Goal: Task Accomplishment & Management: Manage account settings

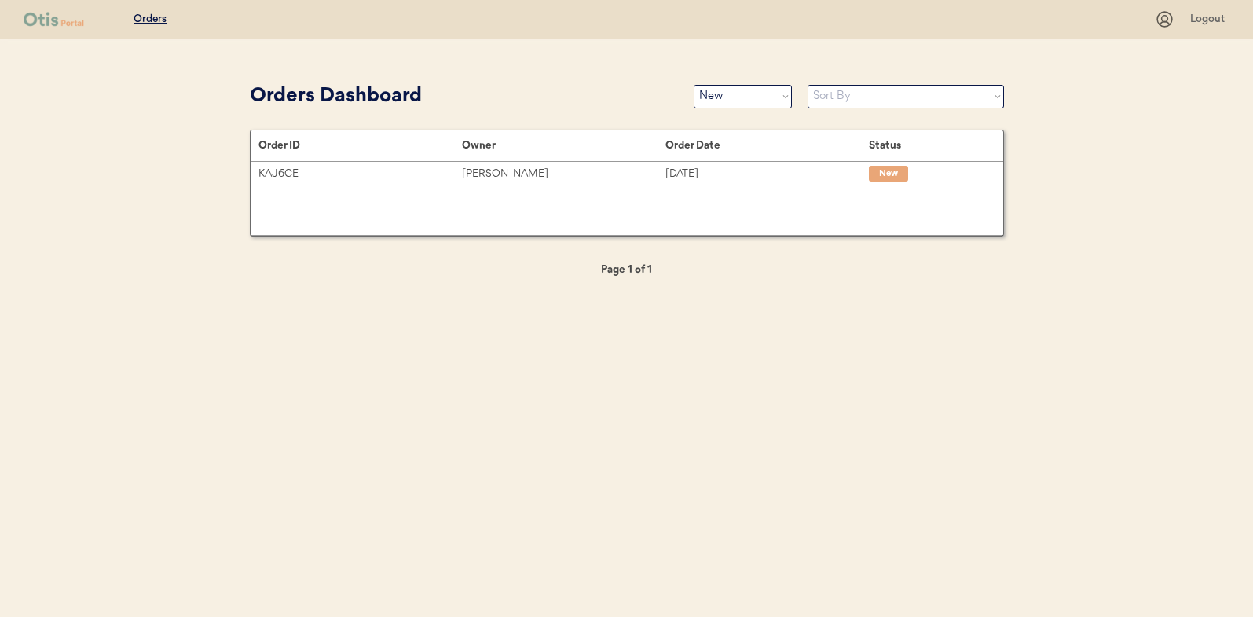
select select ""new""
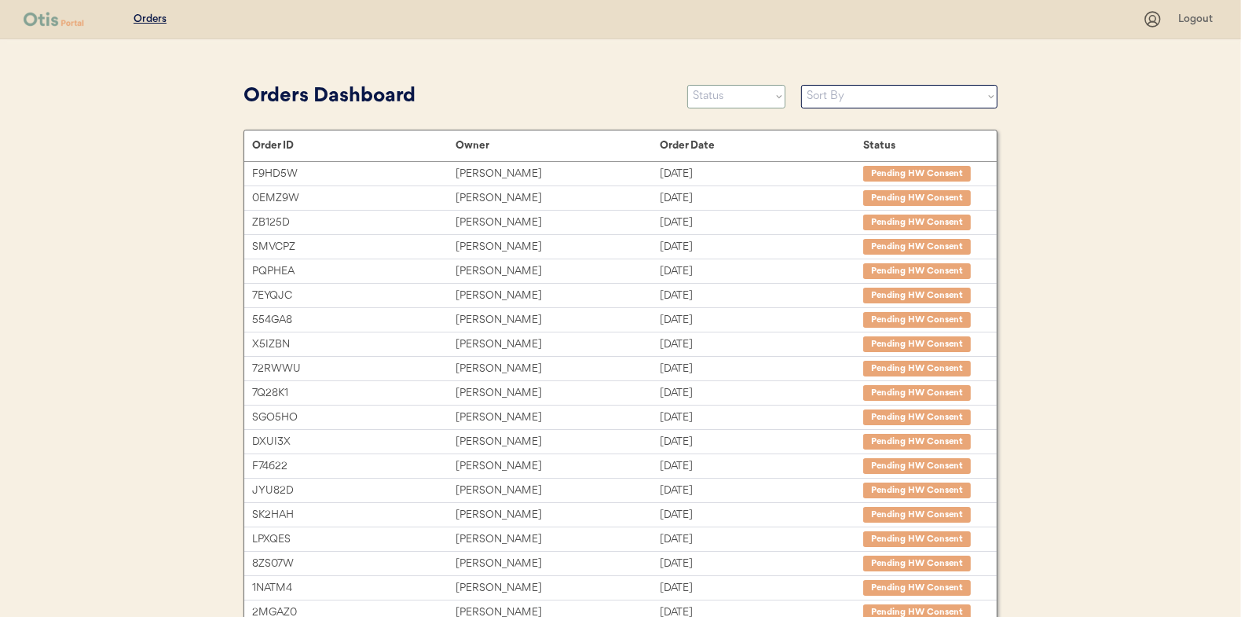
click at [736, 101] on select "Status On Hold New In Progress Complete Pending HW Consent Canceled" at bounding box center [736, 97] width 98 height 24
click at [724, 100] on select "Status On Hold New In Progress Complete Pending HW Consent Canceled" at bounding box center [736, 97] width 98 height 24
select select ""new""
click at [687, 85] on select "Status On Hold New In Progress Complete Pending HW Consent Canceled" at bounding box center [736, 97] width 98 height 24
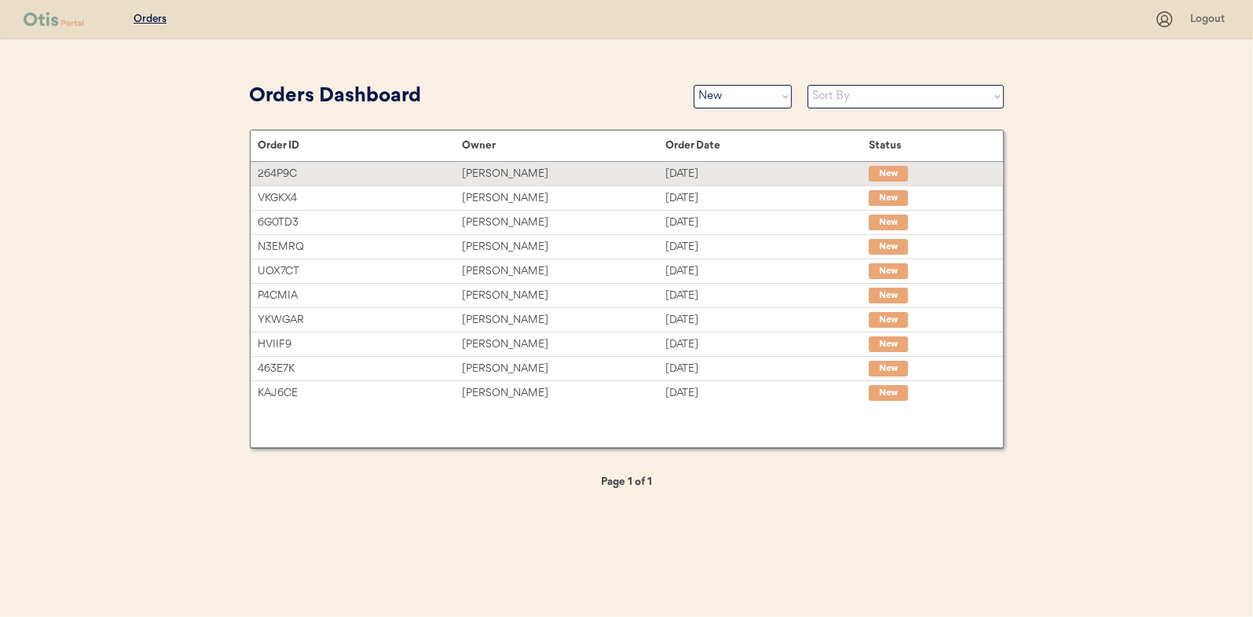
click at [489, 172] on div "[PERSON_NAME]" at bounding box center [563, 174] width 203 height 18
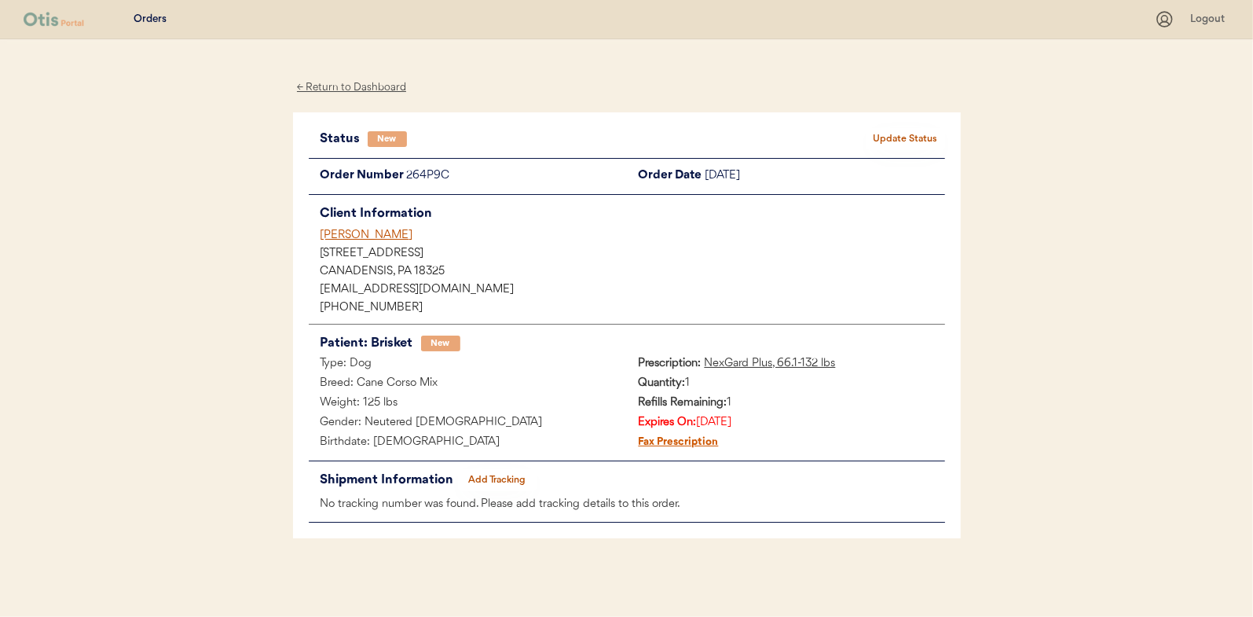
click at [905, 136] on button "Update Status" at bounding box center [906, 139] width 79 height 22
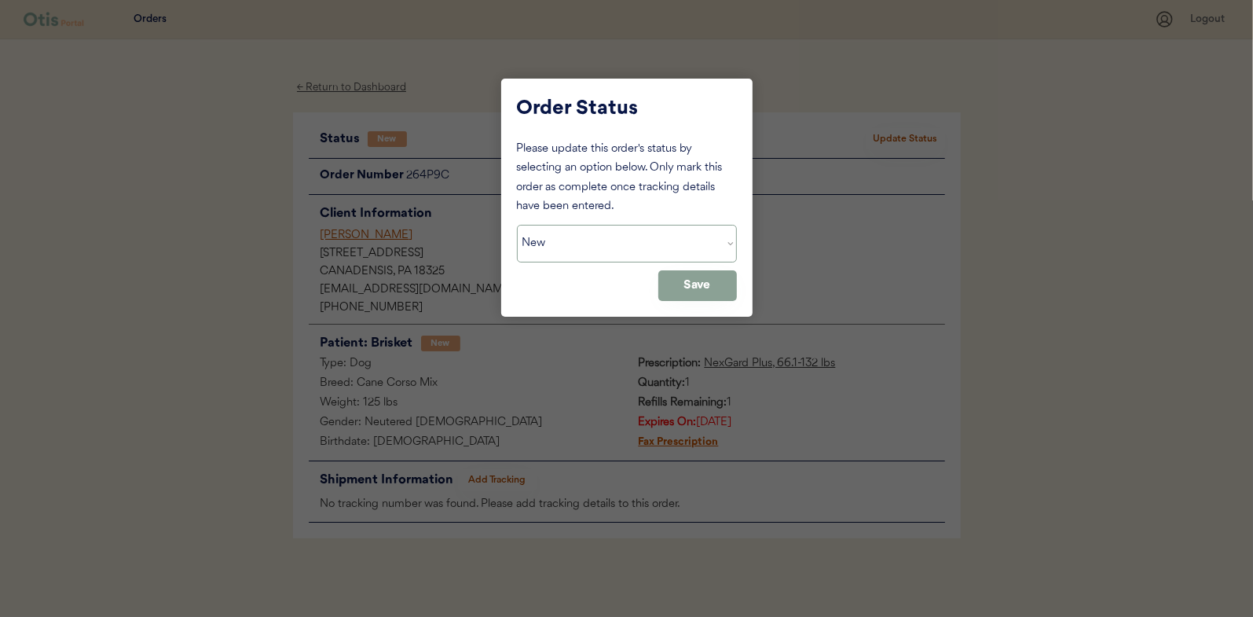
click at [565, 235] on select "Status On Hold New In Progress Complete Pending HW Consent Canceled" at bounding box center [627, 244] width 220 height 38
select select ""in_progress""
click at [517, 225] on select "Status On Hold New In Progress Complete Pending HW Consent Canceled" at bounding box center [627, 244] width 220 height 38
click at [687, 291] on button "Save" at bounding box center [697, 285] width 79 height 31
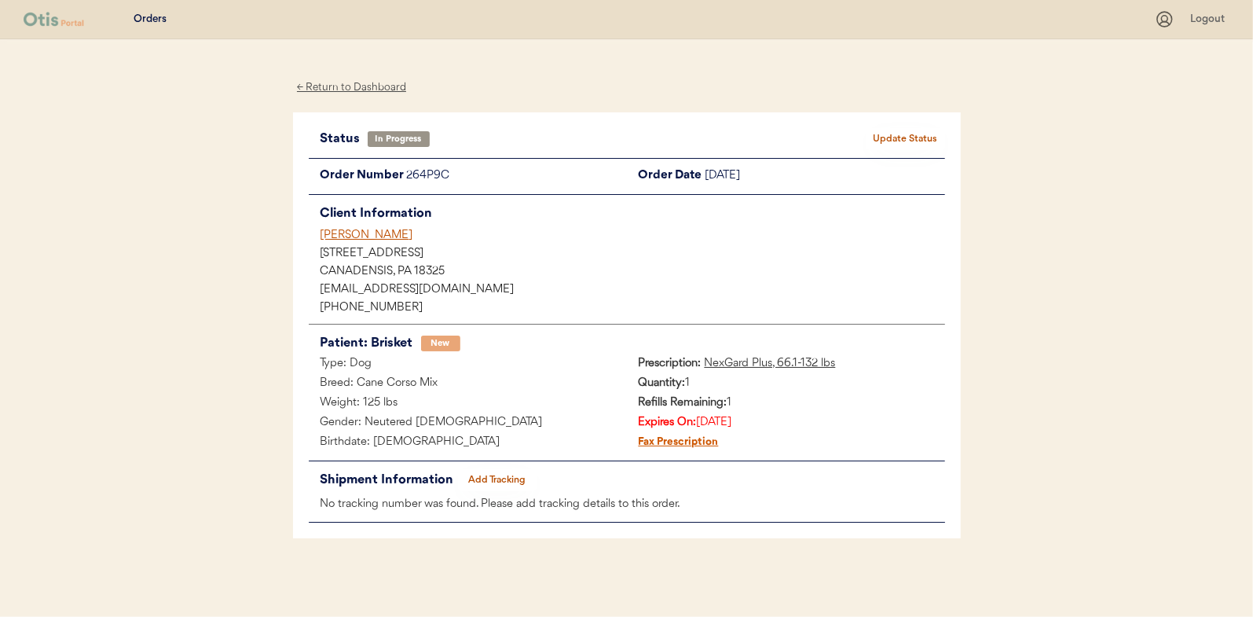
click at [361, 89] on div "← Return to Dashboard" at bounding box center [352, 88] width 118 height 18
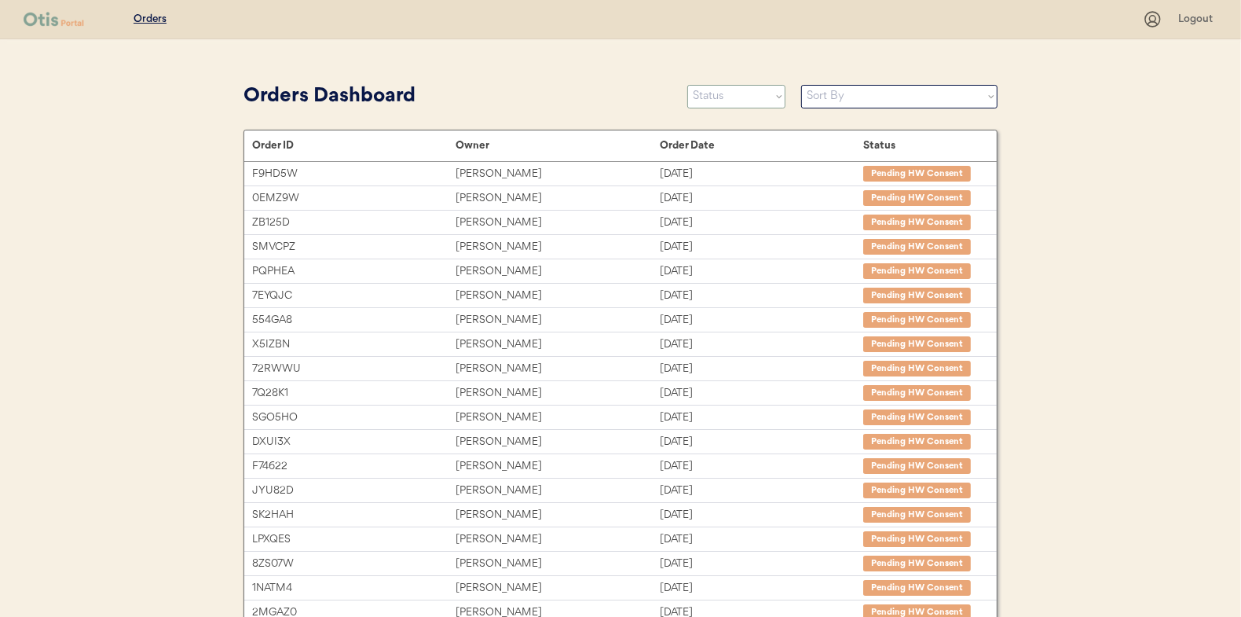
click at [717, 100] on select "Status On Hold New In Progress Complete Pending HW Consent Canceled" at bounding box center [736, 97] width 98 height 24
select select ""new""
click at [687, 85] on select "Status On Hold New In Progress Complete Pending HW Consent Canceled" at bounding box center [736, 97] width 98 height 24
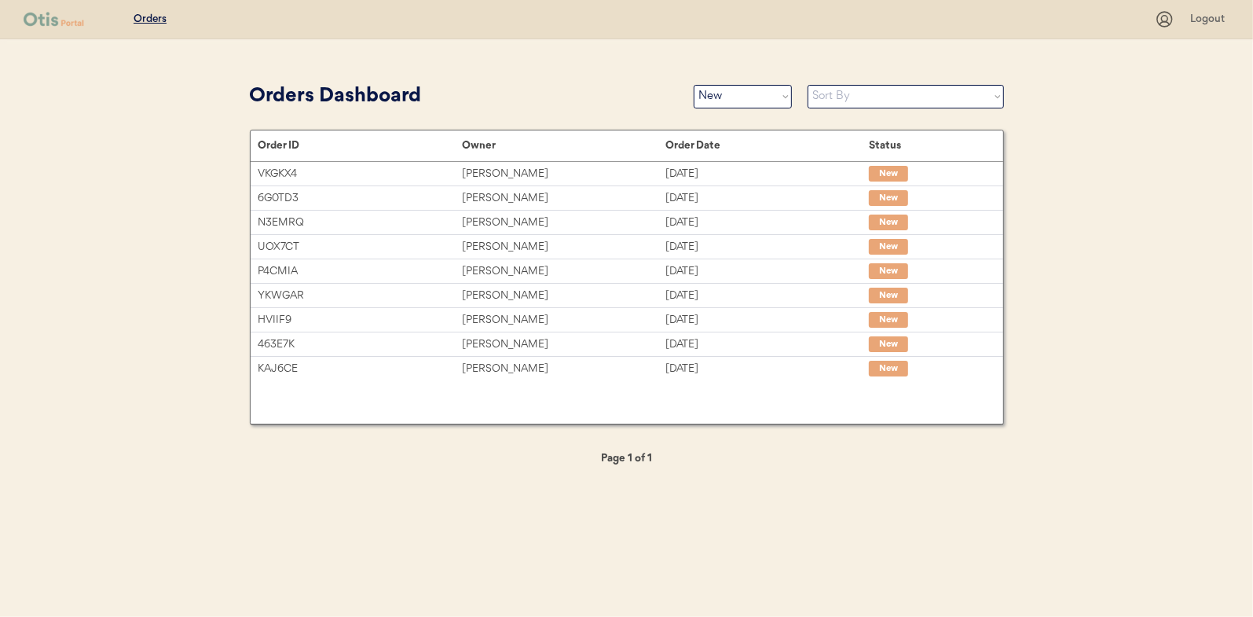
click at [531, 157] on div "Order ID Owner Order Date Status" at bounding box center [627, 145] width 753 height 31
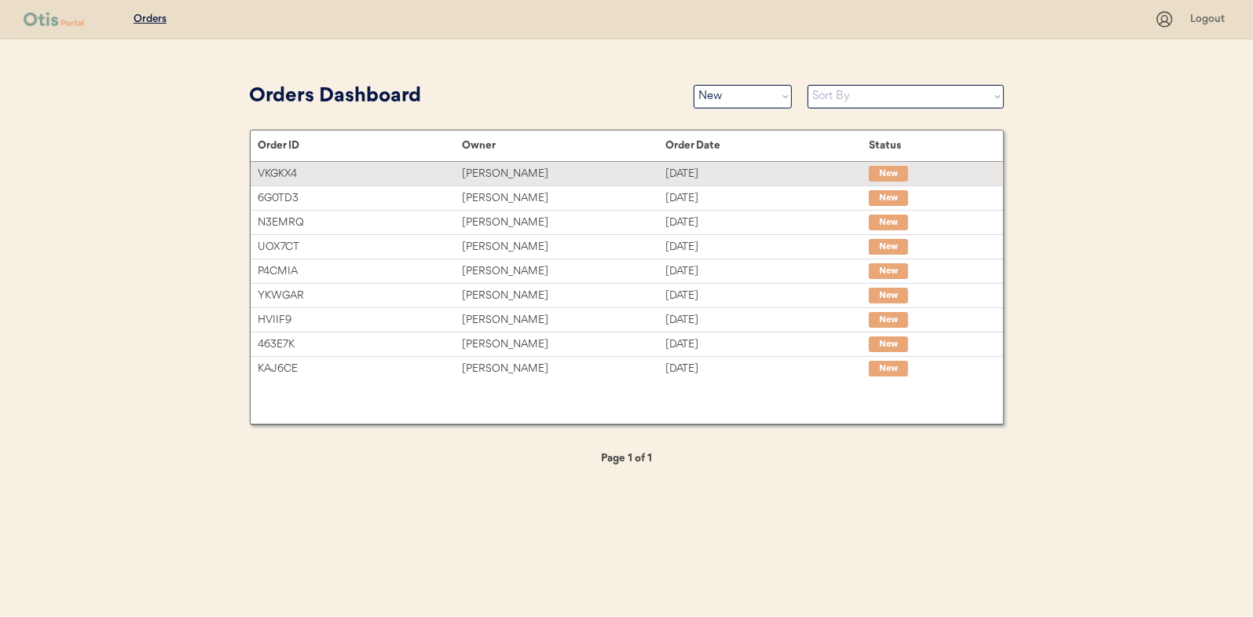
click at [514, 174] on div "[PERSON_NAME]" at bounding box center [563, 174] width 203 height 18
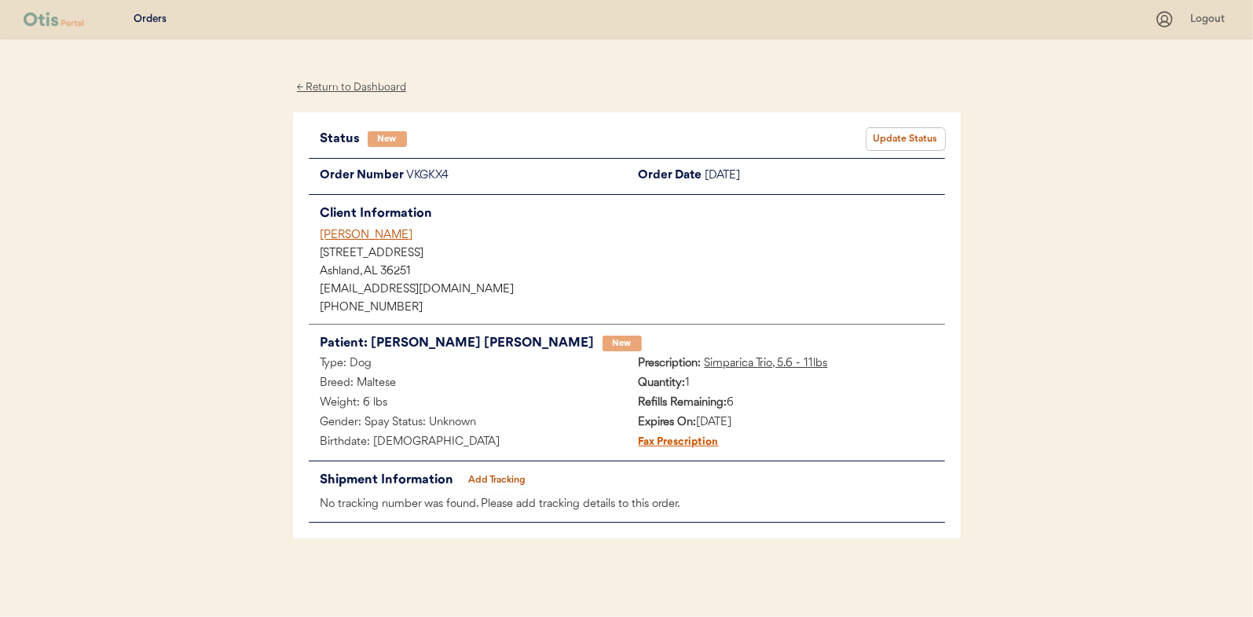
click at [907, 139] on button "Update Status" at bounding box center [906, 139] width 79 height 22
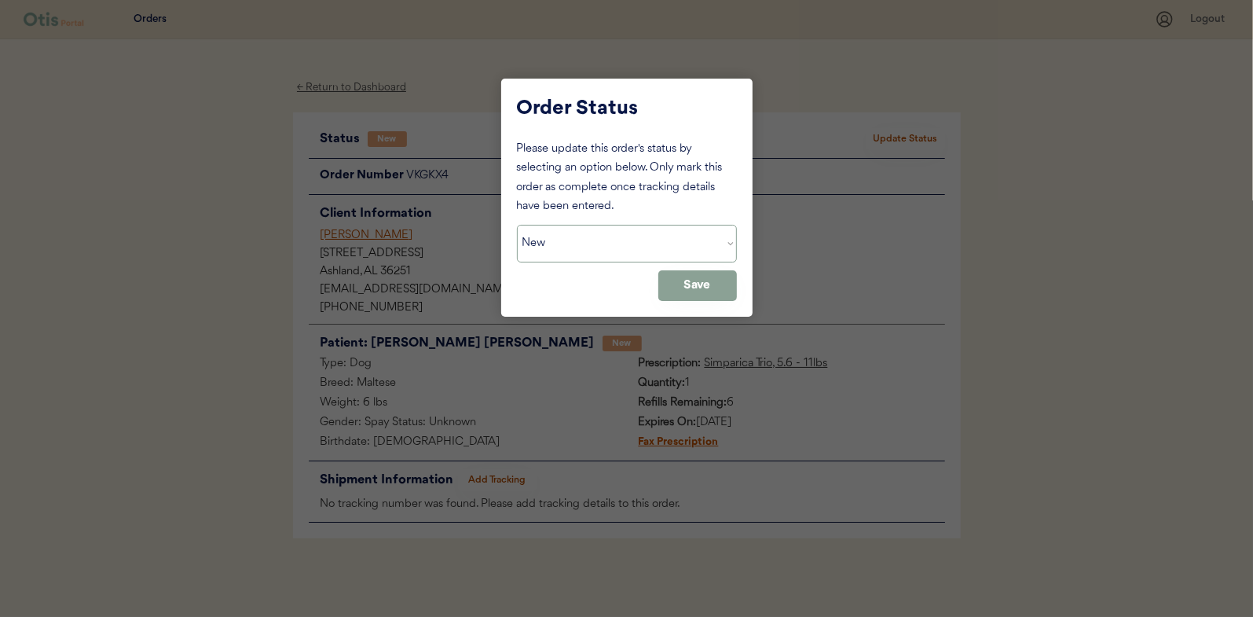
click at [578, 247] on select "Status On Hold New In Progress Complete Pending HW Consent Canceled" at bounding box center [627, 244] width 220 height 38
select select ""in_progress""
click at [517, 225] on select "Status On Hold New In Progress Complete Pending HW Consent Canceled" at bounding box center [627, 244] width 220 height 38
click at [695, 277] on button "Save" at bounding box center [697, 285] width 79 height 31
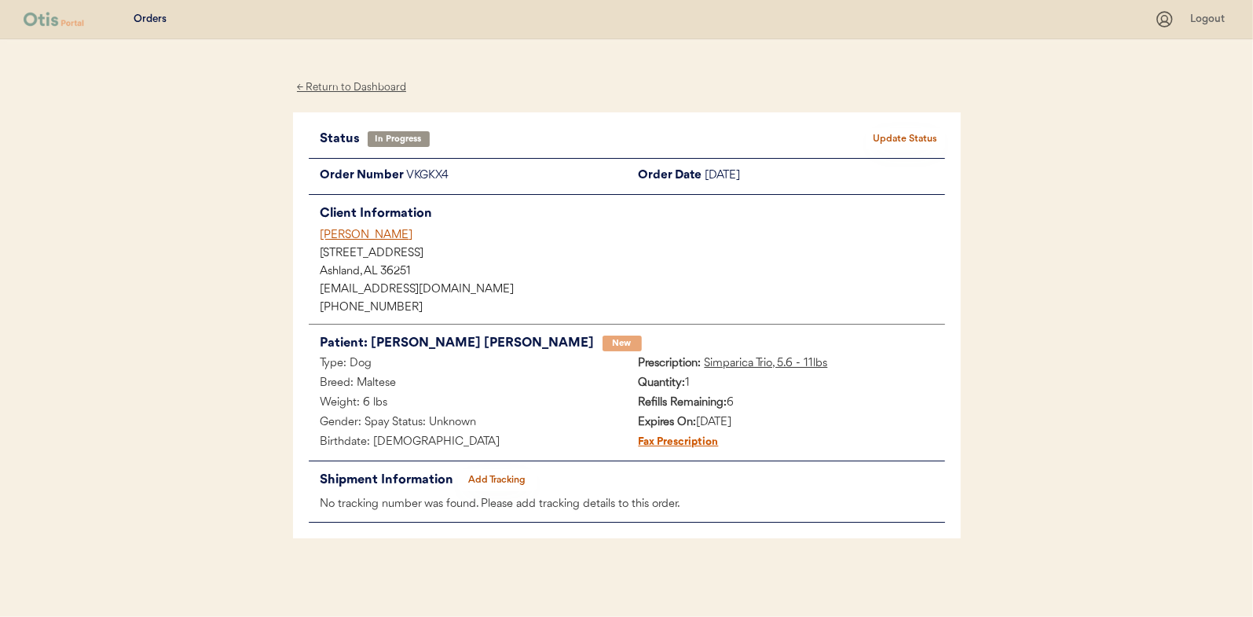
click at [358, 88] on div "← Return to Dashboard" at bounding box center [352, 88] width 118 height 18
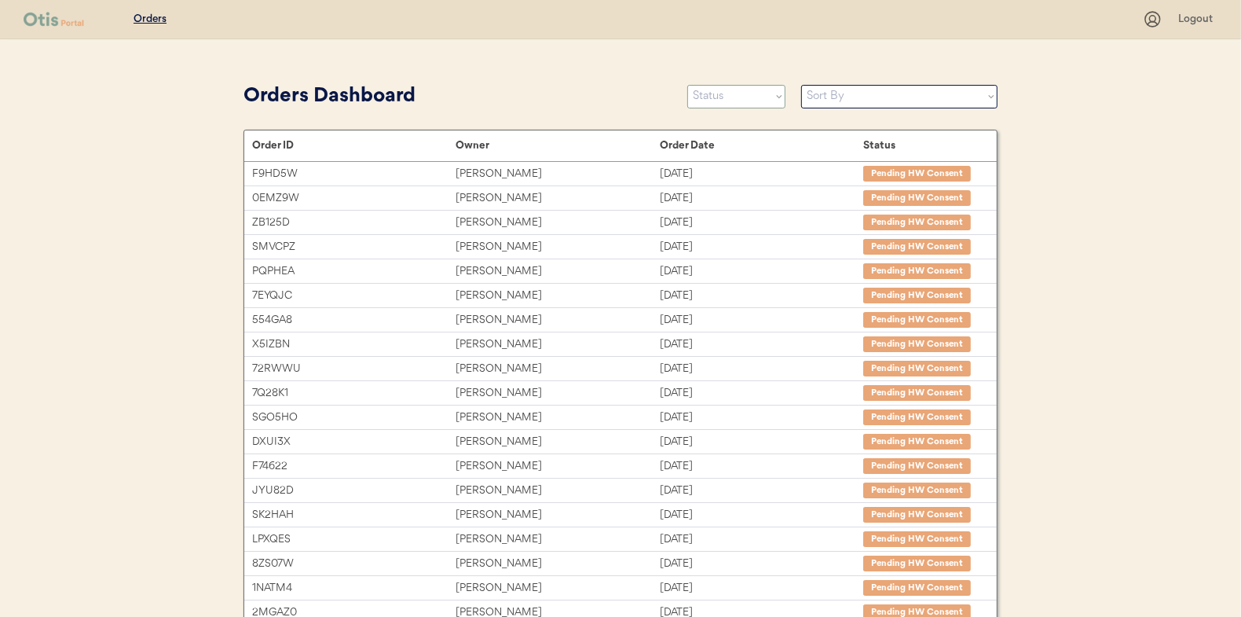
click at [705, 105] on select "Status On Hold New In Progress Complete Pending HW Consent Canceled" at bounding box center [736, 97] width 98 height 24
select select ""new""
click at [687, 85] on select "Status On Hold New In Progress Complete Pending HW Consent Canceled" at bounding box center [736, 97] width 98 height 24
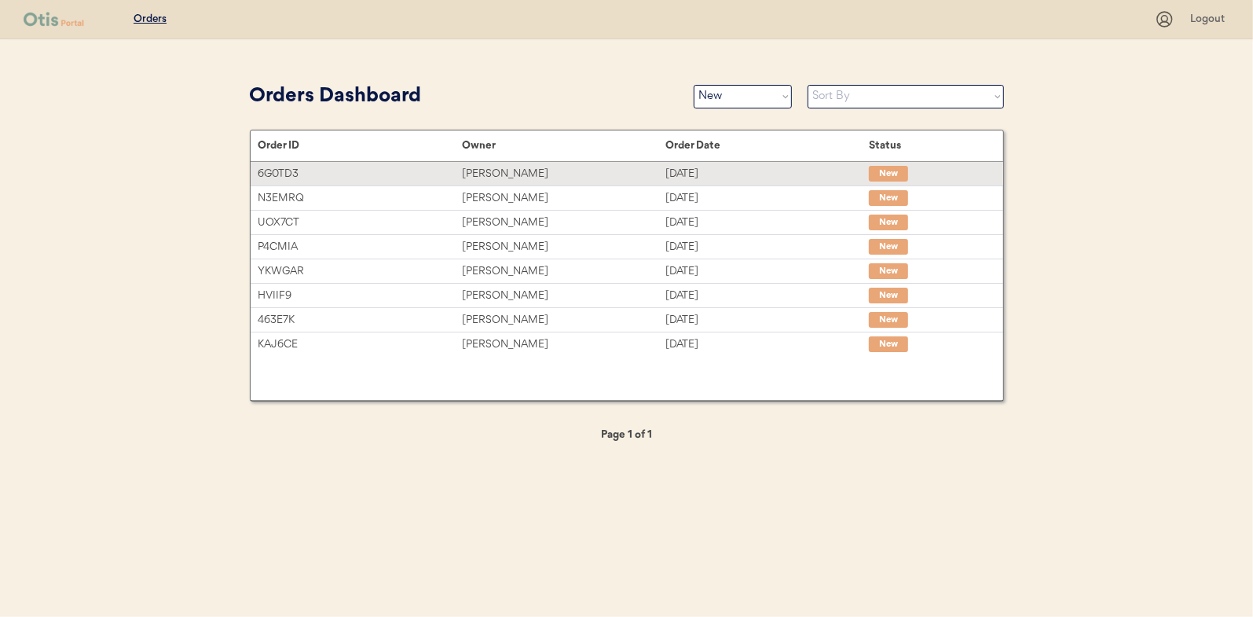
click at [489, 172] on div "[PERSON_NAME]" at bounding box center [563, 174] width 203 height 18
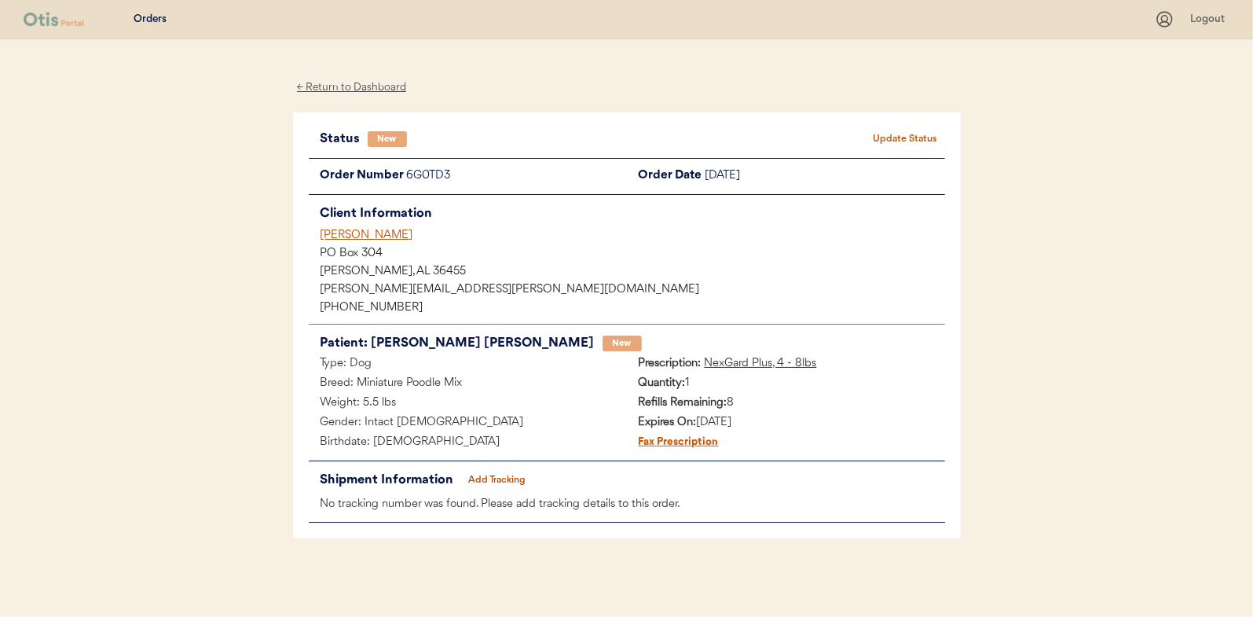
click at [922, 135] on button "Update Status" at bounding box center [906, 139] width 79 height 22
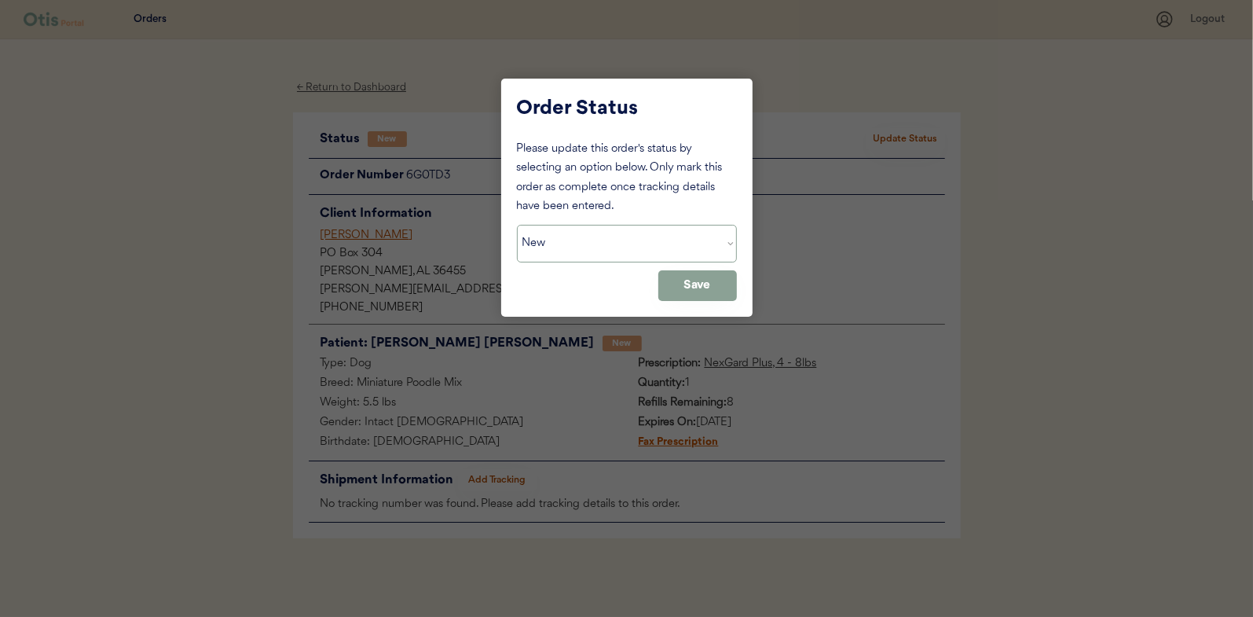
click at [580, 255] on select "Status On Hold New In Progress Complete Pending HW Consent Canceled" at bounding box center [627, 244] width 220 height 38
select select ""in_progress""
click at [517, 225] on select "Status On Hold New In Progress Complete Pending HW Consent Canceled" at bounding box center [627, 244] width 220 height 38
click at [687, 284] on button "Save" at bounding box center [697, 285] width 79 height 31
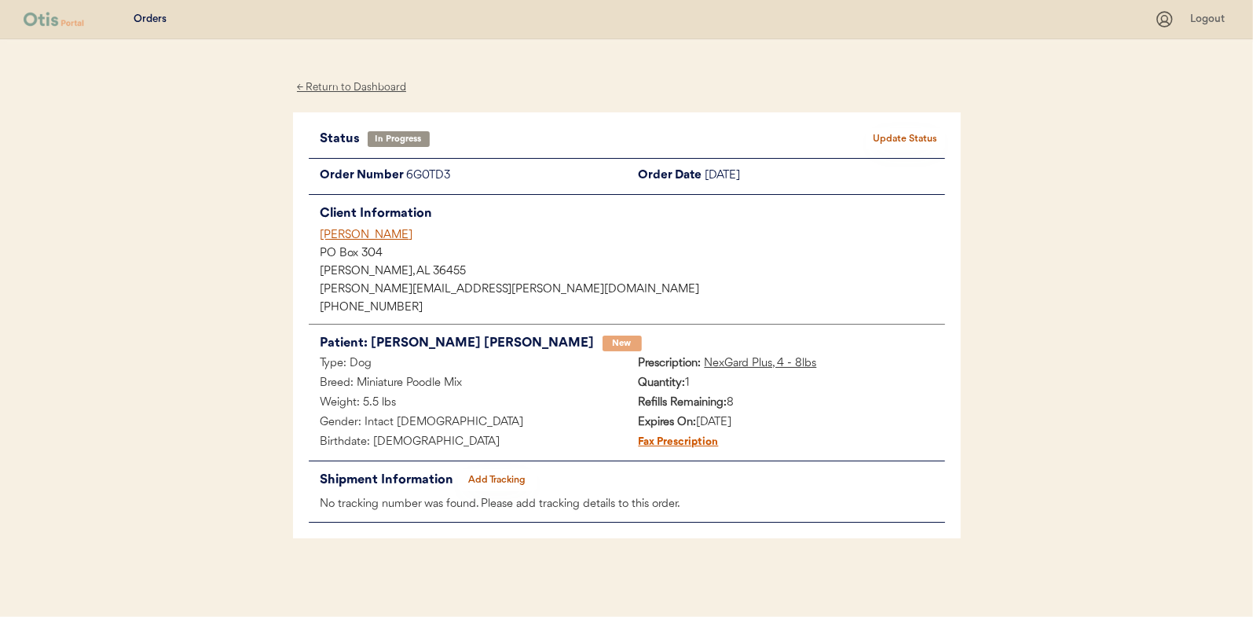
click at [340, 90] on div "← Return to Dashboard" at bounding box center [352, 88] width 118 height 18
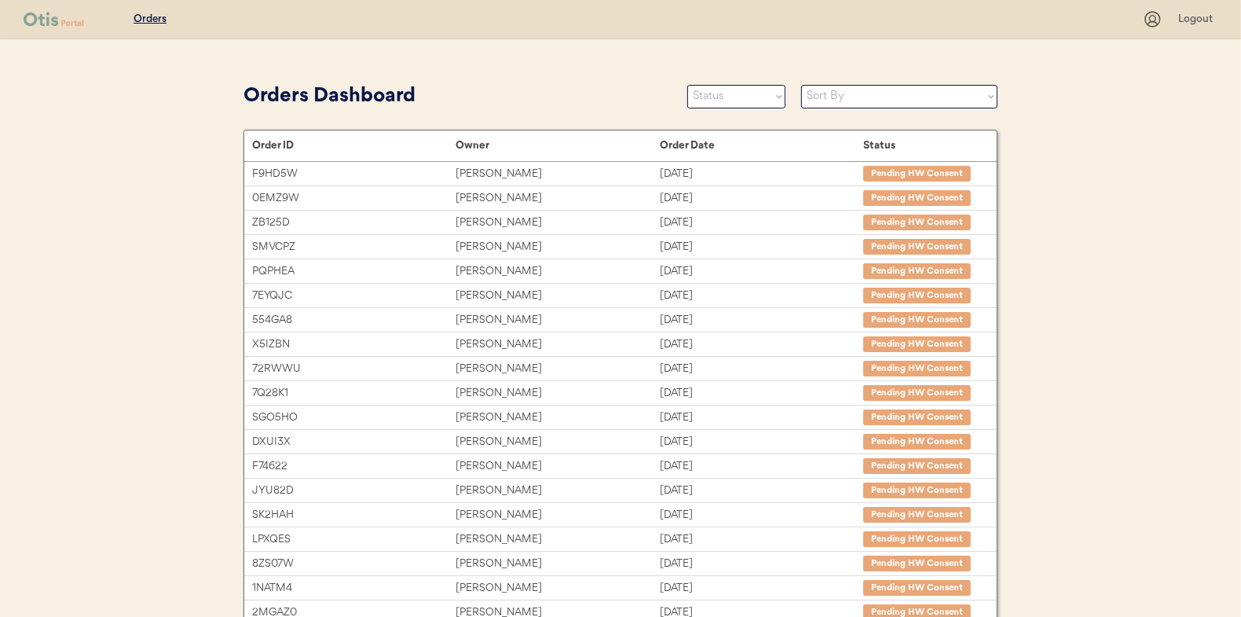
drag, startPoint x: 0, startPoint y: 0, endPoint x: 965, endPoint y: 214, distance: 988.4
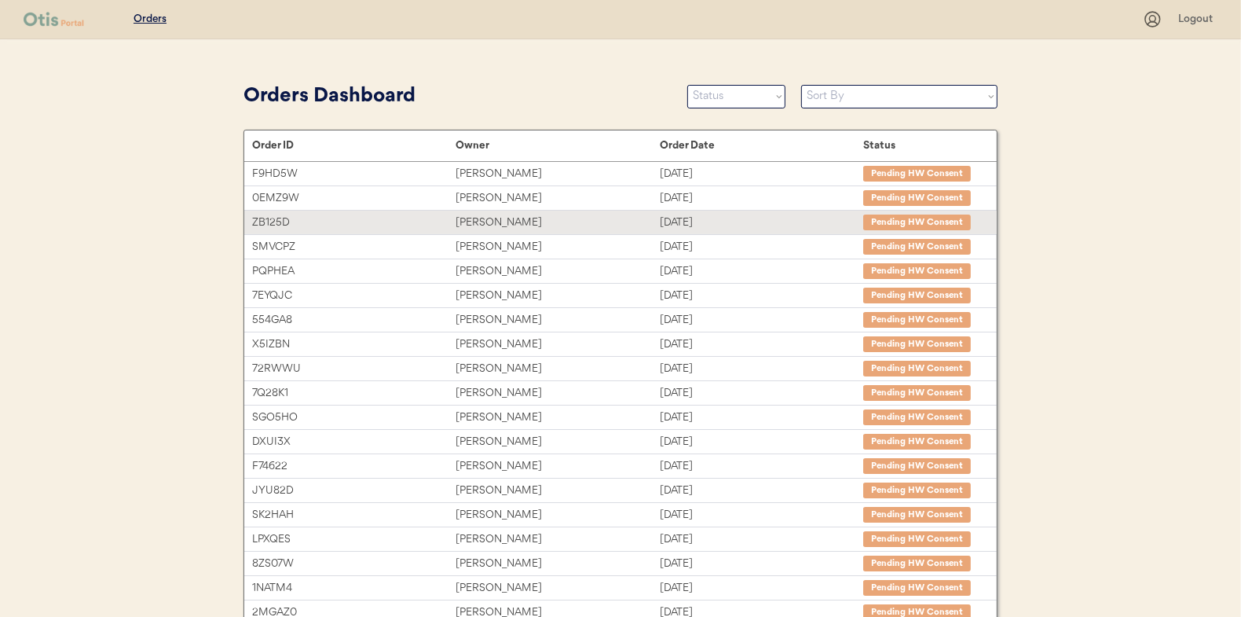
drag, startPoint x: 965, startPoint y: 214, endPoint x: 742, endPoint y: 101, distance: 250.5
click at [742, 101] on select "Status On Hold New In Progress Complete Pending HW Consent Canceled" at bounding box center [736, 97] width 98 height 24
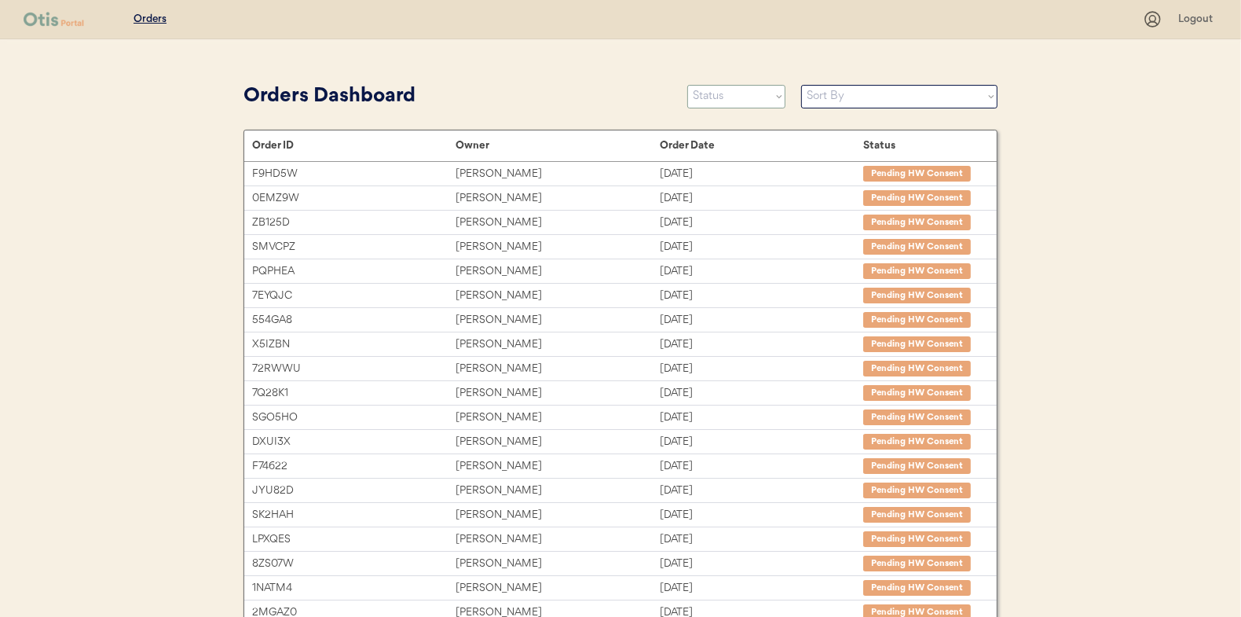
select select ""new""
click at [687, 85] on select "Status On Hold New In Progress Complete Pending HW Consent Canceled" at bounding box center [736, 97] width 98 height 24
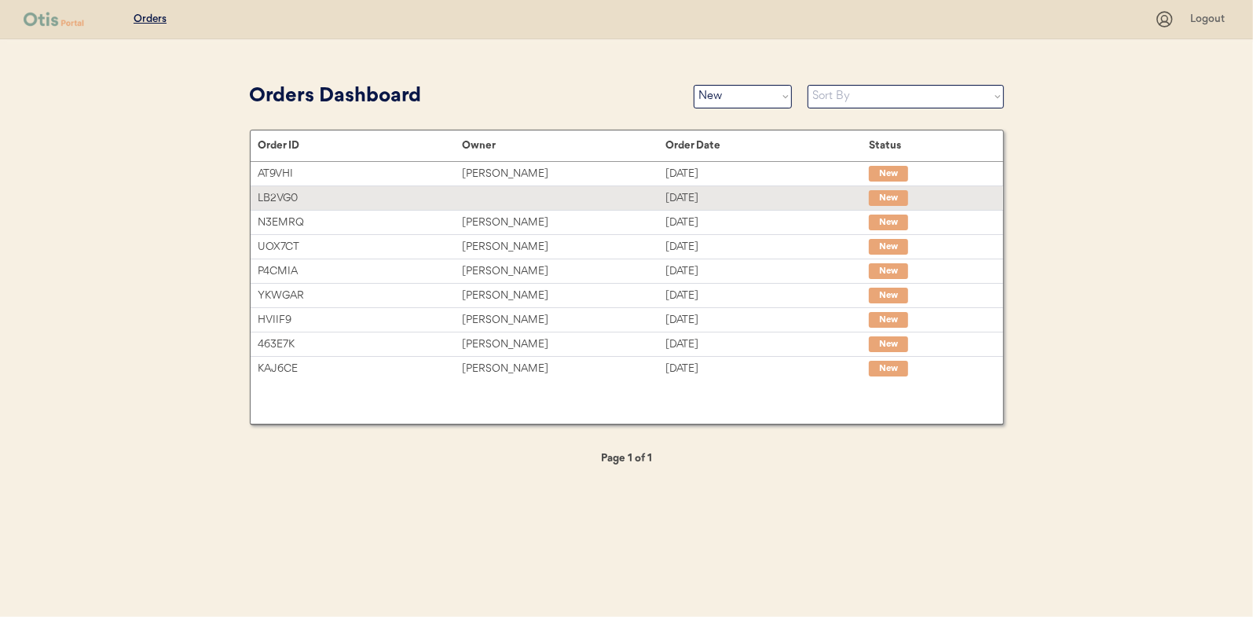
click at [497, 192] on div at bounding box center [563, 198] width 203 height 16
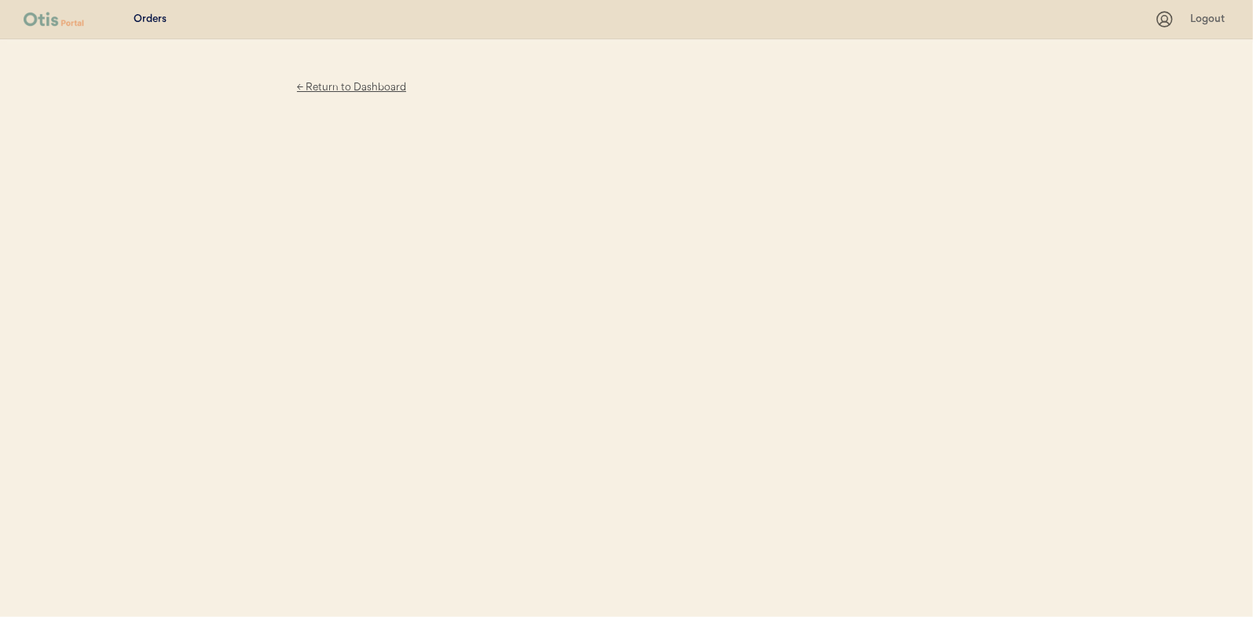
click at [336, 89] on div "← Return to Dashboard" at bounding box center [352, 88] width 118 height 18
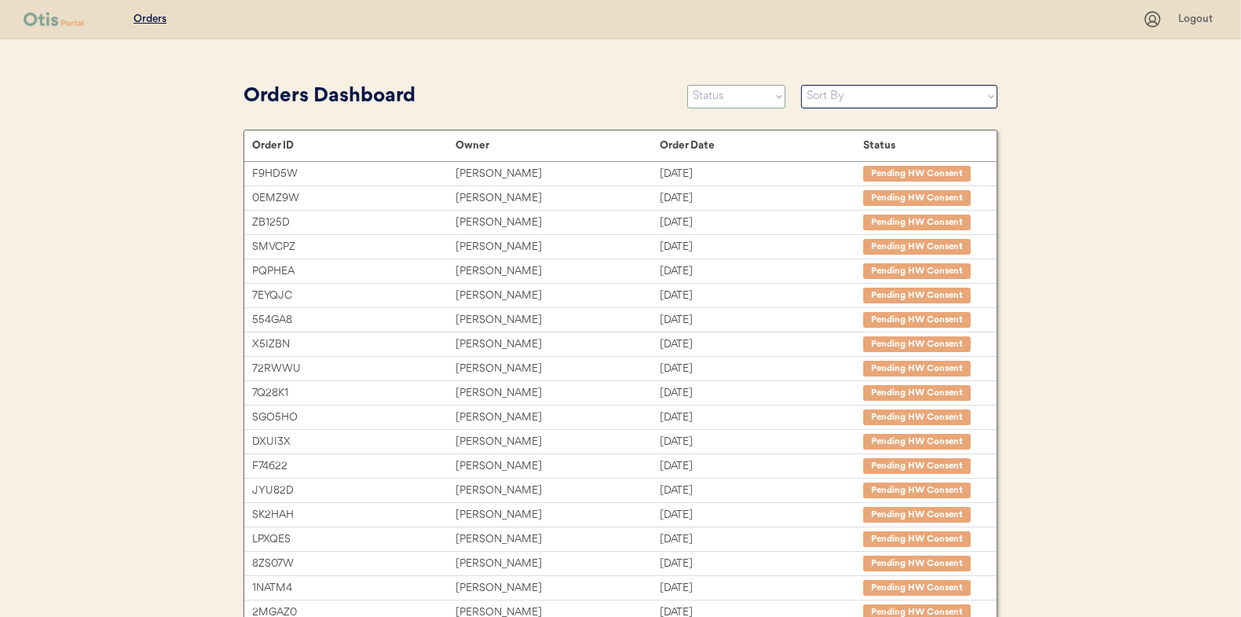
click at [755, 99] on select "Status On Hold New In Progress Complete Pending HW Consent Canceled" at bounding box center [736, 97] width 98 height 24
select select ""new""
click at [687, 85] on select "Status On Hold New In Progress Complete Pending HW Consent Canceled" at bounding box center [736, 97] width 98 height 24
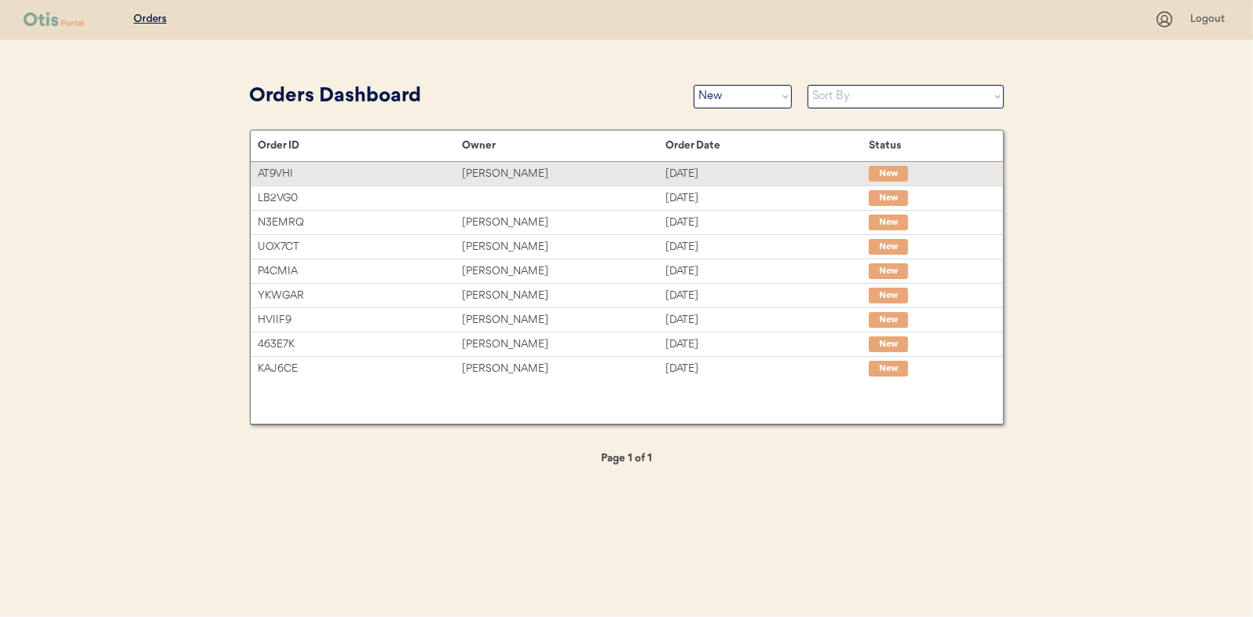
click at [500, 176] on div "[PERSON_NAME]" at bounding box center [563, 174] width 203 height 18
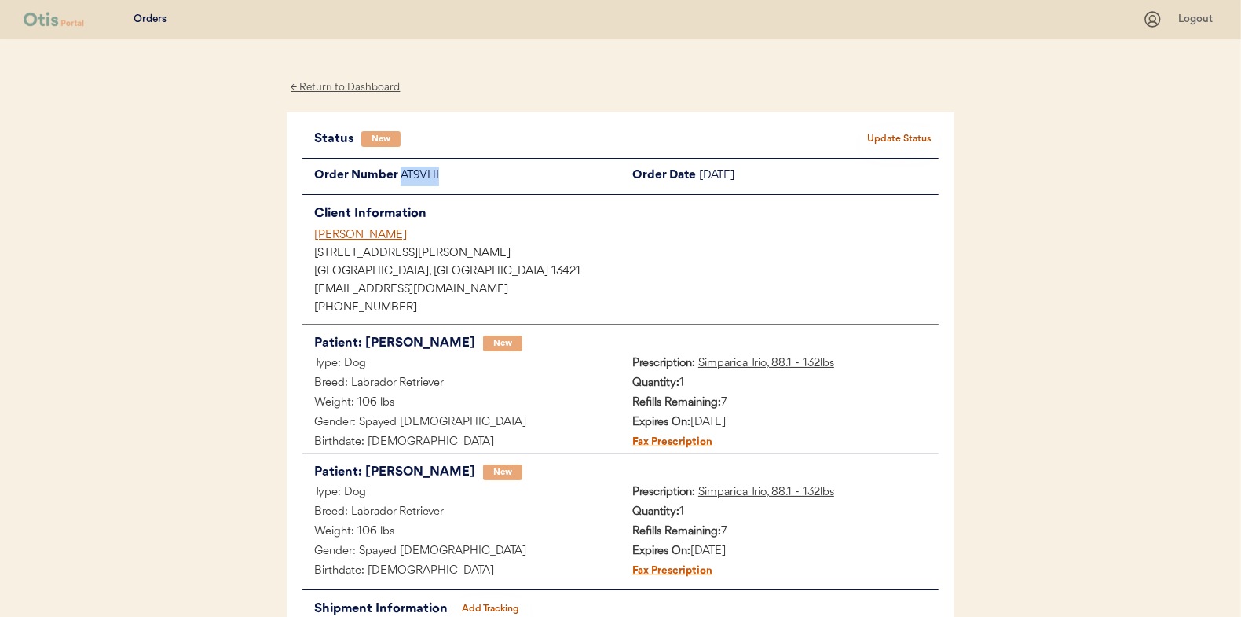
drag, startPoint x: 441, startPoint y: 179, endPoint x: 399, endPoint y: 184, distance: 41.9
click at [399, 184] on div "Order Number AT9VHI" at bounding box center [461, 177] width 318 height 20
drag, startPoint x: 399, startPoint y: 184, endPoint x: 413, endPoint y: 177, distance: 15.8
copy div "AT9VHI"
click at [889, 135] on button "Update Status" at bounding box center [899, 139] width 79 height 22
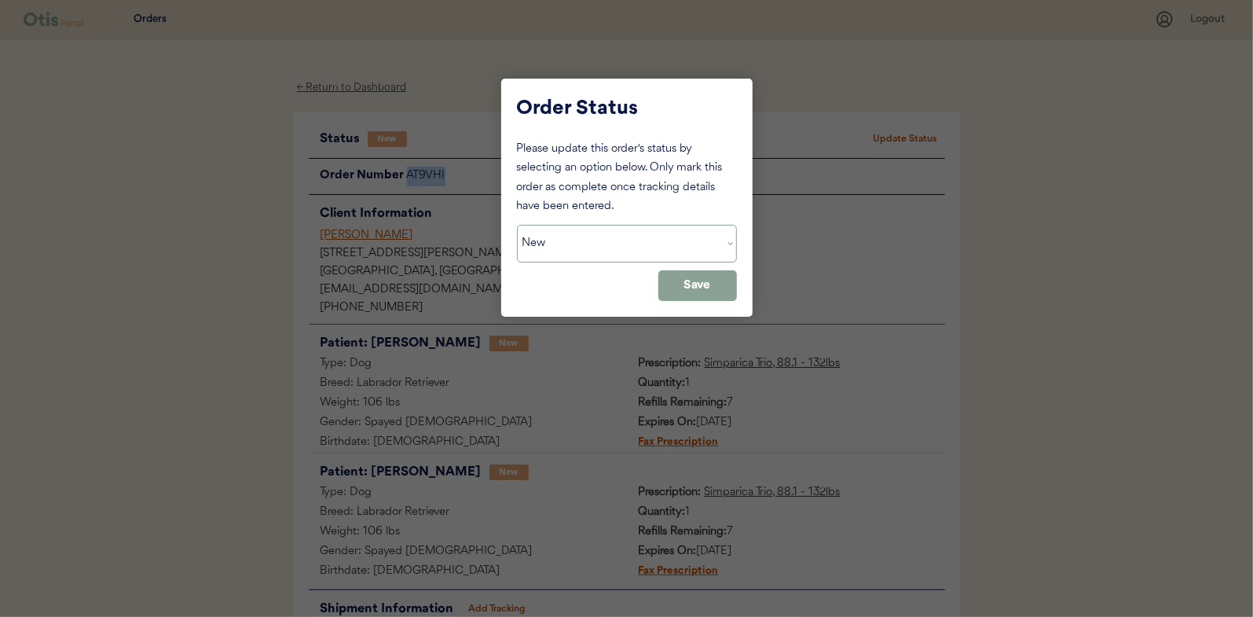
click at [588, 245] on select "Status On Hold New In Progress Complete Pending HW Consent Canceled" at bounding box center [627, 244] width 220 height 38
select select ""on_hold""
click at [517, 225] on select "Status On Hold New In Progress Complete Pending HW Consent Canceled" at bounding box center [627, 244] width 220 height 38
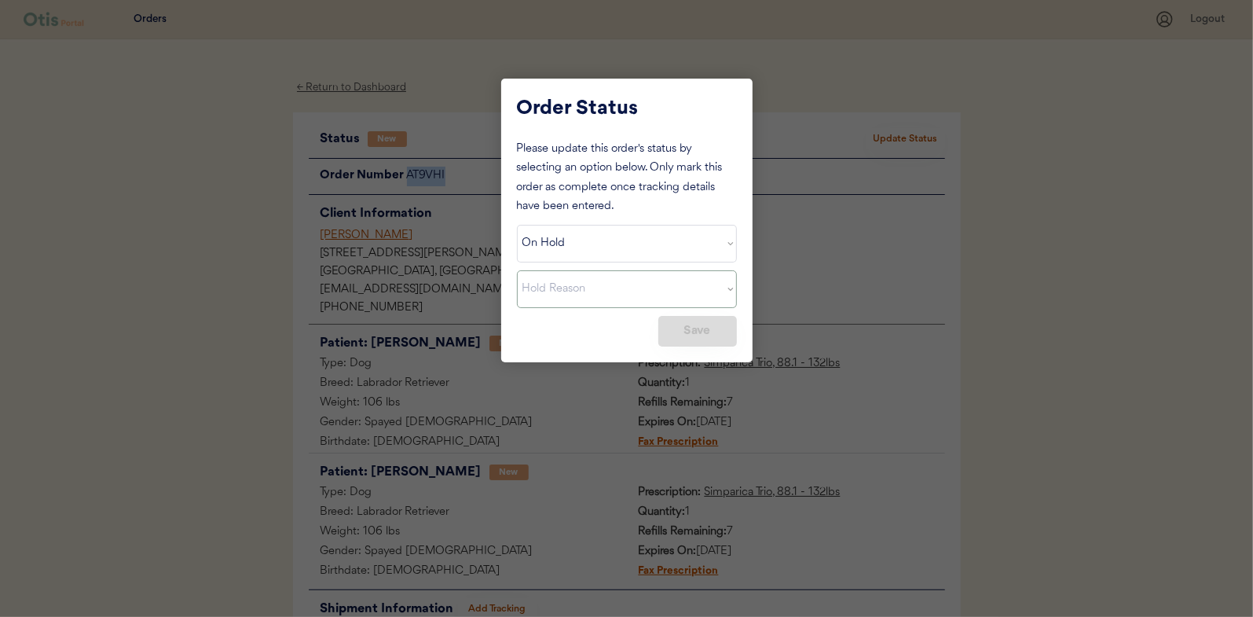
click at [607, 287] on select "Hold Reason Missing order information Incorrect order information Out of refill…" at bounding box center [627, 289] width 220 height 38
select select ""incorrect_order_information""
click at [517, 270] on select "Hold Reason Missing order information Incorrect order information Out of refill…" at bounding box center [627, 289] width 220 height 38
click at [687, 328] on button "Save" at bounding box center [697, 331] width 79 height 31
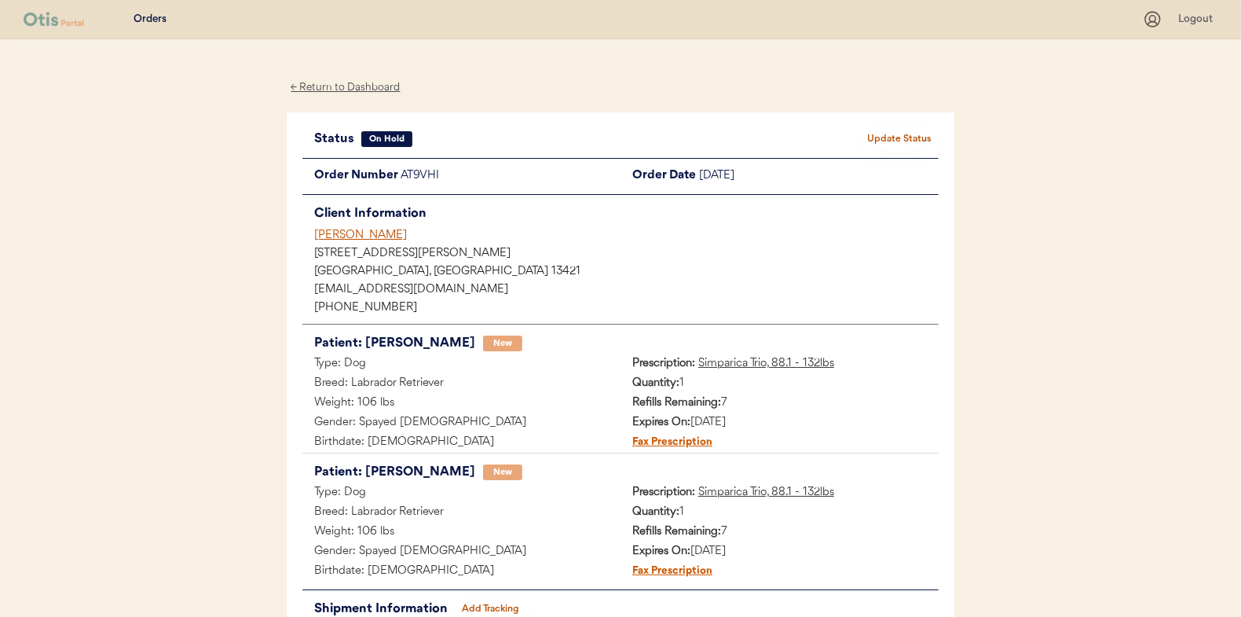
click at [349, 82] on div "← Return to Dashboard" at bounding box center [346, 88] width 118 height 18
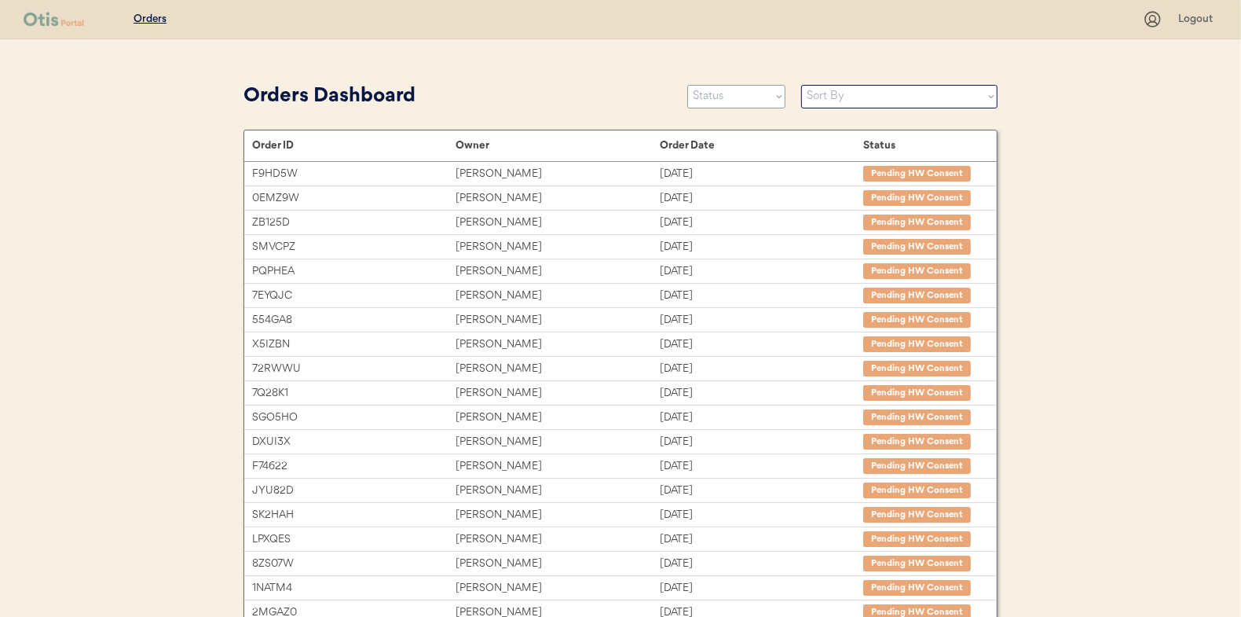
click at [715, 88] on select "Status On Hold New In Progress Complete Pending HW Consent Canceled" at bounding box center [736, 97] width 98 height 24
select select ""new""
click at [687, 85] on select "Status On Hold New In Progress Complete Pending HW Consent Canceled" at bounding box center [736, 97] width 98 height 24
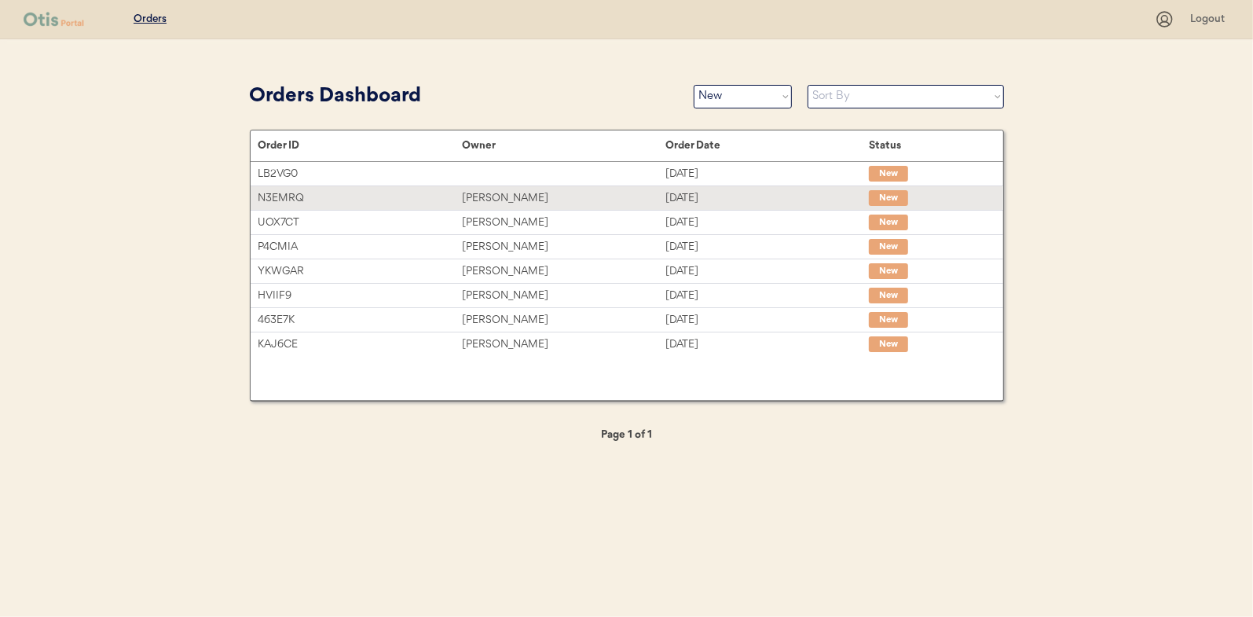
click at [493, 203] on div "[PERSON_NAME]" at bounding box center [563, 198] width 203 height 18
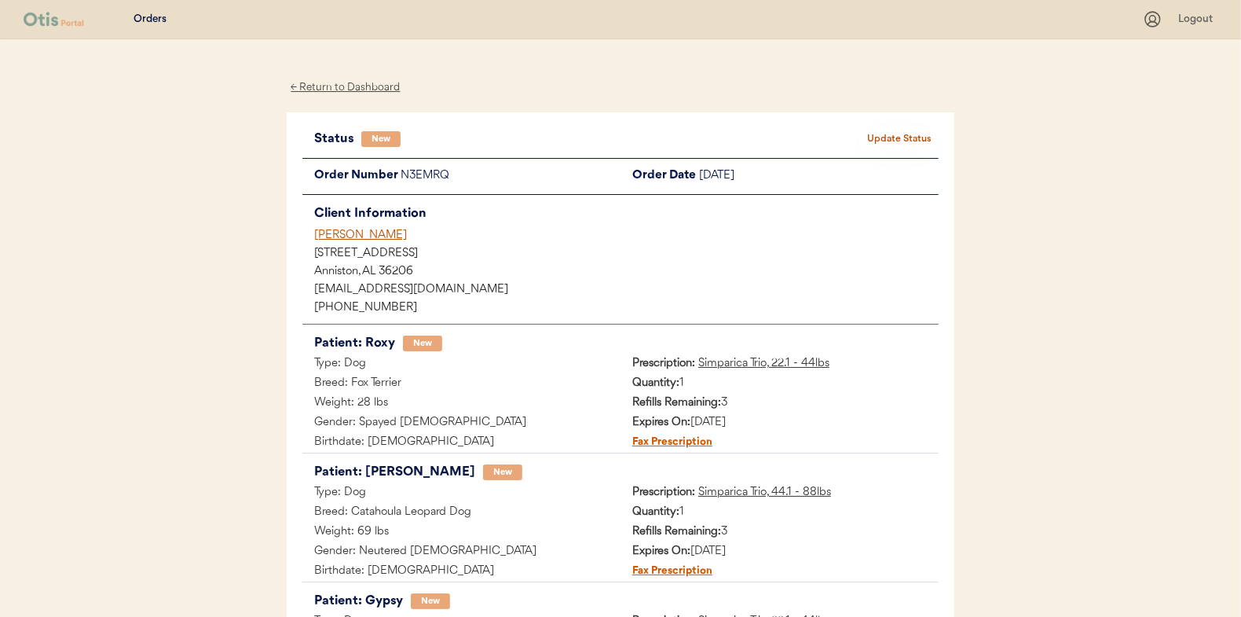
click at [902, 134] on button "Update Status" at bounding box center [899, 139] width 79 height 22
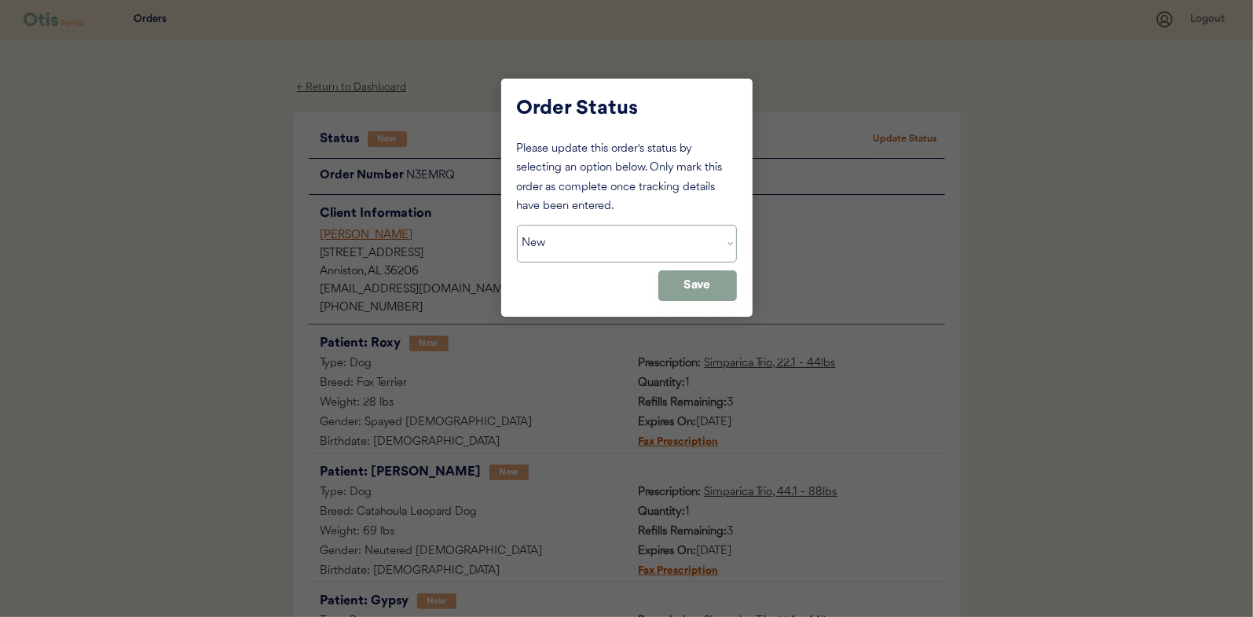
click at [584, 235] on select "Status On Hold New In Progress Complete Pending HW Consent Canceled" at bounding box center [627, 244] width 220 height 38
select select ""in_progress""
click at [517, 225] on select "Status On Hold New In Progress Complete Pending HW Consent Canceled" at bounding box center [627, 244] width 220 height 38
click at [698, 282] on button "Save" at bounding box center [697, 285] width 79 height 31
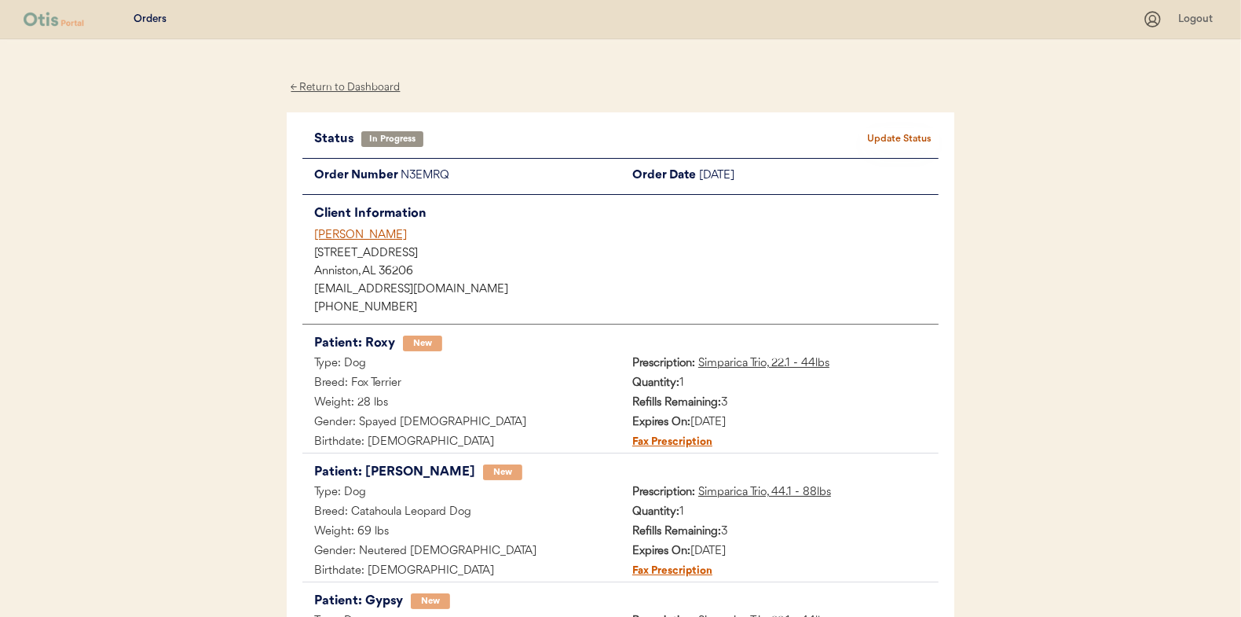
click at [350, 88] on div "← Return to Dashboard" at bounding box center [346, 88] width 118 height 18
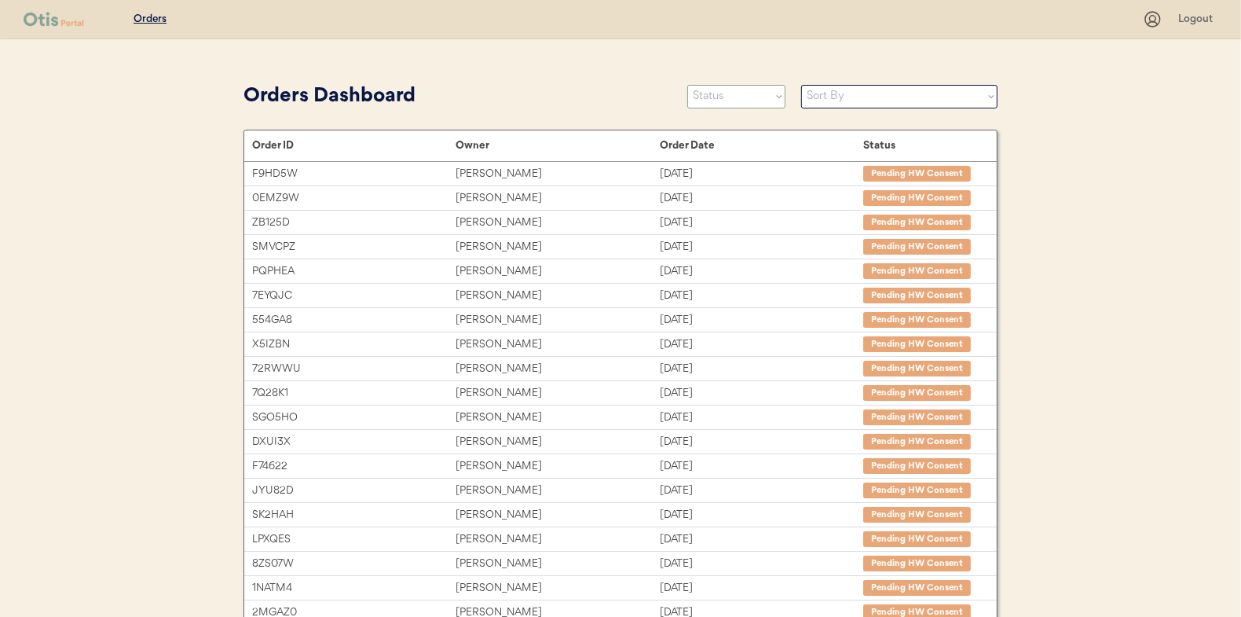
click at [725, 97] on select "Status On Hold New In Progress Complete Pending HW Consent Canceled" at bounding box center [736, 97] width 98 height 24
select select ""new""
click at [687, 85] on select "Status On Hold New In Progress Complete Pending HW Consent Canceled" at bounding box center [736, 97] width 98 height 24
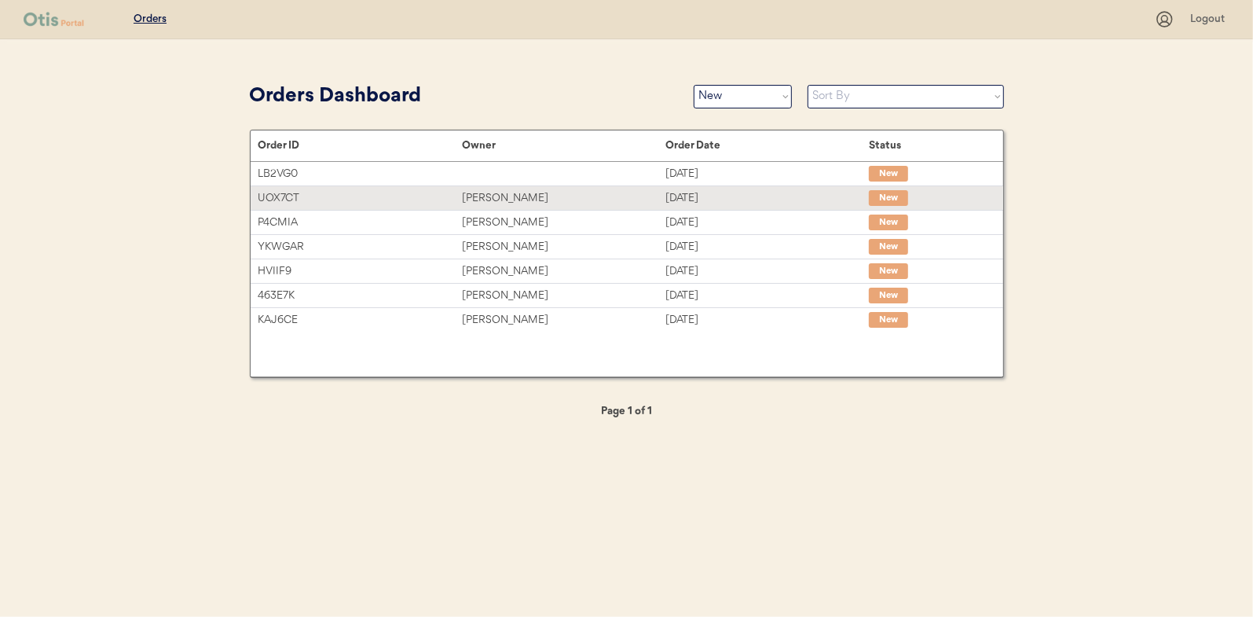
click at [493, 194] on div "[PERSON_NAME]" at bounding box center [563, 198] width 203 height 18
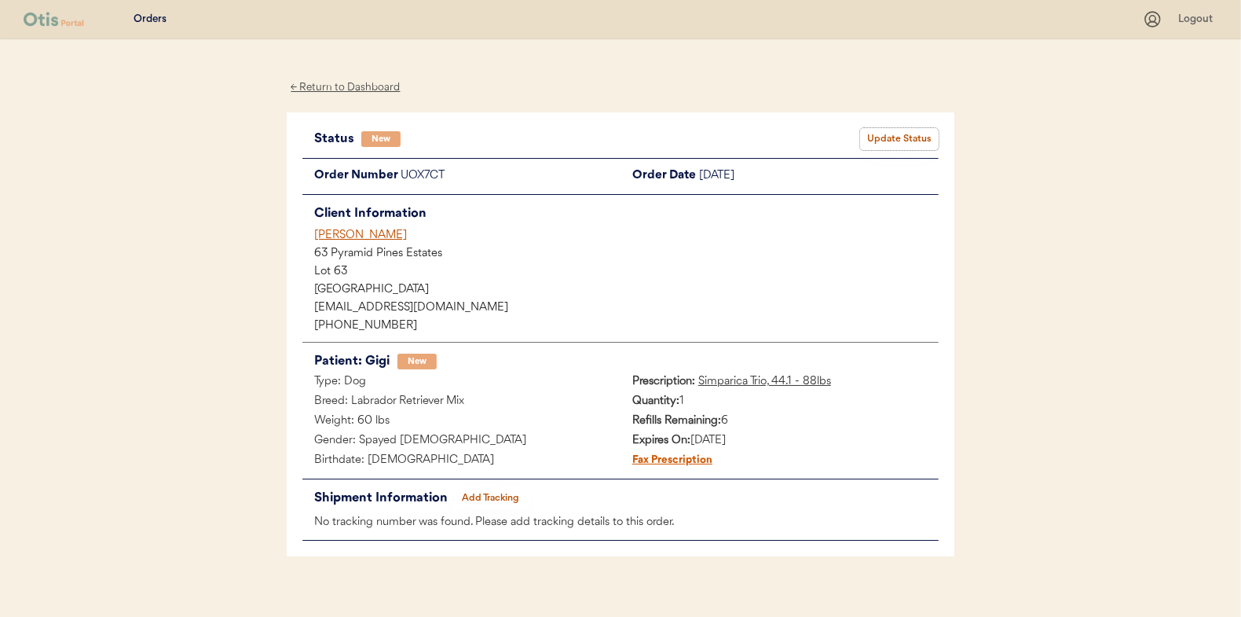
click at [896, 134] on button "Update Status" at bounding box center [899, 139] width 79 height 22
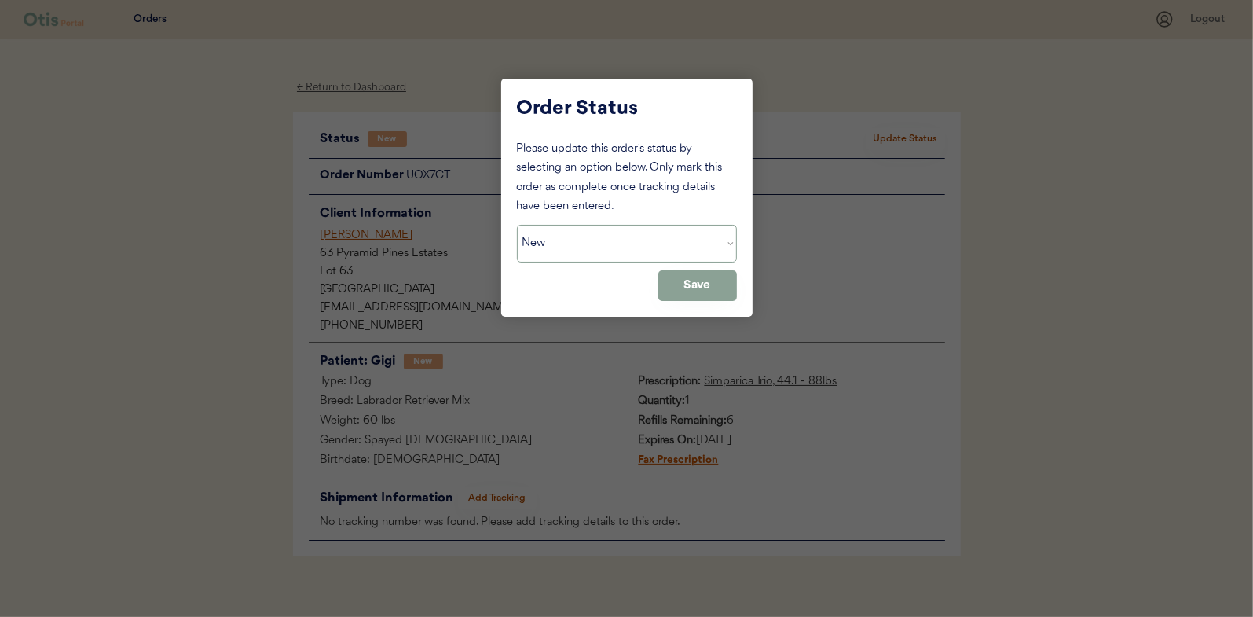
click at [566, 234] on select "Status On Hold New In Progress Complete Pending HW Consent Canceled" at bounding box center [627, 244] width 220 height 38
select select ""in_progress""
click at [517, 225] on select "Status On Hold New In Progress Complete Pending HW Consent Canceled" at bounding box center [627, 244] width 220 height 38
click at [697, 285] on button "Save" at bounding box center [697, 285] width 79 height 31
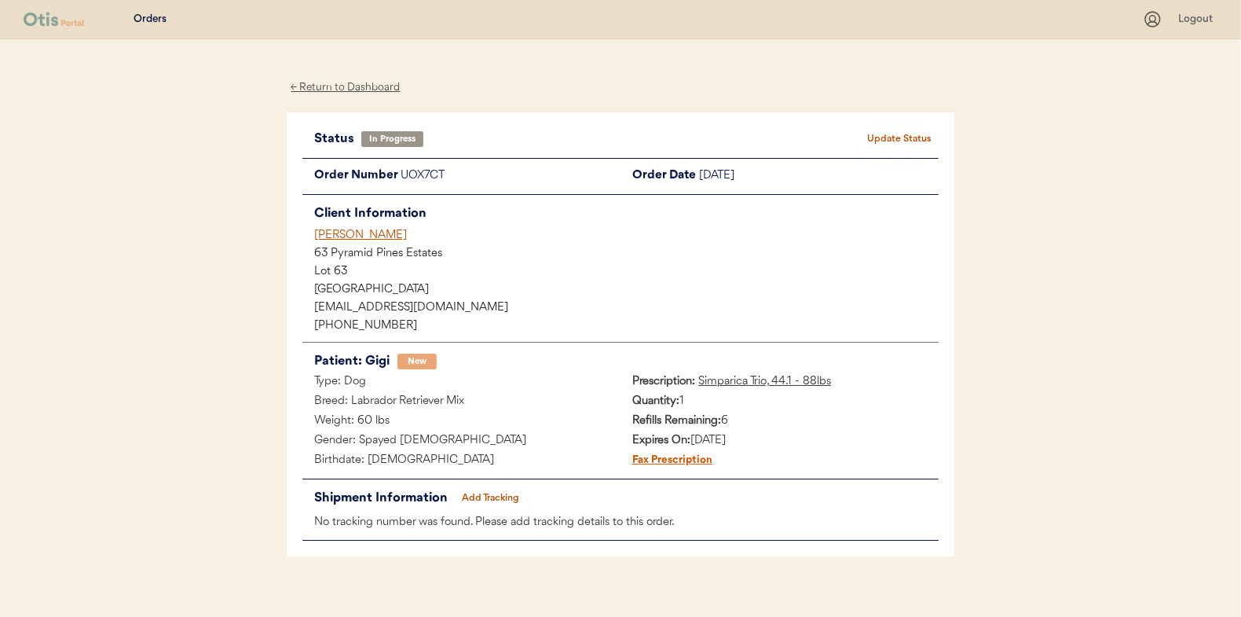
click at [357, 89] on div "← Return to Dashboard" at bounding box center [346, 88] width 118 height 18
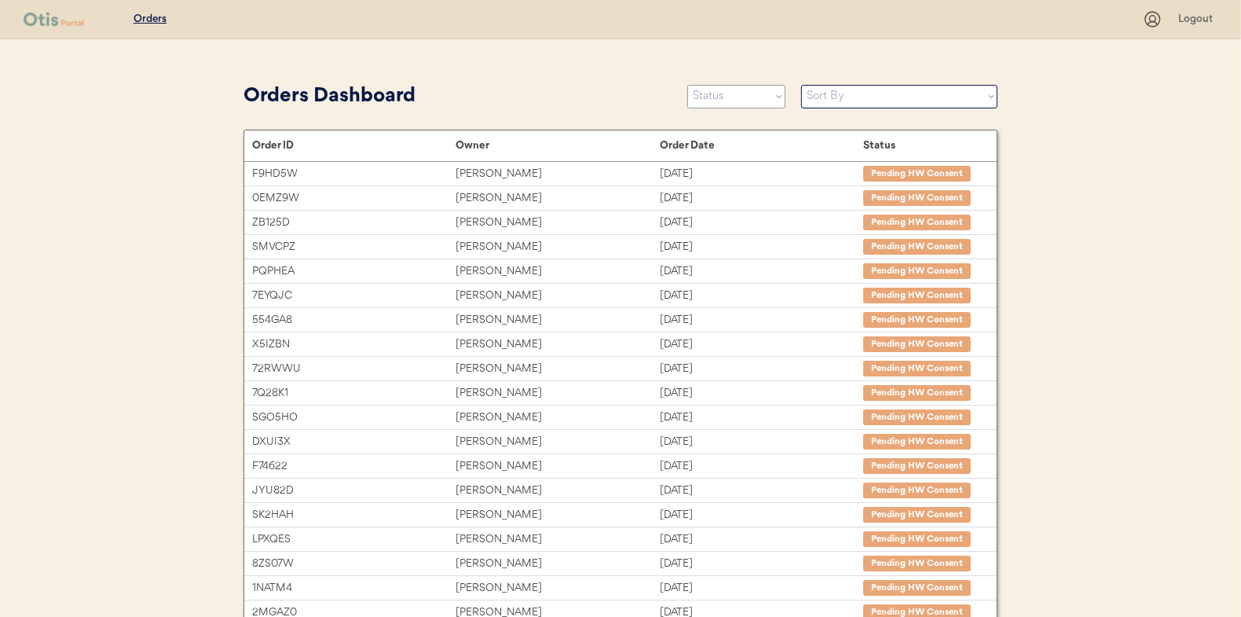
click at [730, 101] on select "Status On Hold New In Progress Complete Pending HW Consent Canceled" at bounding box center [736, 97] width 98 height 24
select select ""new""
click at [687, 85] on select "Status On Hold New In Progress Complete Pending HW Consent Canceled" at bounding box center [736, 97] width 98 height 24
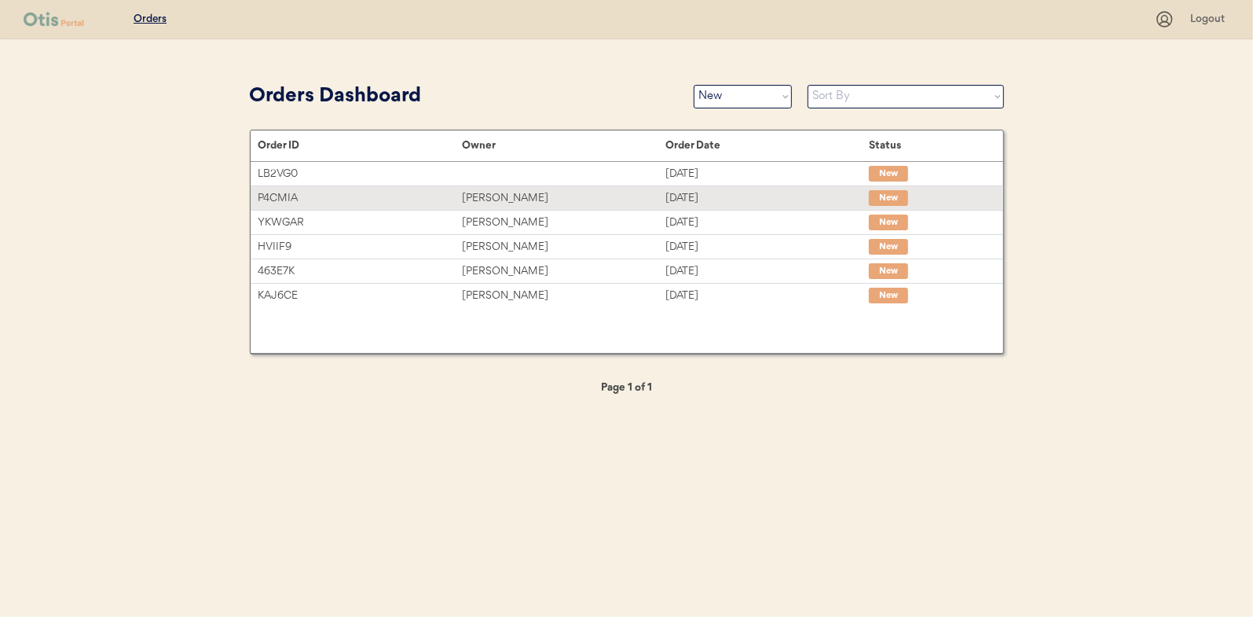
click at [526, 192] on div "[PERSON_NAME]" at bounding box center [563, 198] width 203 height 18
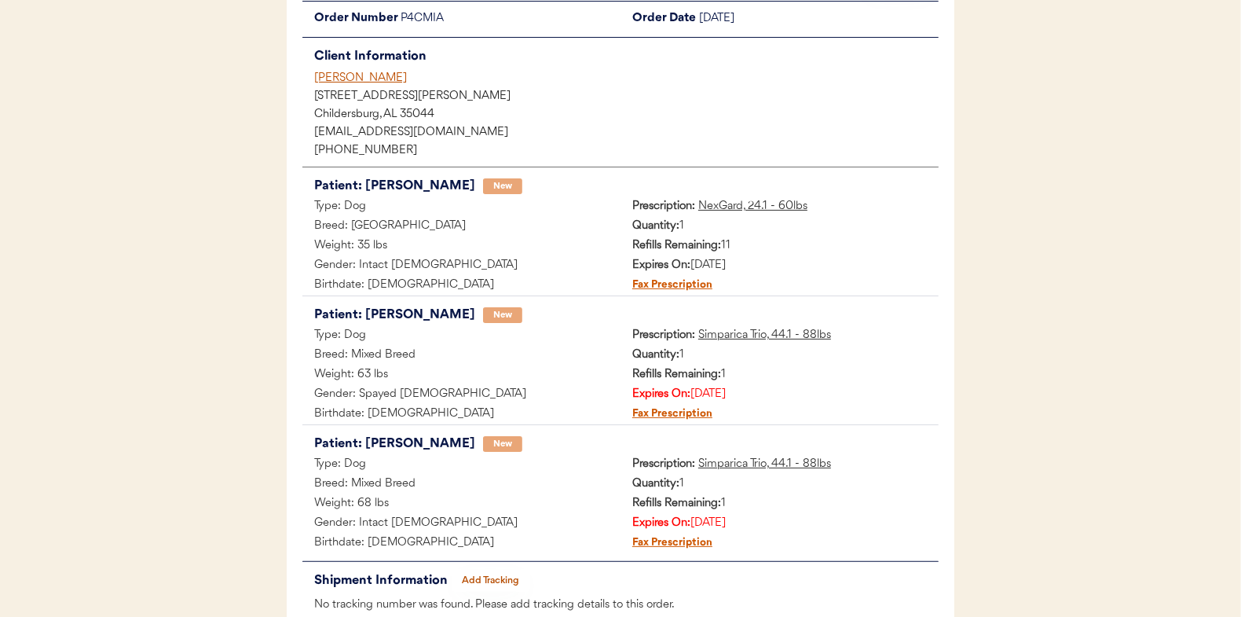
scroll to position [79, 0]
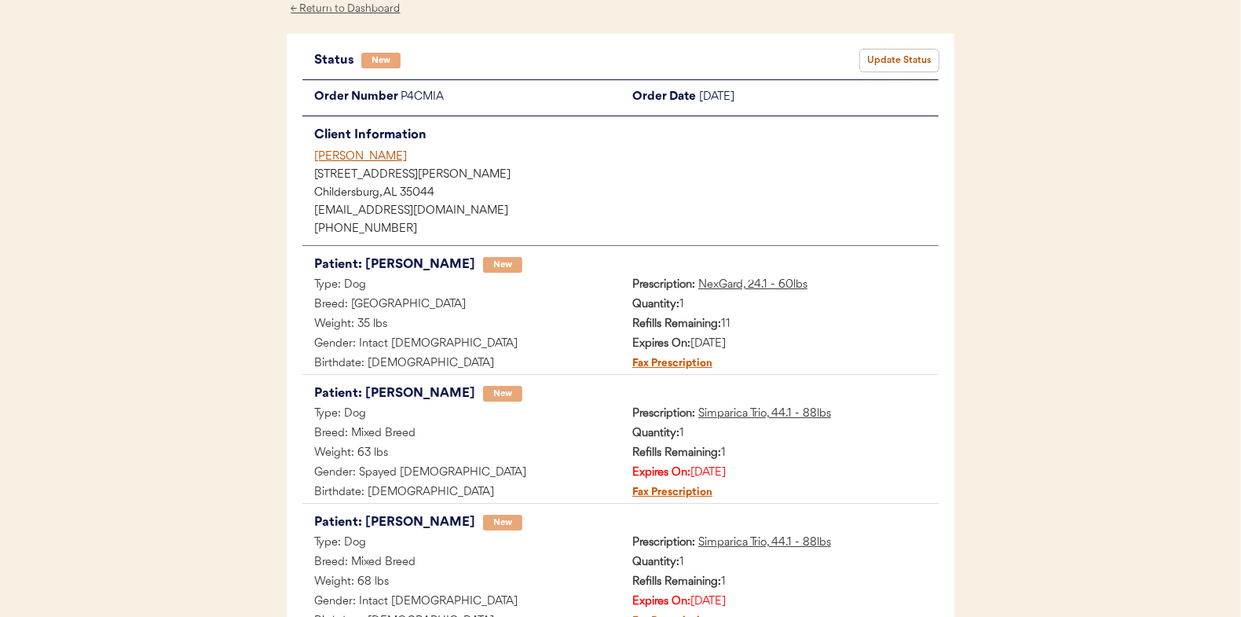
click at [902, 53] on button "Update Status" at bounding box center [899, 60] width 79 height 22
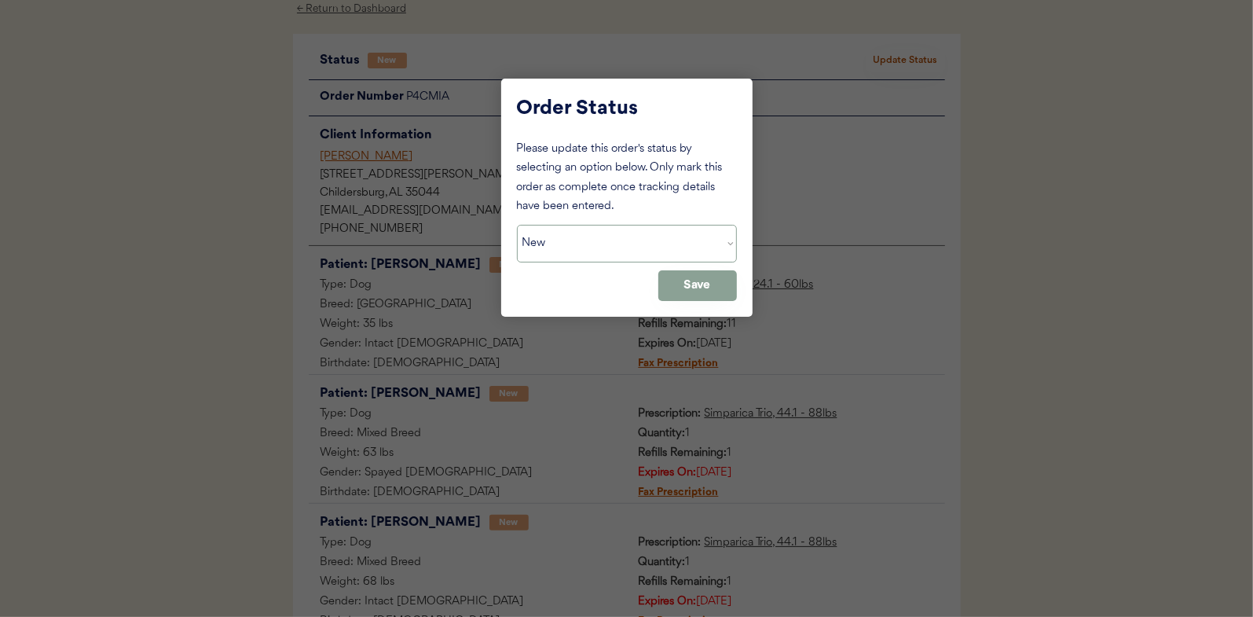
click at [577, 240] on select "Status On Hold New In Progress Complete Pending HW Consent Canceled" at bounding box center [627, 244] width 220 height 38
select select ""in_progress""
click at [517, 225] on select "Status On Hold New In Progress Complete Pending HW Consent Canceled" at bounding box center [627, 244] width 220 height 38
click at [709, 286] on button "Save" at bounding box center [697, 285] width 79 height 31
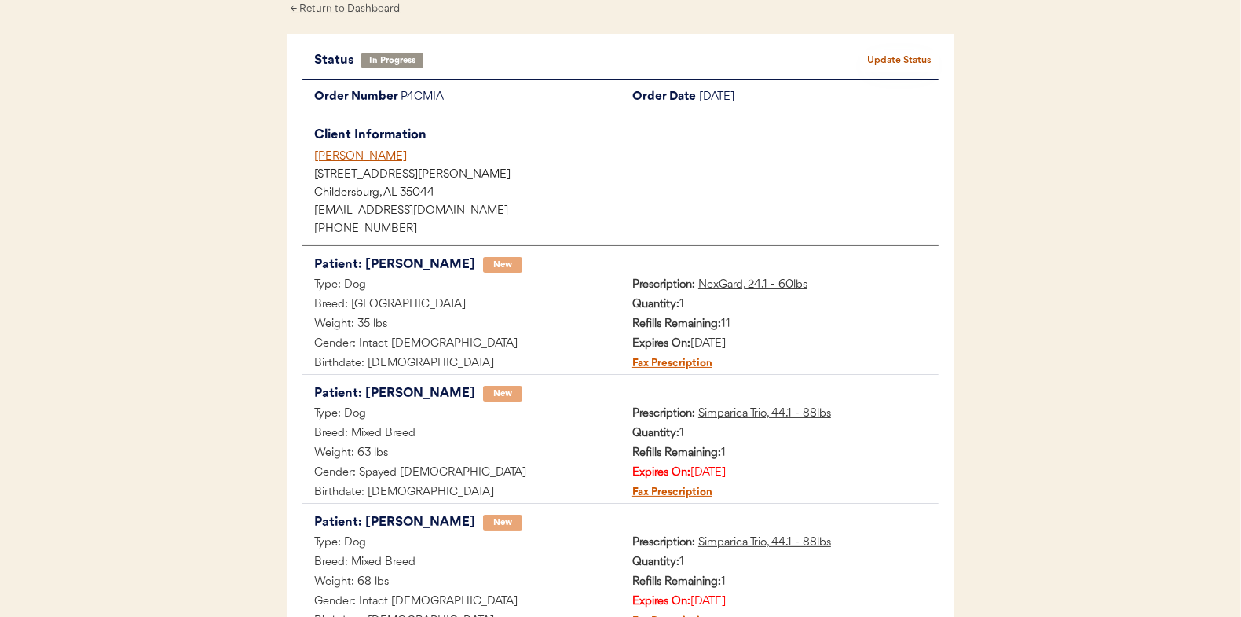
scroll to position [0, 0]
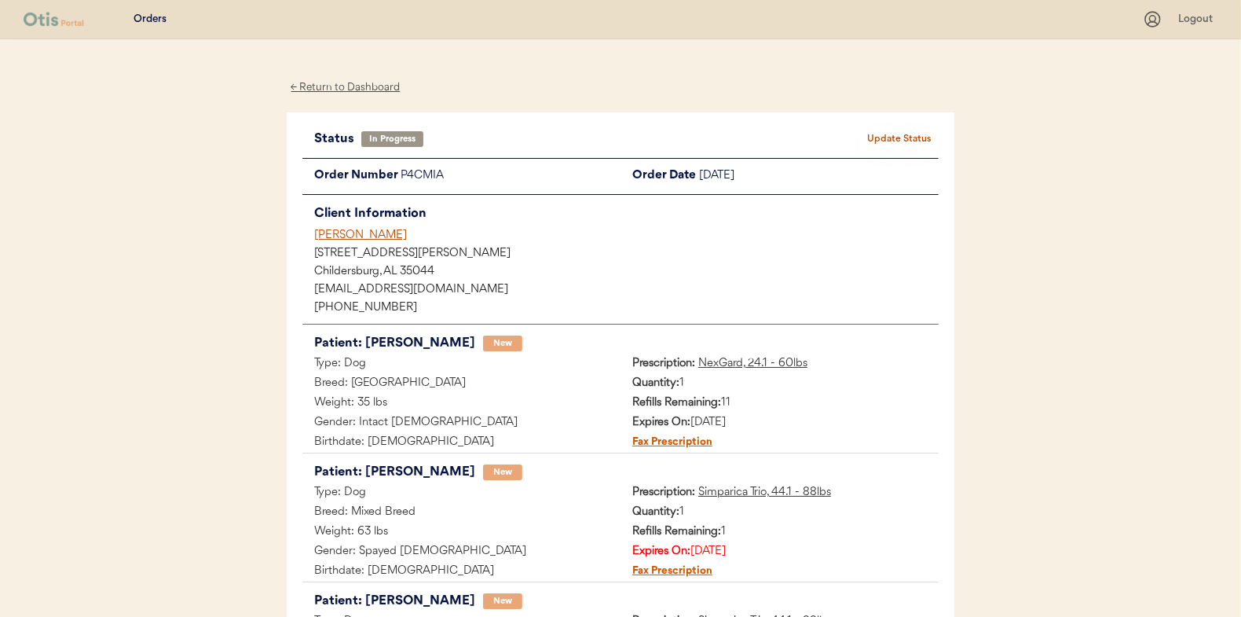
click at [350, 85] on div "← Return to Dashboard" at bounding box center [346, 88] width 118 height 18
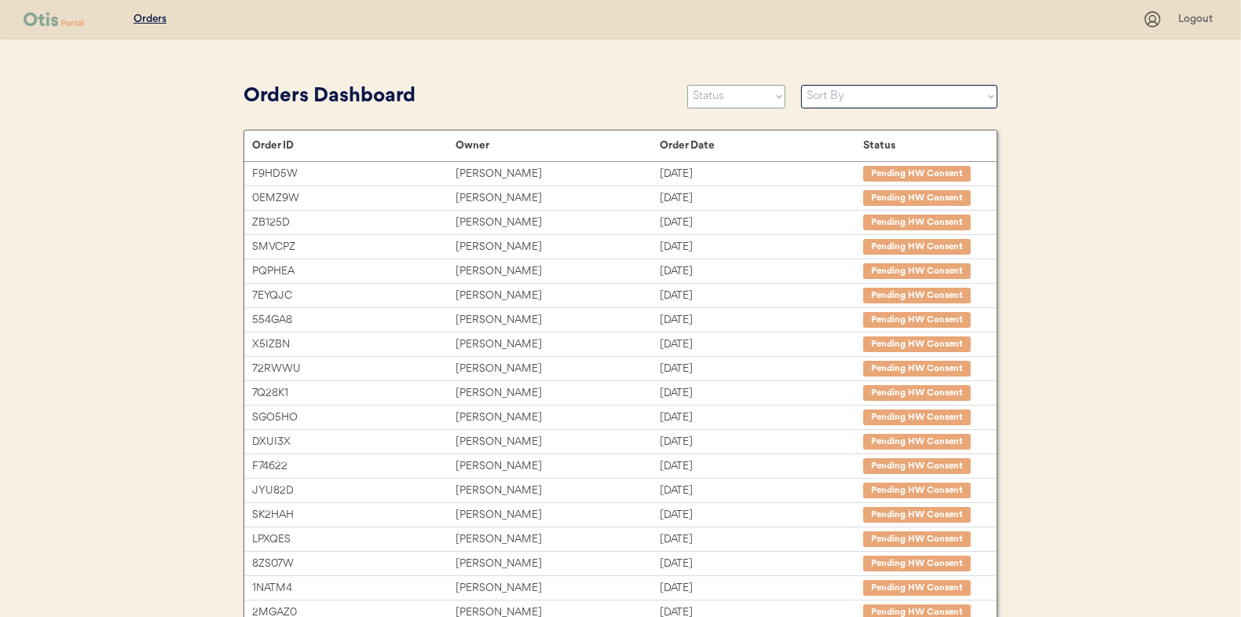
click at [731, 97] on select "Status On Hold New In Progress Complete Pending HW Consent Canceled" at bounding box center [736, 97] width 98 height 24
select select ""new""
click at [687, 85] on select "Status On Hold New In Progress Complete Pending HW Consent Canceled" at bounding box center [736, 97] width 98 height 24
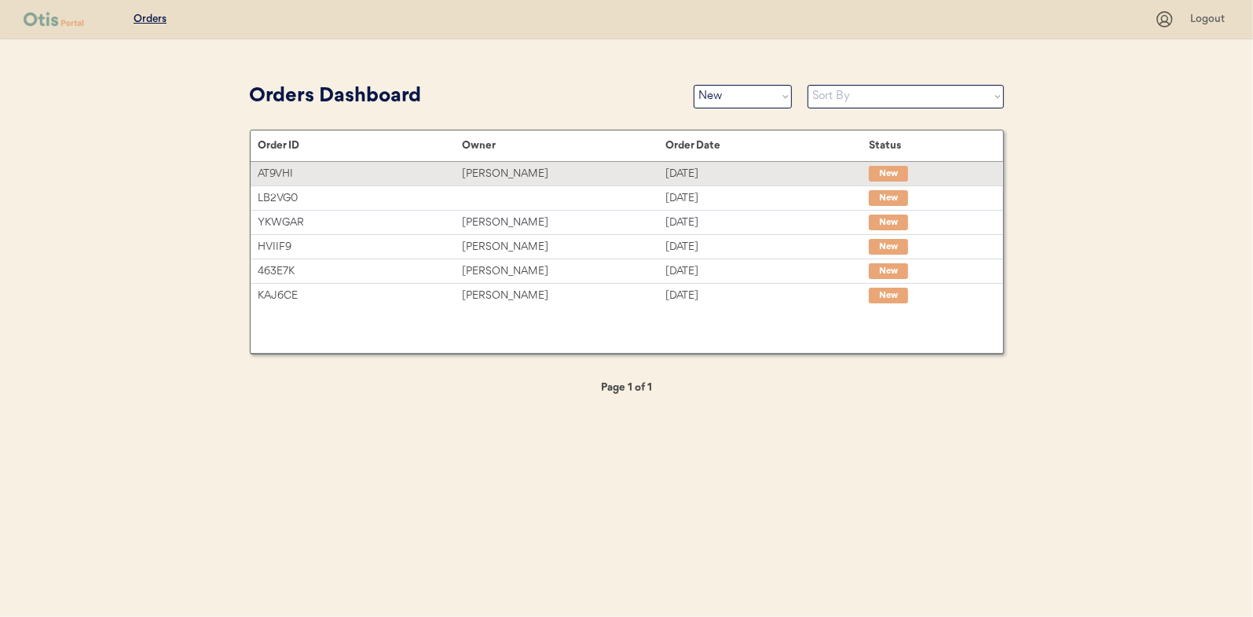
click at [495, 172] on div "[PERSON_NAME]" at bounding box center [563, 174] width 203 height 18
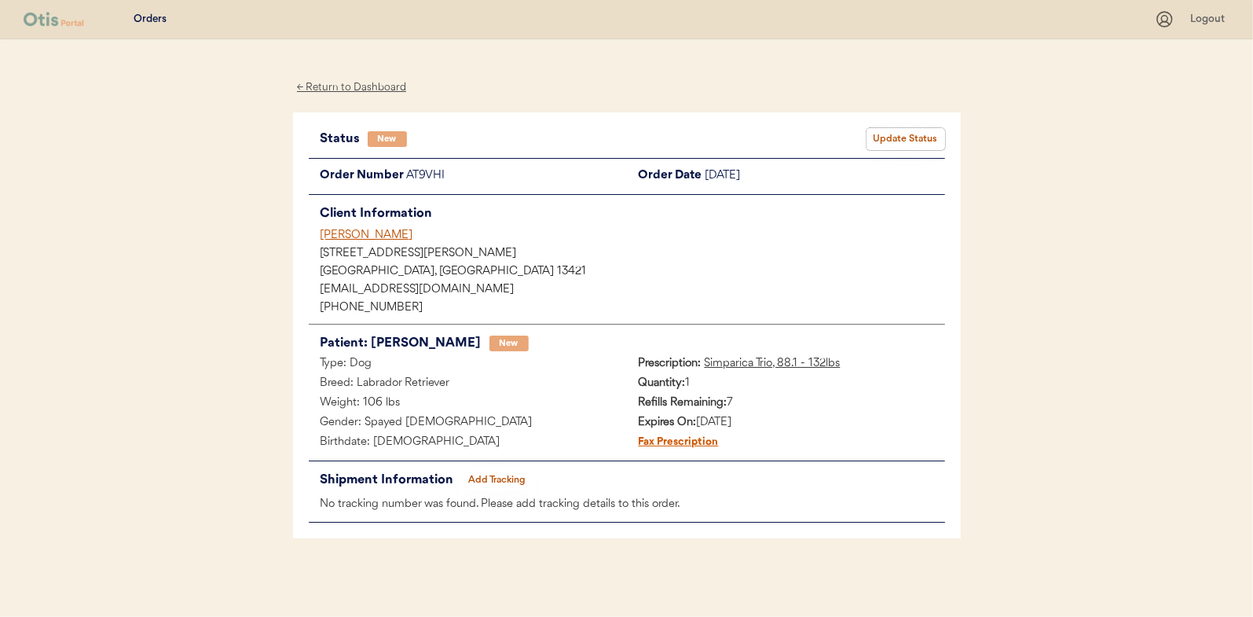
click at [900, 140] on button "Update Status" at bounding box center [906, 139] width 79 height 22
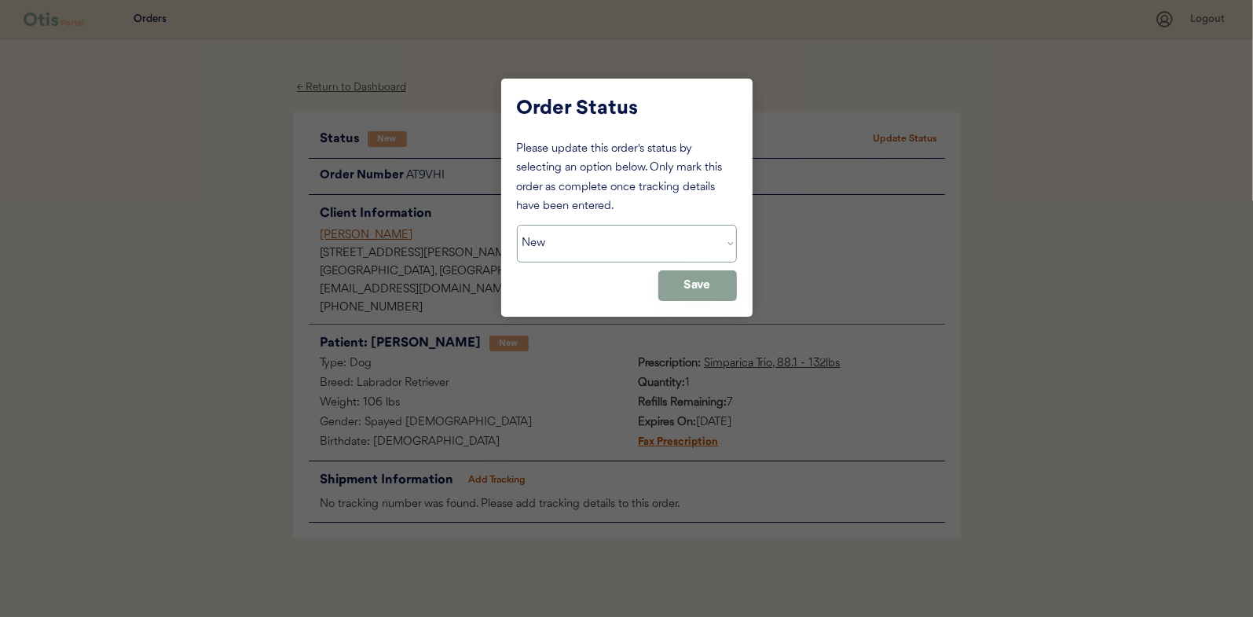
click at [550, 246] on select "Status On Hold New In Progress Complete Pending HW Consent Canceled" at bounding box center [627, 244] width 220 height 38
select select ""in_progress""
click at [517, 225] on select "Status On Hold New In Progress Complete Pending HW Consent Canceled" at bounding box center [627, 244] width 220 height 38
click at [710, 288] on button "Save" at bounding box center [697, 285] width 79 height 31
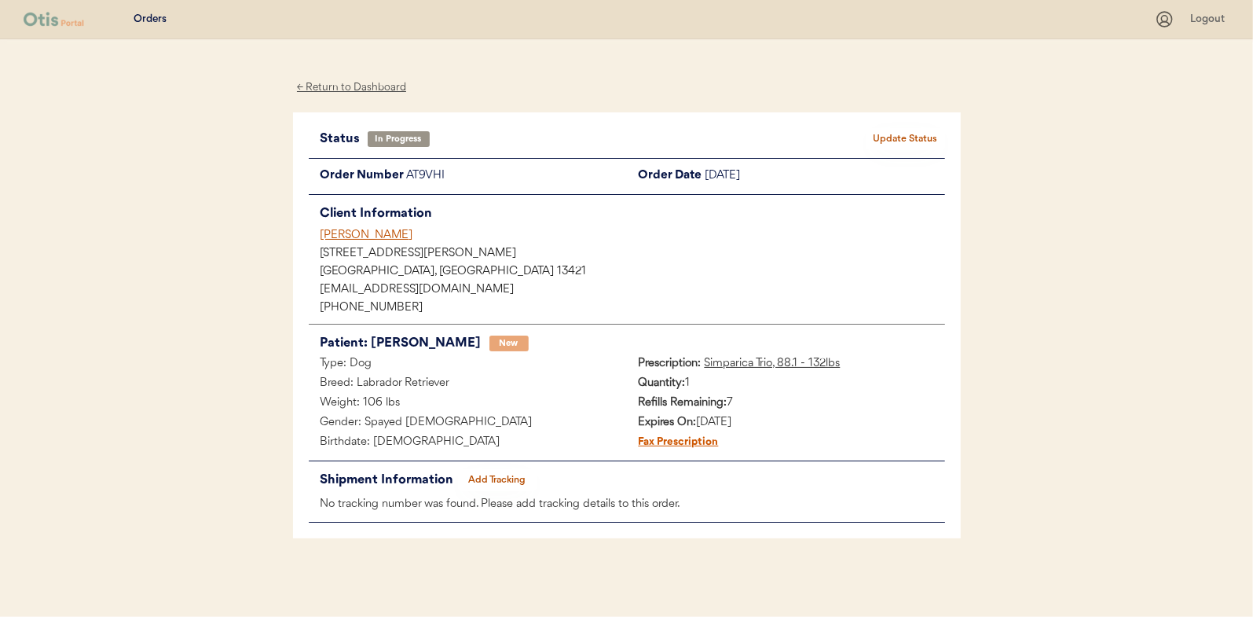
click at [360, 86] on div "← Return to Dashboard" at bounding box center [352, 88] width 118 height 18
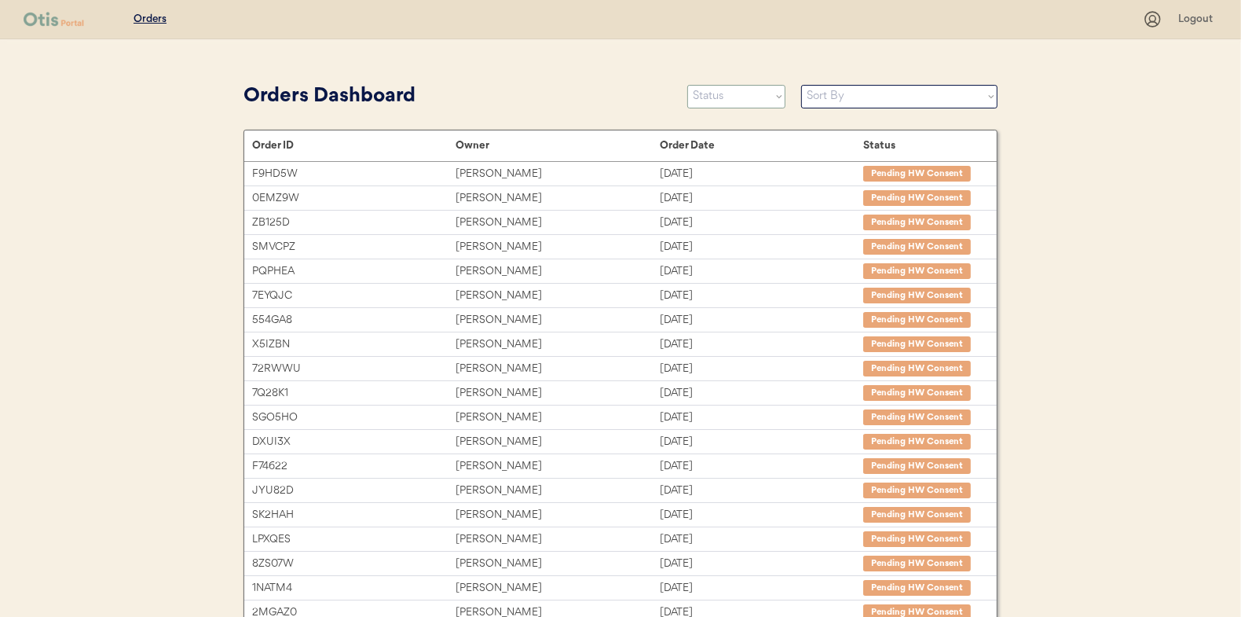
click at [761, 97] on select "Status On Hold New In Progress Complete Pending HW Consent Canceled" at bounding box center [736, 97] width 98 height 24
select select ""new""
click at [687, 85] on select "Status On Hold New In Progress Complete Pending HW Consent Canceled" at bounding box center [736, 97] width 98 height 24
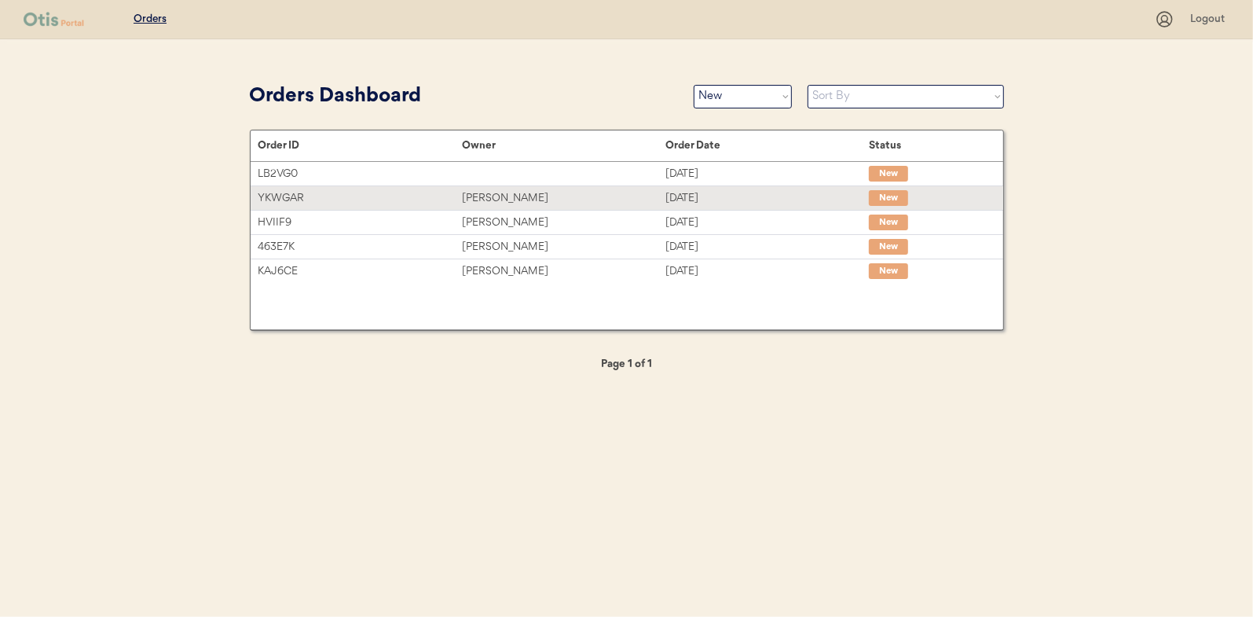
click at [475, 200] on div "[PERSON_NAME]" at bounding box center [563, 198] width 203 height 18
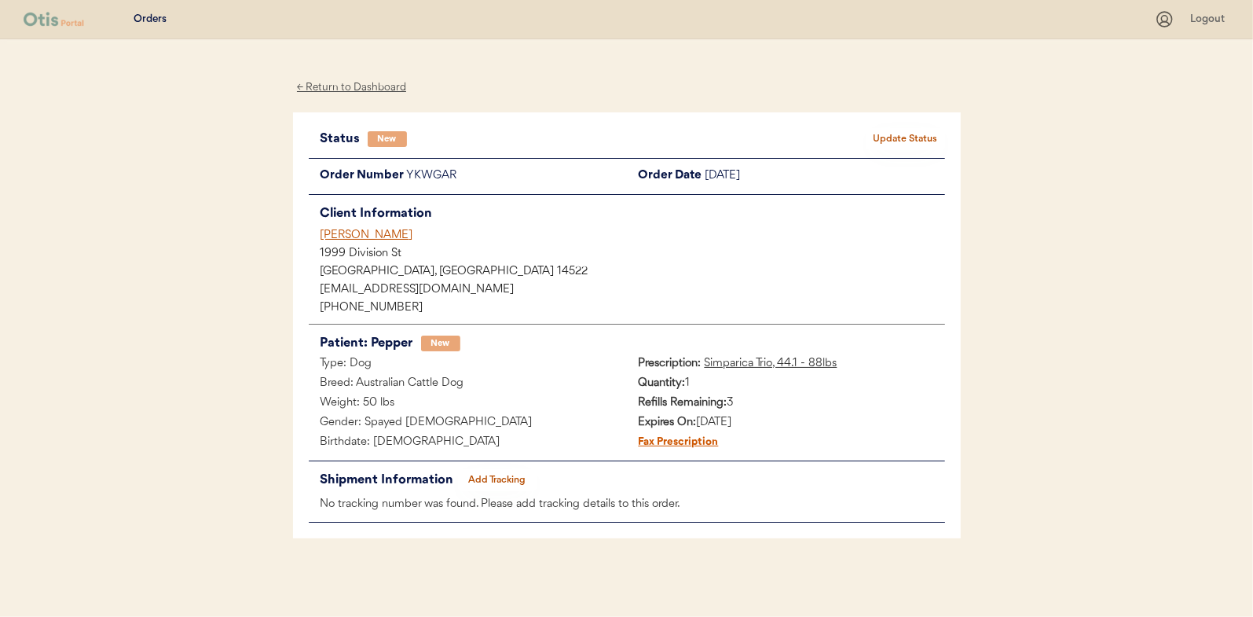
click at [909, 133] on button "Update Status" at bounding box center [906, 139] width 79 height 22
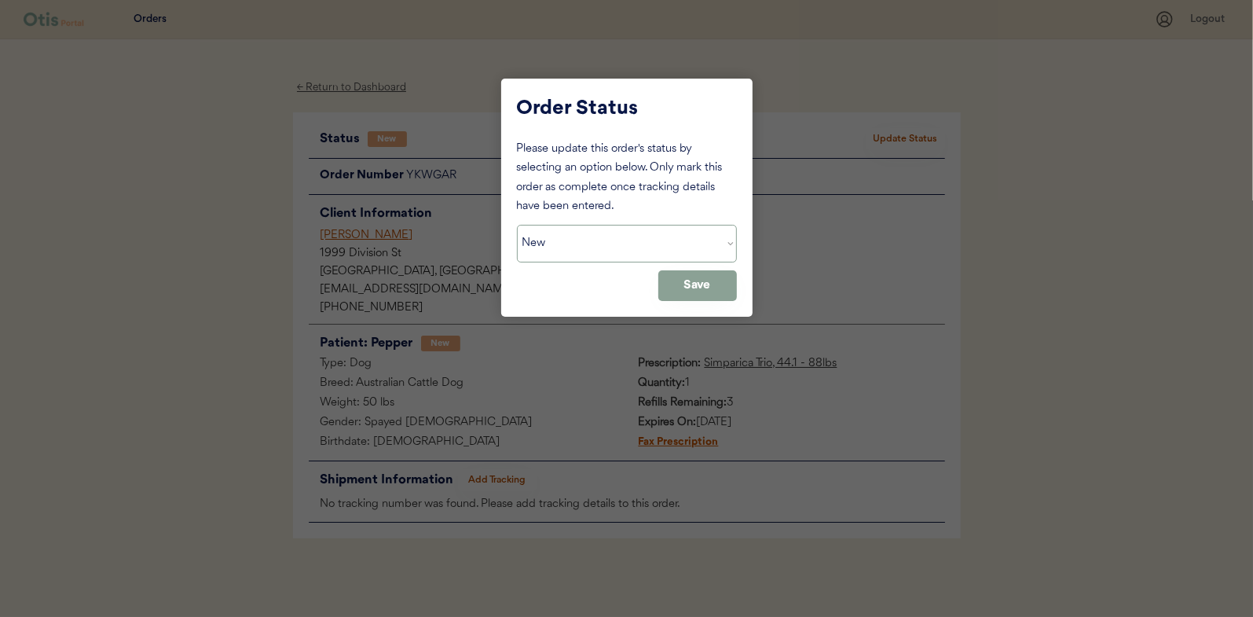
click at [577, 251] on select "Status On Hold New In Progress Complete Pending HW Consent Canceled" at bounding box center [627, 244] width 220 height 38
select select ""in_progress""
click at [517, 225] on select "Status On Hold New In Progress Complete Pending HW Consent Canceled" at bounding box center [627, 244] width 220 height 38
click at [691, 290] on button "Save" at bounding box center [697, 285] width 79 height 31
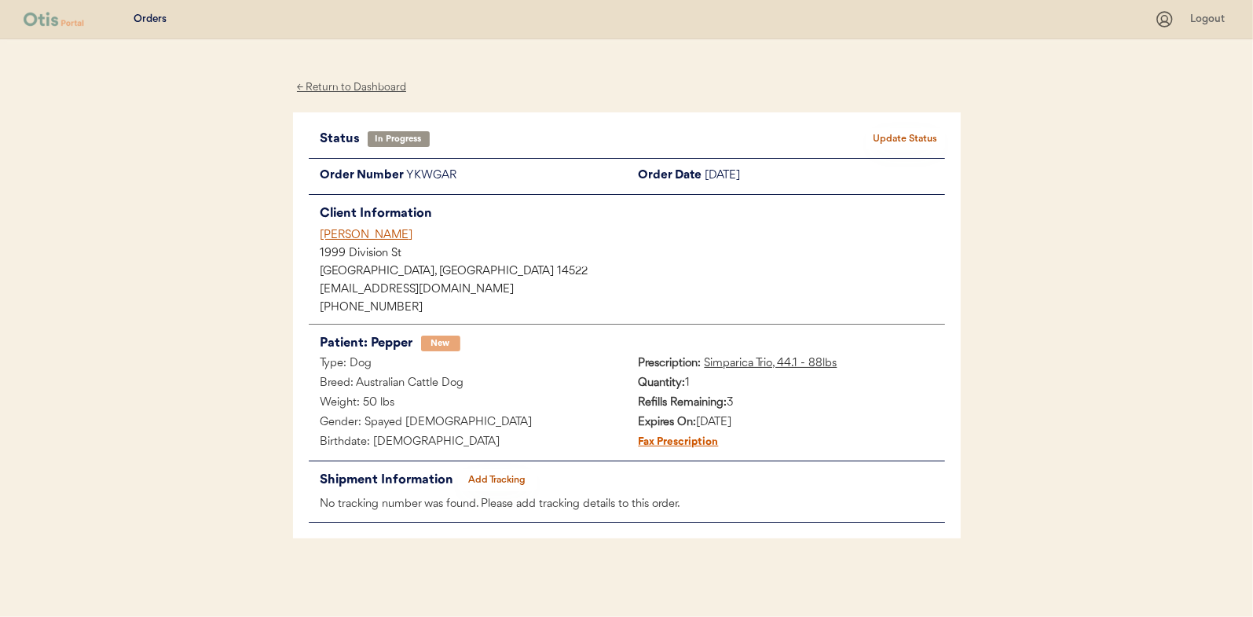
click at [353, 85] on div "← Return to Dashboard" at bounding box center [352, 88] width 118 height 18
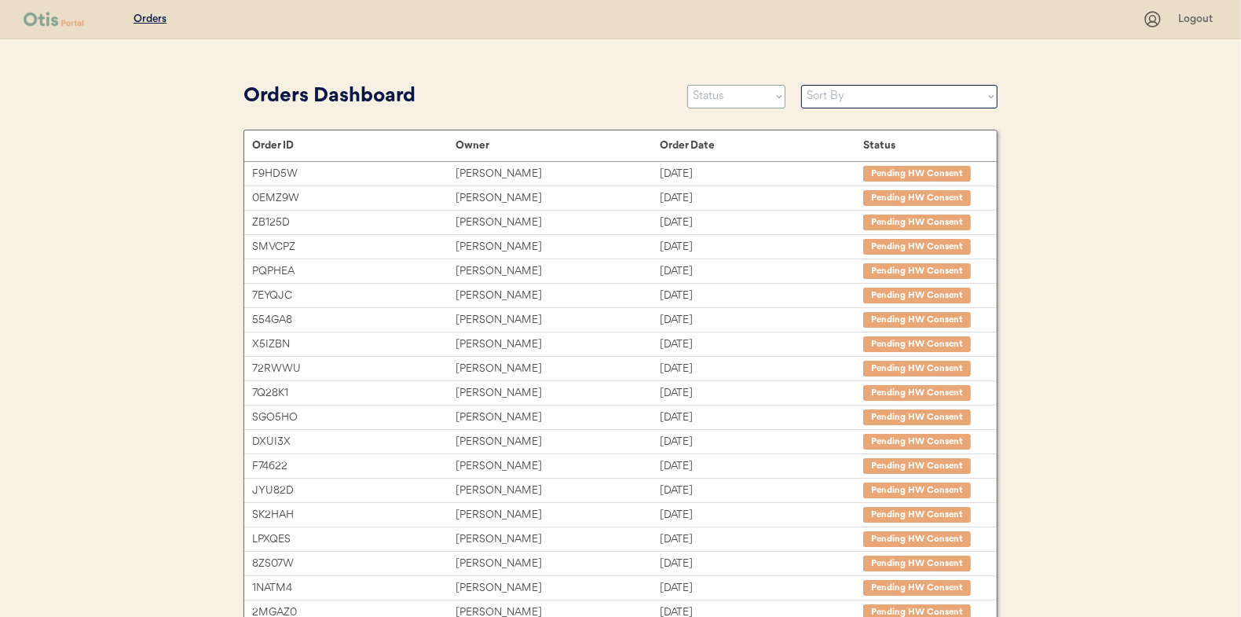
click at [714, 100] on select "Status On Hold New In Progress Complete Pending HW Consent Canceled" at bounding box center [736, 97] width 98 height 24
select select ""new""
click at [687, 85] on select "Status On Hold New In Progress Complete Pending HW Consent Canceled" at bounding box center [736, 97] width 98 height 24
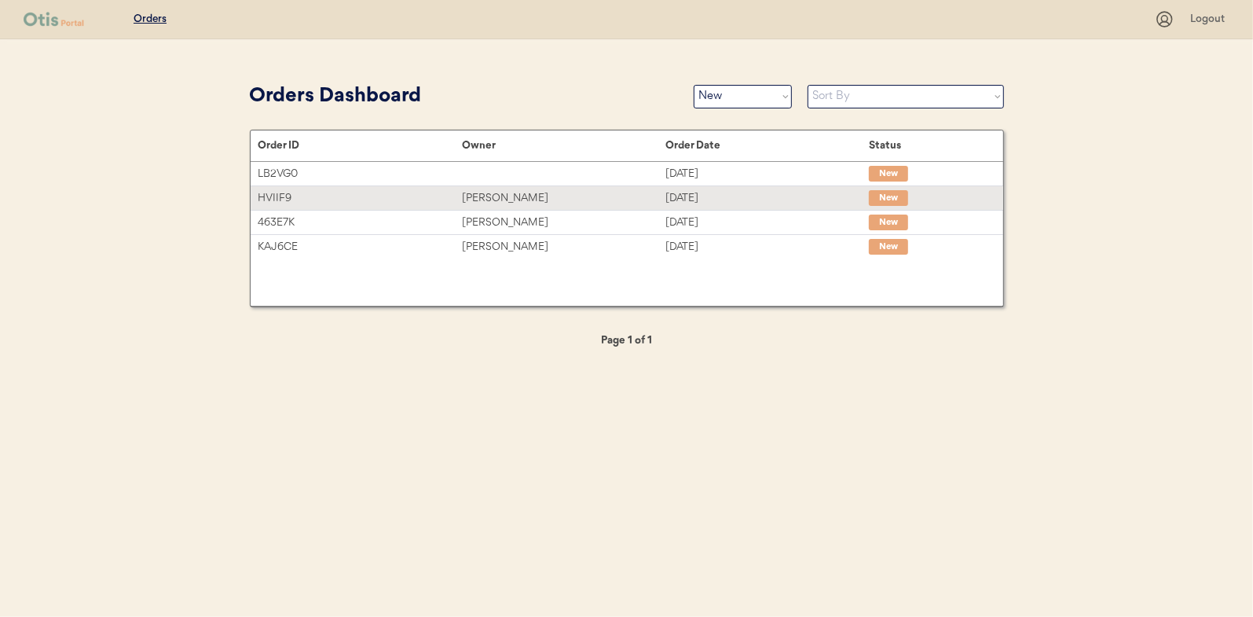
click at [499, 200] on div "[PERSON_NAME]" at bounding box center [563, 198] width 203 height 18
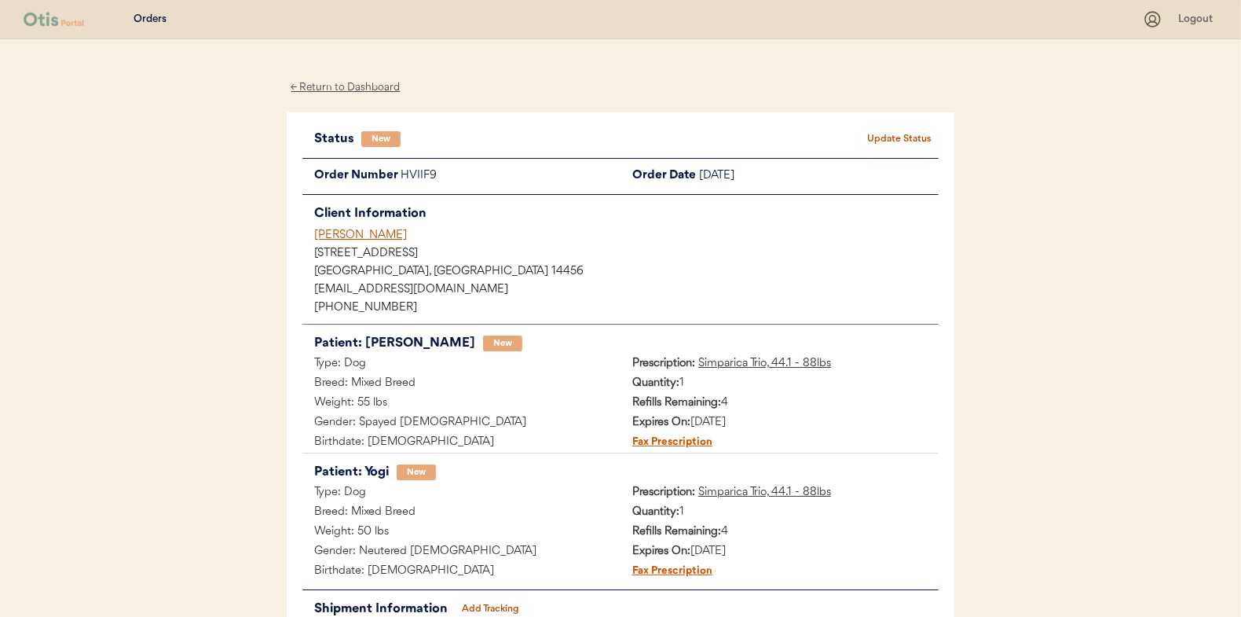
click at [889, 137] on button "Update Status" at bounding box center [899, 139] width 79 height 22
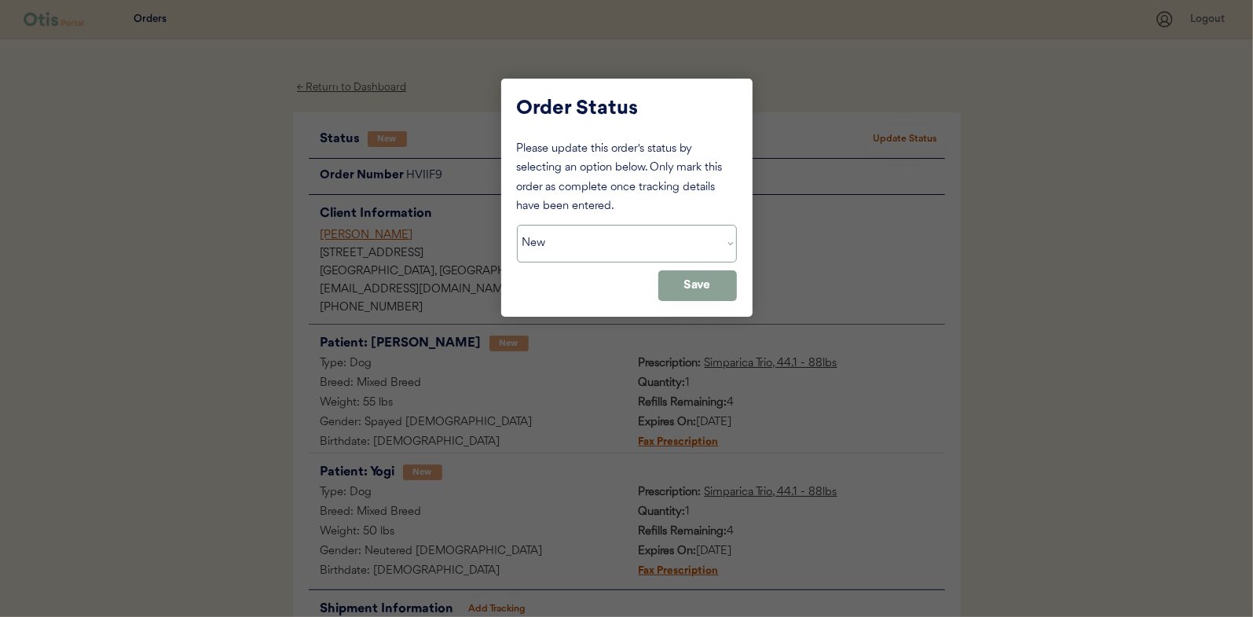
click at [636, 247] on select "Status On Hold New In Progress Complete Pending HW Consent Canceled" at bounding box center [627, 244] width 220 height 38
select select ""in_progress""
click at [517, 225] on select "Status On Hold New In Progress Complete Pending HW Consent Canceled" at bounding box center [627, 244] width 220 height 38
click at [707, 287] on button "Save" at bounding box center [697, 285] width 79 height 31
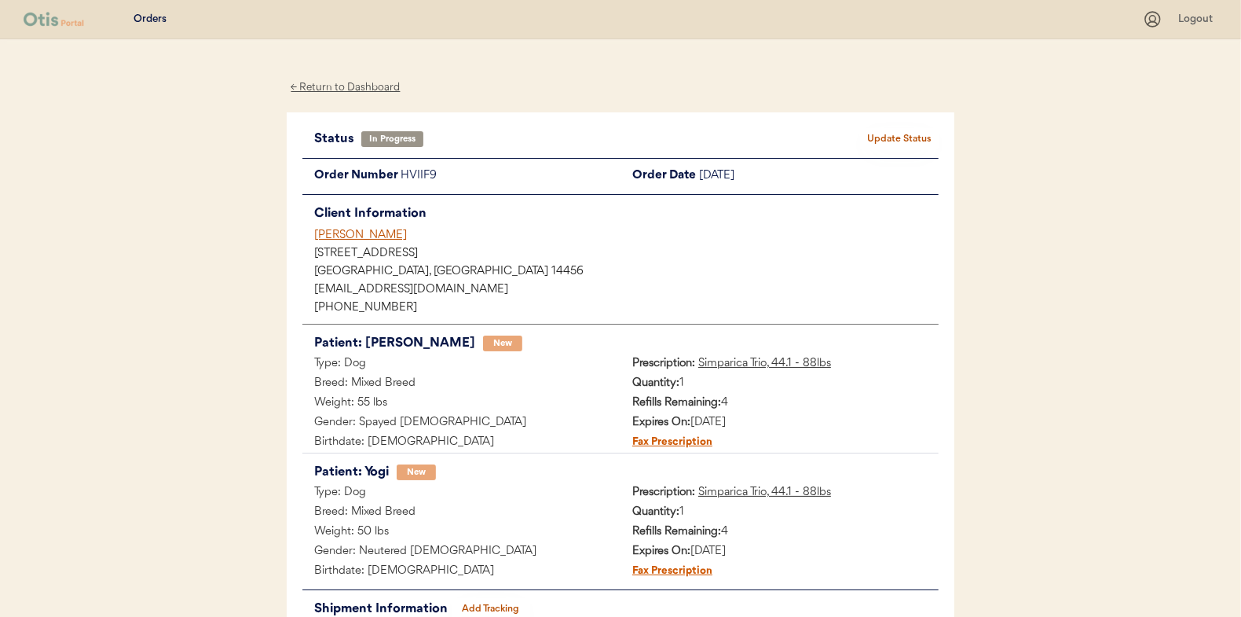
click at [348, 86] on div "← Return to Dashboard" at bounding box center [346, 88] width 118 height 18
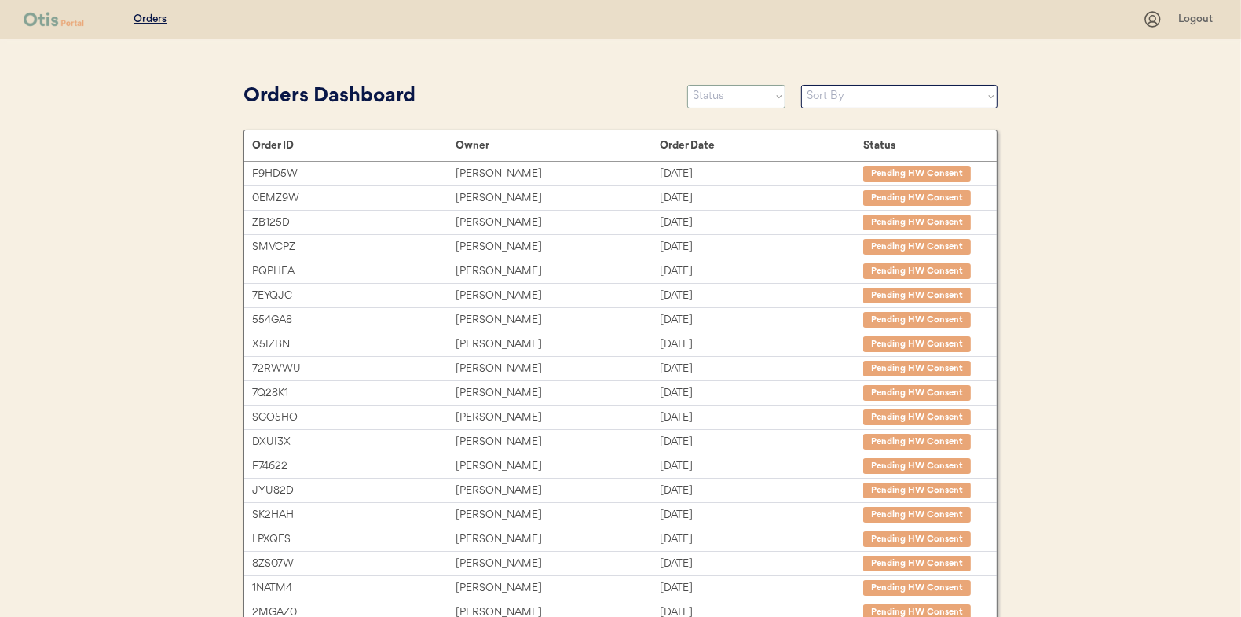
click at [709, 101] on select "Status On Hold New In Progress Complete Pending HW Consent Canceled" at bounding box center [736, 97] width 98 height 24
select select ""new""
click at [687, 85] on select "Status On Hold New In Progress Complete Pending HW Consent Canceled" at bounding box center [736, 97] width 98 height 24
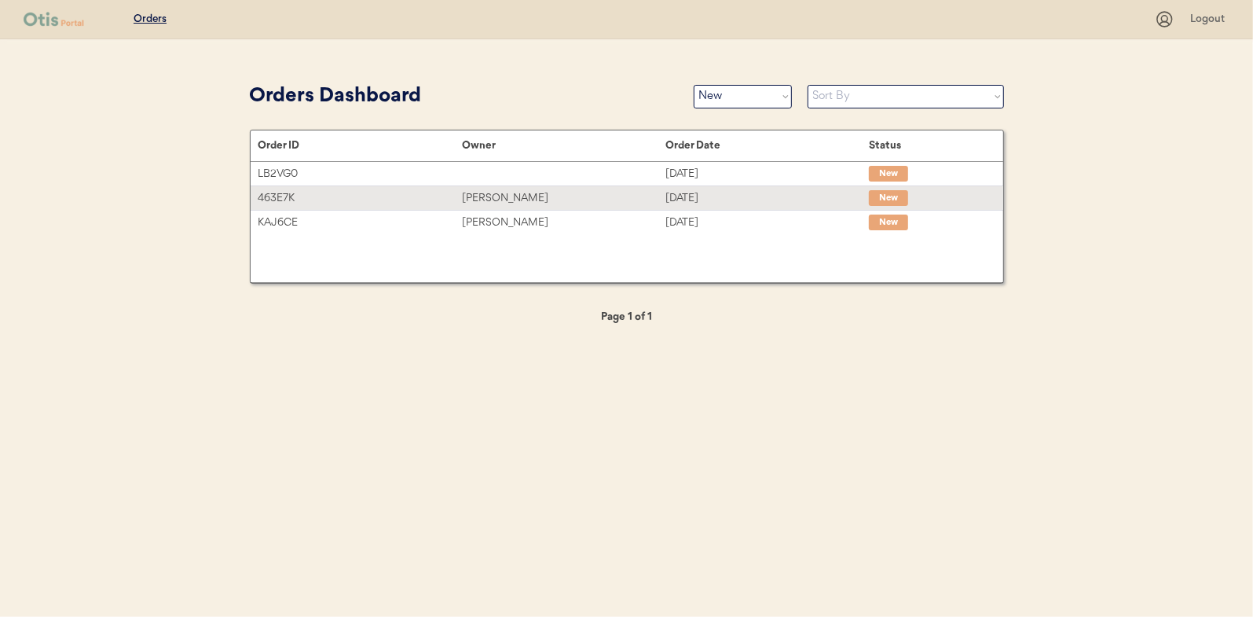
click at [500, 200] on div "[PERSON_NAME]" at bounding box center [563, 198] width 203 height 18
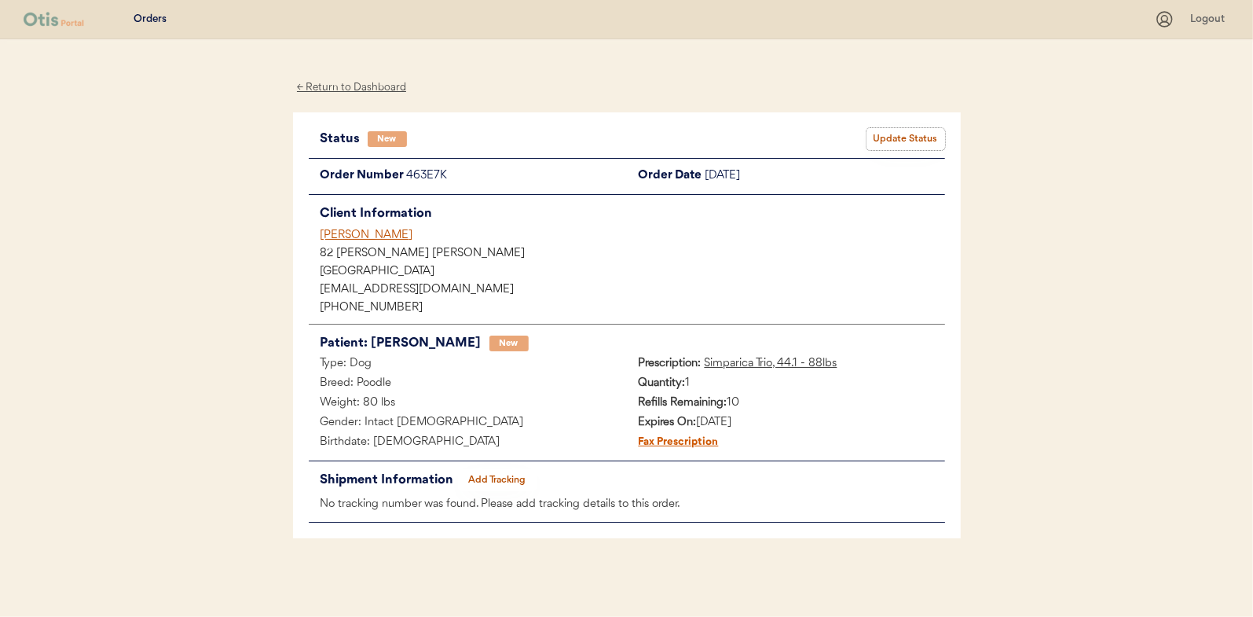
click at [889, 132] on button "Update Status" at bounding box center [906, 139] width 79 height 22
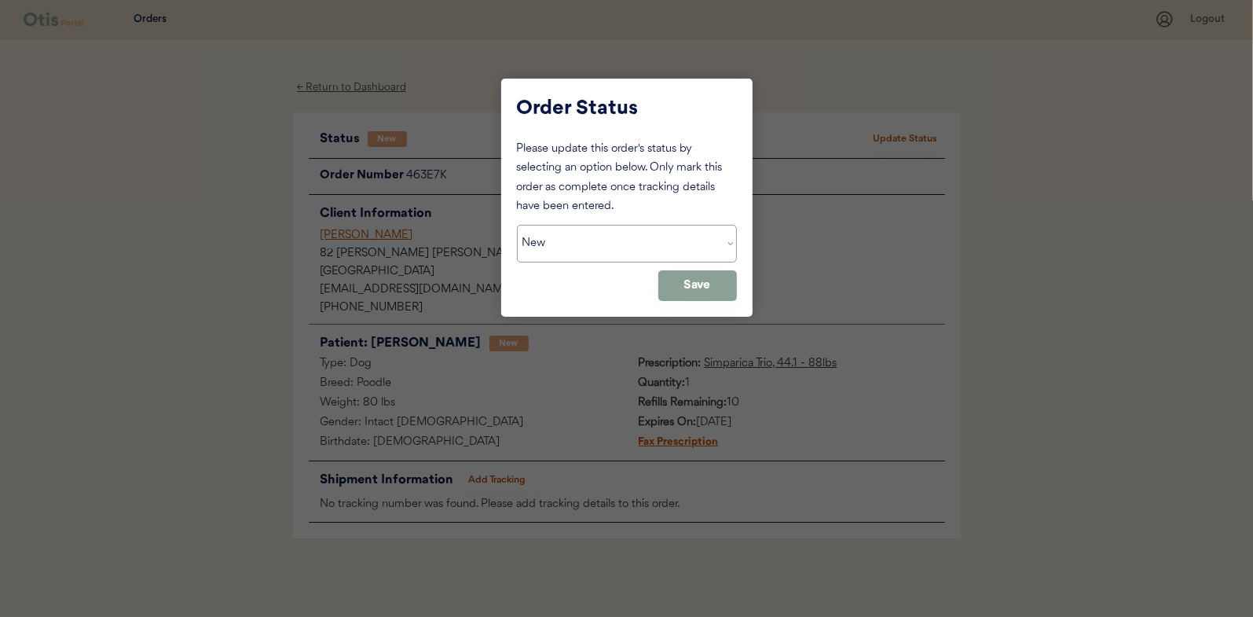
click at [576, 244] on select "Status On Hold New In Progress Complete Pending HW Consent Canceled" at bounding box center [627, 244] width 220 height 38
select select ""in_progress""
click at [517, 225] on select "Status On Hold New In Progress Complete Pending HW Consent Canceled" at bounding box center [627, 244] width 220 height 38
click at [705, 281] on button "Save" at bounding box center [697, 285] width 79 height 31
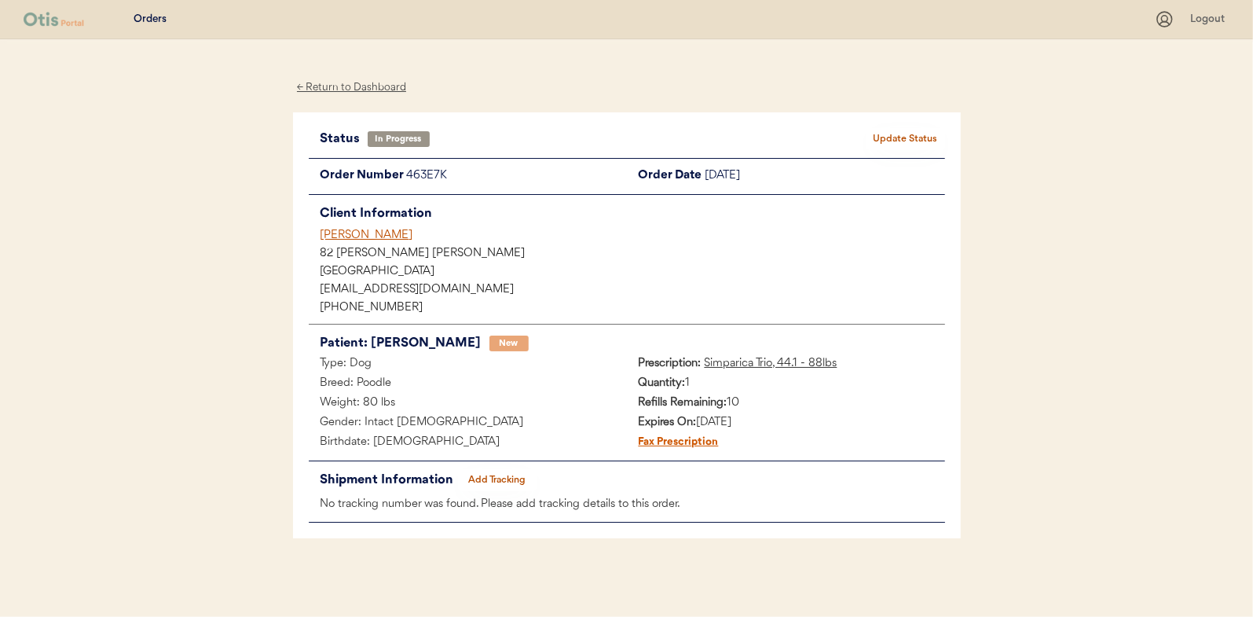
click at [355, 80] on div "← Return to Dashboard" at bounding box center [352, 88] width 118 height 18
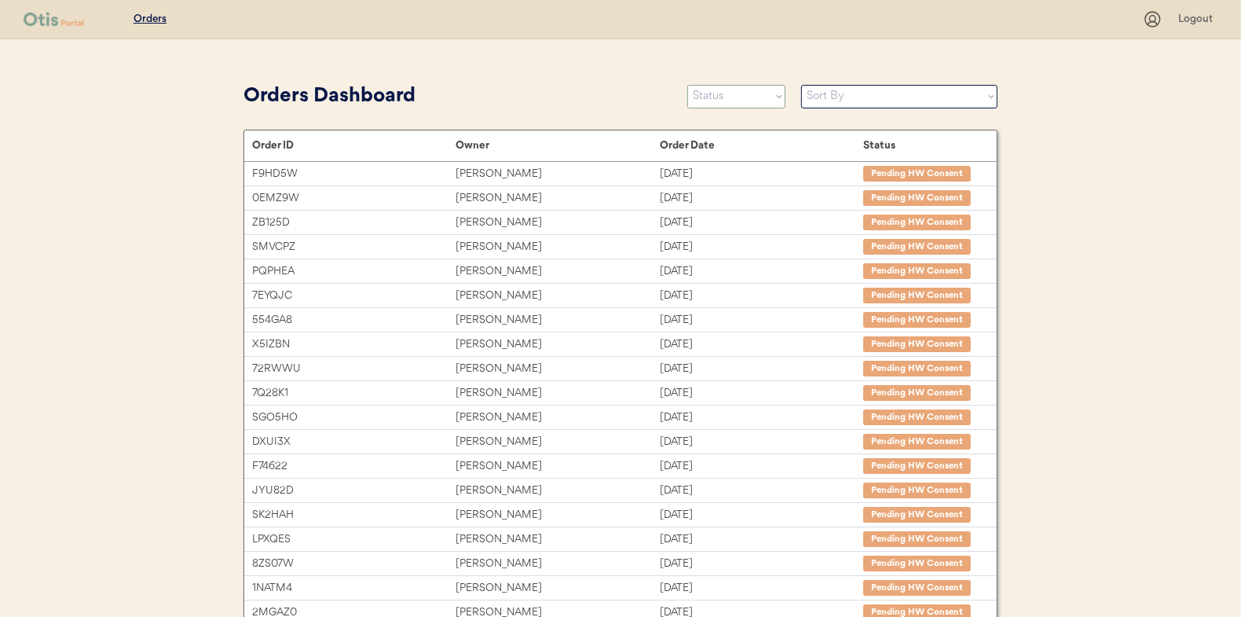
click at [739, 101] on select "Status On Hold New In Progress Complete Pending HW Consent Canceled" at bounding box center [736, 97] width 98 height 24
select select ""new""
click at [687, 85] on select "Status On Hold New In Progress Complete Pending HW Consent Canceled" at bounding box center [736, 97] width 98 height 24
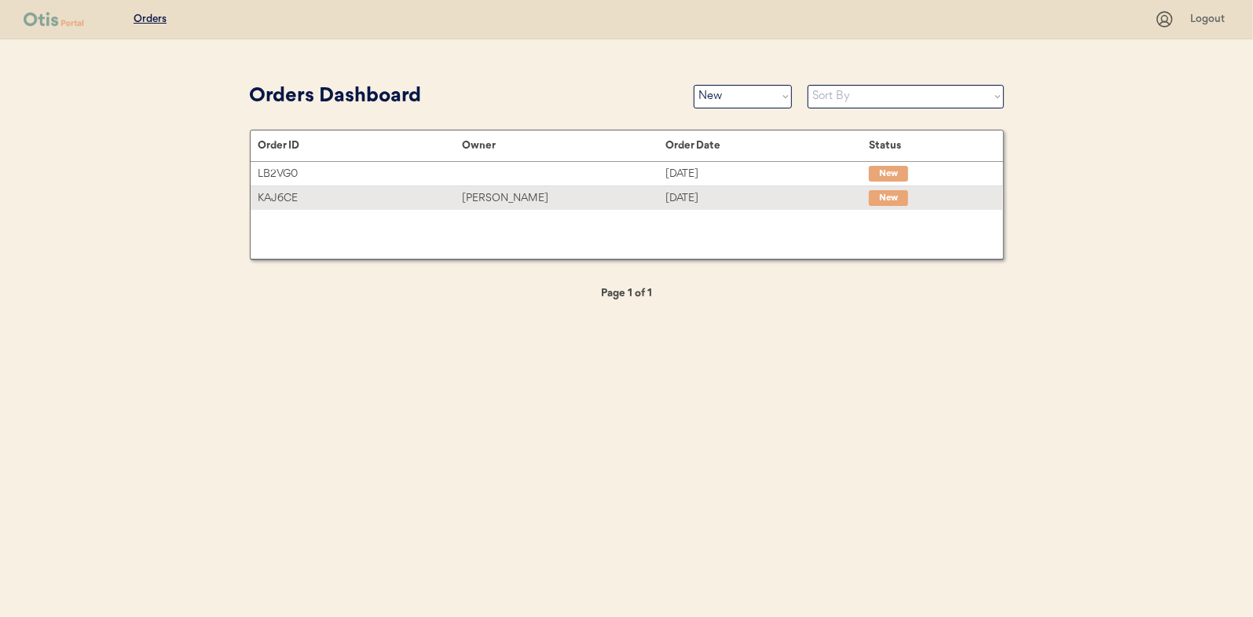
click at [500, 203] on div "[PERSON_NAME]" at bounding box center [563, 198] width 203 height 18
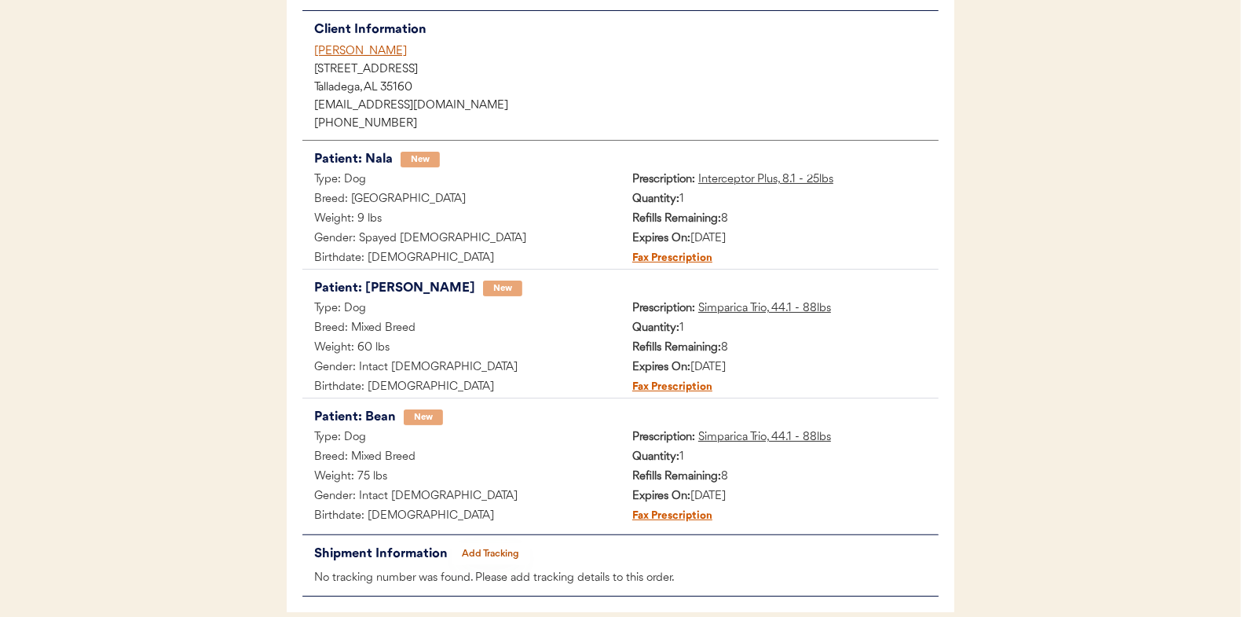
scroll to position [79, 0]
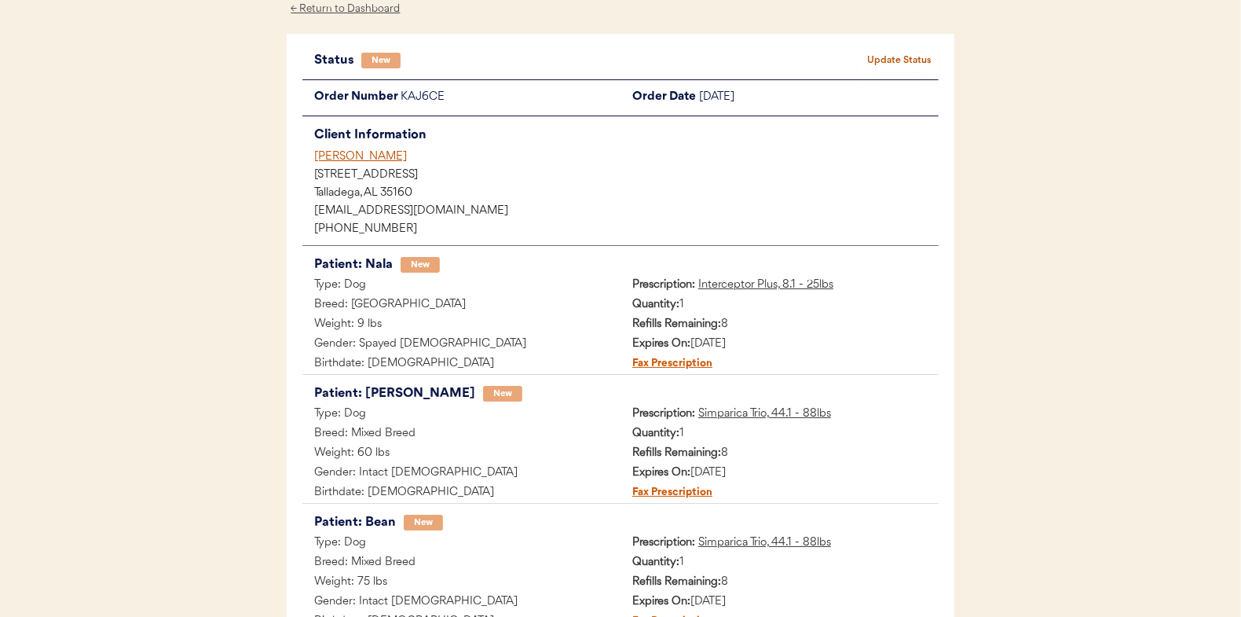
click at [897, 57] on button "Update Status" at bounding box center [899, 60] width 79 height 22
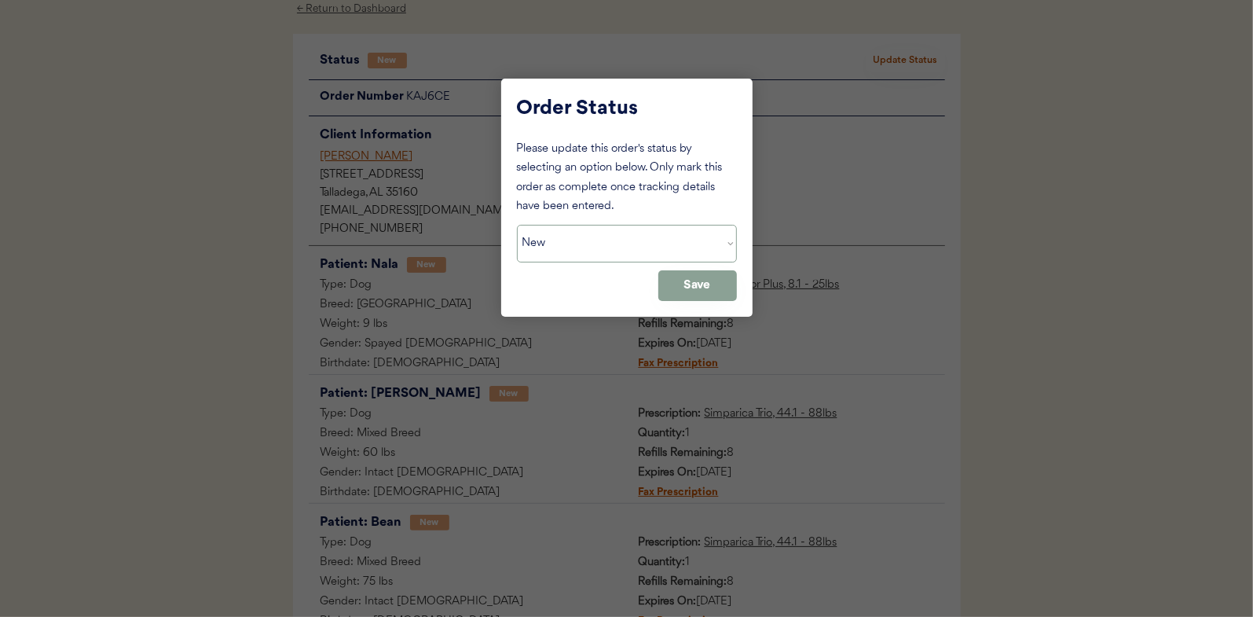
click at [582, 244] on select "Status On Hold New In Progress Complete Pending HW Consent Canceled" at bounding box center [627, 244] width 220 height 38
select select ""in_progress""
click at [517, 225] on select "Status On Hold New In Progress Complete Pending HW Consent Canceled" at bounding box center [627, 244] width 220 height 38
click at [706, 288] on button "Save" at bounding box center [697, 285] width 79 height 31
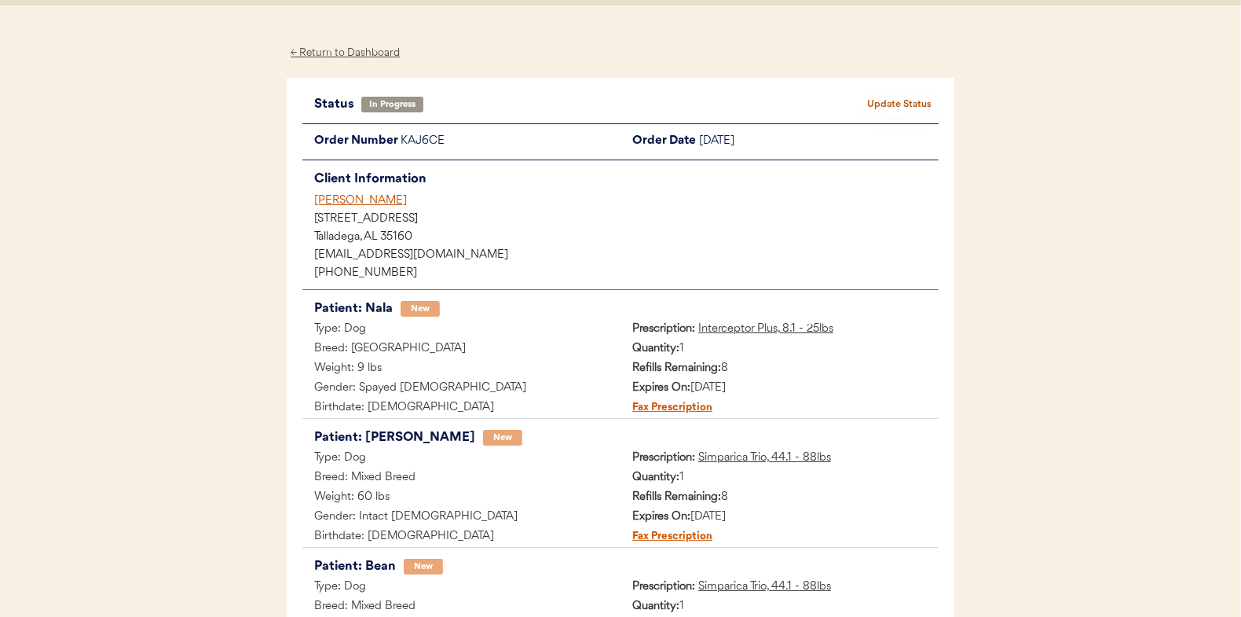
scroll to position [0, 0]
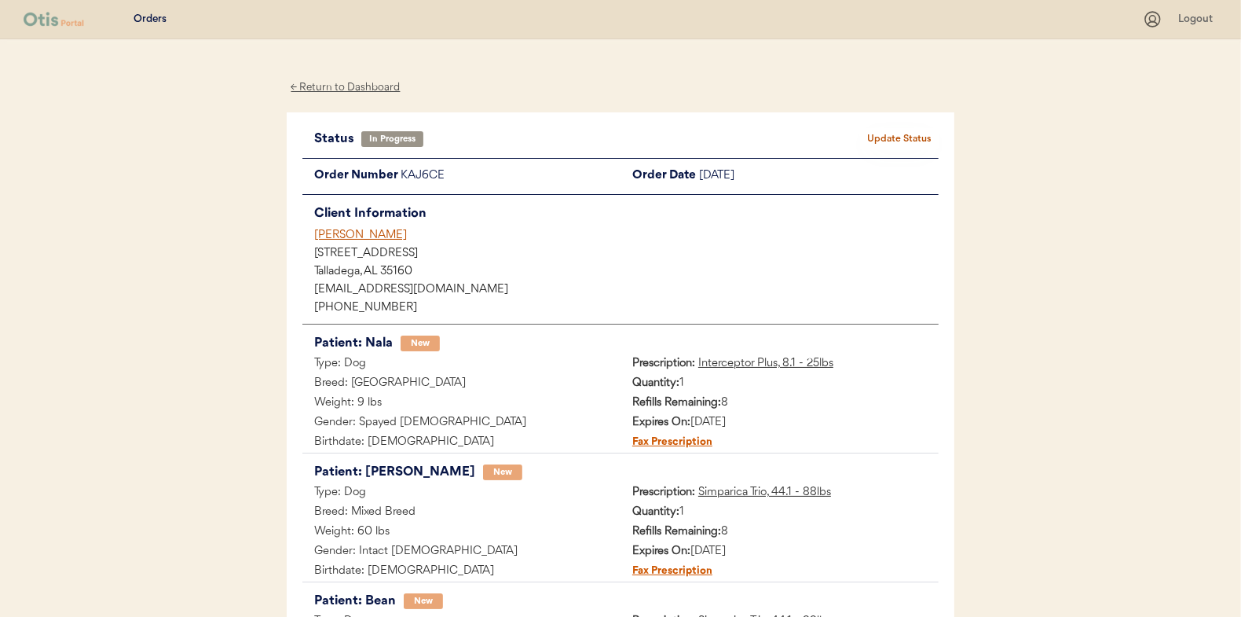
click at [342, 86] on div "← Return to Dashboard" at bounding box center [346, 88] width 118 height 18
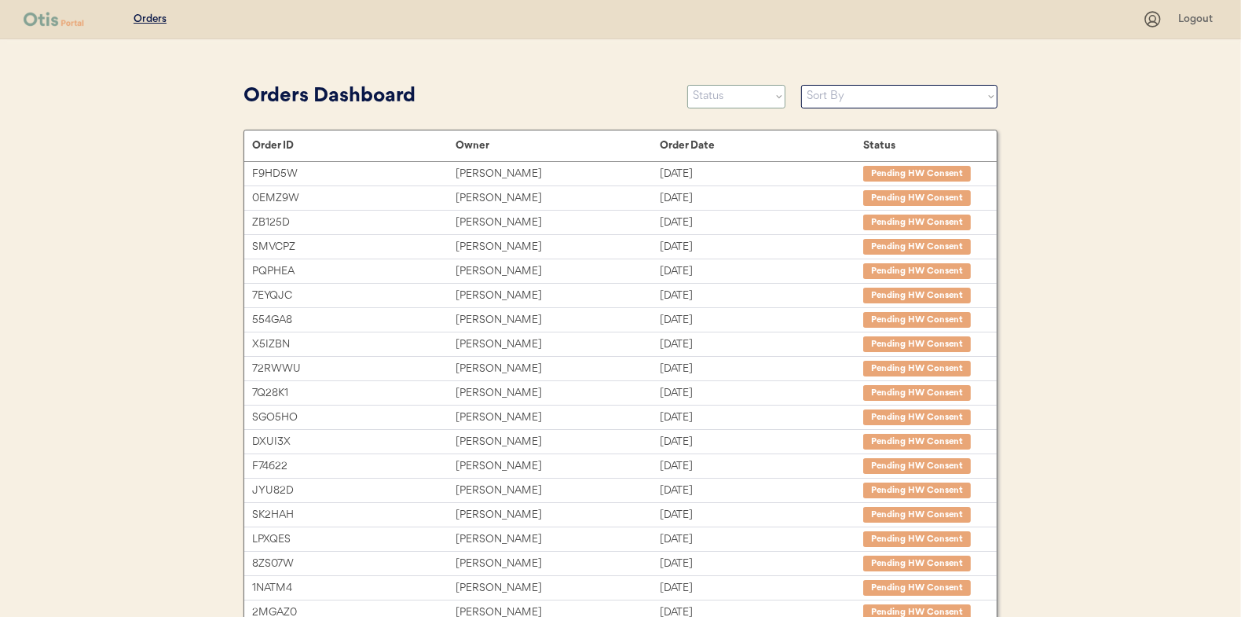
click at [746, 90] on select "Status On Hold New In Progress Complete Pending HW Consent Canceled" at bounding box center [736, 97] width 98 height 24
click at [687, 85] on select "Status On Hold New In Progress Complete Pending HW Consent Canceled" at bounding box center [736, 97] width 98 height 24
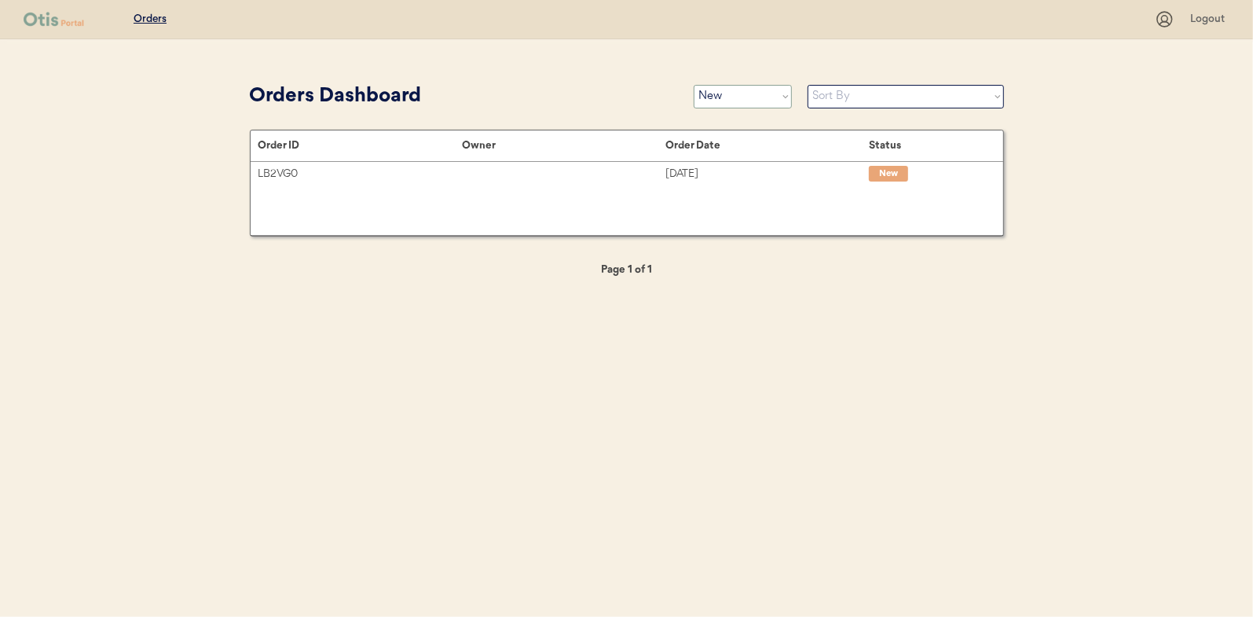
click at [742, 101] on select "Status On Hold New In Progress Complete Pending HW Consent Canceled" at bounding box center [743, 97] width 98 height 24
select select ""in_progress""
click at [694, 85] on select "Status On Hold New In Progress Complete Pending HW Consent Canceled" at bounding box center [743, 97] width 98 height 24
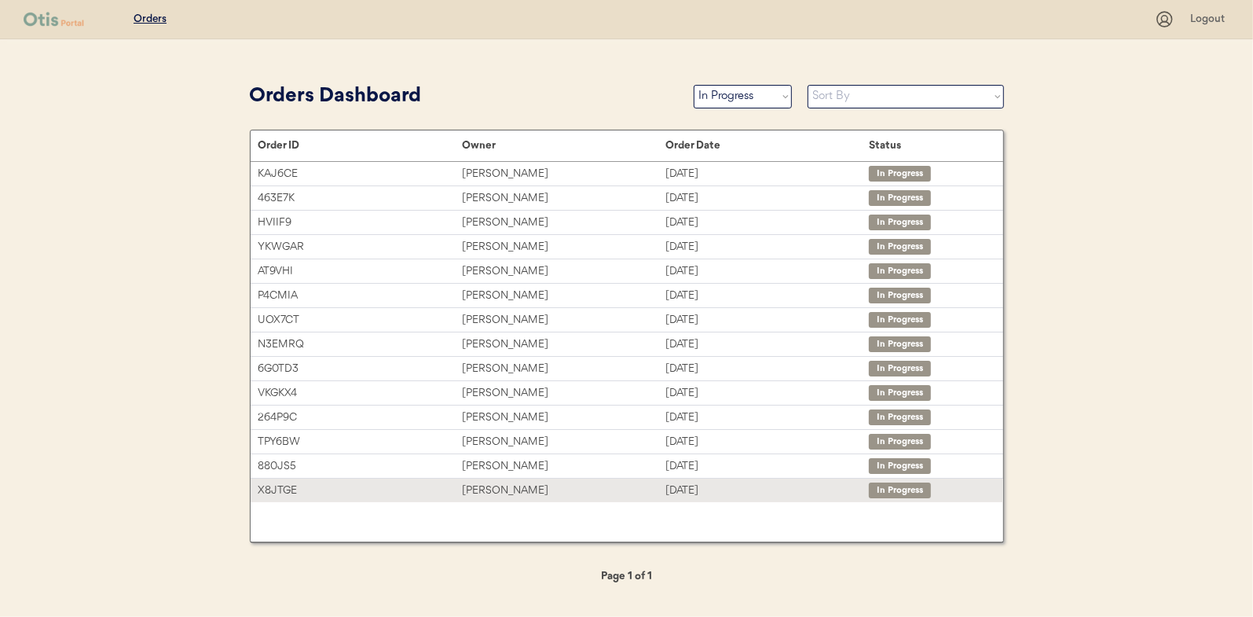
click at [481, 488] on div "[PERSON_NAME]" at bounding box center [563, 491] width 203 height 18
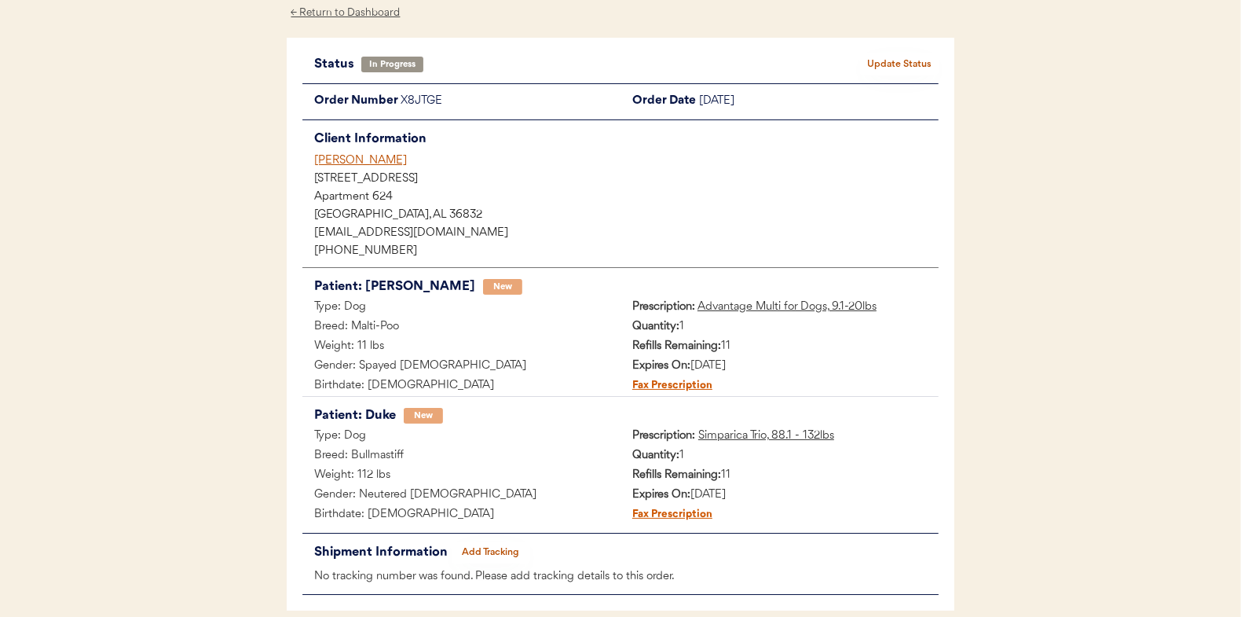
scroll to position [146, 0]
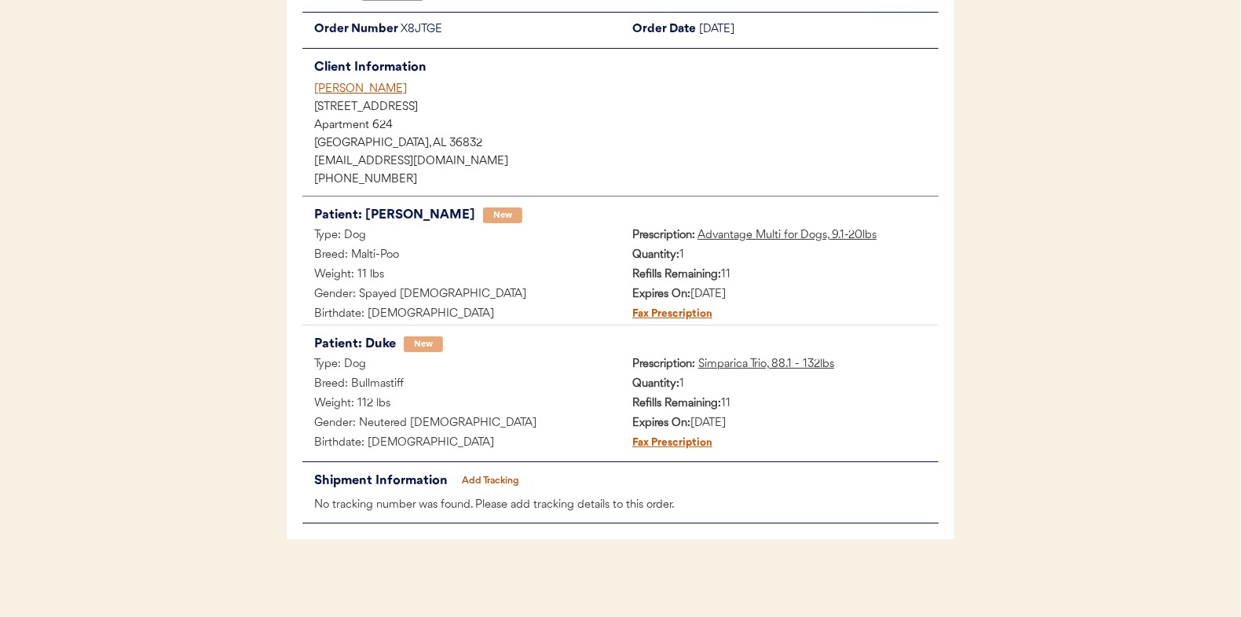
click at [489, 479] on button "Add Tracking" at bounding box center [491, 481] width 79 height 22
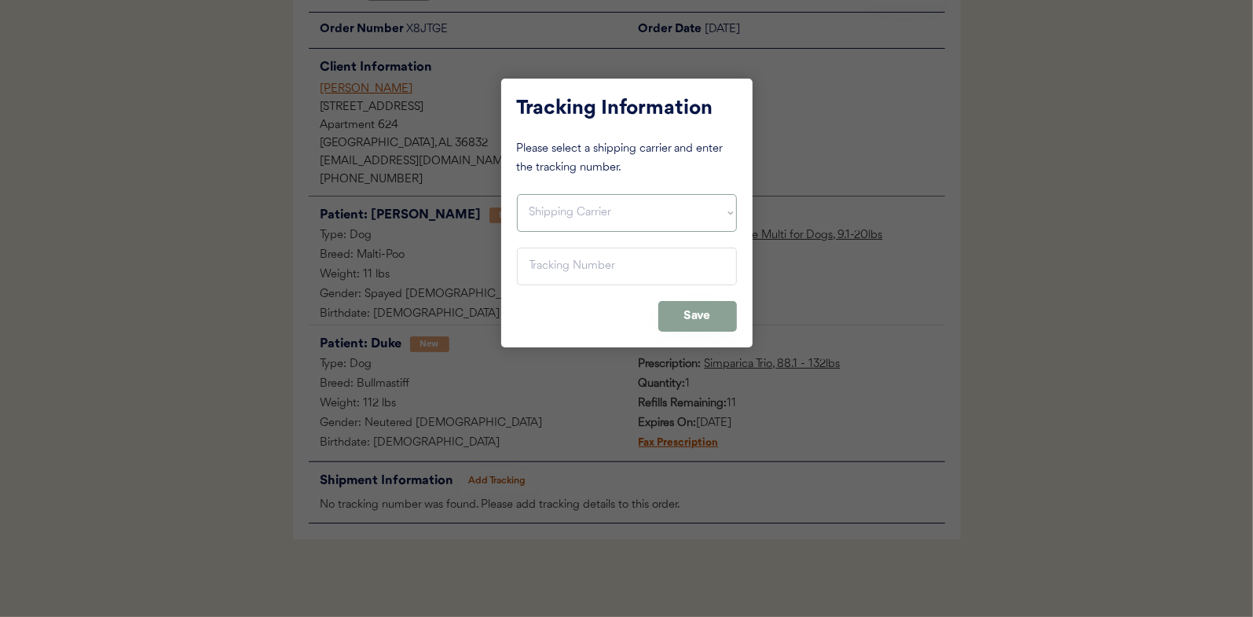
click at [547, 214] on select "Shipping Carrier FedEx FedEx Ground Economy UPS USPS" at bounding box center [627, 213] width 220 height 38
select select ""usps""
click at [517, 194] on select "Shipping Carrier FedEx FedEx Ground Economy UPS USPS" at bounding box center [627, 213] width 220 height 38
click at [545, 266] on input "input" at bounding box center [627, 266] width 220 height 38
paste input "9400150105496035396167"
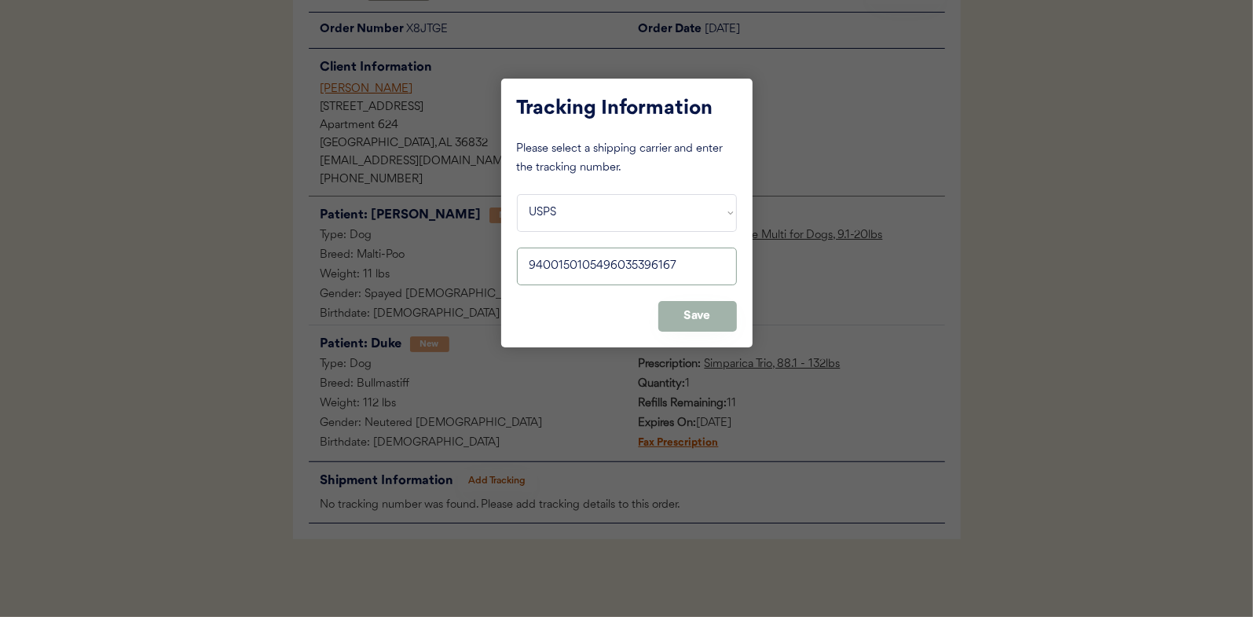
type input "9400150105496035396167"
click at [699, 317] on button "Save" at bounding box center [697, 316] width 79 height 31
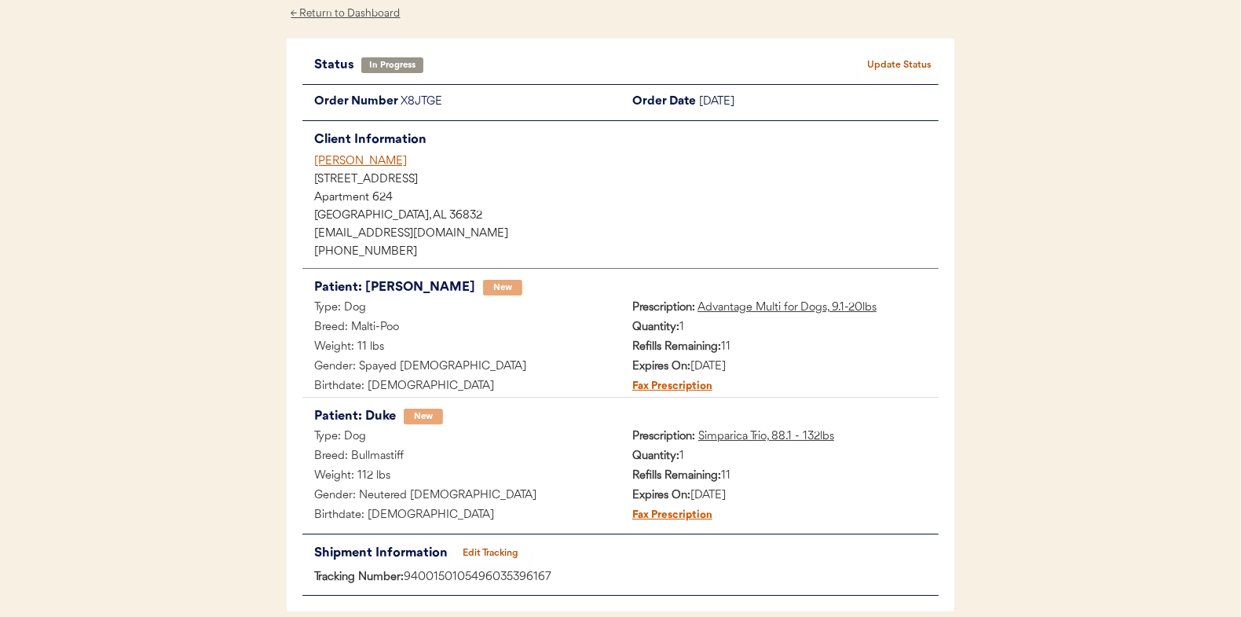
scroll to position [0, 0]
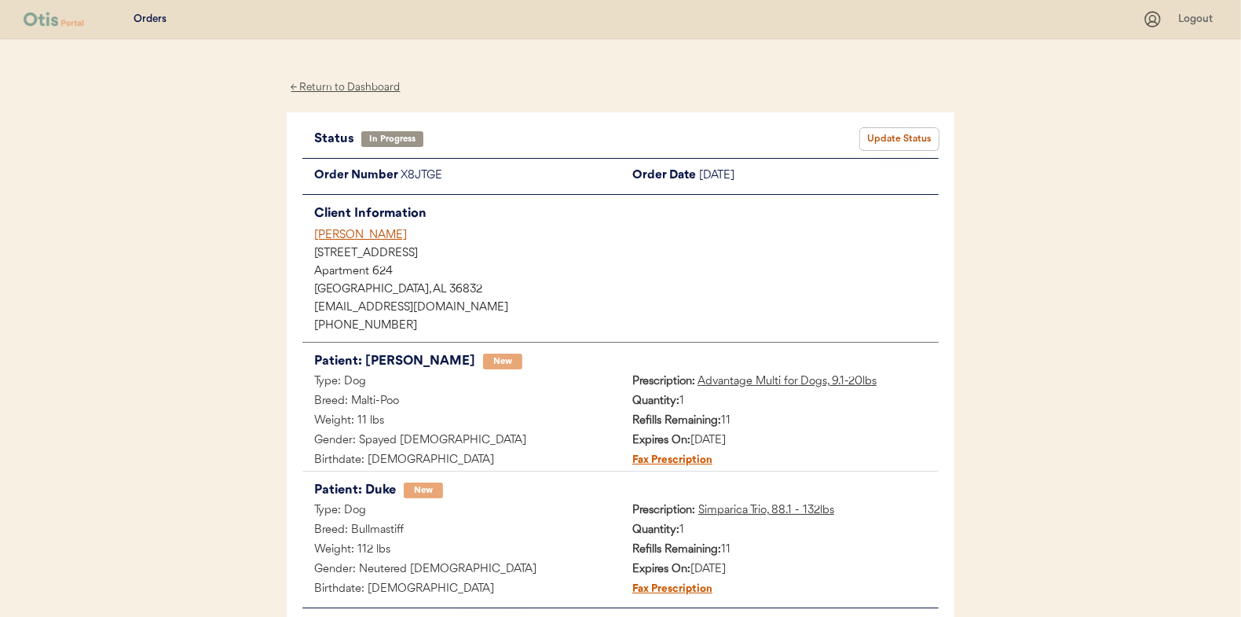
click at [889, 139] on button "Update Status" at bounding box center [899, 139] width 79 height 22
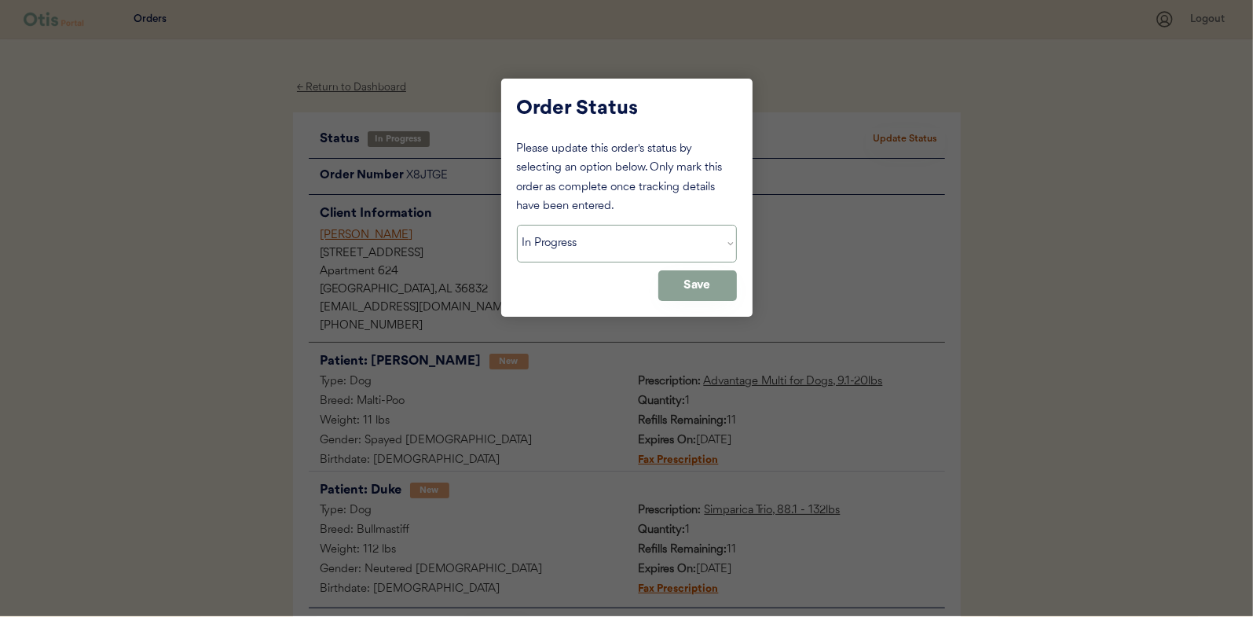
click at [552, 243] on select "Status On Hold New In Progress Complete Pending HW Consent Canceled" at bounding box center [627, 244] width 220 height 38
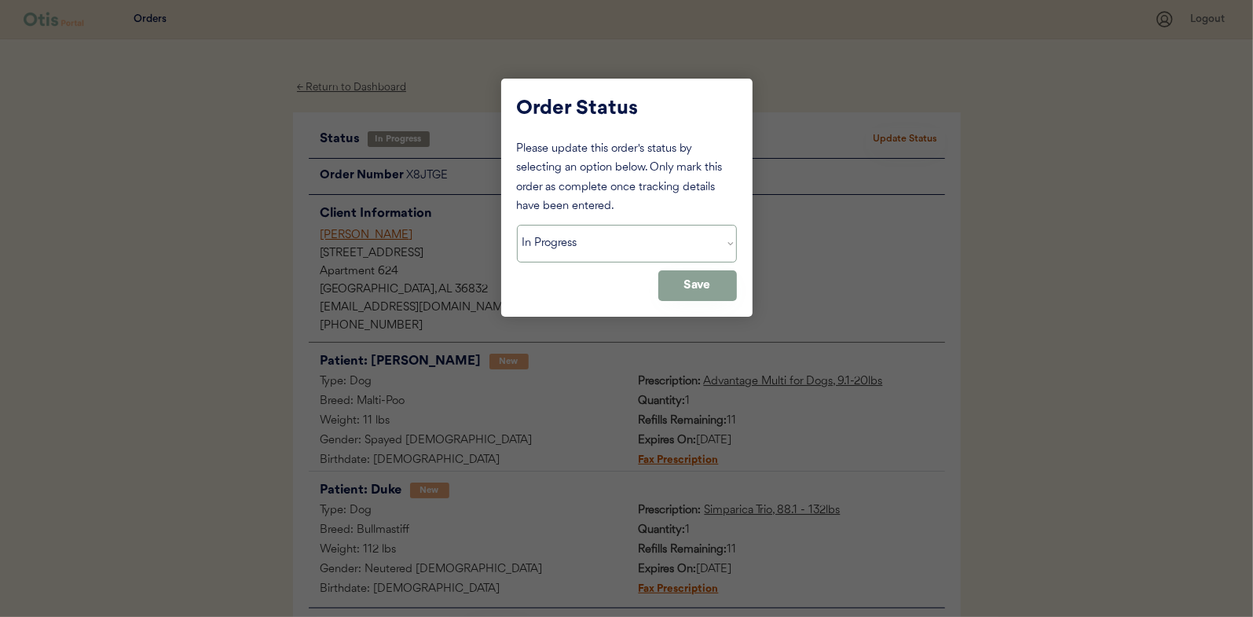
select select ""complete""
click at [517, 225] on select "Status On Hold New In Progress Complete Pending HW Consent Canceled" at bounding box center [627, 244] width 220 height 38
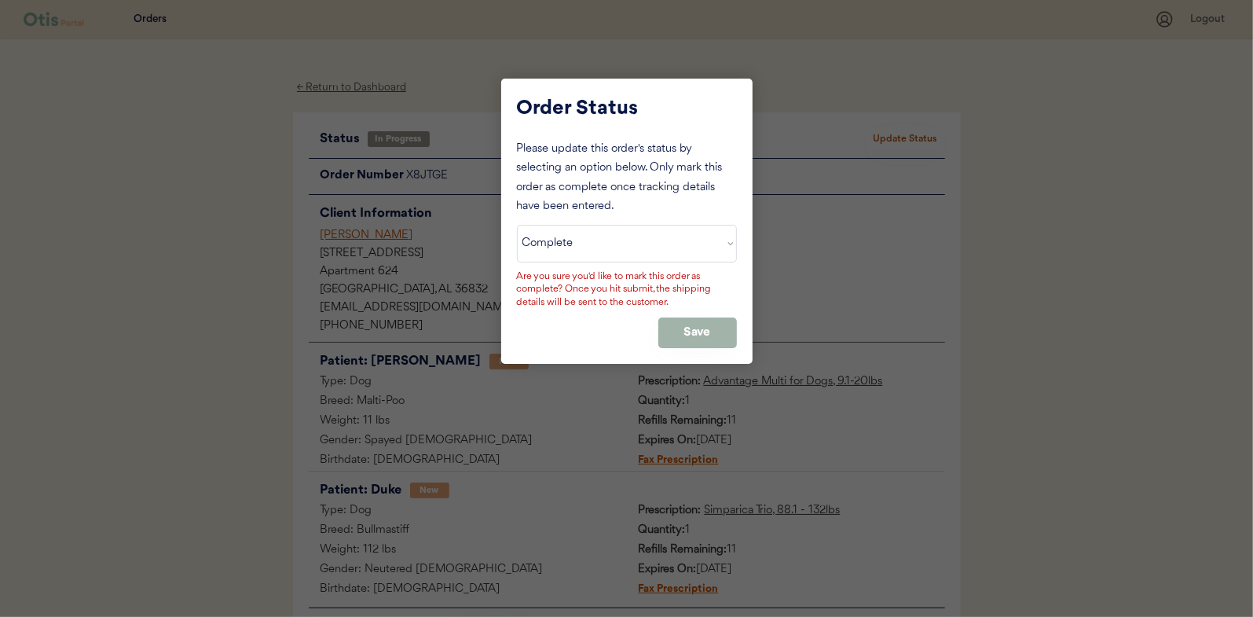
click at [702, 323] on button "Save" at bounding box center [697, 332] width 79 height 31
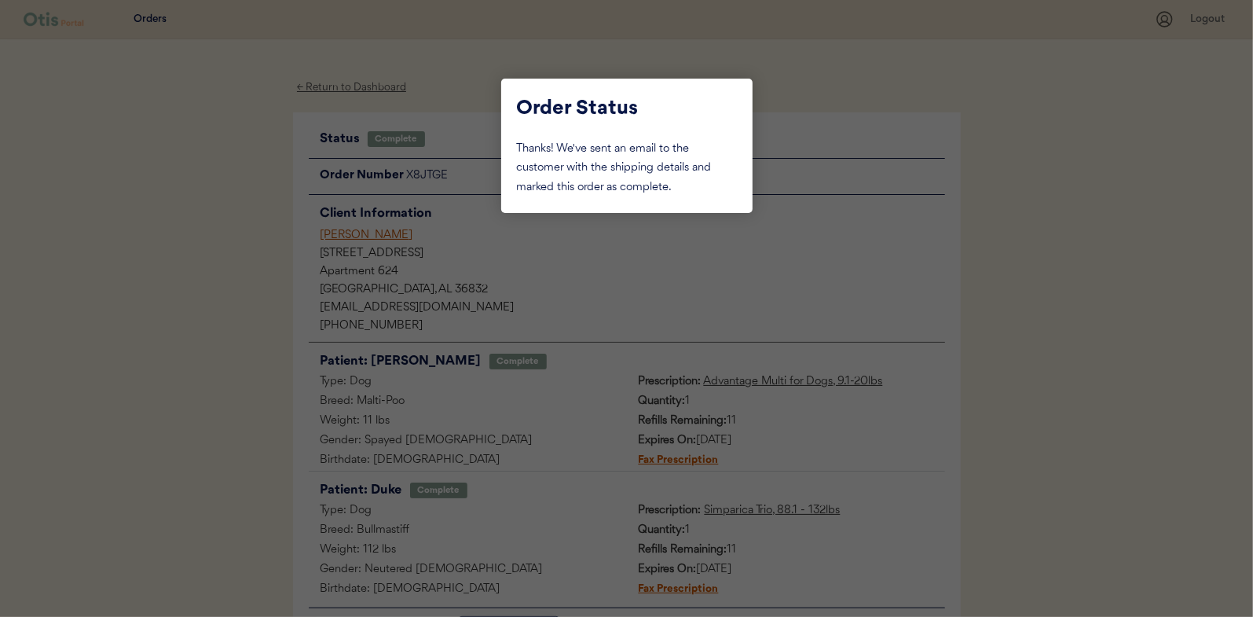
click at [200, 171] on div at bounding box center [626, 308] width 1253 height 617
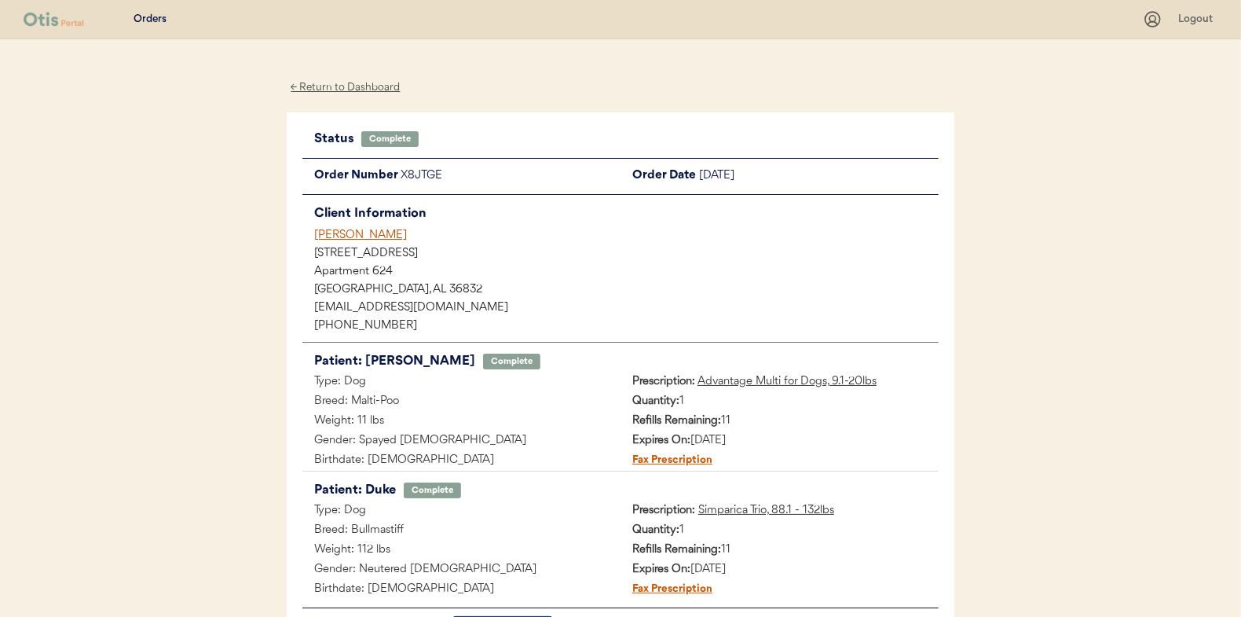
click at [336, 90] on div "← Return to Dashboard" at bounding box center [346, 88] width 118 height 18
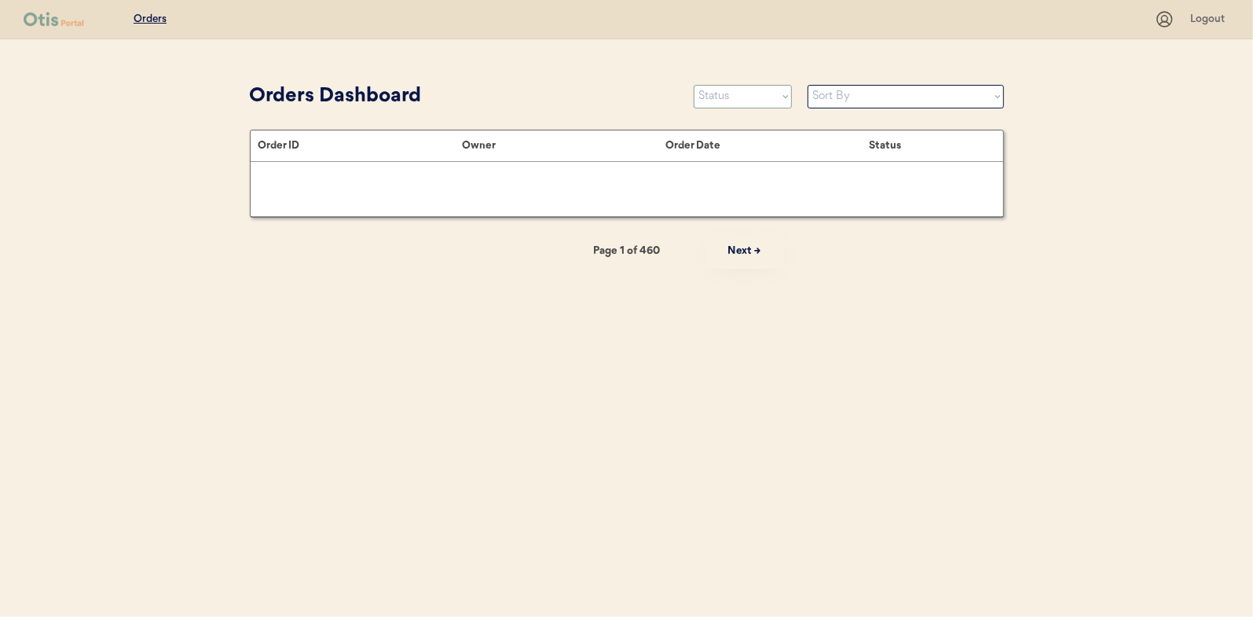
click at [721, 93] on select "Status On Hold New In Progress Complete Pending HW Consent Canceled" at bounding box center [743, 97] width 98 height 24
select select ""in_progress""
click at [694, 85] on select "Status On Hold New In Progress Complete Pending HW Consent Canceled" at bounding box center [743, 97] width 98 height 24
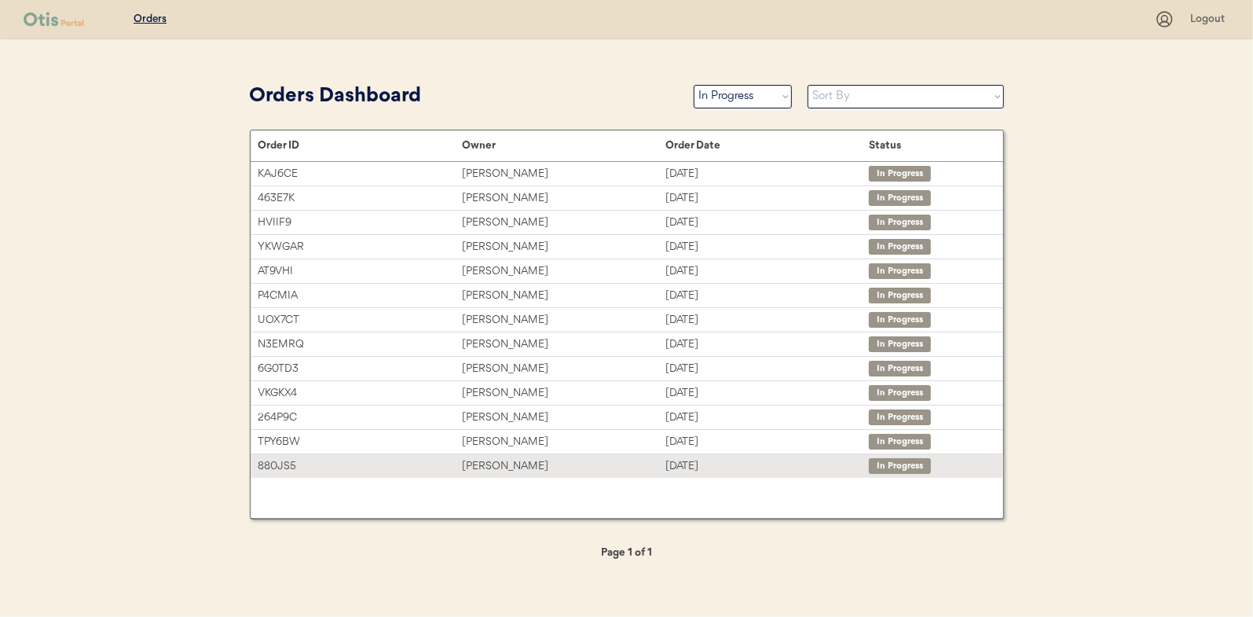
click at [485, 457] on div "Vicki Gibson" at bounding box center [563, 466] width 203 height 18
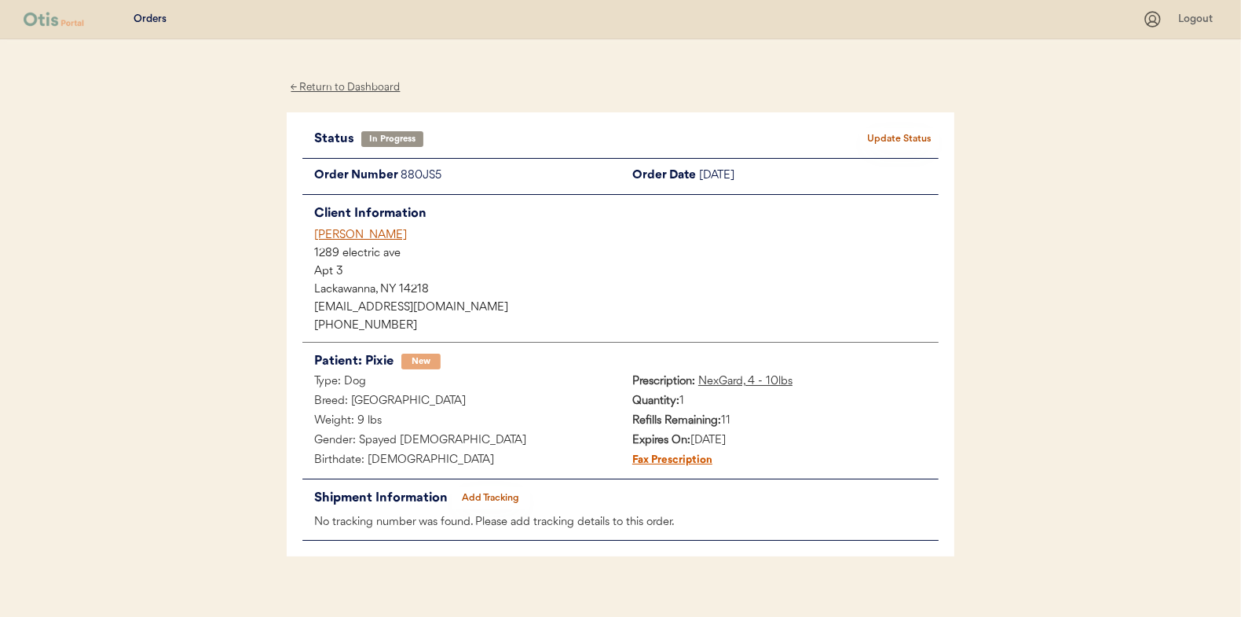
click at [504, 495] on button "Add Tracking" at bounding box center [491, 498] width 79 height 22
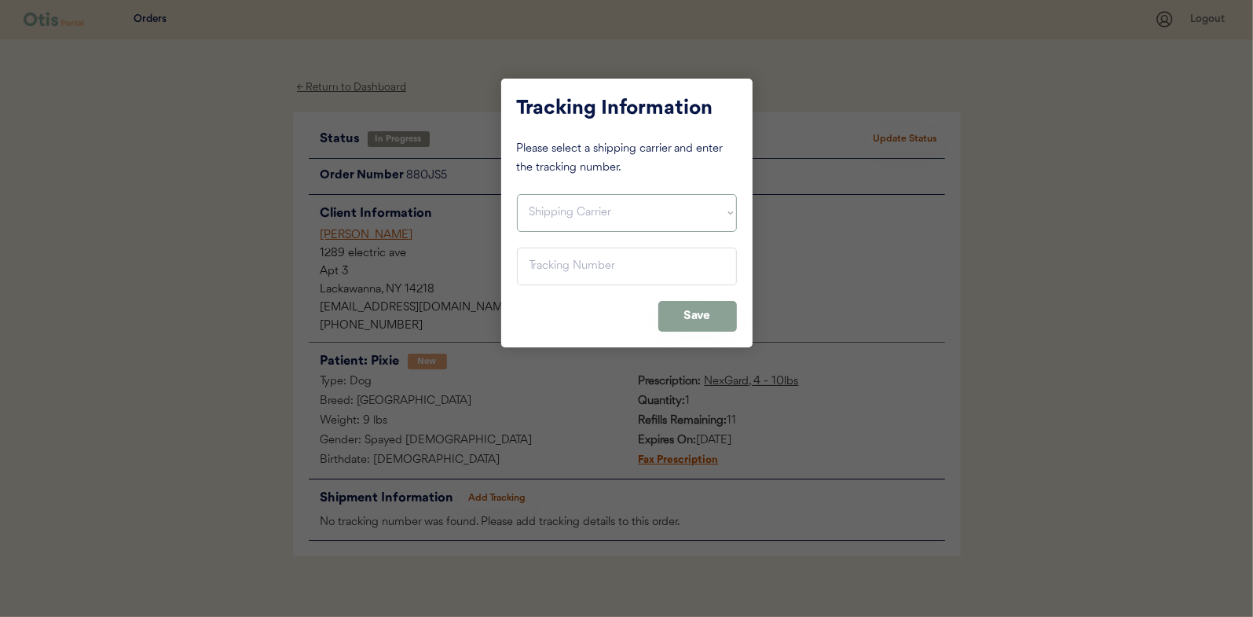
click at [556, 210] on select "Shipping Carrier FedEx FedEx Ground Economy UPS USPS" at bounding box center [627, 213] width 220 height 38
select select ""usps""
click at [517, 194] on select "Shipping Carrier FedEx FedEx Ground Economy UPS USPS" at bounding box center [627, 213] width 220 height 38
click at [527, 262] on input "input" at bounding box center [627, 266] width 220 height 38
paste input "9400150105799033712831"
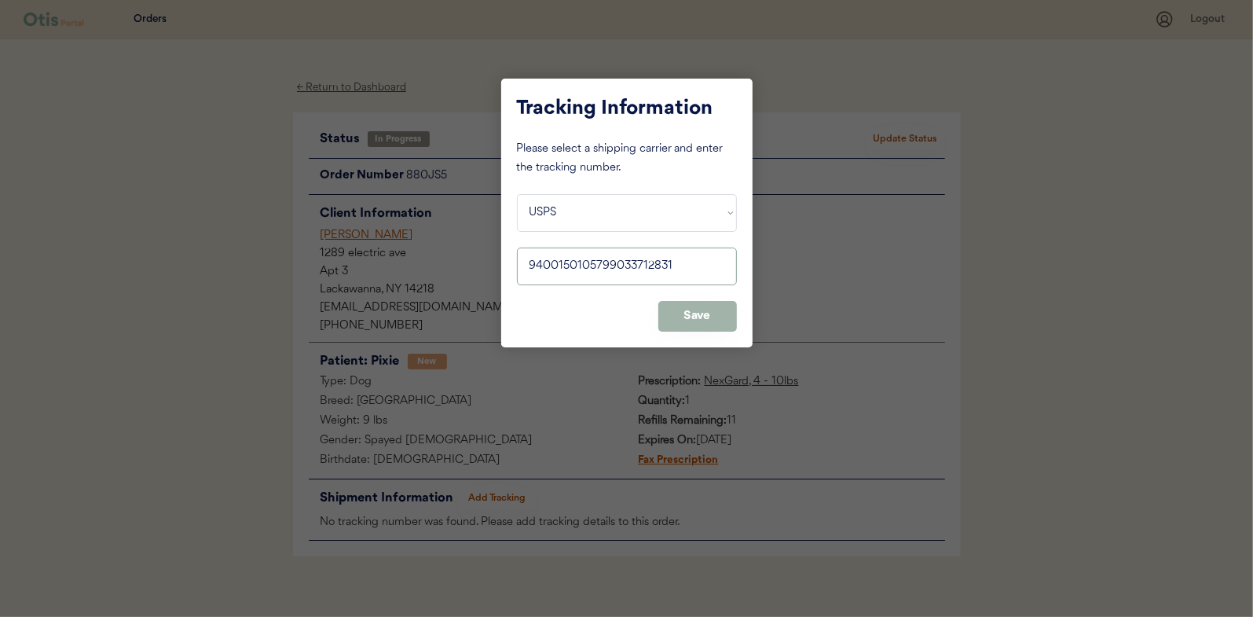
type input "9400150105799033712831"
click at [672, 310] on button "Save" at bounding box center [697, 316] width 79 height 31
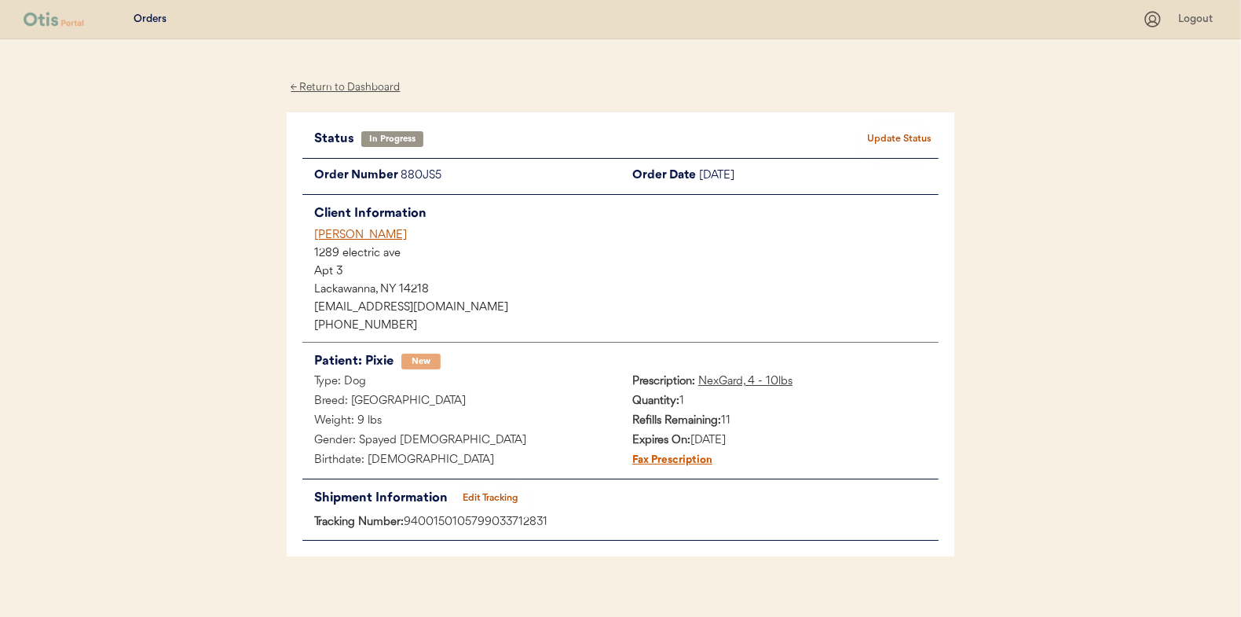
click at [899, 140] on button "Update Status" at bounding box center [899, 139] width 79 height 22
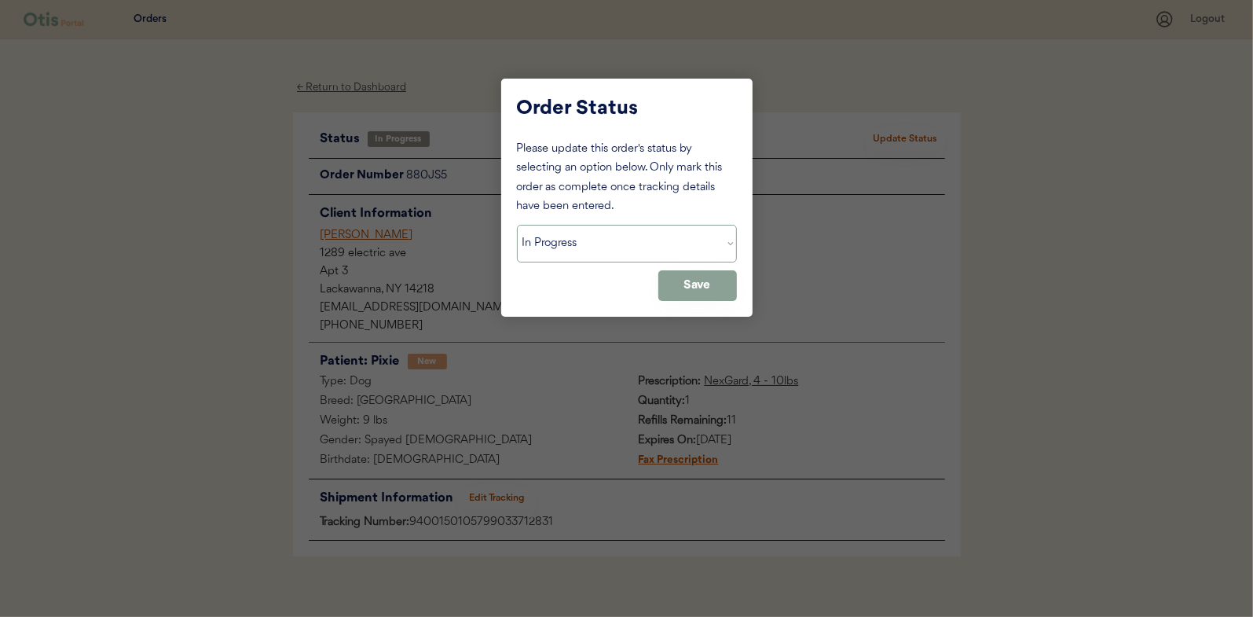
click at [633, 248] on select "Status On Hold New In Progress Complete Pending HW Consent Canceled" at bounding box center [627, 244] width 220 height 38
select select ""complete""
click at [517, 225] on select "Status On Hold New In Progress Complete Pending HW Consent Canceled" at bounding box center [627, 244] width 220 height 38
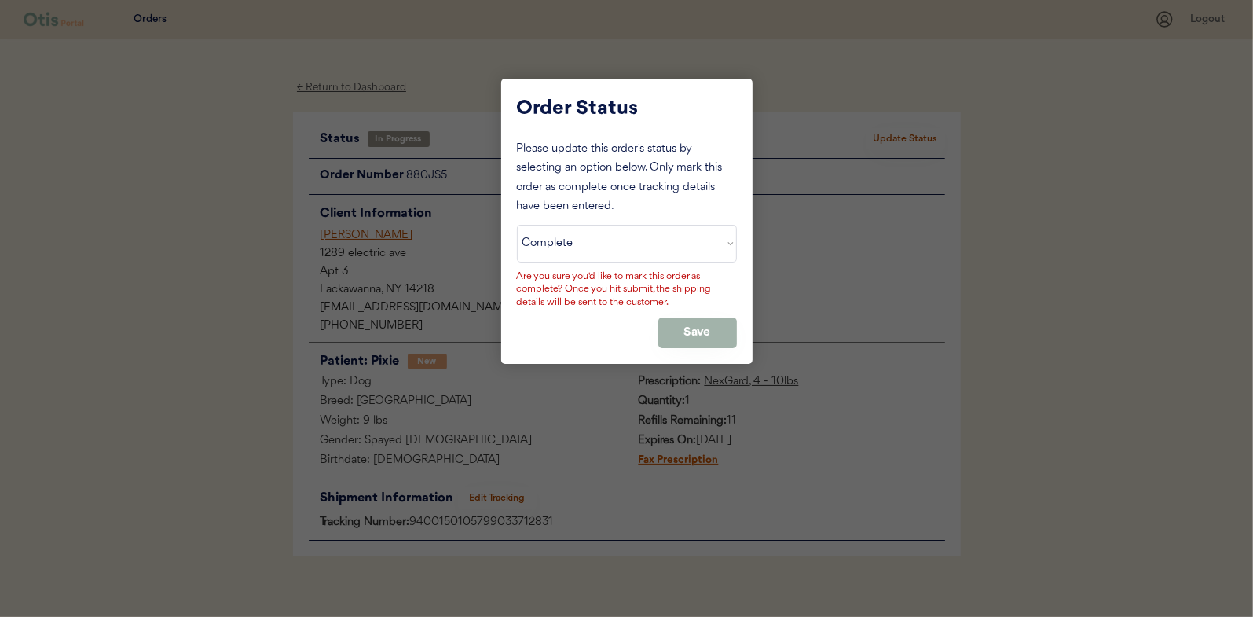
click at [695, 323] on button "Save" at bounding box center [697, 332] width 79 height 31
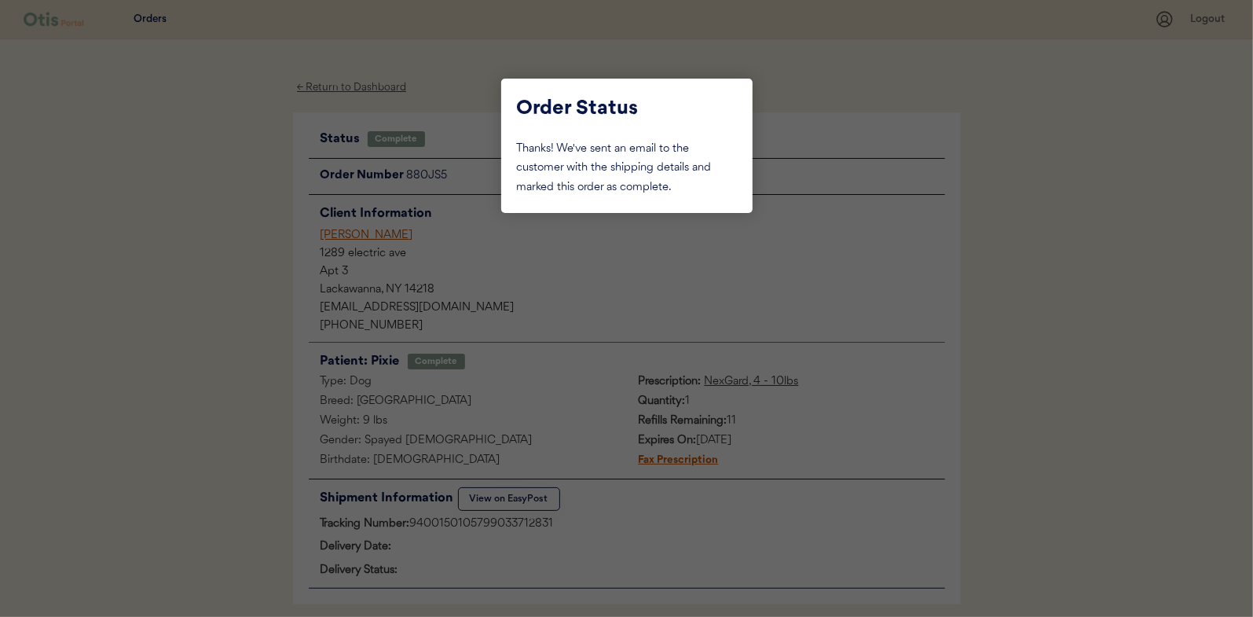
click at [201, 176] on div at bounding box center [626, 308] width 1253 height 617
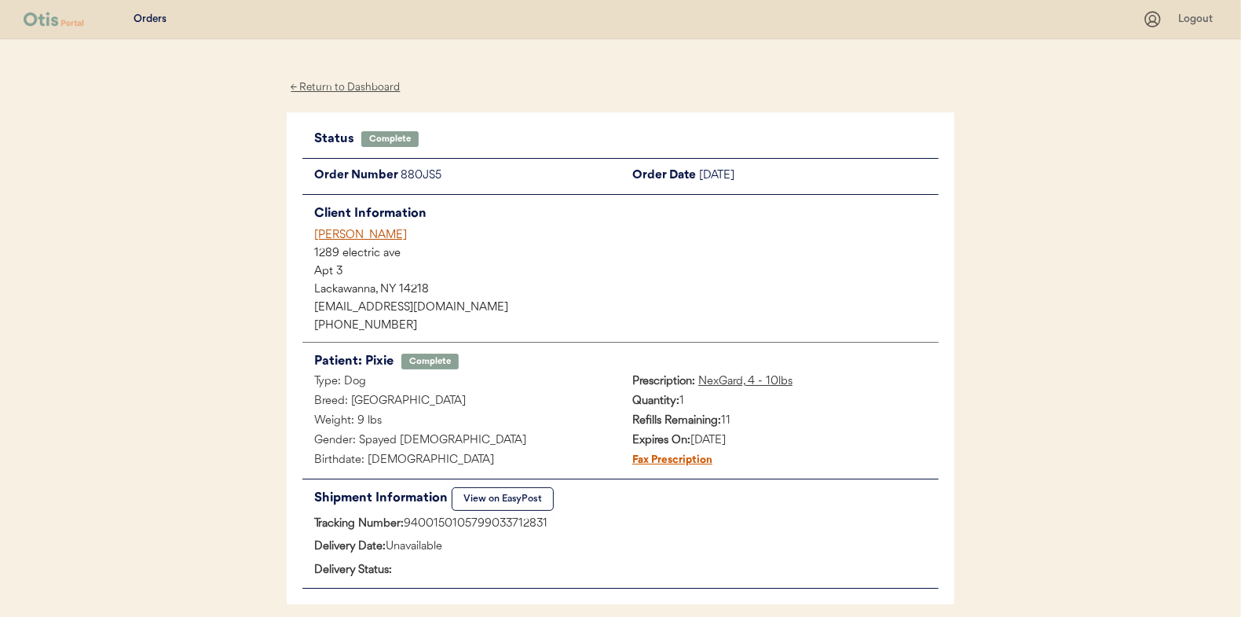
click at [330, 88] on div "← Return to Dashboard" at bounding box center [346, 88] width 118 height 18
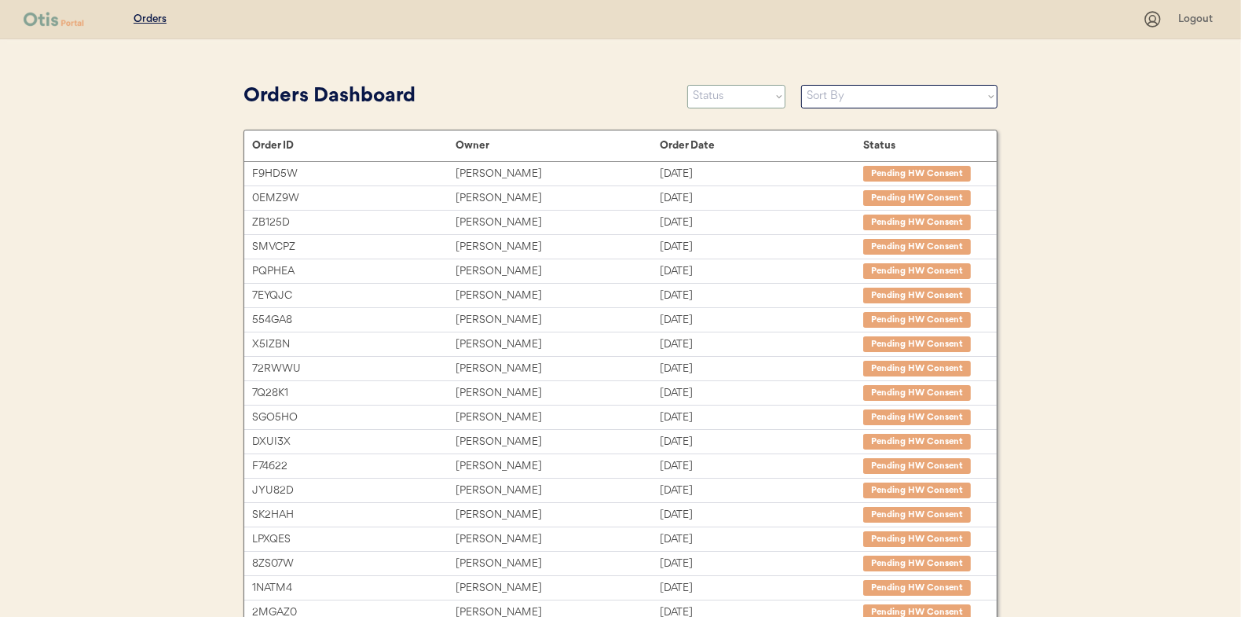
click at [726, 98] on select "Status On Hold New In Progress Complete Pending HW Consent Canceled" at bounding box center [736, 97] width 98 height 24
select select ""in_progress""
click at [687, 85] on select "Status On Hold New In Progress Complete Pending HW Consent Canceled" at bounding box center [736, 97] width 98 height 24
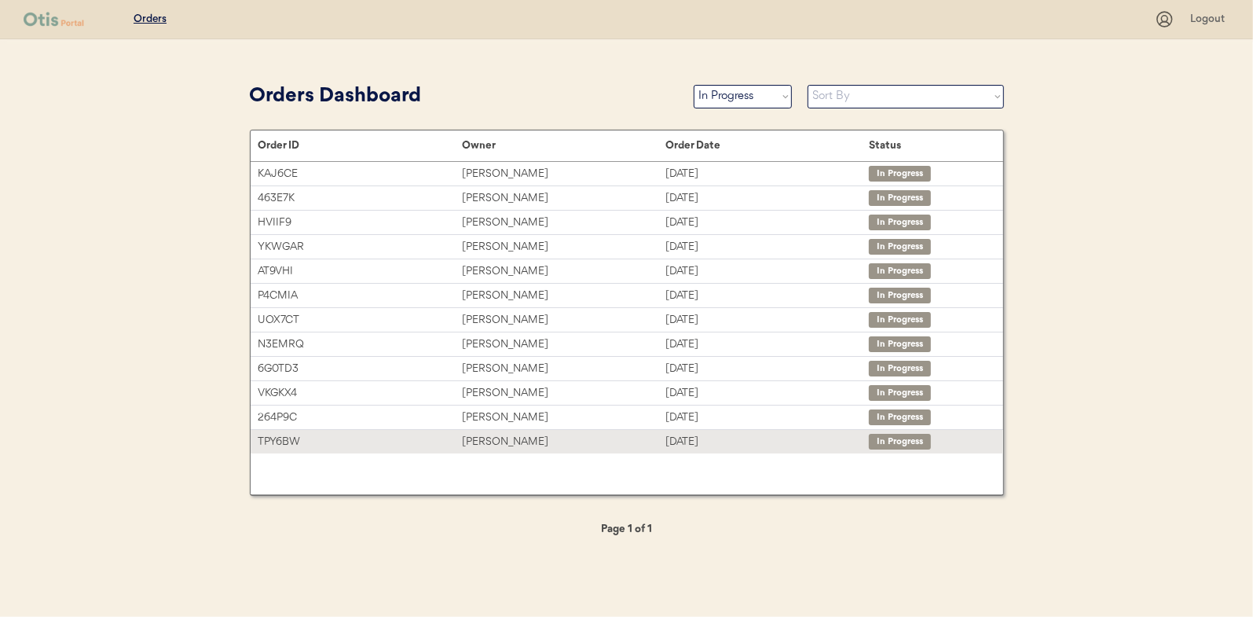
click at [497, 434] on div "[PERSON_NAME]" at bounding box center [563, 442] width 203 height 18
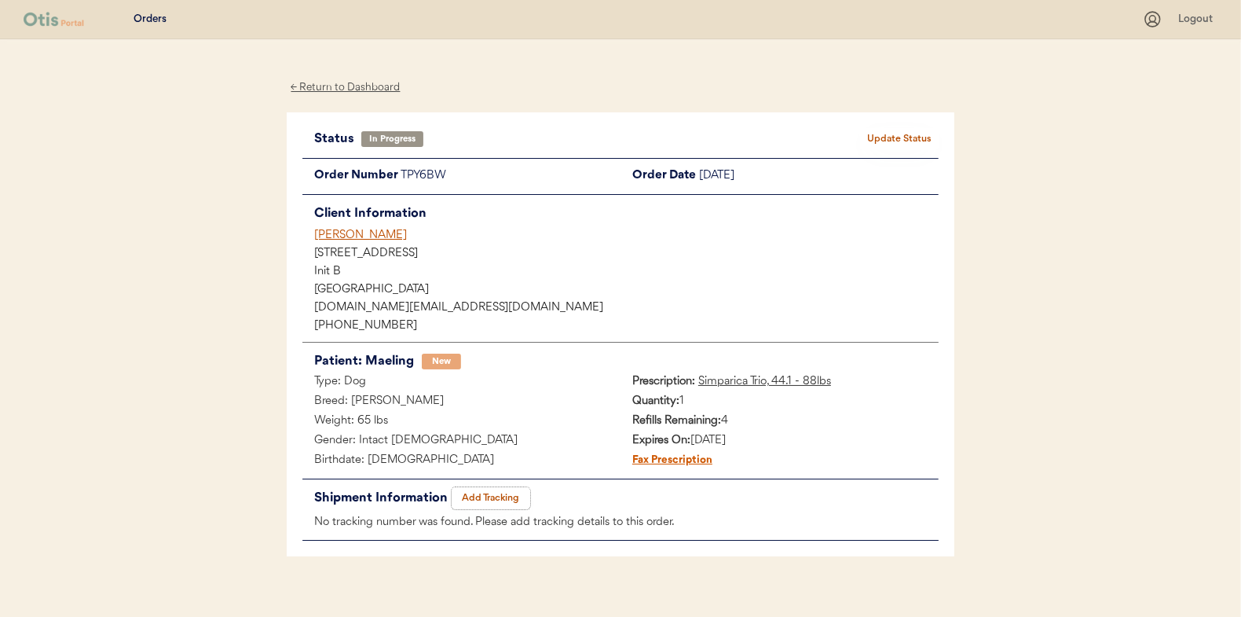
click at [485, 497] on button "Add Tracking" at bounding box center [491, 498] width 79 height 22
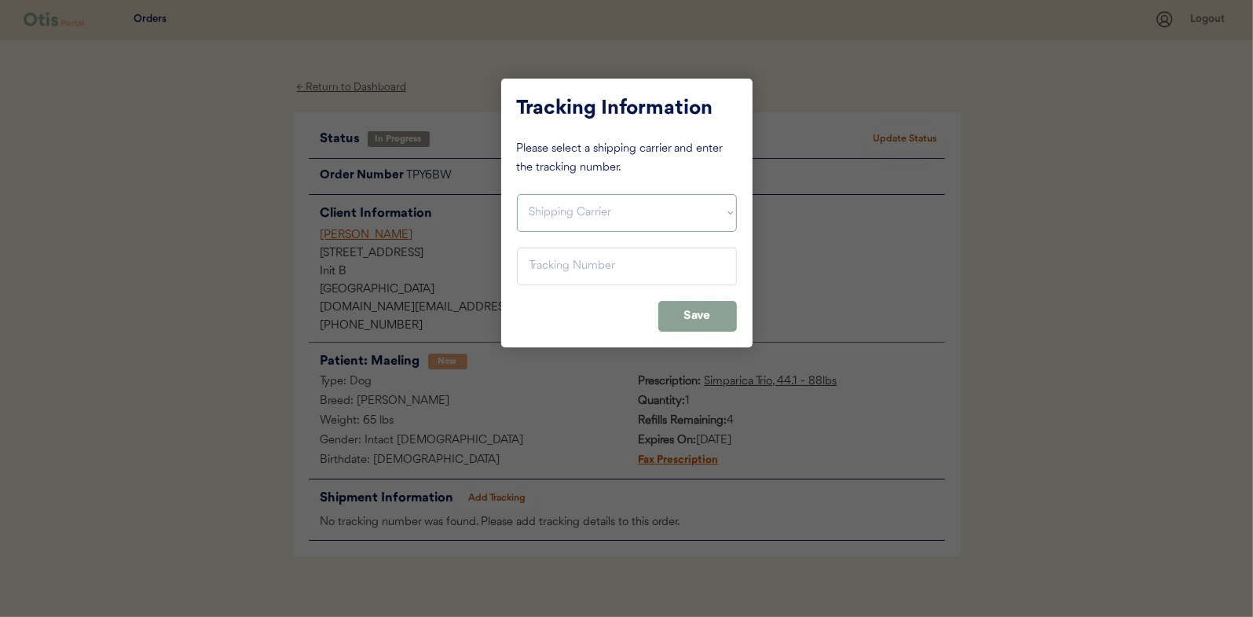
click at [570, 219] on select "Shipping Carrier FedEx FedEx Ground Economy UPS USPS" at bounding box center [627, 213] width 220 height 38
select select ""usps""
click at [517, 194] on select "Shipping Carrier FedEx FedEx Ground Economy UPS USPS" at bounding box center [627, 213] width 220 height 38
click at [549, 276] on input "input" at bounding box center [627, 266] width 220 height 38
paste input "9400150105799033717799"
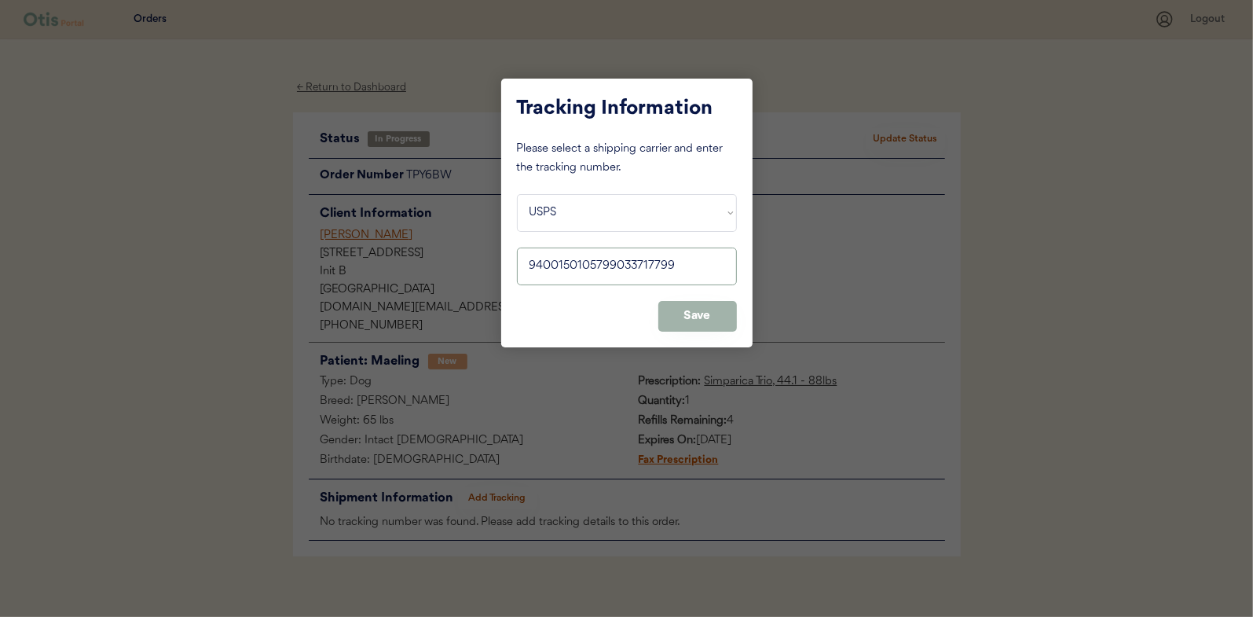
type input "9400150105799033717799"
click at [678, 310] on button "Save" at bounding box center [697, 316] width 79 height 31
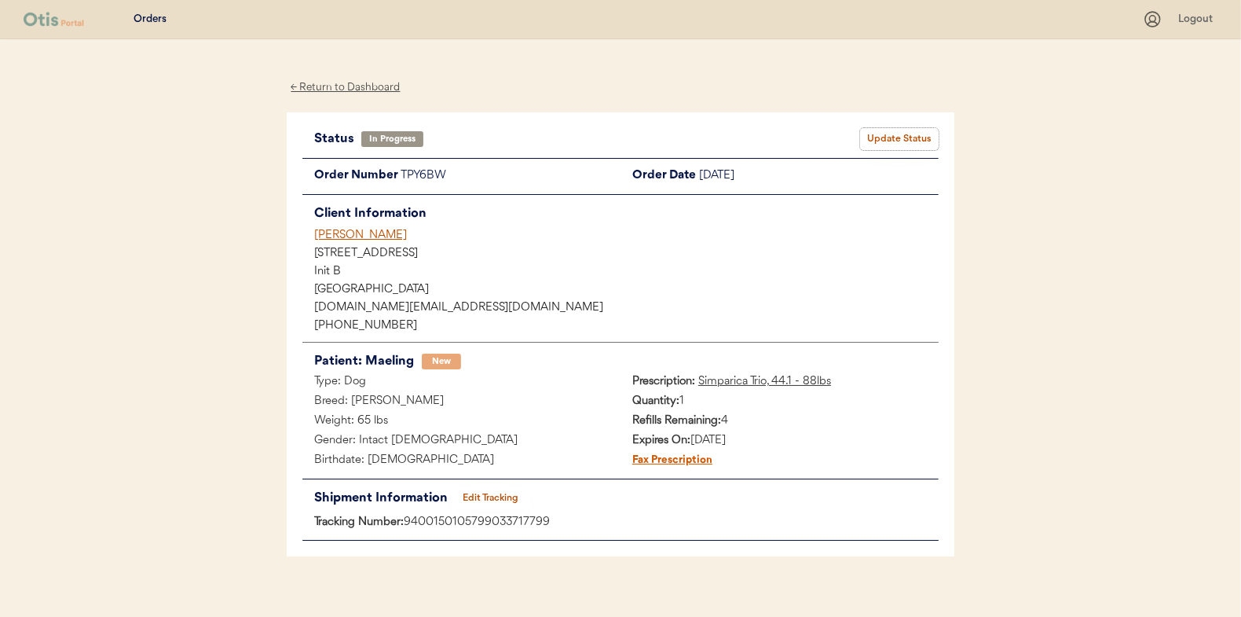
click at [889, 139] on button "Update Status" at bounding box center [899, 139] width 79 height 22
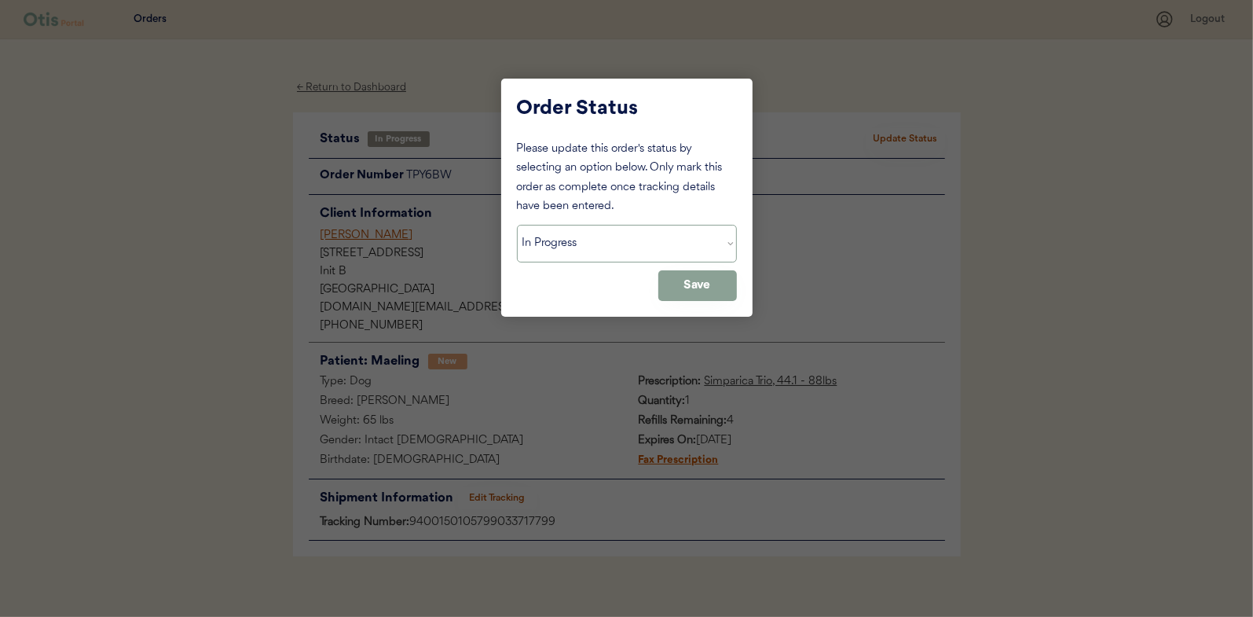
click at [533, 241] on select "Status On Hold New In Progress Complete Pending HW Consent Canceled" at bounding box center [627, 244] width 220 height 38
select select ""complete""
click at [517, 225] on select "Status On Hold New In Progress Complete Pending HW Consent Canceled" at bounding box center [627, 244] width 220 height 38
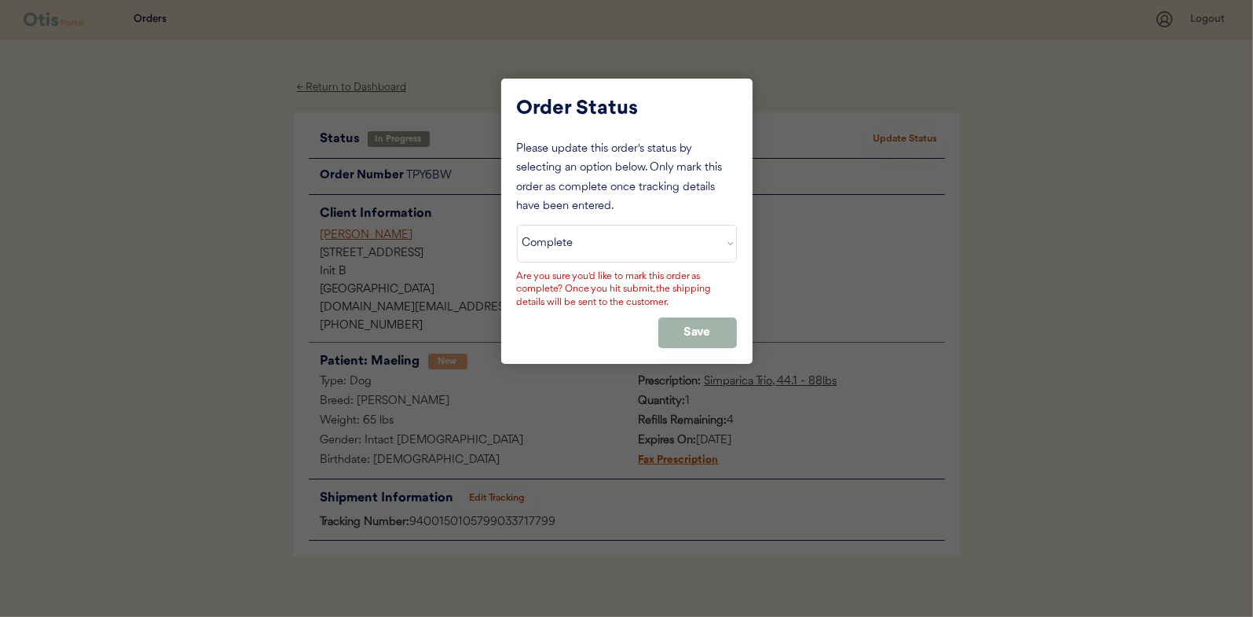
click at [698, 333] on button "Save" at bounding box center [697, 332] width 79 height 31
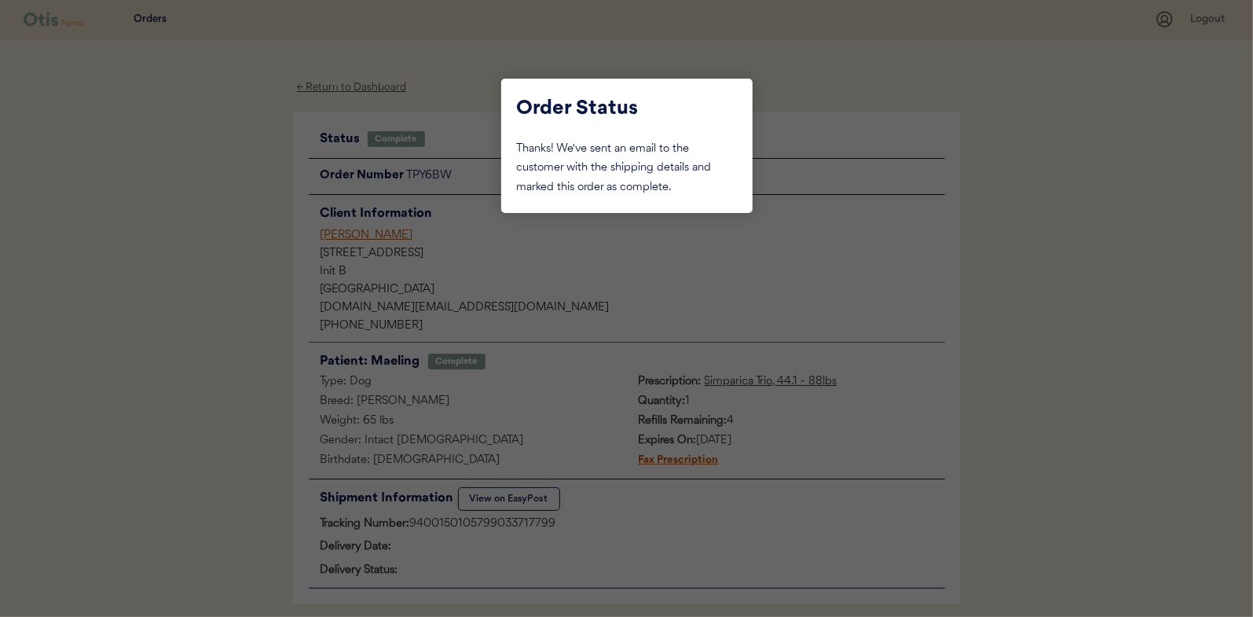
click at [223, 173] on div at bounding box center [626, 308] width 1253 height 617
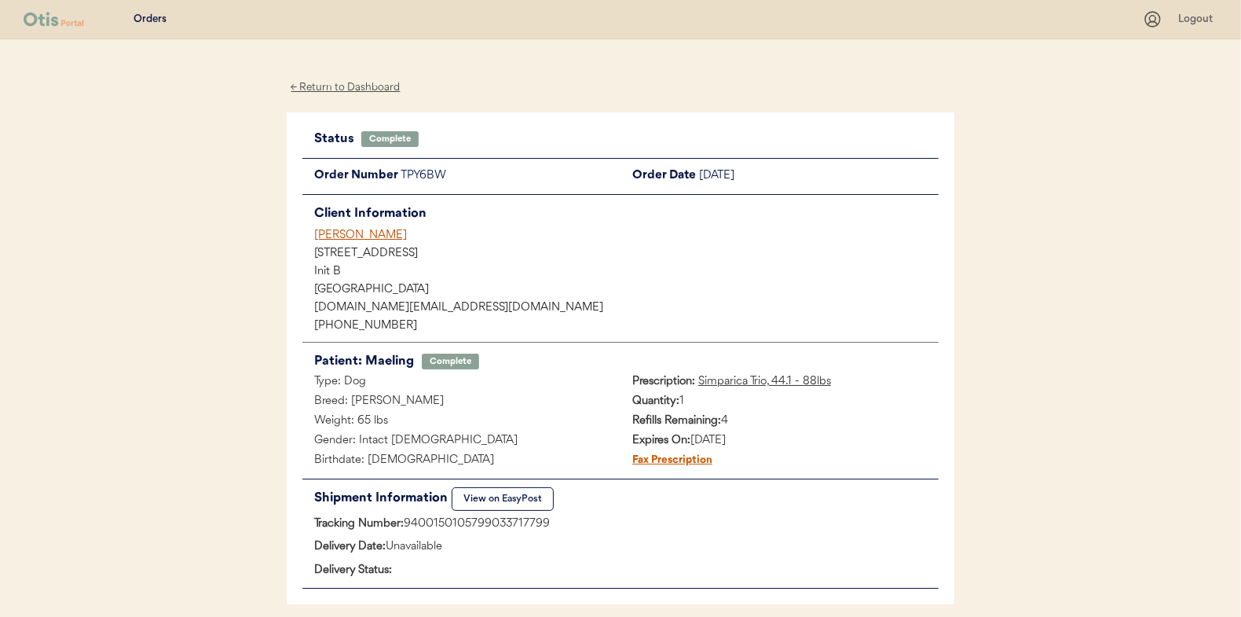
click at [332, 89] on div "← Return to Dashboard" at bounding box center [346, 88] width 118 height 18
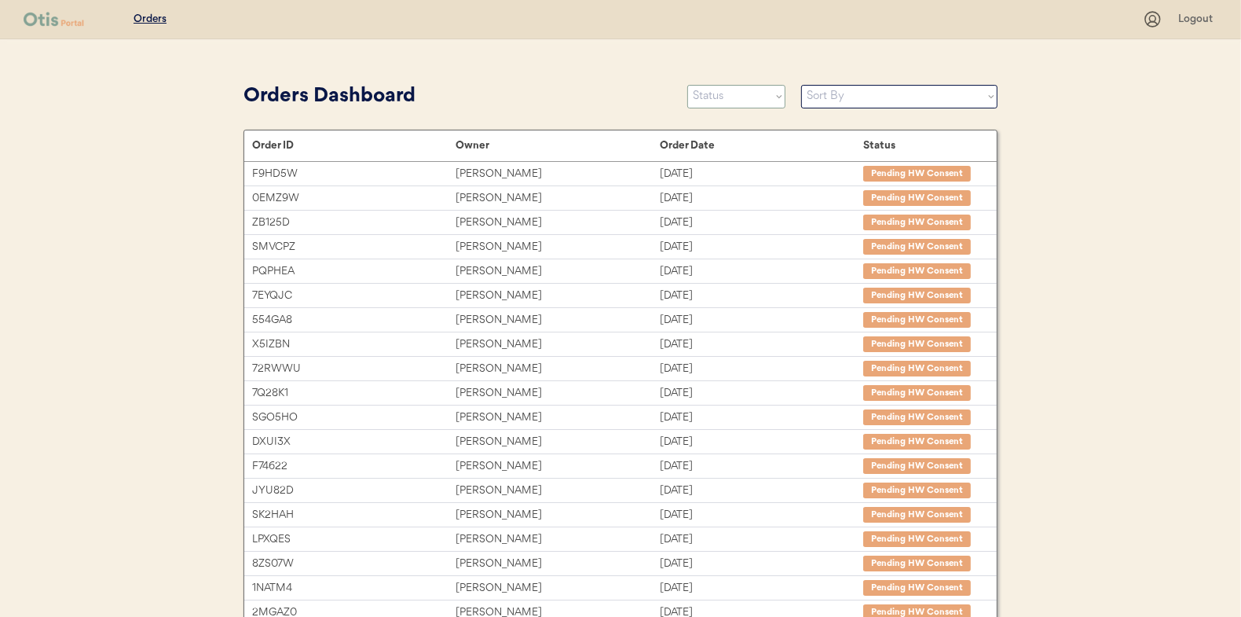
click at [731, 94] on select "Status On Hold New In Progress Complete Pending HW Consent Canceled" at bounding box center [736, 97] width 98 height 24
select select ""new""
click at [687, 85] on select "Status On Hold New In Progress Complete Pending HW Consent Canceled" at bounding box center [736, 97] width 98 height 24
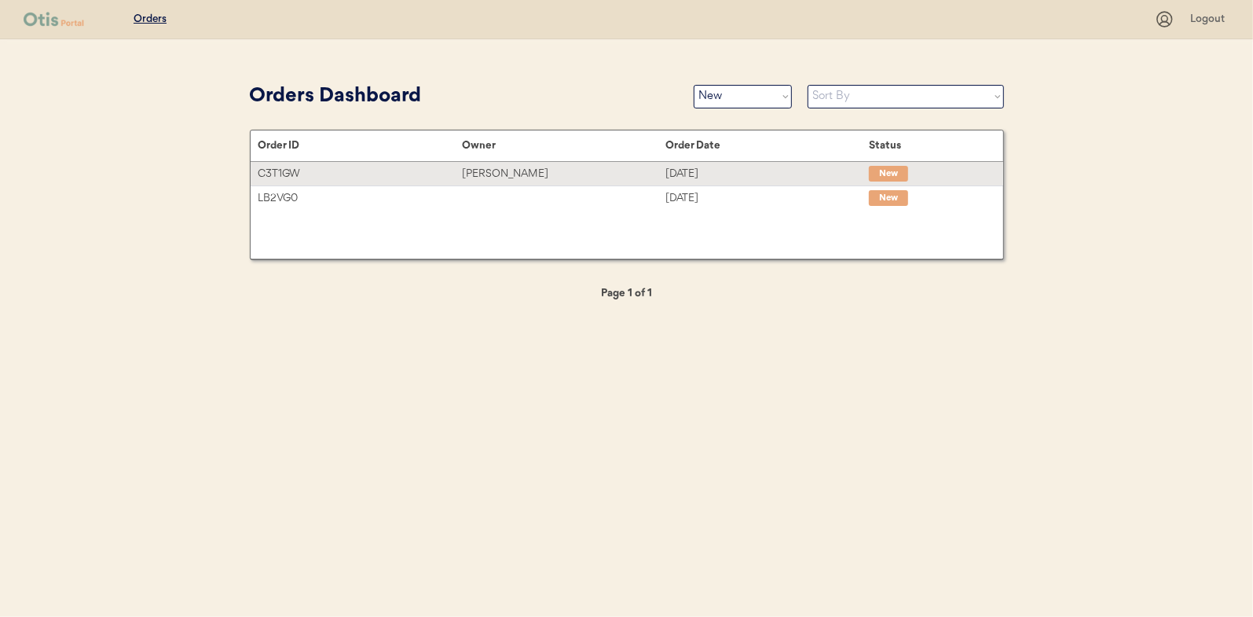
click at [486, 170] on div "[PERSON_NAME]" at bounding box center [563, 174] width 203 height 18
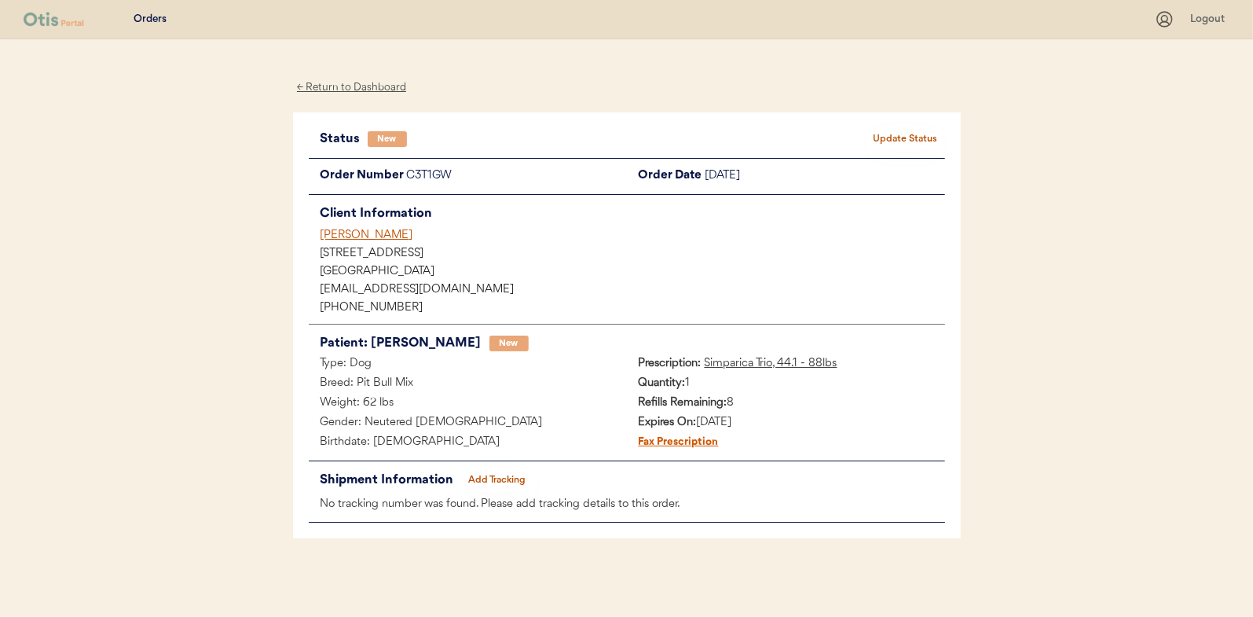
click at [874, 134] on button "Update Status" at bounding box center [906, 139] width 79 height 22
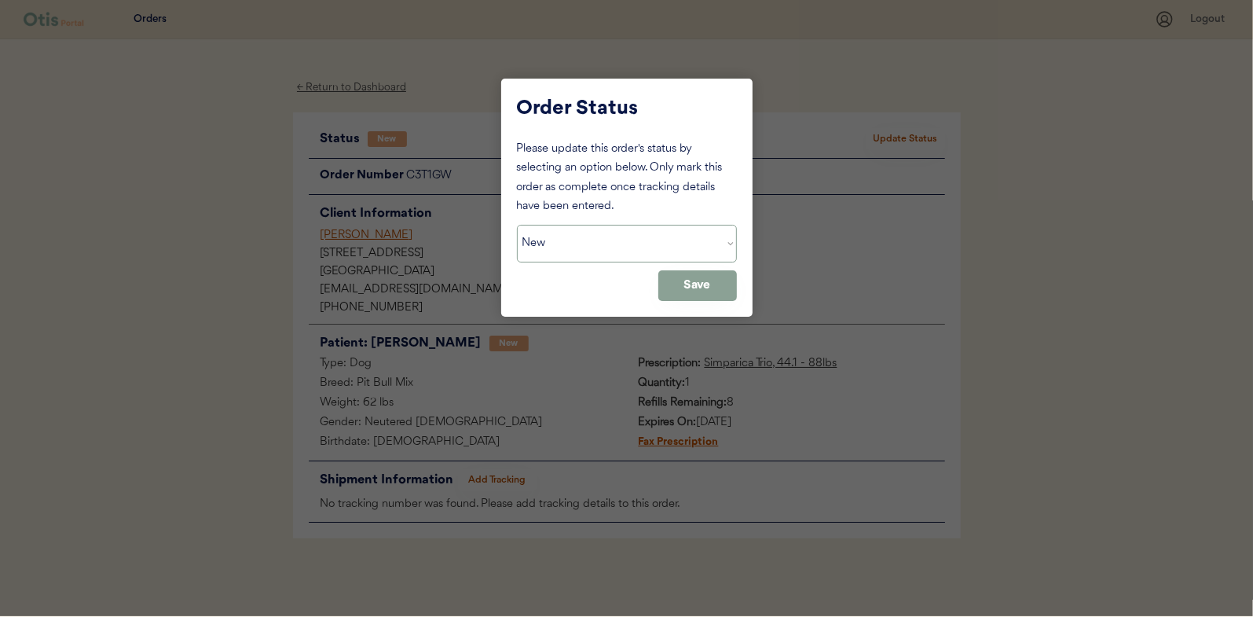
click at [539, 241] on select "Status On Hold New In Progress Complete Pending HW Consent Canceled" at bounding box center [627, 244] width 220 height 38
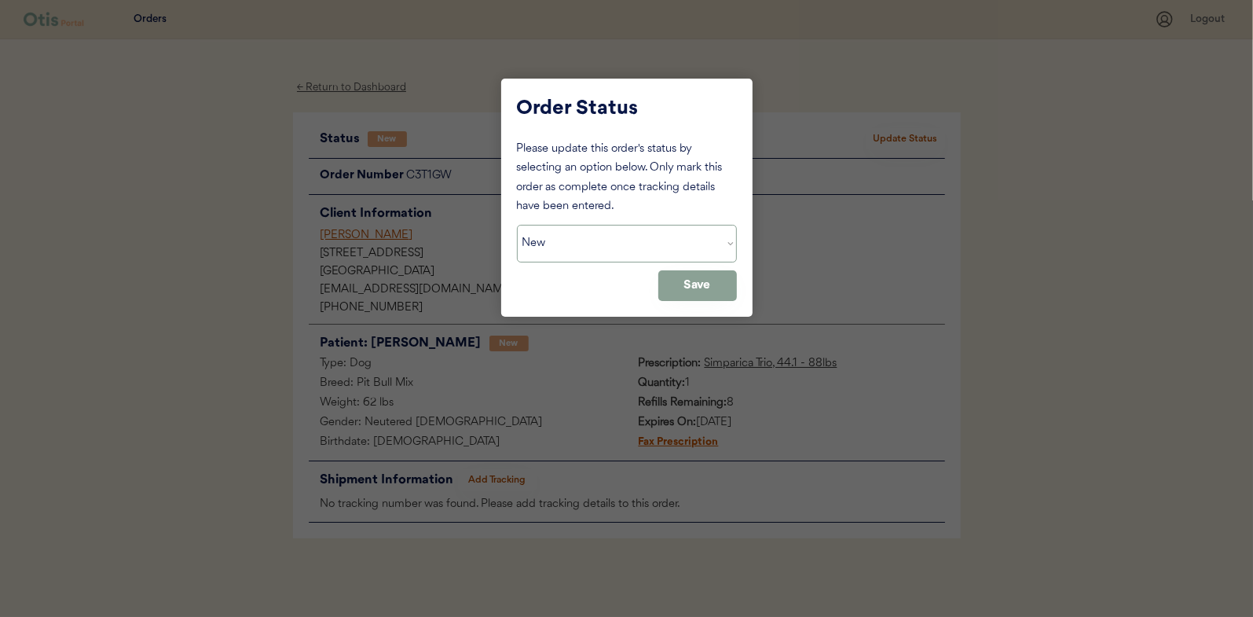
select select ""in_progress""
click at [517, 225] on select "Status On Hold New In Progress Complete Pending HW Consent Canceled" at bounding box center [627, 244] width 220 height 38
click at [691, 288] on button "Save" at bounding box center [697, 285] width 79 height 31
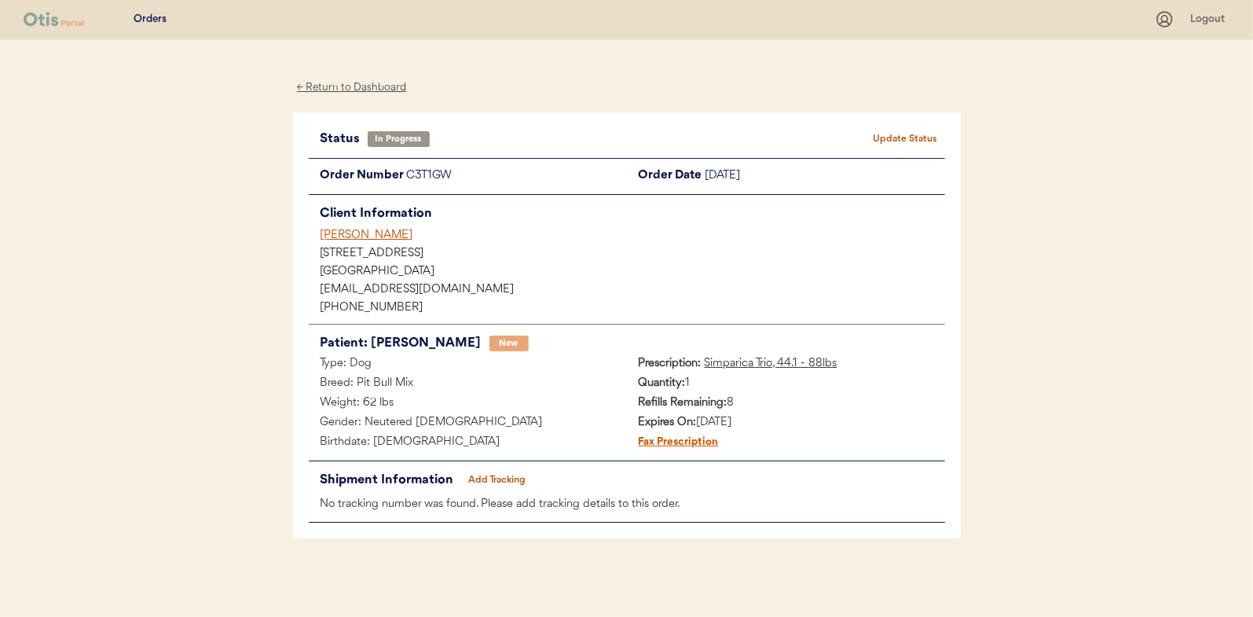
click at [351, 84] on div "← Return to Dashboard" at bounding box center [352, 88] width 118 height 18
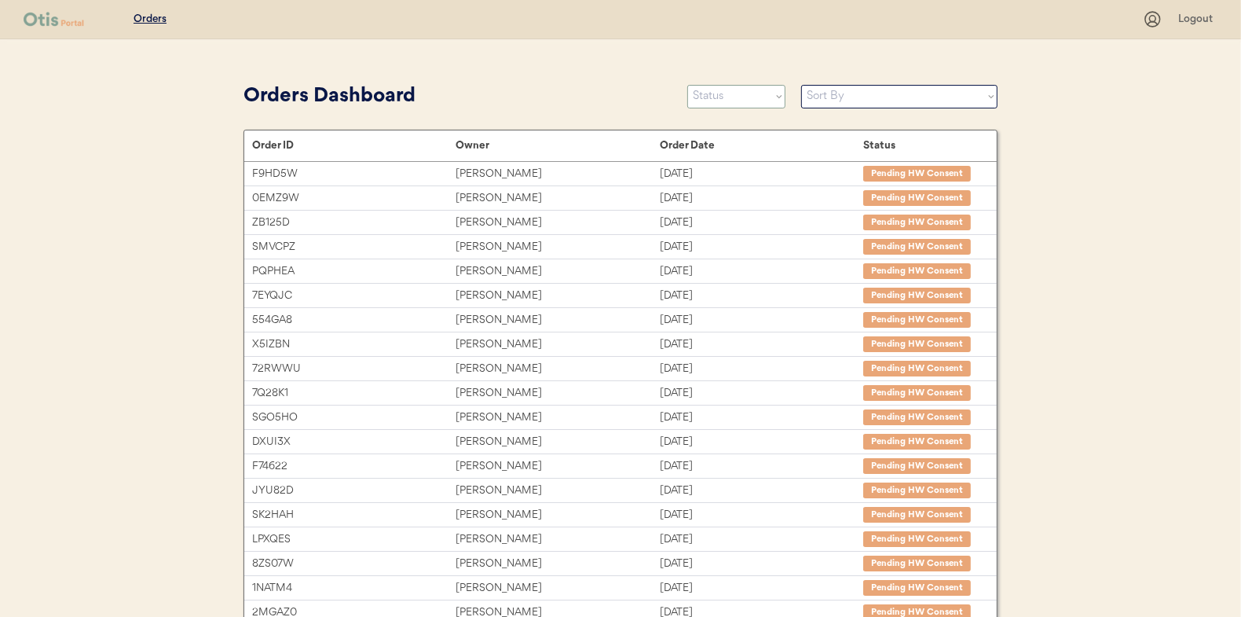
click at [719, 104] on select "Status On Hold New In Progress Complete Pending HW Consent Canceled" at bounding box center [736, 97] width 98 height 24
click at [687, 85] on select "Status On Hold New In Progress Complete Pending HW Consent Canceled" at bounding box center [736, 97] width 98 height 24
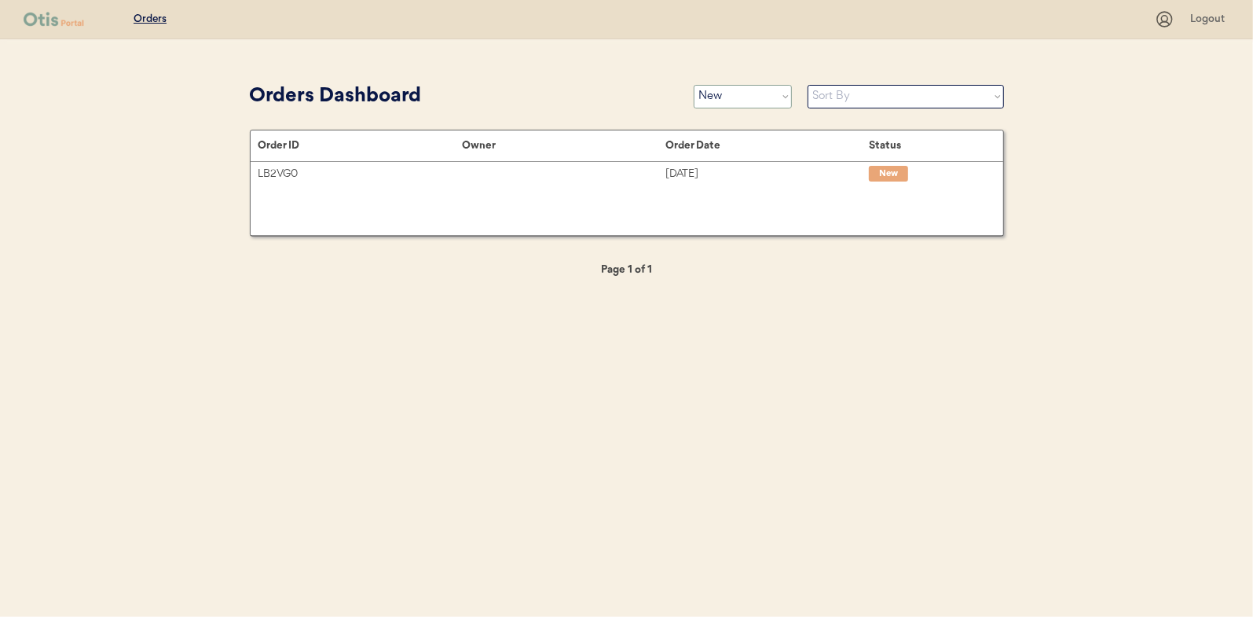
click at [750, 99] on select "Status On Hold New In Progress Complete Pending HW Consent Canceled" at bounding box center [743, 97] width 98 height 24
select select ""in_progress""
click at [694, 85] on select "Status On Hold New In Progress Complete Pending HW Consent Canceled" at bounding box center [743, 97] width 98 height 24
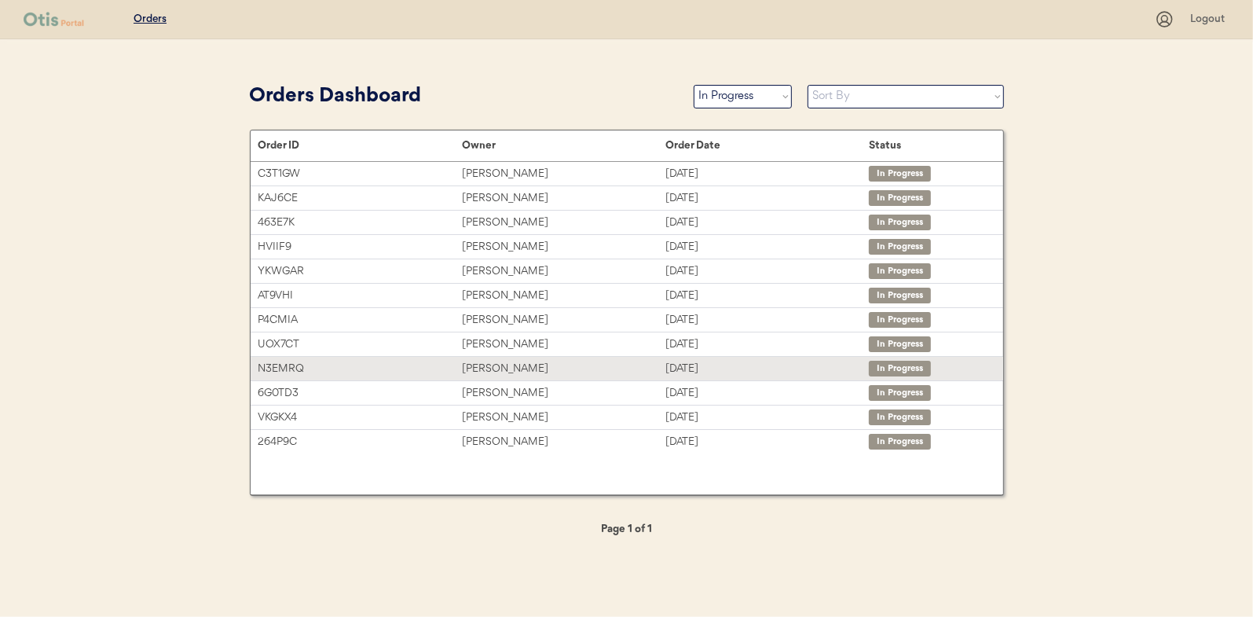
click at [485, 368] on div "[PERSON_NAME]" at bounding box center [563, 369] width 203 height 18
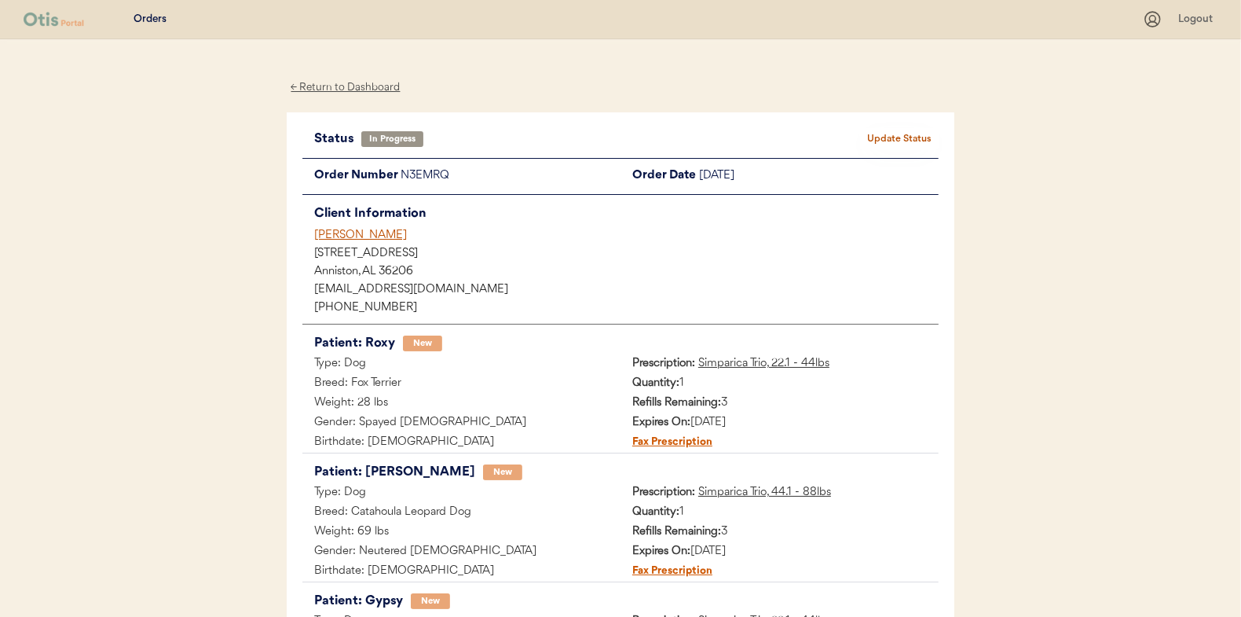
scroll to position [258, 0]
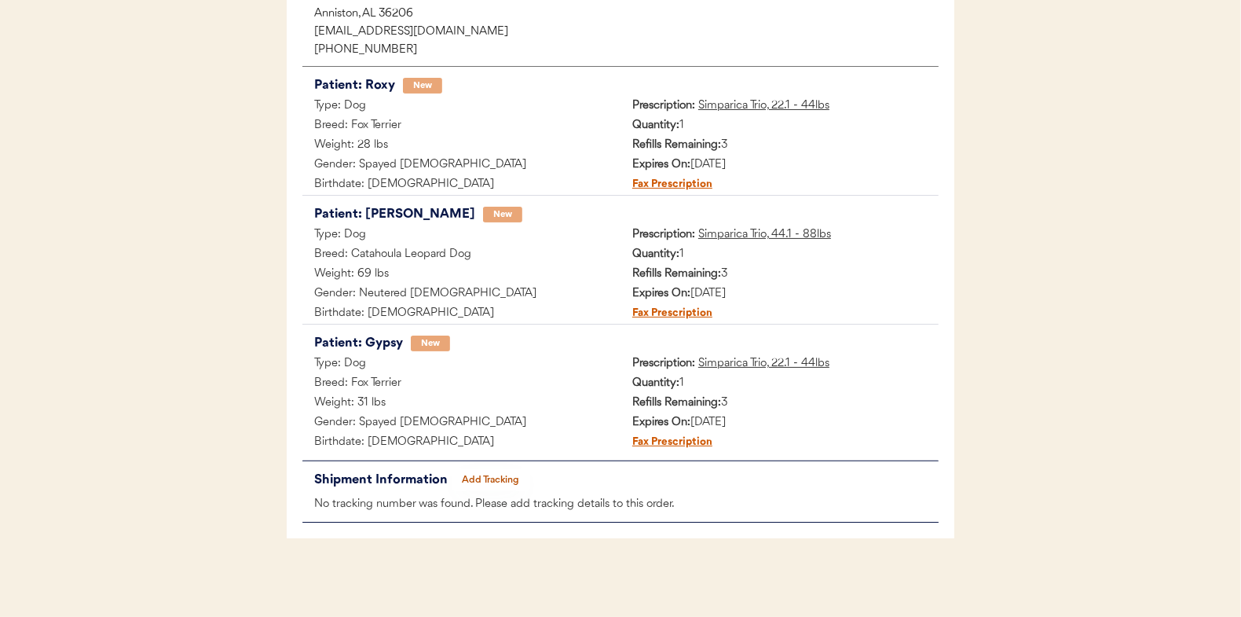
click at [502, 478] on button "Add Tracking" at bounding box center [491, 480] width 79 height 22
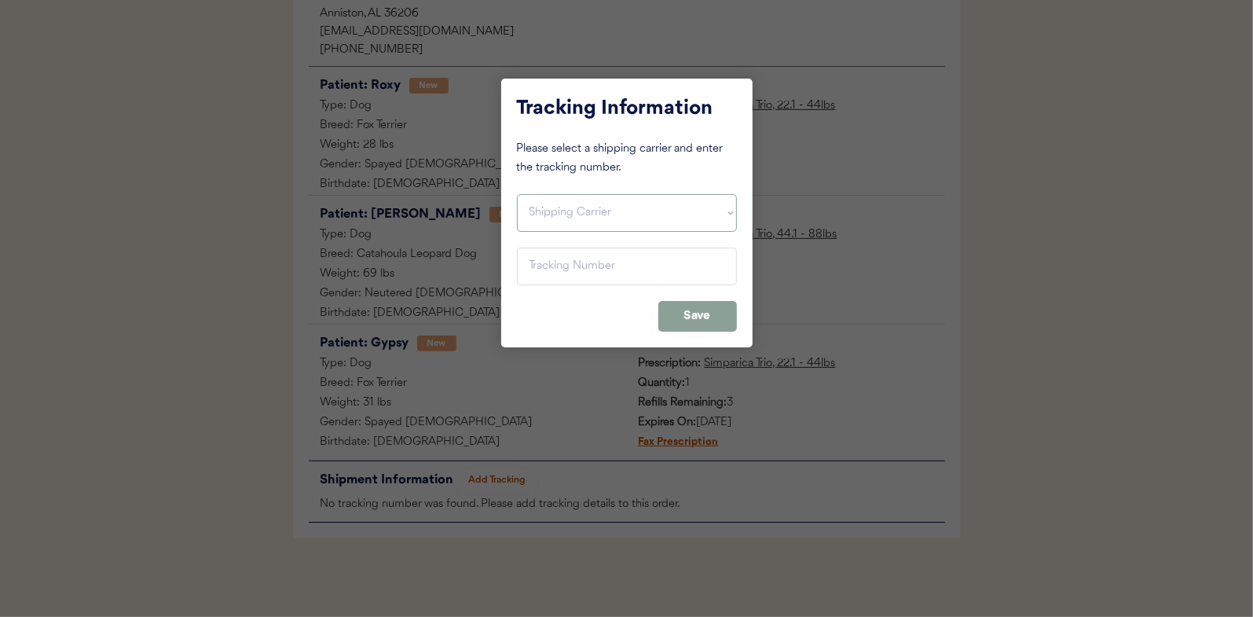
click at [589, 207] on select "Shipping Carrier FedEx FedEx Ground Economy UPS USPS" at bounding box center [627, 213] width 220 height 38
select select ""usps""
click at [517, 194] on select "Shipping Carrier FedEx FedEx Ground Economy UPS USPS" at bounding box center [627, 213] width 220 height 38
click at [539, 275] on input "input" at bounding box center [627, 266] width 220 height 38
paste input "9400150105800033728019"
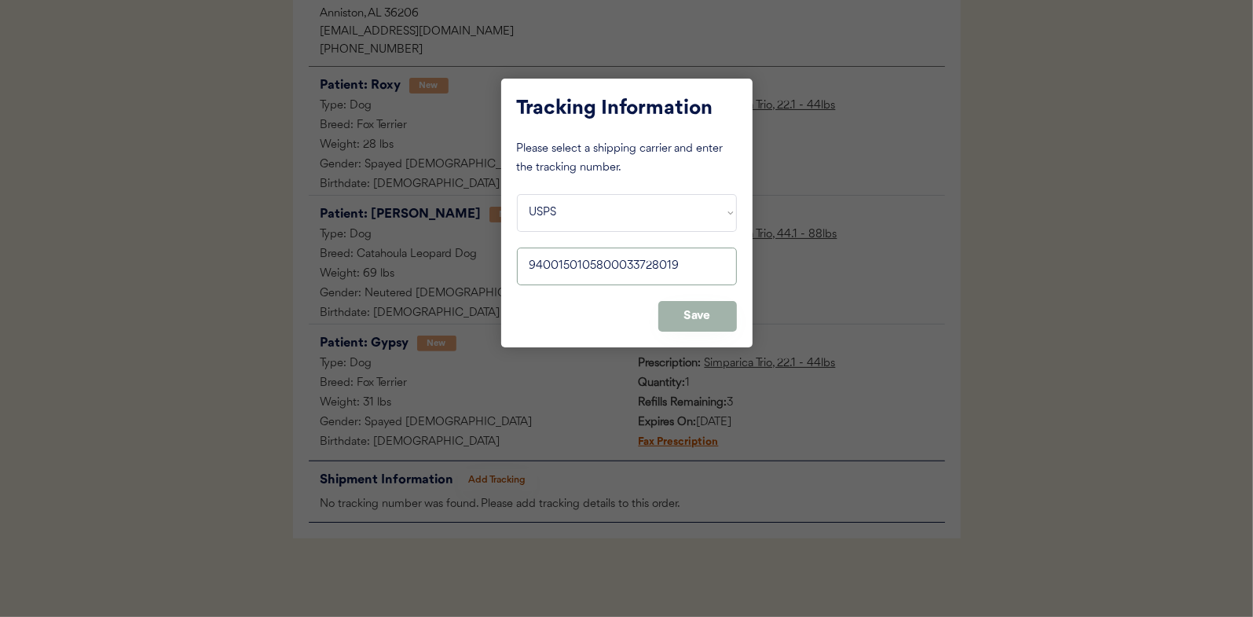
type input "9400150105800033728019"
click at [691, 309] on button "Save" at bounding box center [697, 316] width 79 height 31
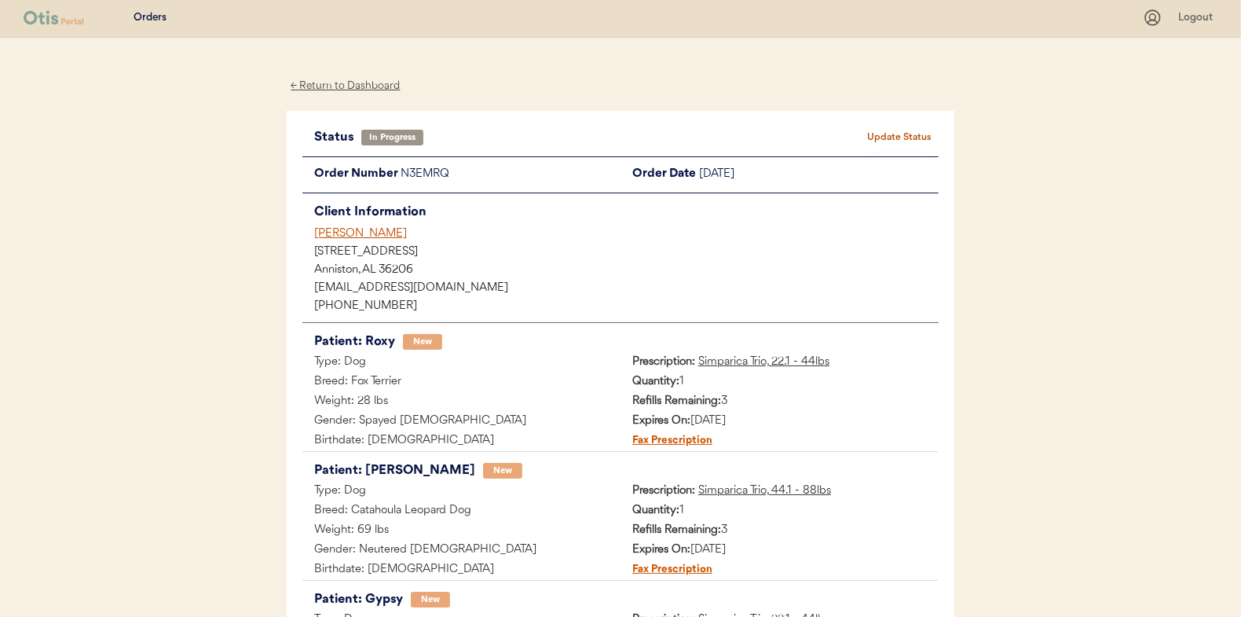
scroll to position [0, 0]
click at [888, 138] on button "Update Status" at bounding box center [899, 139] width 79 height 22
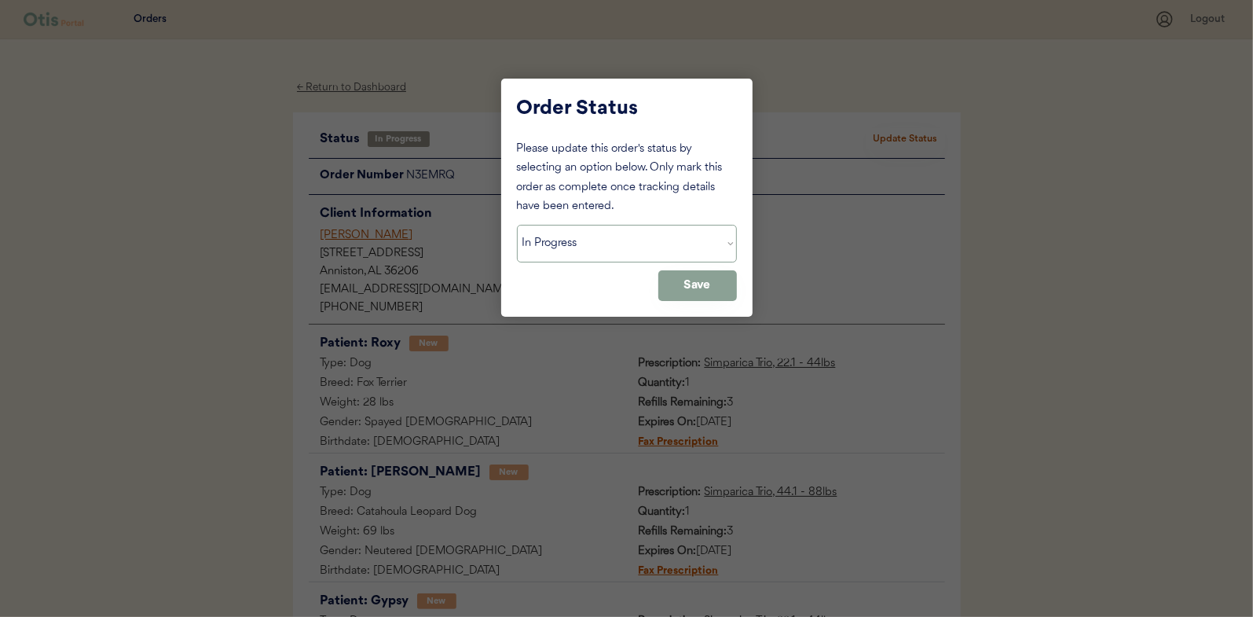
click at [560, 232] on select "Status On Hold New In Progress Complete Pending HW Consent Canceled" at bounding box center [627, 244] width 220 height 38
select select ""complete""
click at [517, 225] on select "Status On Hold New In Progress Complete Pending HW Consent Canceled" at bounding box center [627, 244] width 220 height 38
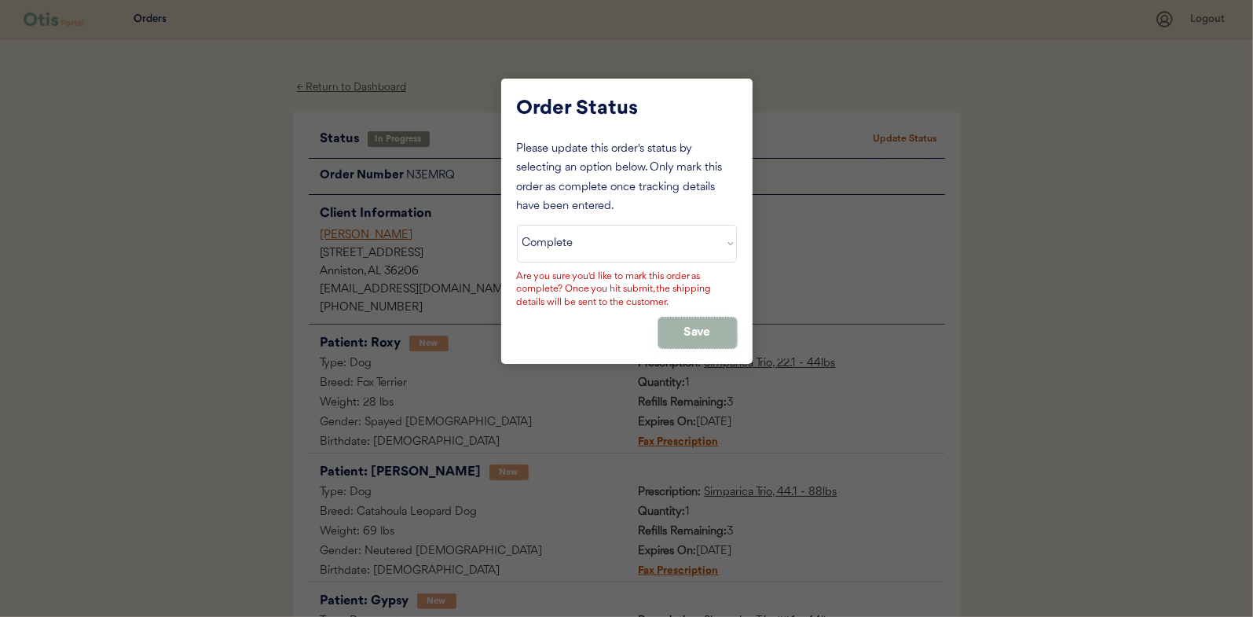
click at [694, 326] on button "Save" at bounding box center [697, 332] width 79 height 31
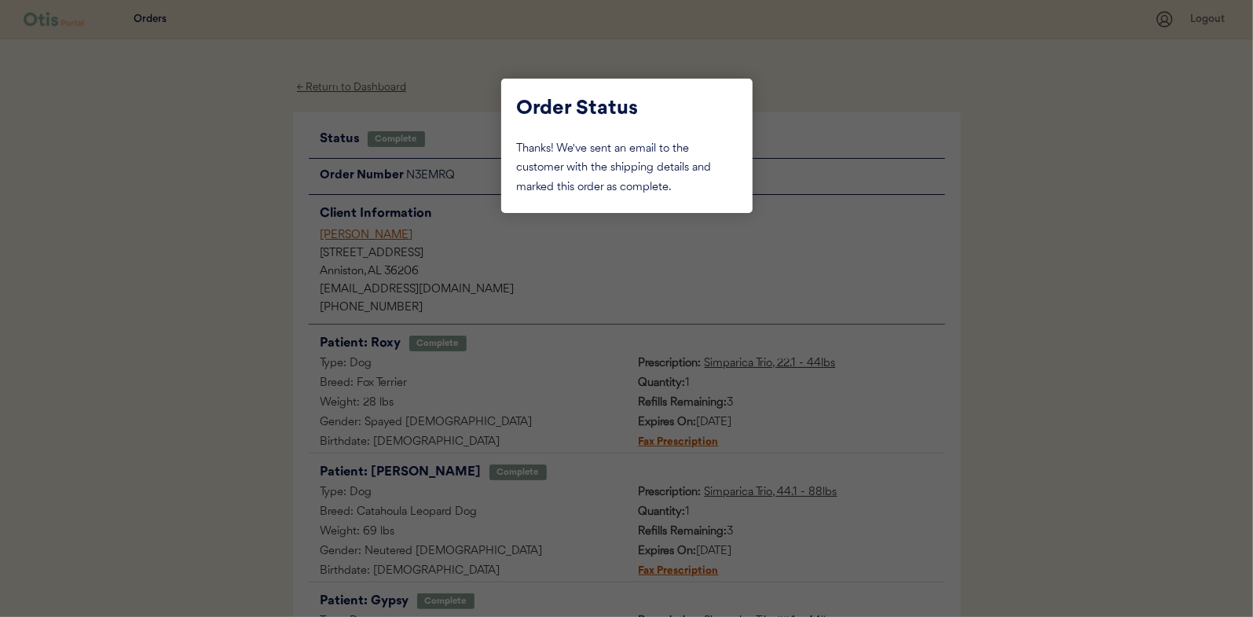
click at [207, 207] on div at bounding box center [626, 308] width 1253 height 617
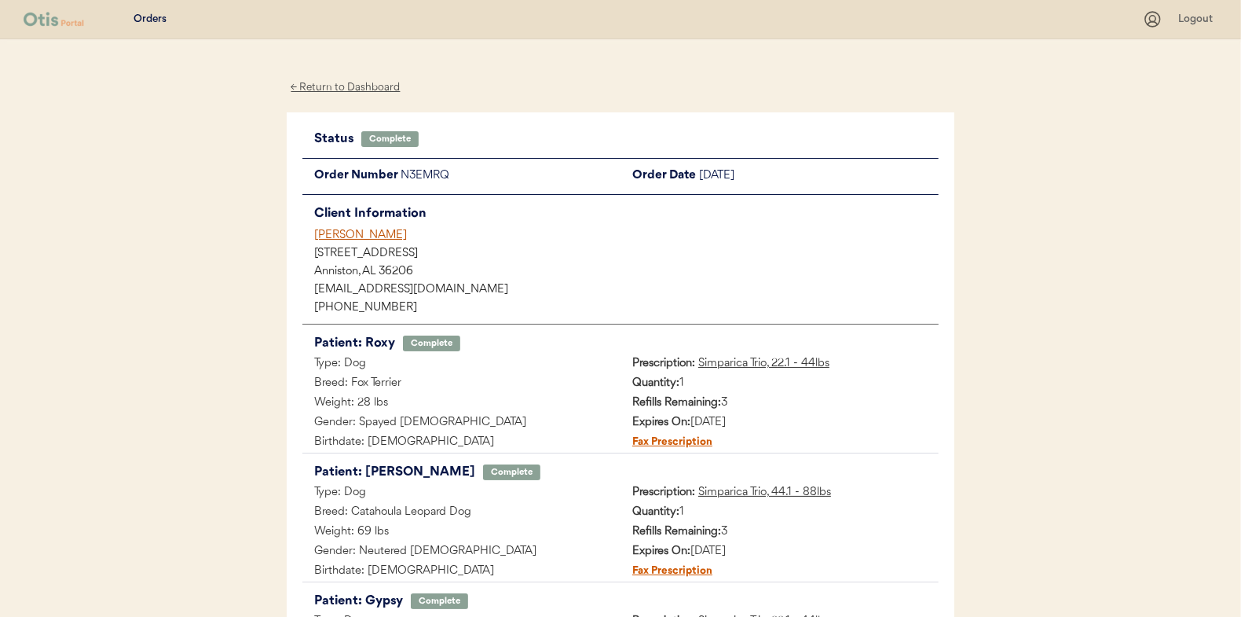
click at [350, 86] on div "← Return to Dashboard" at bounding box center [346, 88] width 118 height 18
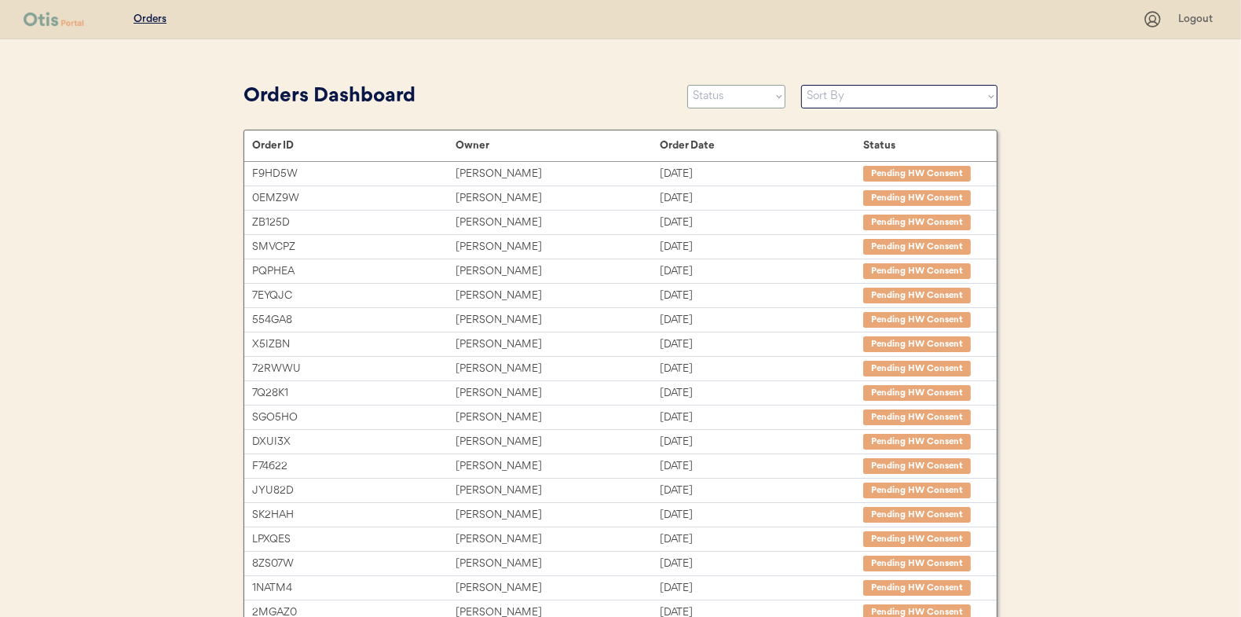
click at [707, 98] on select "Status On Hold New In Progress Complete Pending HW Consent Canceled" at bounding box center [736, 97] width 98 height 24
select select ""in_progress""
click at [687, 85] on select "Status On Hold New In Progress Complete Pending HW Consent Canceled" at bounding box center [736, 97] width 98 height 24
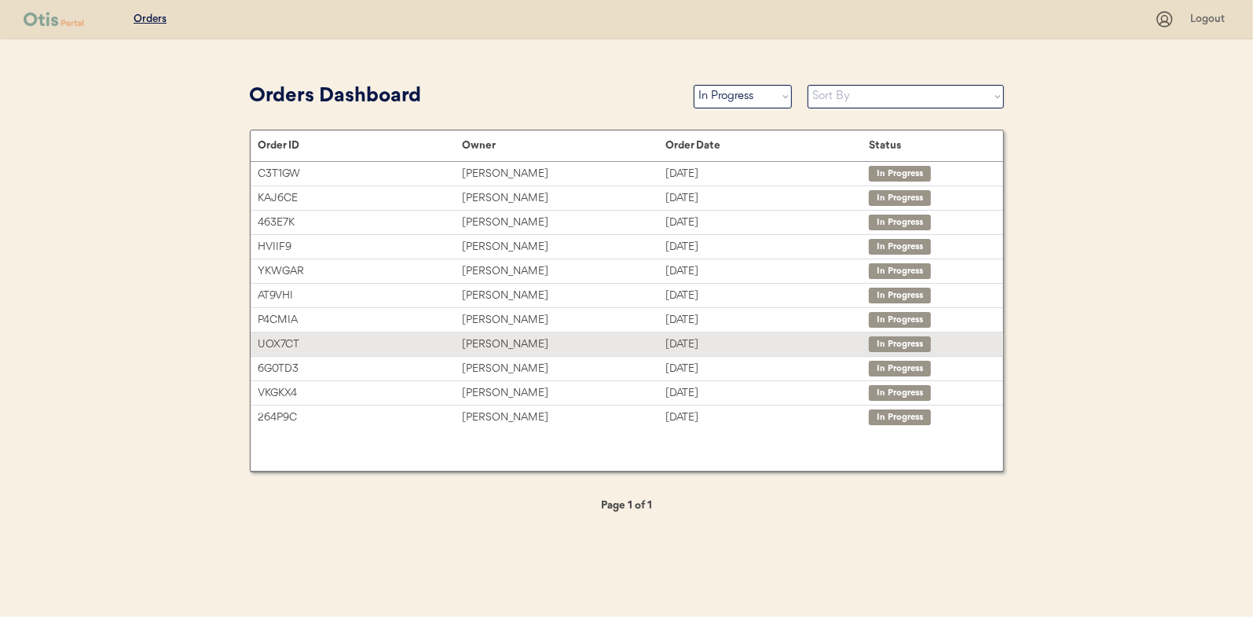
click at [486, 340] on div "[PERSON_NAME]" at bounding box center [563, 344] width 203 height 18
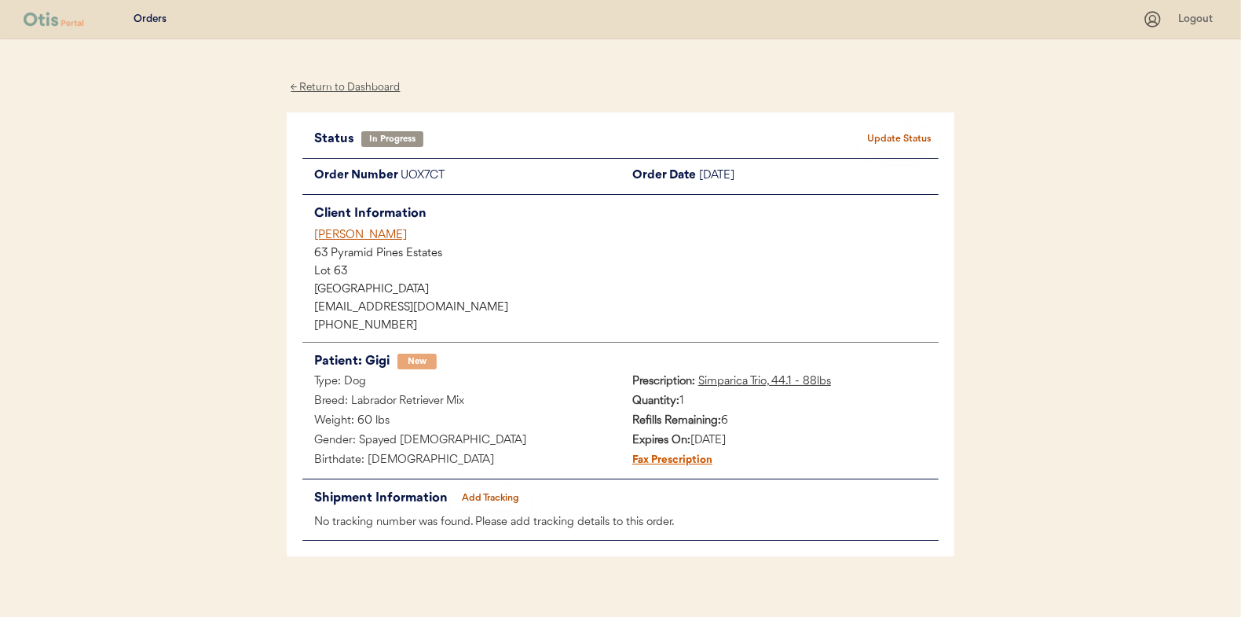
click at [478, 493] on button "Add Tracking" at bounding box center [491, 498] width 79 height 22
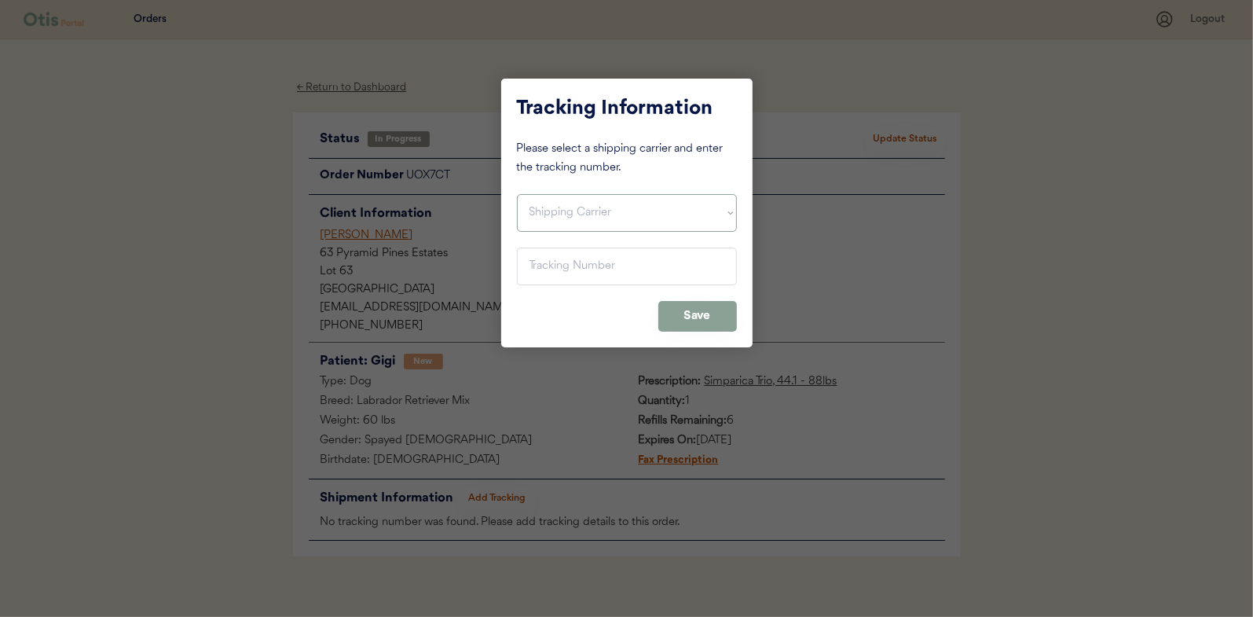
click at [541, 214] on select "Shipping Carrier FedEx FedEx Ground Economy UPS USPS" at bounding box center [627, 213] width 220 height 38
select select ""usps""
click at [517, 194] on select "Shipping Carrier FedEx FedEx Ground Economy UPS USPS" at bounding box center [627, 213] width 220 height 38
click at [552, 271] on input "input" at bounding box center [627, 266] width 220 height 38
paste input "9400150105496035425102"
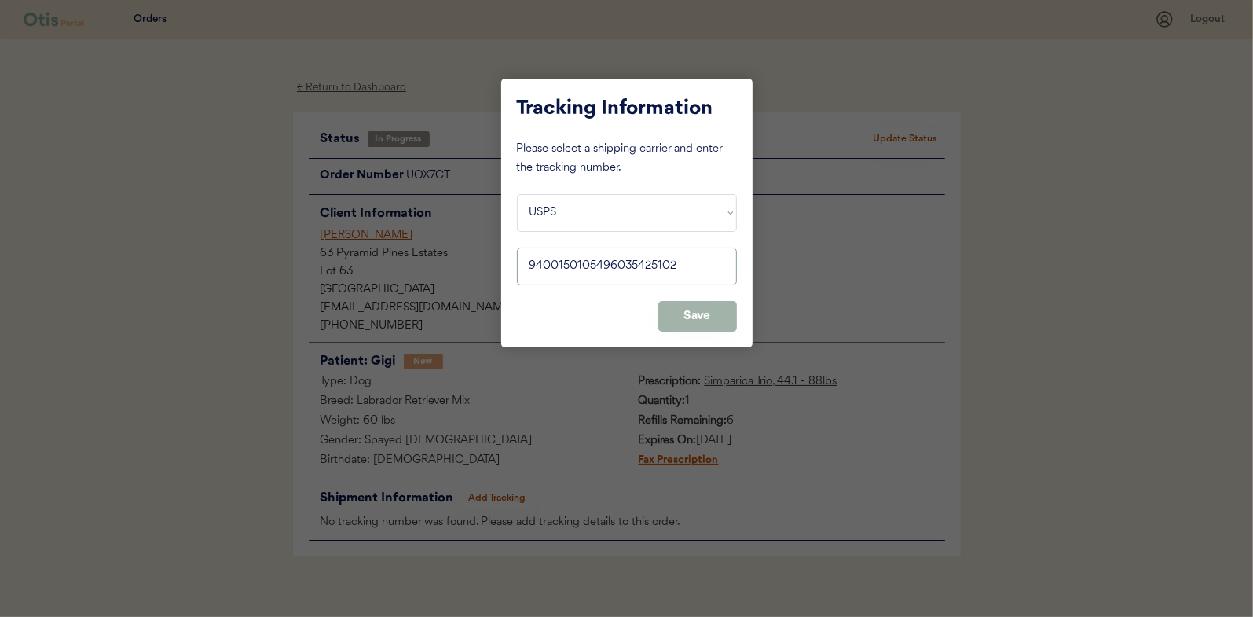
type input "9400150105496035425102"
click at [705, 319] on button "Save" at bounding box center [697, 316] width 79 height 31
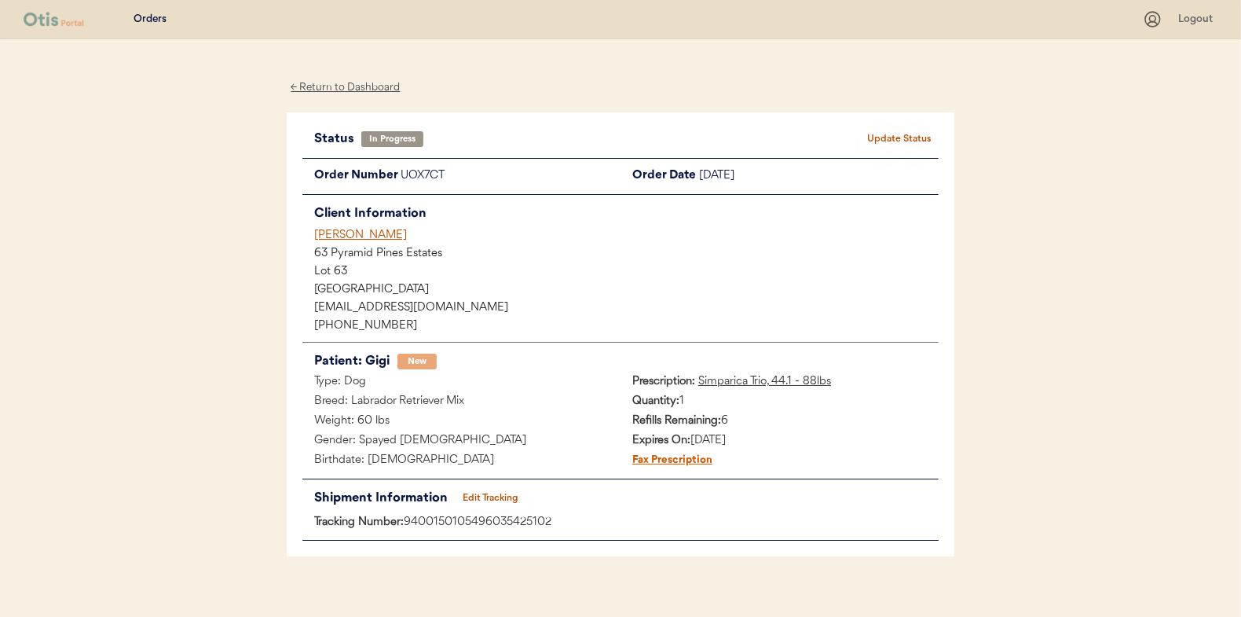
click at [897, 140] on button "Update Status" at bounding box center [899, 139] width 79 height 22
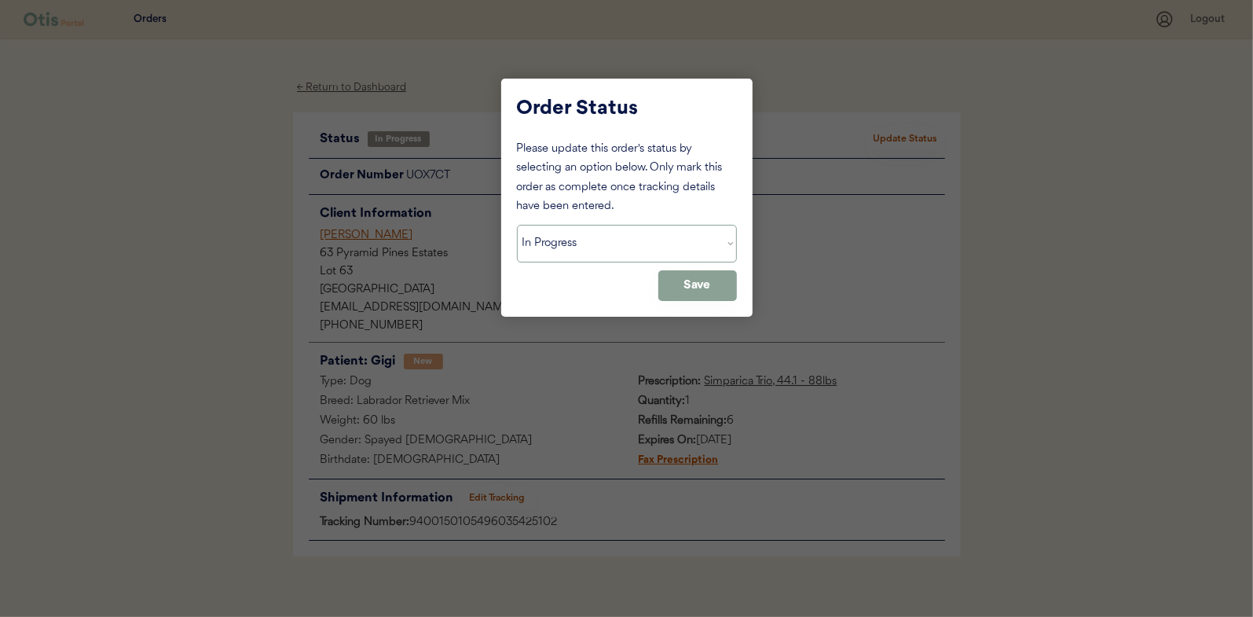
click at [548, 234] on select "Status On Hold New In Progress Complete Pending HW Consent Canceled" at bounding box center [627, 244] width 220 height 38
select select ""complete""
click at [517, 225] on select "Status On Hold New In Progress Complete Pending HW Consent Canceled" at bounding box center [627, 244] width 220 height 38
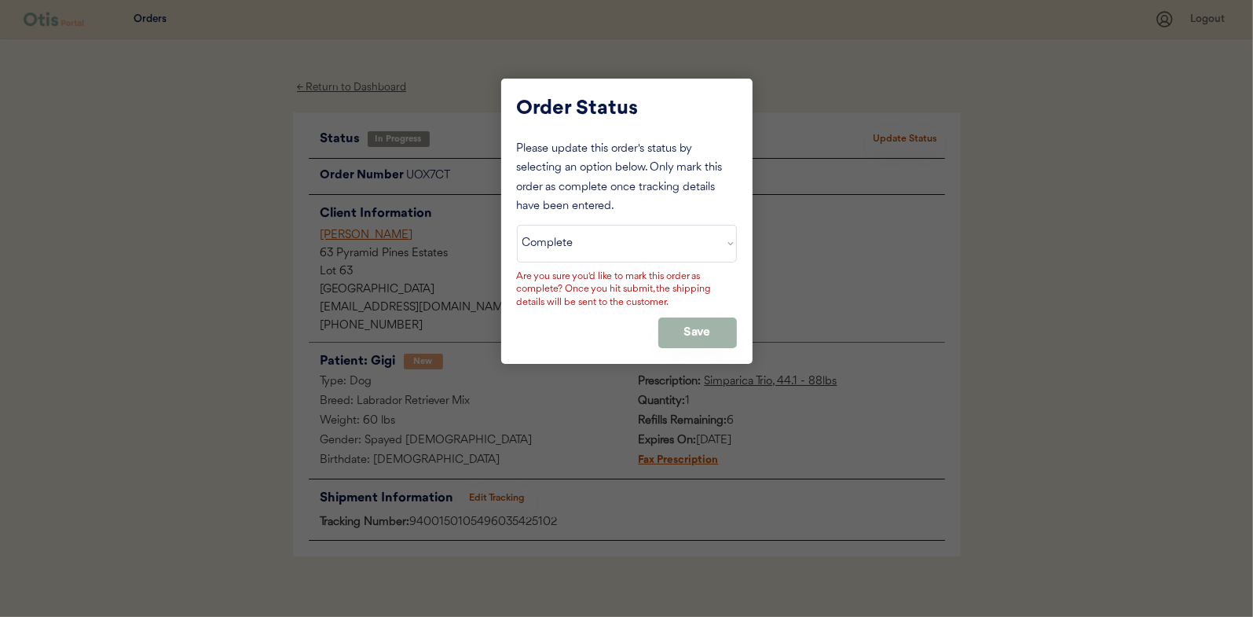
click at [687, 325] on button "Save" at bounding box center [697, 332] width 79 height 31
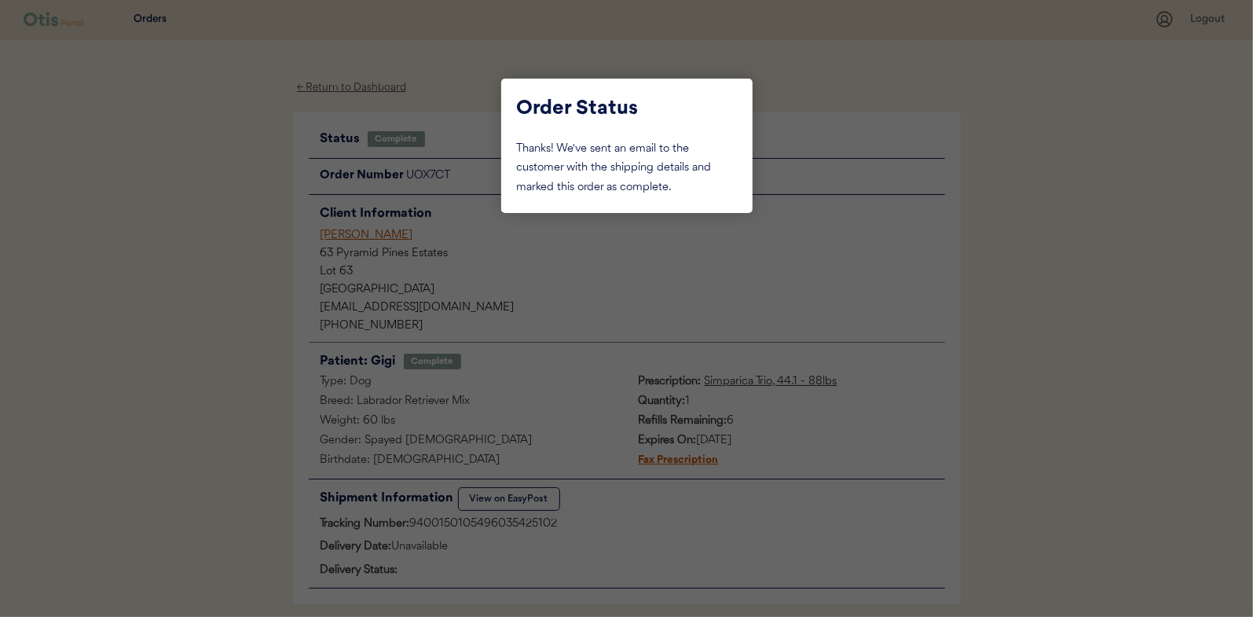
click at [227, 222] on div at bounding box center [626, 308] width 1253 height 617
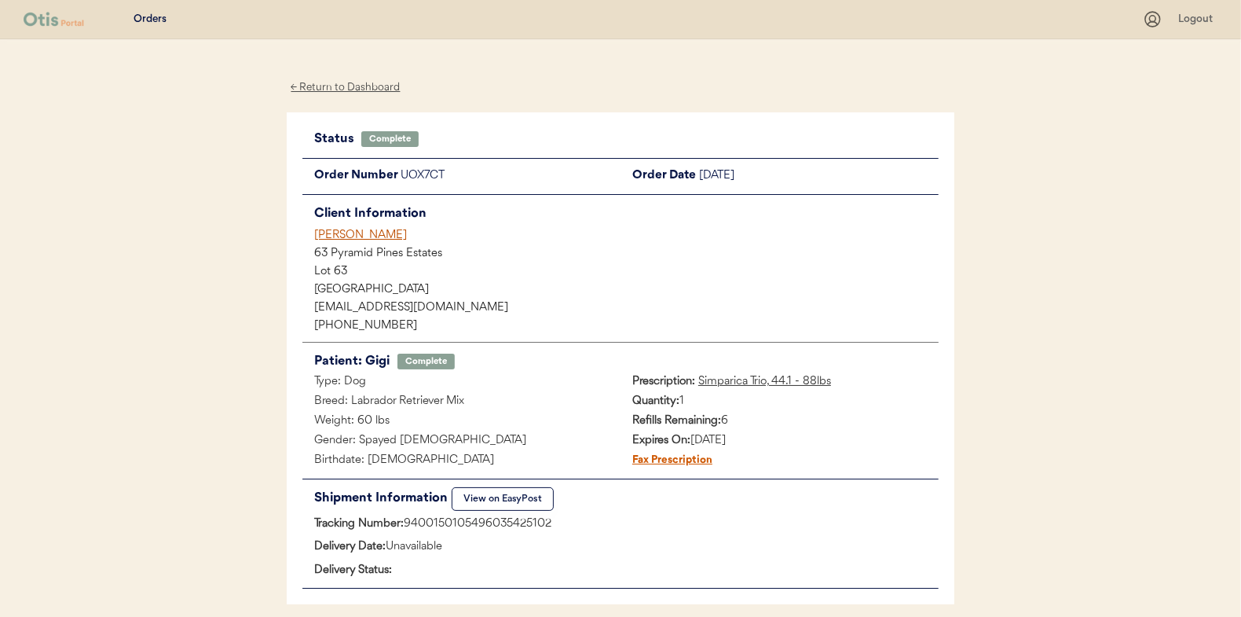
click at [335, 88] on div "← Return to Dashboard" at bounding box center [346, 88] width 118 height 18
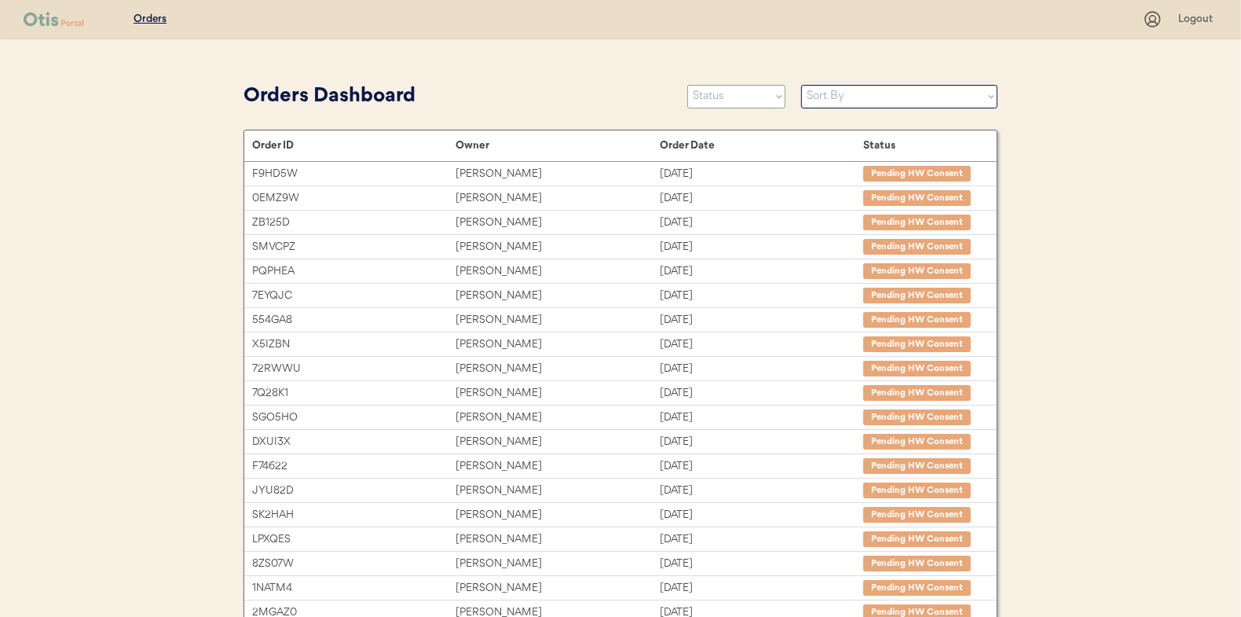
click at [706, 100] on select "Status On Hold New In Progress Complete Pending HW Consent Canceled" at bounding box center [736, 97] width 98 height 24
select select ""in_progress""
click at [687, 85] on select "Status On Hold New In Progress Complete Pending HW Consent Canceled" at bounding box center [736, 97] width 98 height 24
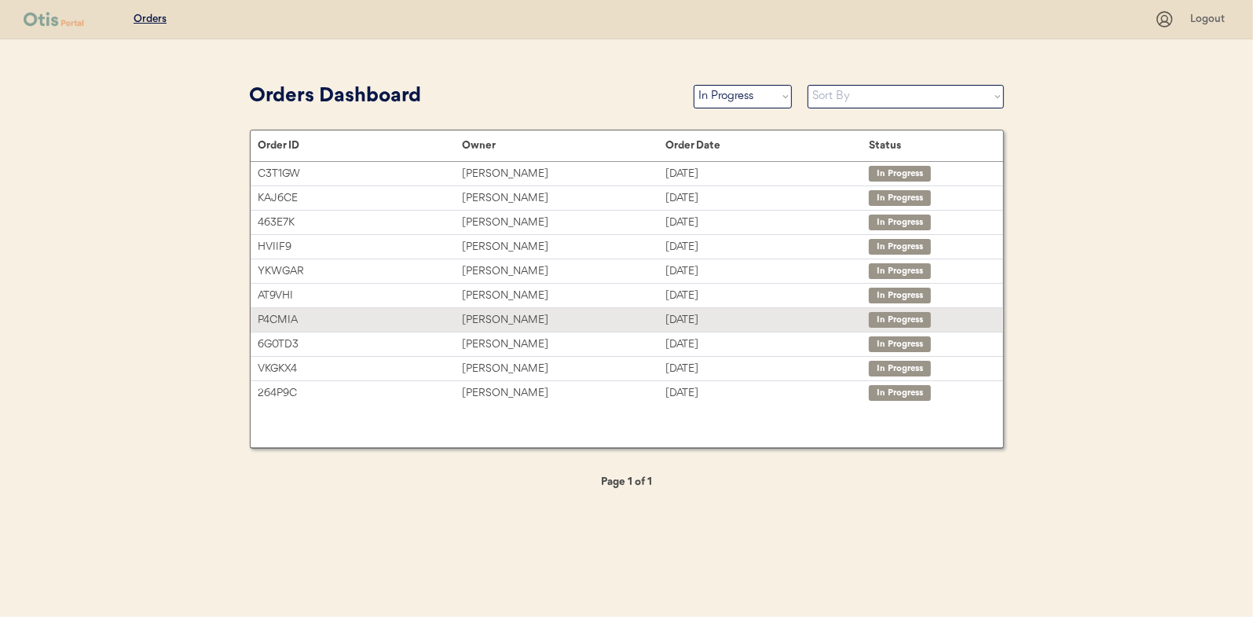
click at [504, 313] on div "[PERSON_NAME]" at bounding box center [563, 320] width 203 height 18
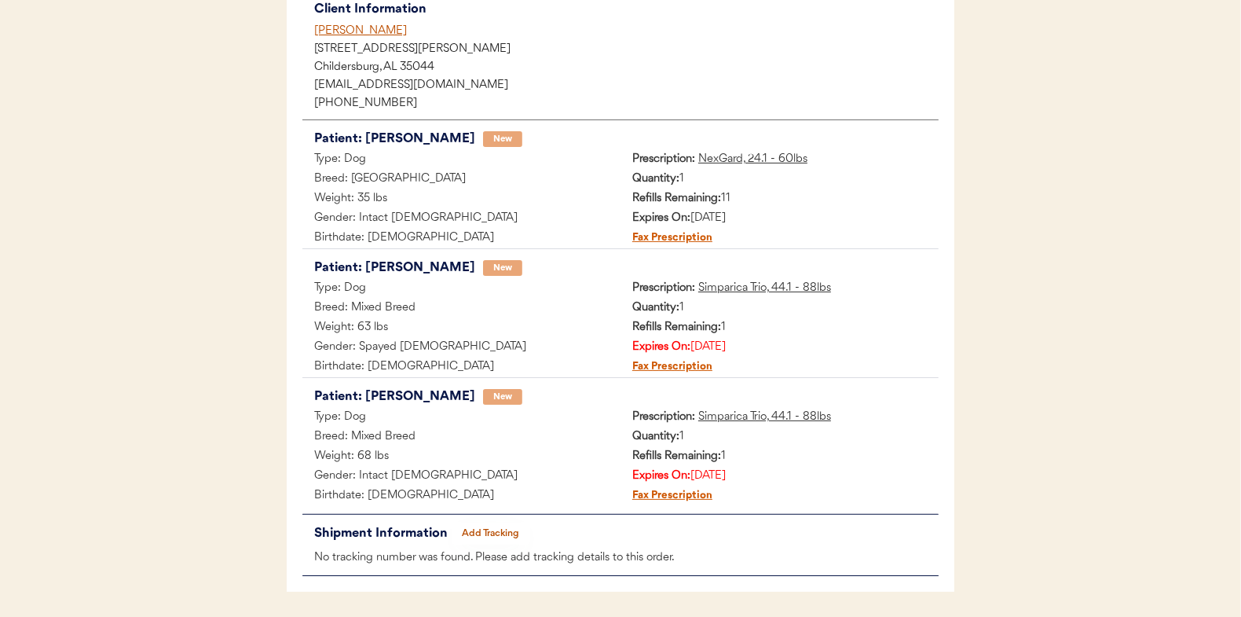
scroll to position [258, 0]
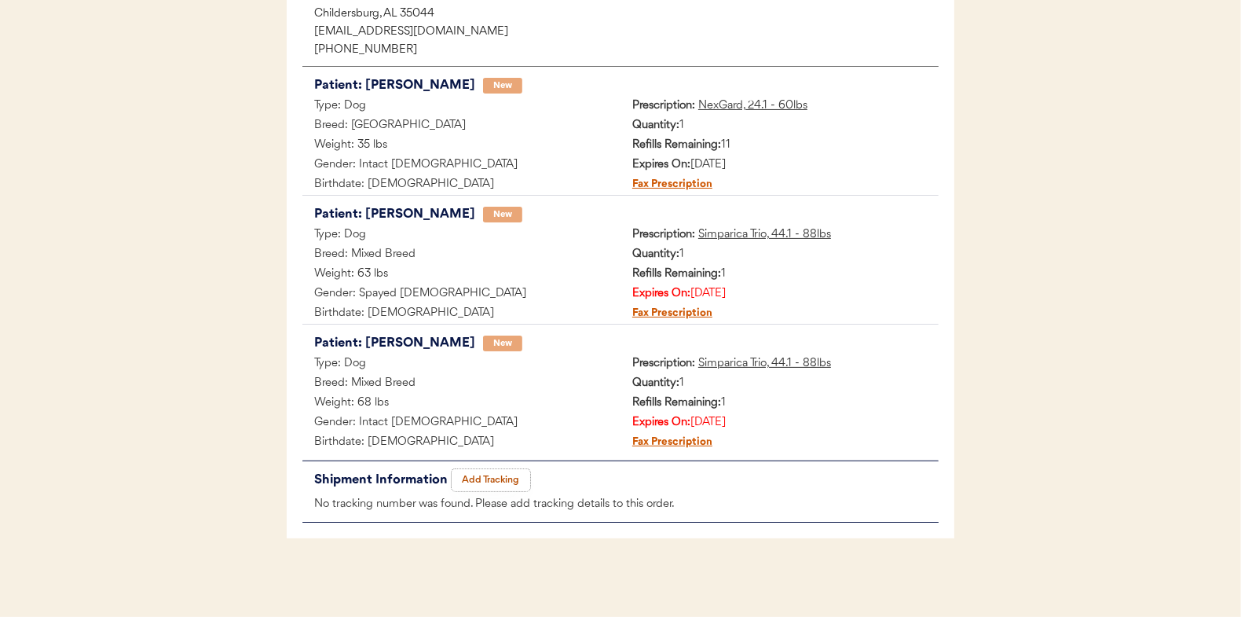
click at [493, 478] on button "Add Tracking" at bounding box center [491, 480] width 79 height 22
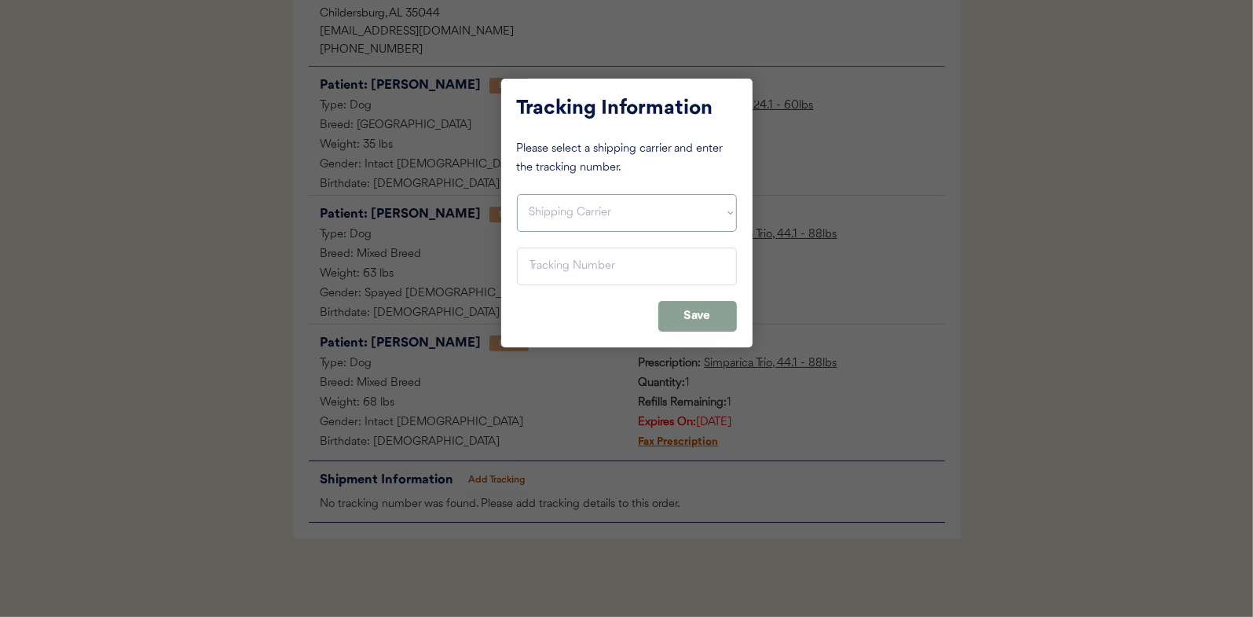
click at [558, 205] on select "Shipping Carrier FedEx FedEx Ground Economy UPS USPS" at bounding box center [627, 213] width 220 height 38
select select ""usps""
click at [517, 194] on select "Shipping Carrier FedEx FedEx Ground Economy UPS USPS" at bounding box center [627, 213] width 220 height 38
click at [554, 280] on input "input" at bounding box center [627, 266] width 220 height 38
paste input "9400150105497033960336"
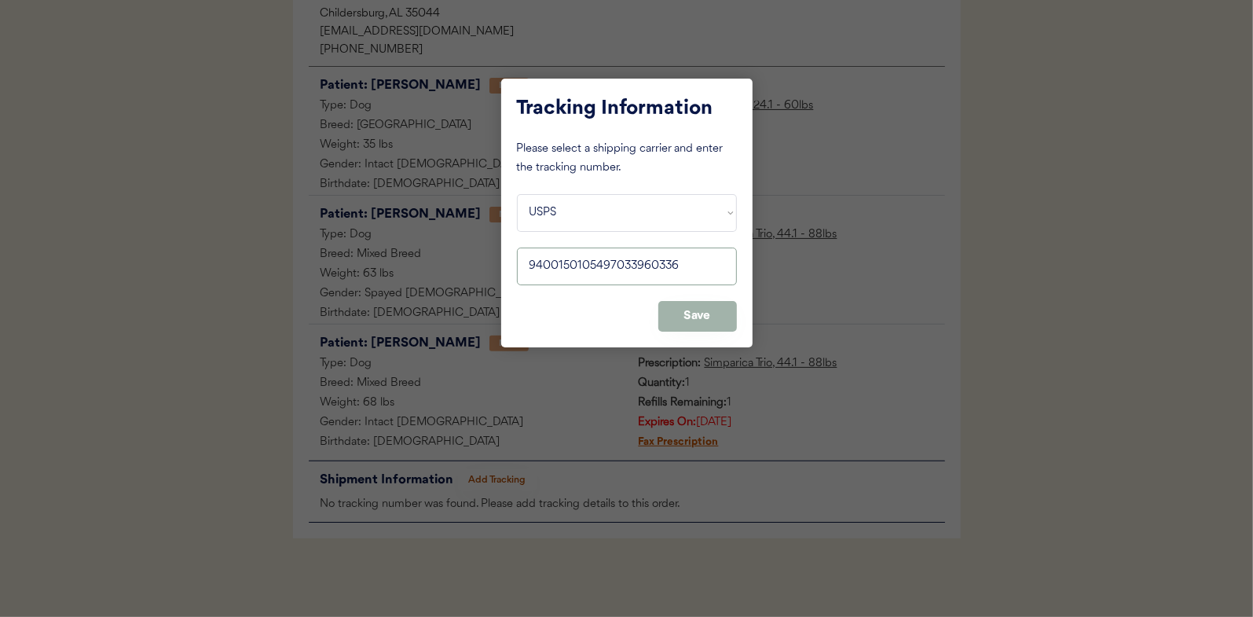
type input "9400150105497033960336"
click at [712, 314] on button "Save" at bounding box center [697, 316] width 79 height 31
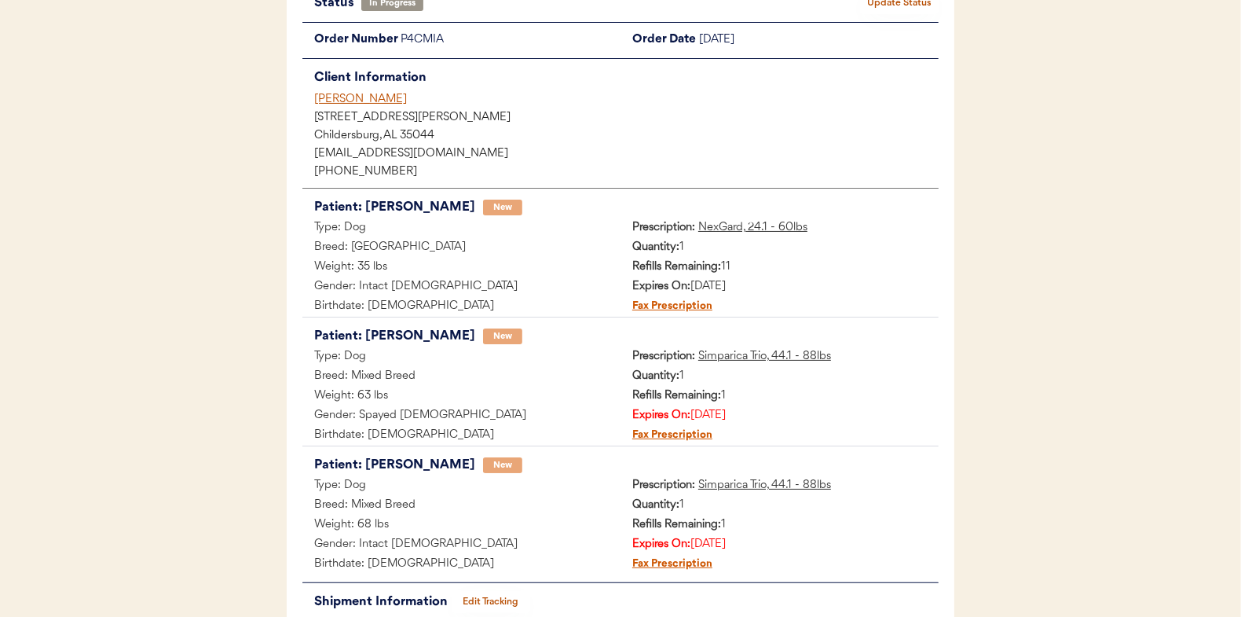
scroll to position [0, 0]
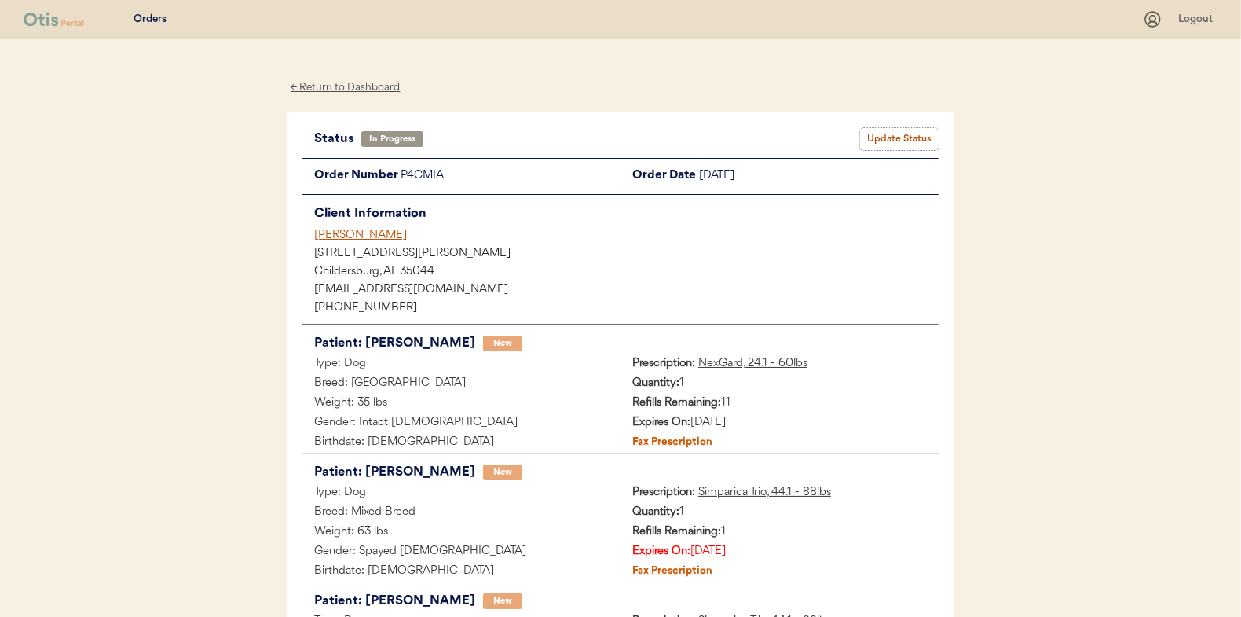
click at [910, 139] on button "Update Status" at bounding box center [899, 139] width 79 height 22
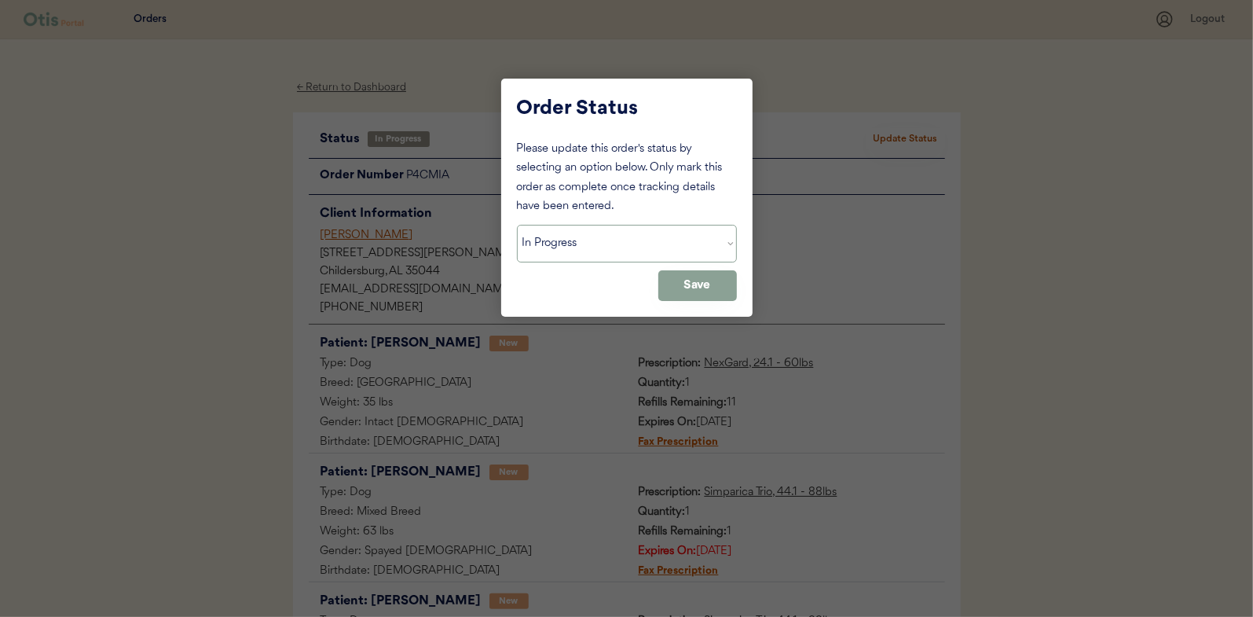
click at [576, 251] on select "Status On Hold New In Progress Complete Pending HW Consent Canceled" at bounding box center [627, 244] width 220 height 38
select select ""complete""
click at [517, 225] on select "Status On Hold New In Progress Complete Pending HW Consent Canceled" at bounding box center [627, 244] width 220 height 38
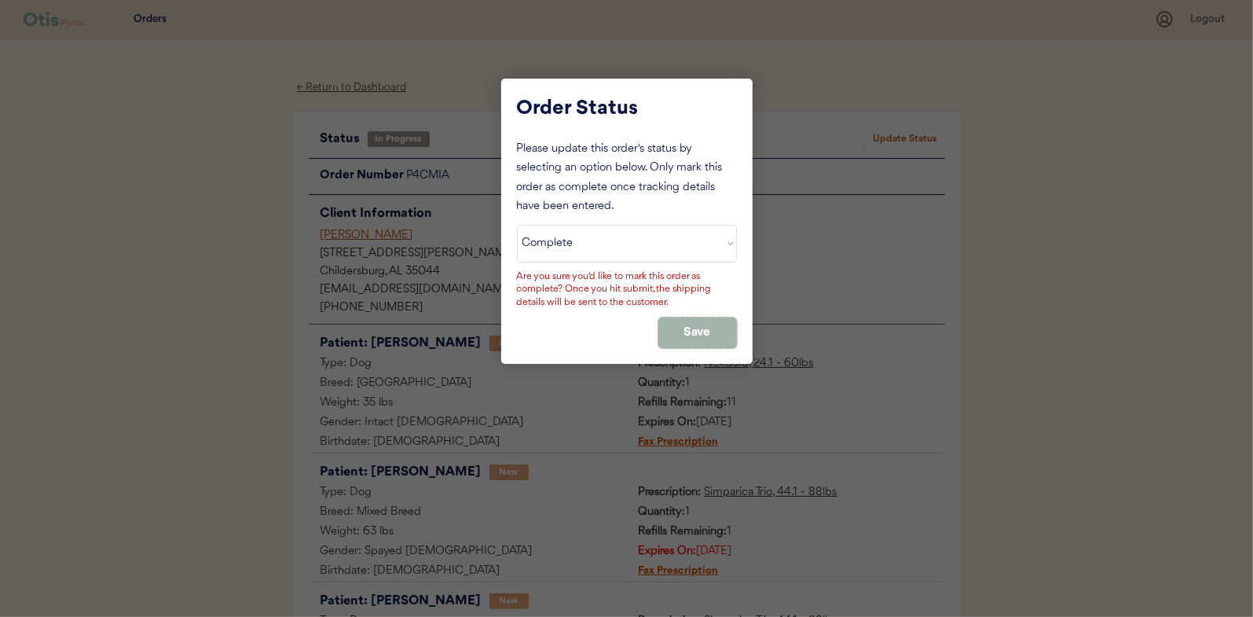
click at [688, 323] on button "Save" at bounding box center [697, 332] width 79 height 31
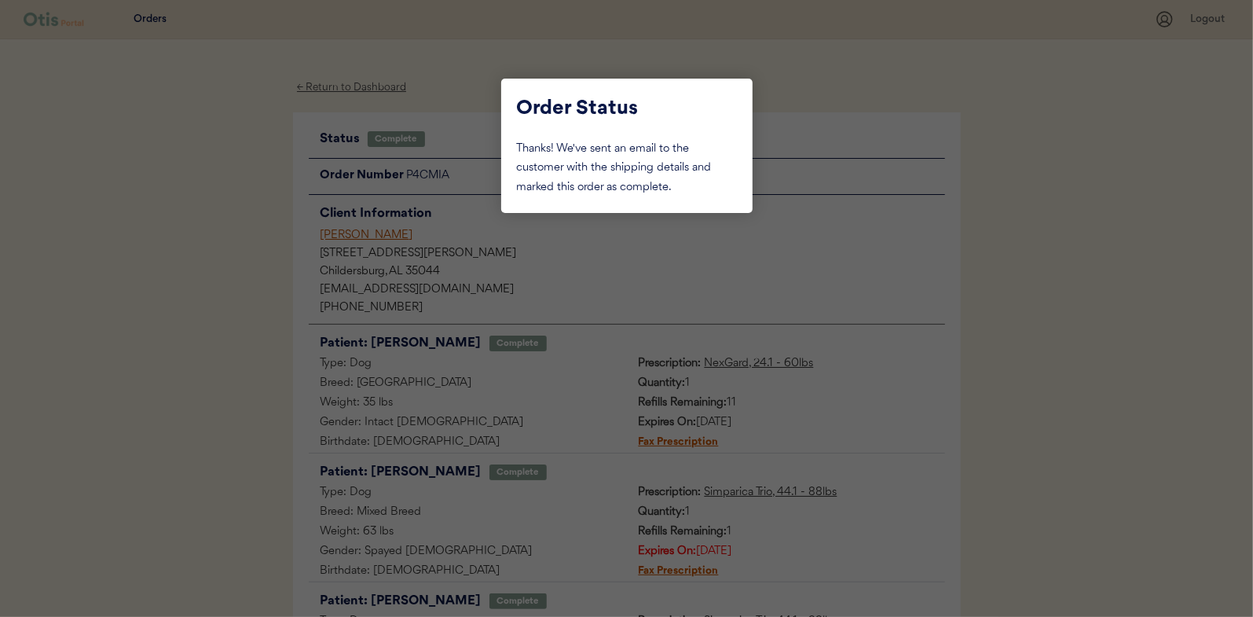
click at [227, 273] on div at bounding box center [626, 308] width 1253 height 617
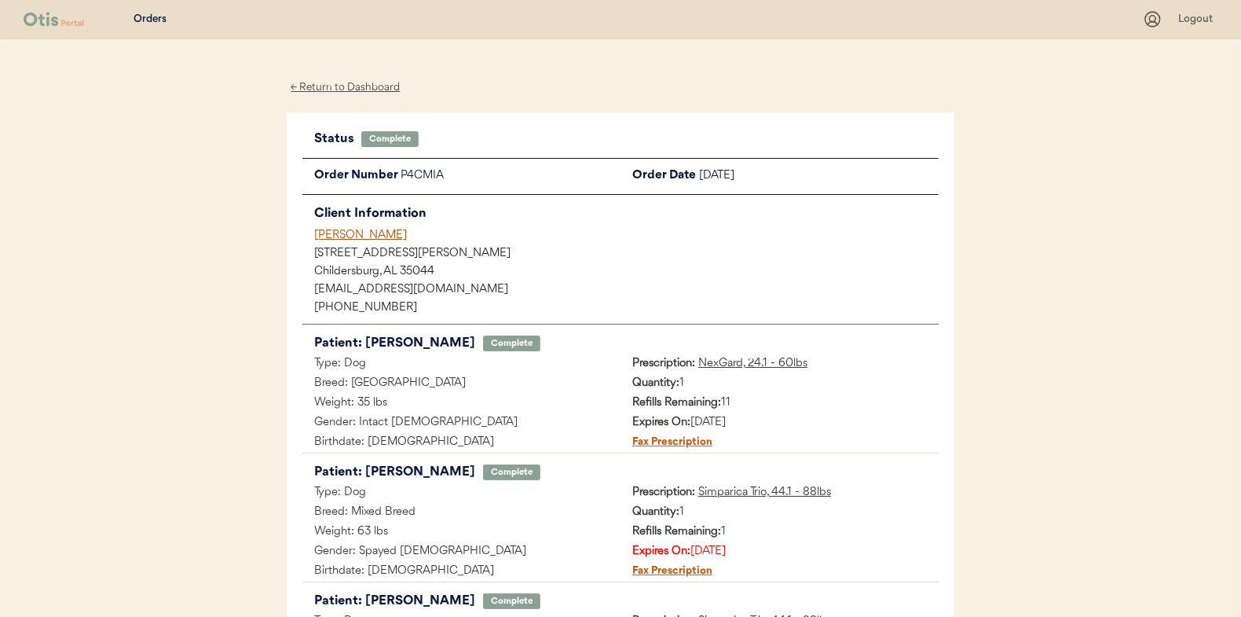
click at [337, 90] on div "← Return to Dashboard" at bounding box center [346, 88] width 118 height 18
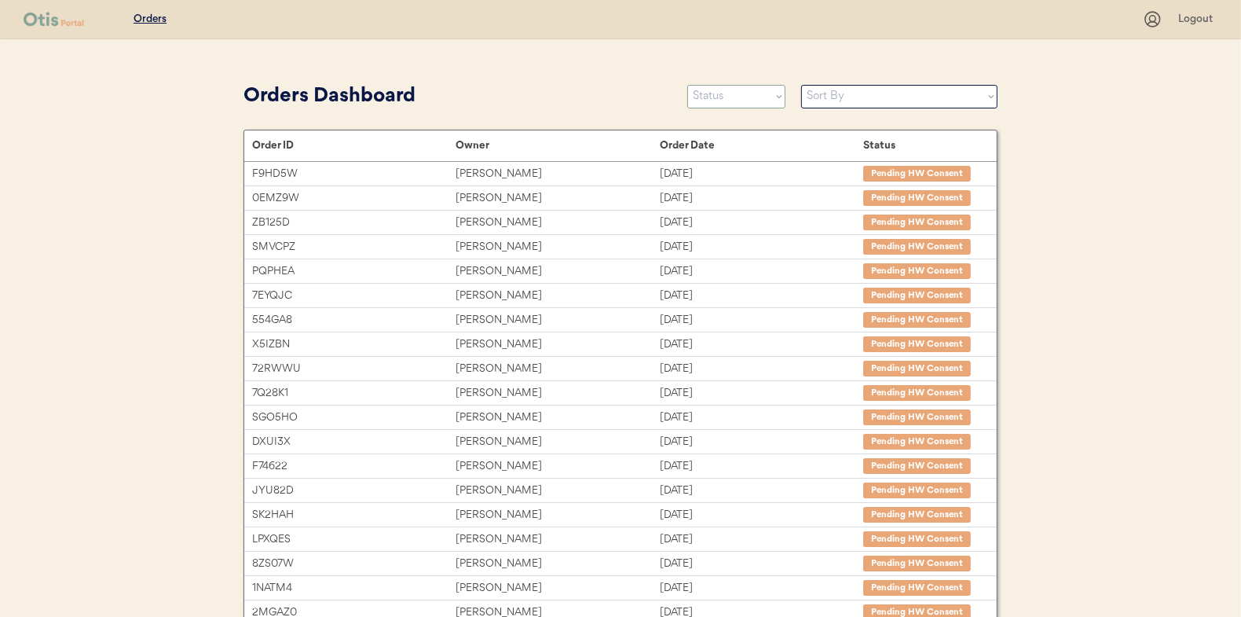
click at [735, 99] on select "Status On Hold New In Progress Complete Pending HW Consent Canceled" at bounding box center [736, 97] width 98 height 24
select select ""in_progress""
click at [687, 85] on select "Status On Hold New In Progress Complete Pending HW Consent Canceled" at bounding box center [736, 97] width 98 height 24
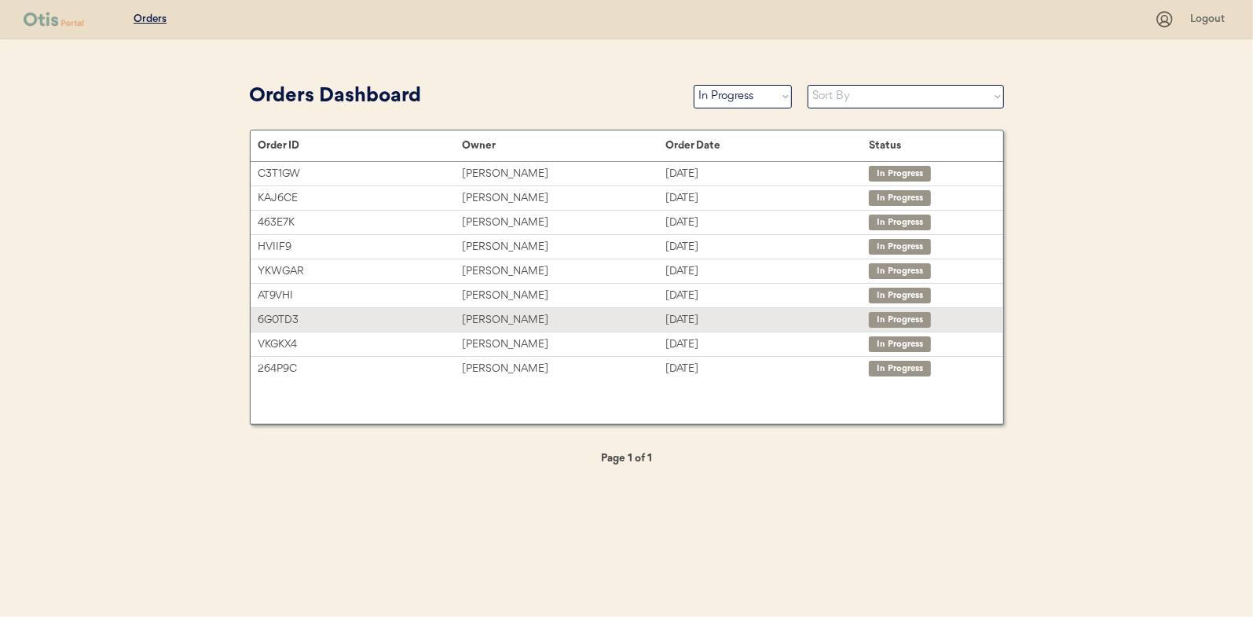
click at [488, 308] on div "6G0TD3 [PERSON_NAME] [DATE] In Progress" at bounding box center [627, 320] width 753 height 24
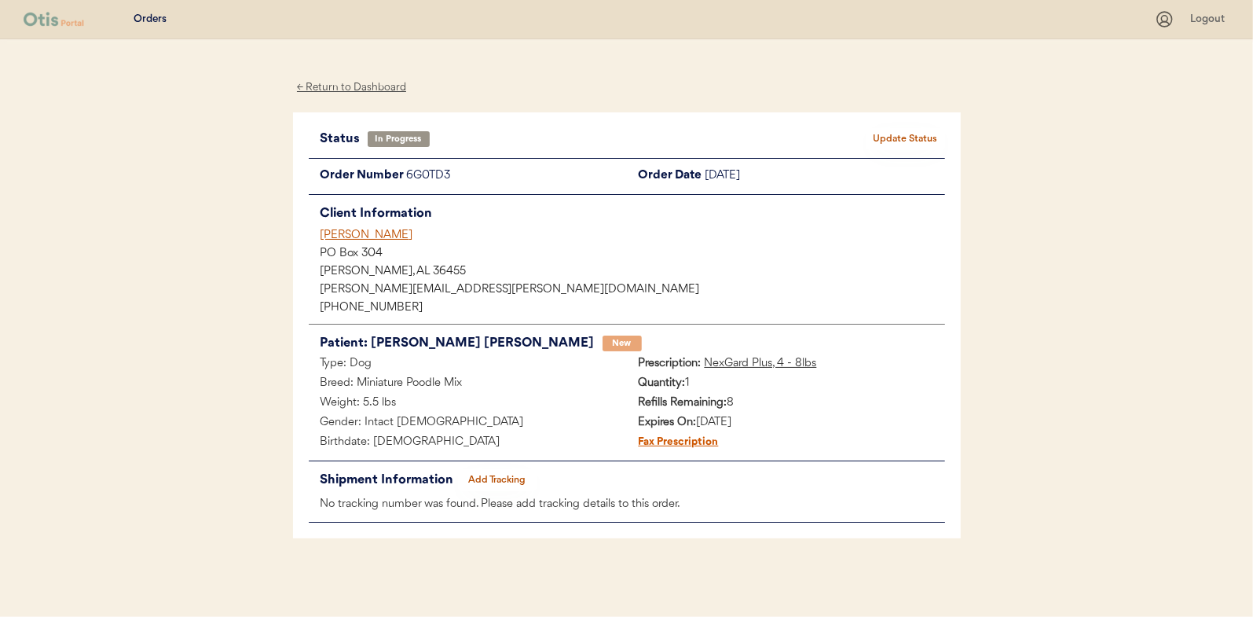
click at [486, 481] on button "Add Tracking" at bounding box center [497, 480] width 79 height 22
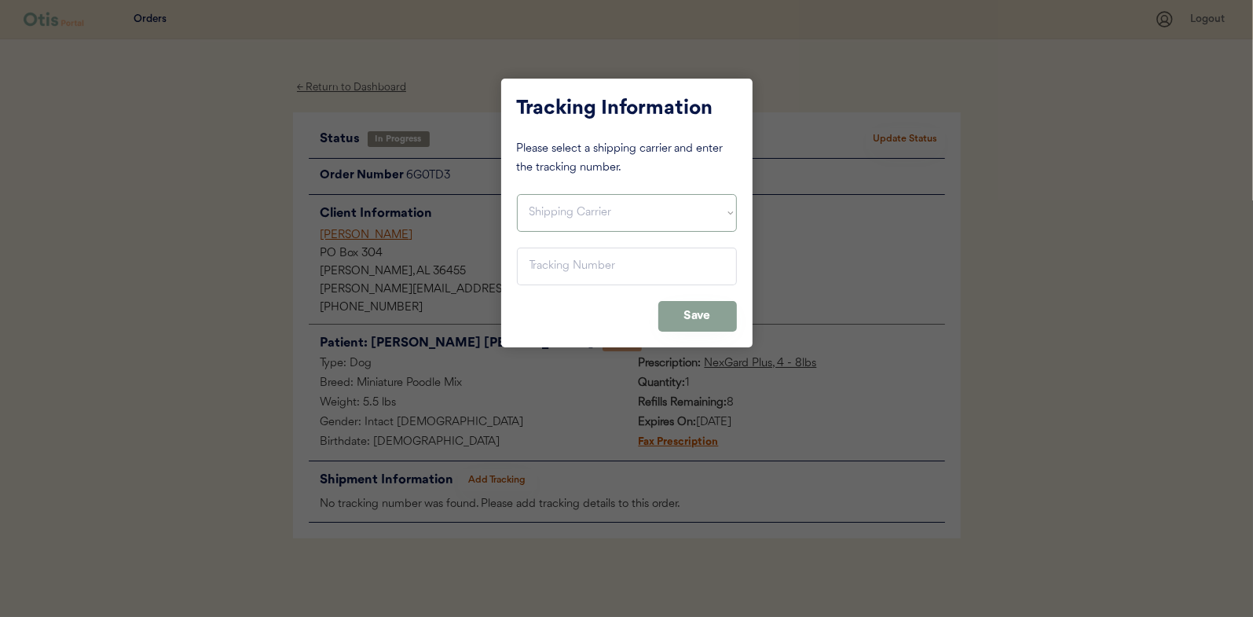
click at [564, 207] on select "Shipping Carrier FedEx FedEx Ground Economy UPS USPS" at bounding box center [627, 213] width 220 height 38
select select ""usps""
click at [517, 194] on select "Shipping Carrier FedEx FedEx Ground Economy UPS USPS" at bounding box center [627, 213] width 220 height 38
click at [530, 267] on input "input" at bounding box center [627, 266] width 220 height 38
paste input "9400150105799033743965"
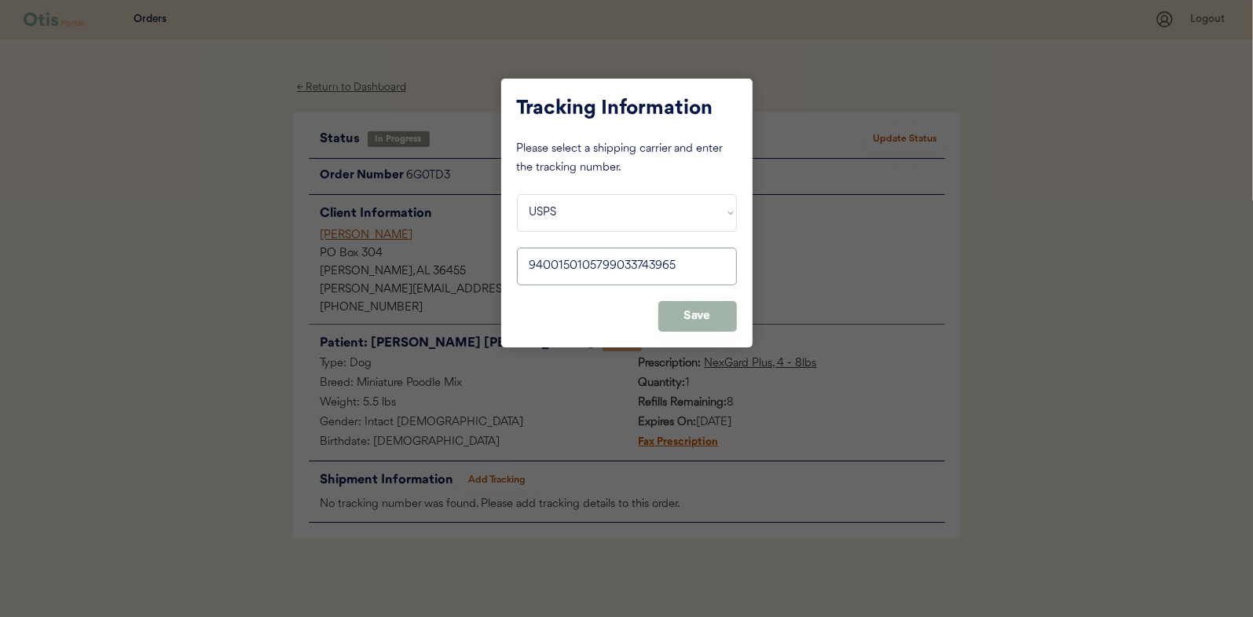
type input "9400150105799033743965"
click at [696, 314] on button "Save" at bounding box center [697, 316] width 79 height 31
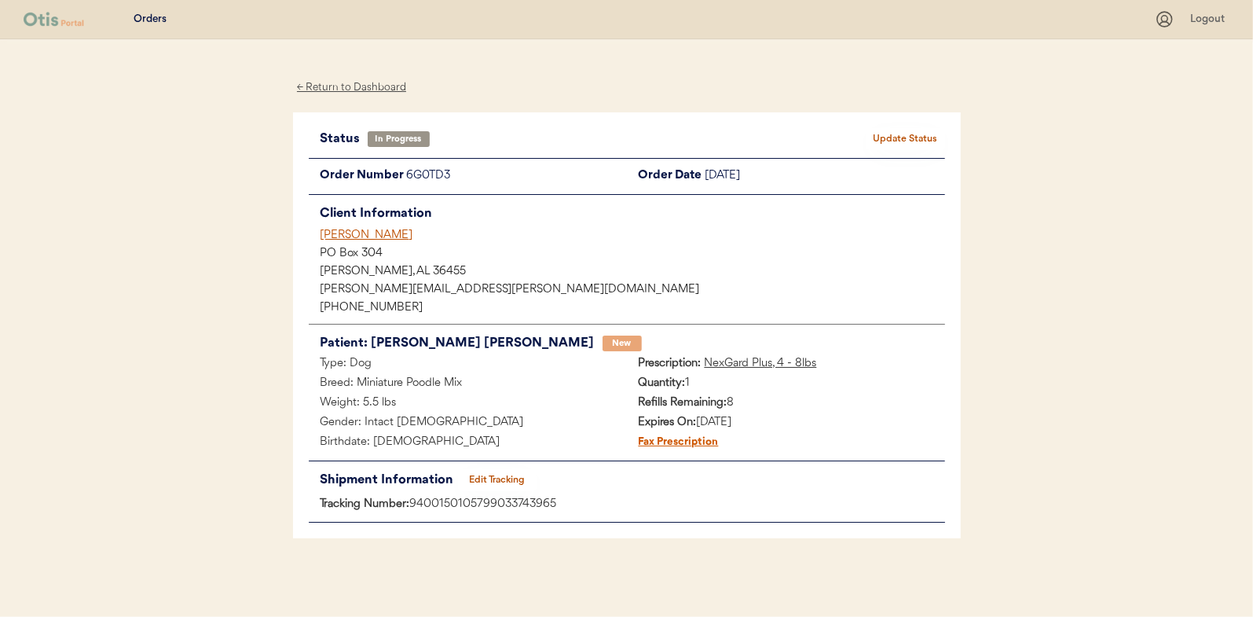
click at [899, 132] on button "Update Status" at bounding box center [906, 139] width 79 height 22
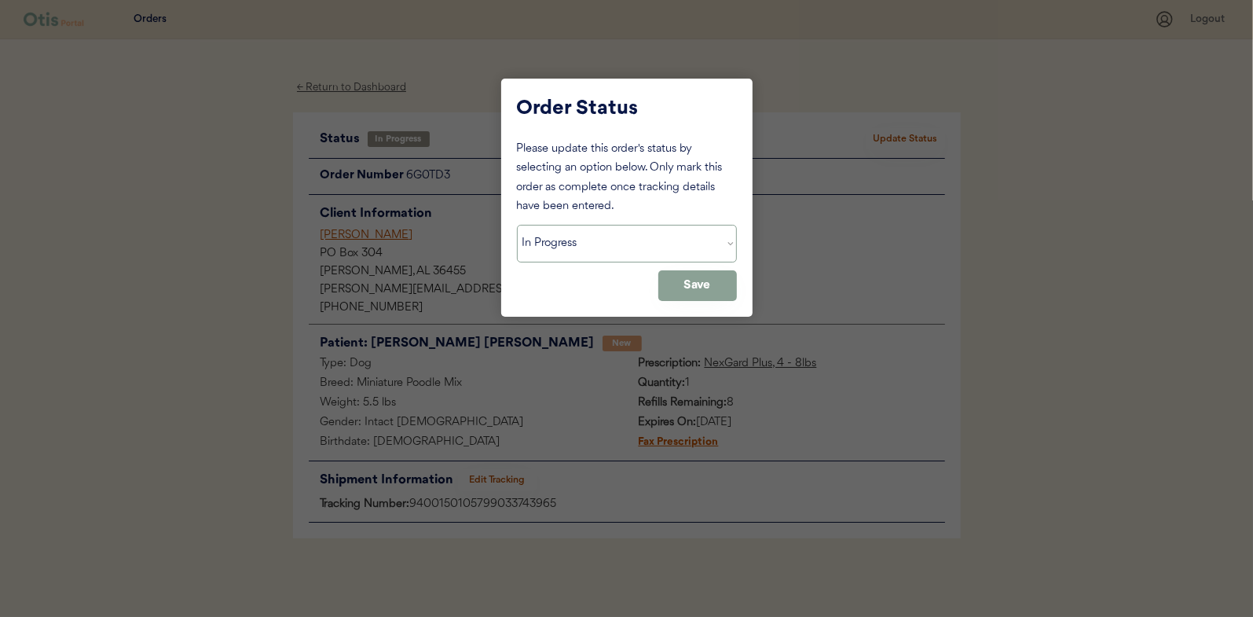
click at [564, 250] on select "Status On Hold New In Progress Complete Pending HW Consent Canceled" at bounding box center [627, 244] width 220 height 38
select select ""complete""
click at [517, 225] on select "Status On Hold New In Progress Complete Pending HW Consent Canceled" at bounding box center [627, 244] width 220 height 38
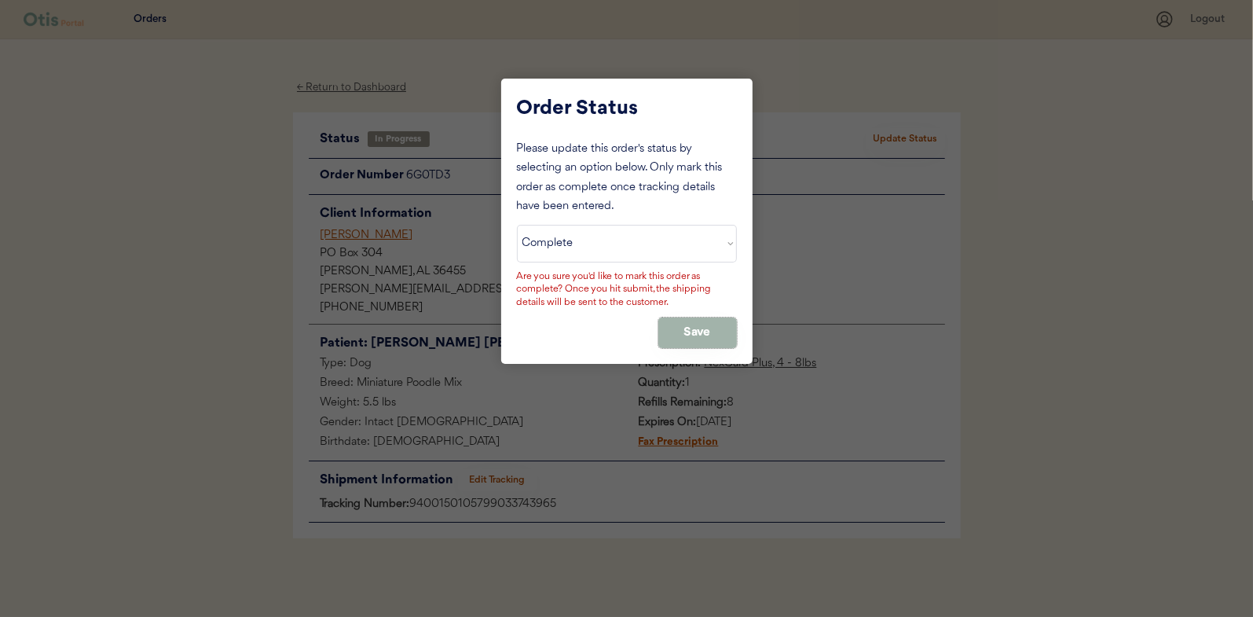
click at [701, 329] on button "Save" at bounding box center [697, 332] width 79 height 31
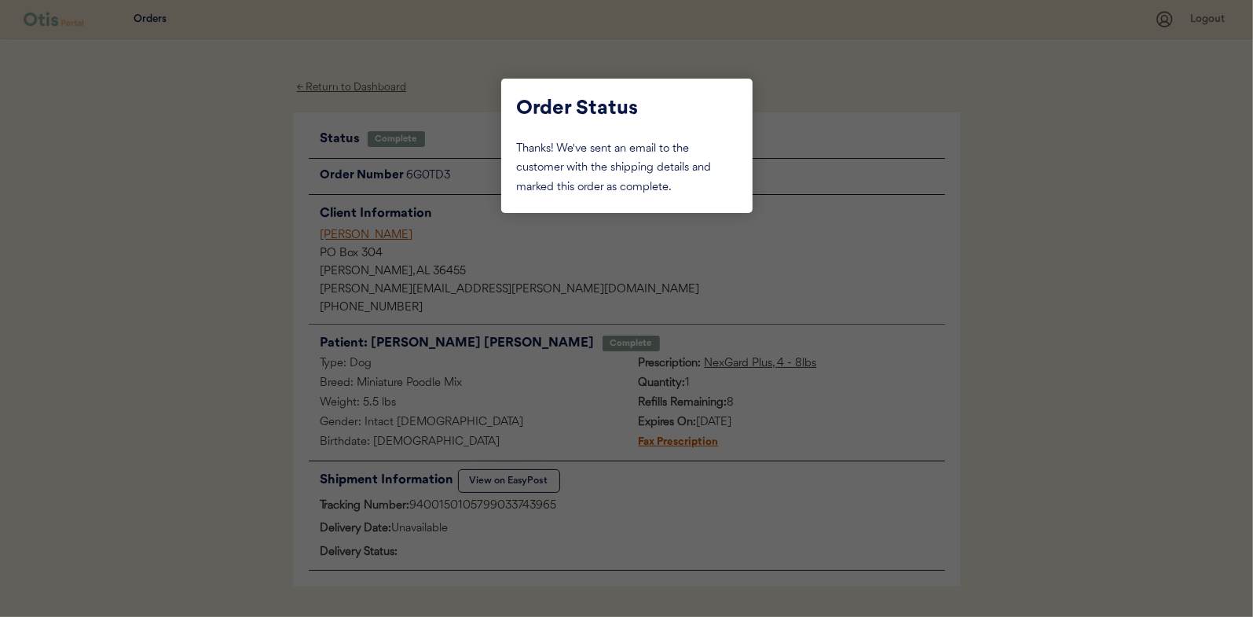
click at [171, 149] on div at bounding box center [626, 308] width 1253 height 617
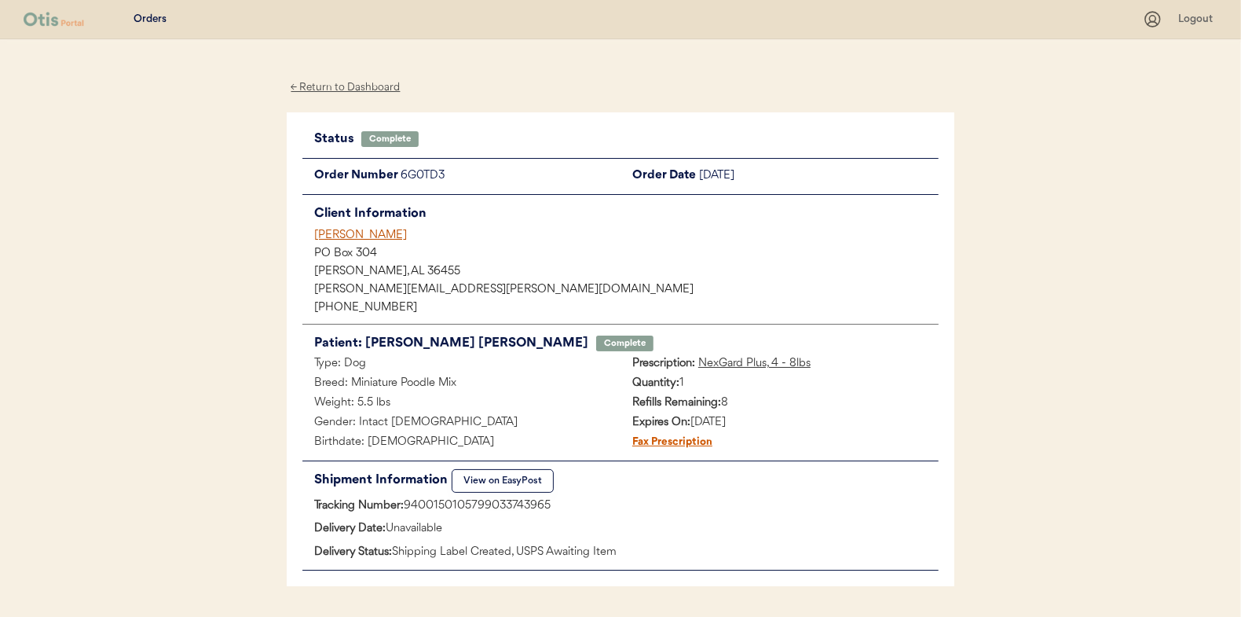
click at [347, 81] on div "← Return to Dashboard" at bounding box center [346, 88] width 118 height 18
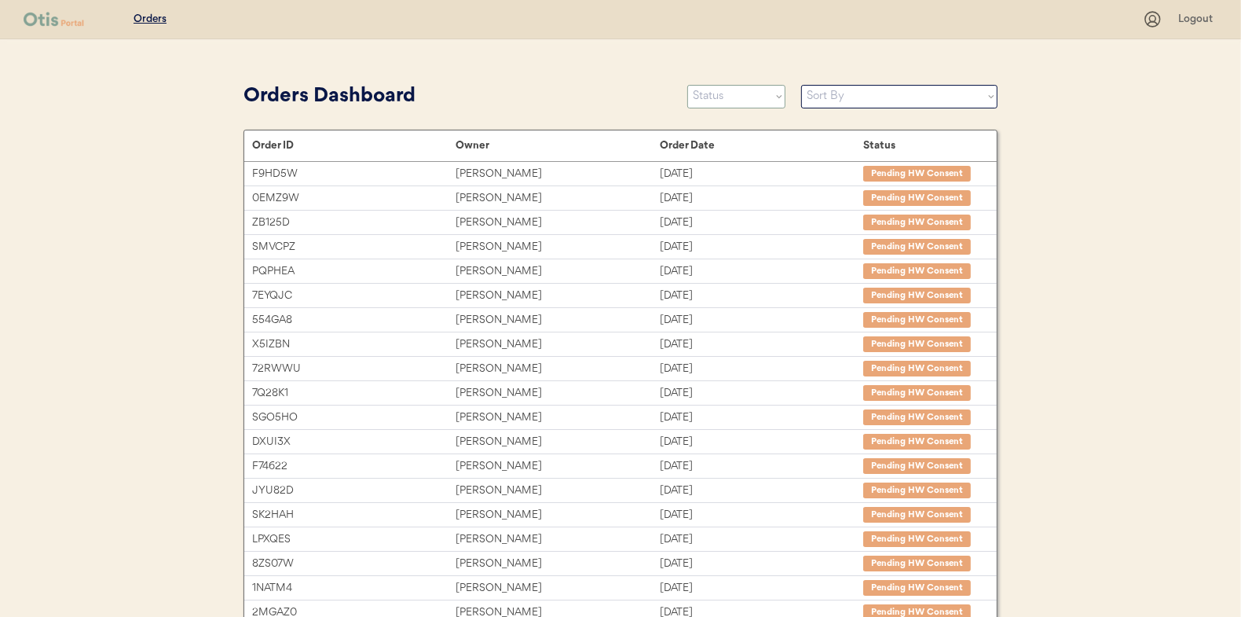
click at [718, 97] on select "Status On Hold New In Progress Complete Pending HW Consent Canceled" at bounding box center [736, 97] width 98 height 24
click at [687, 85] on select "Status On Hold New In Progress Complete Pending HW Consent Canceled" at bounding box center [736, 97] width 98 height 24
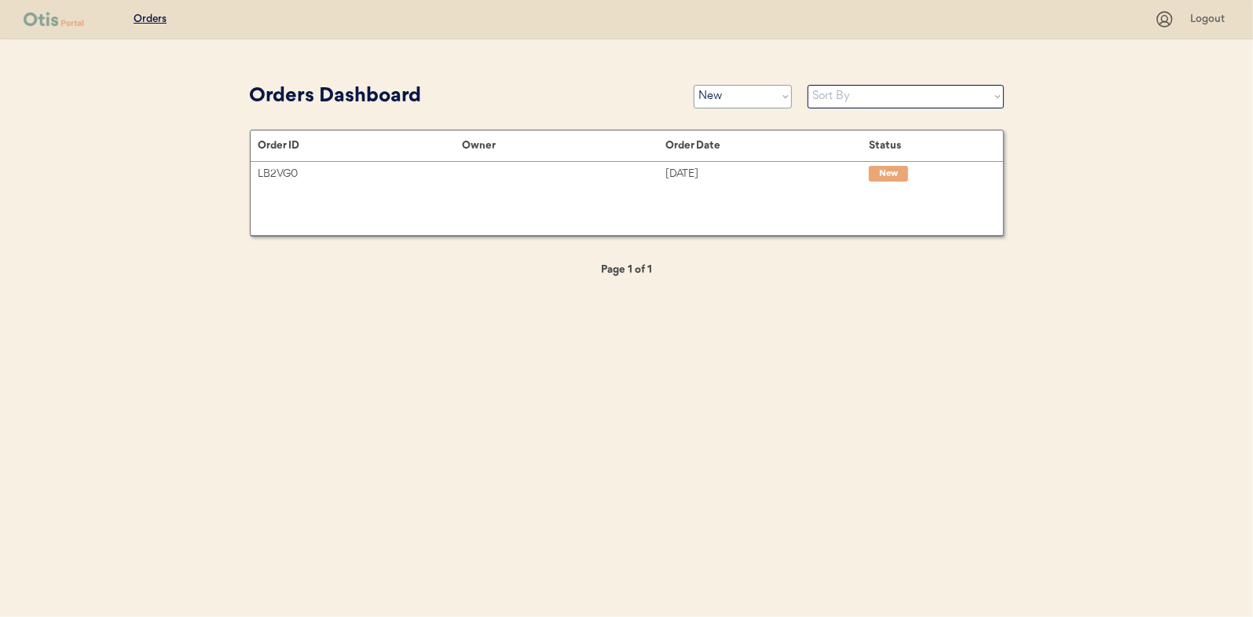
click at [732, 104] on select "Status On Hold New In Progress Complete Pending HW Consent Canceled" at bounding box center [743, 97] width 98 height 24
select select ""in_progress""
click at [694, 85] on select "Status On Hold New In Progress Complete Pending HW Consent Canceled" at bounding box center [743, 97] width 98 height 24
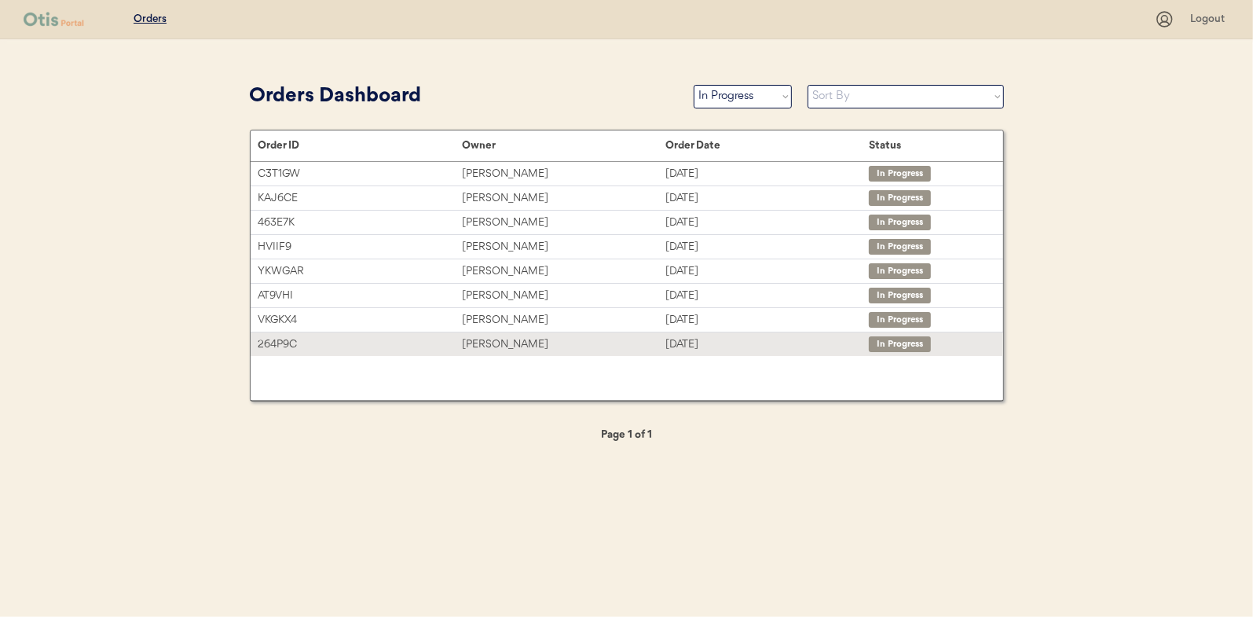
click at [498, 339] on div "Melanie Stracko" at bounding box center [563, 344] width 203 height 18
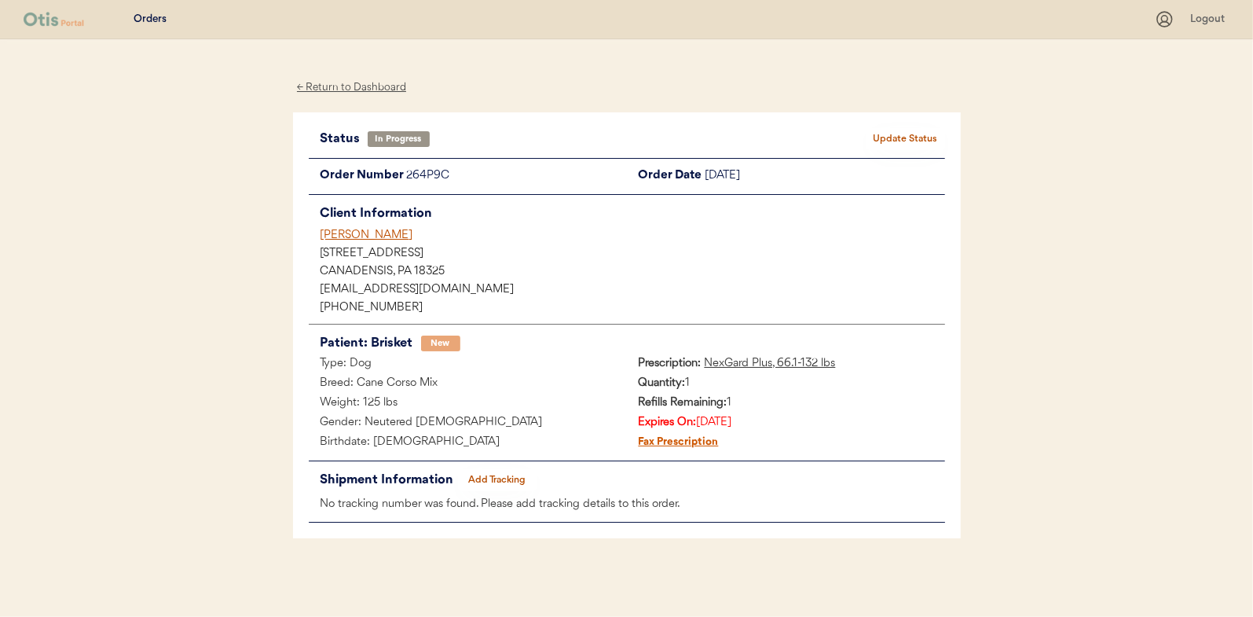
click at [502, 478] on button "Add Tracking" at bounding box center [497, 480] width 79 height 22
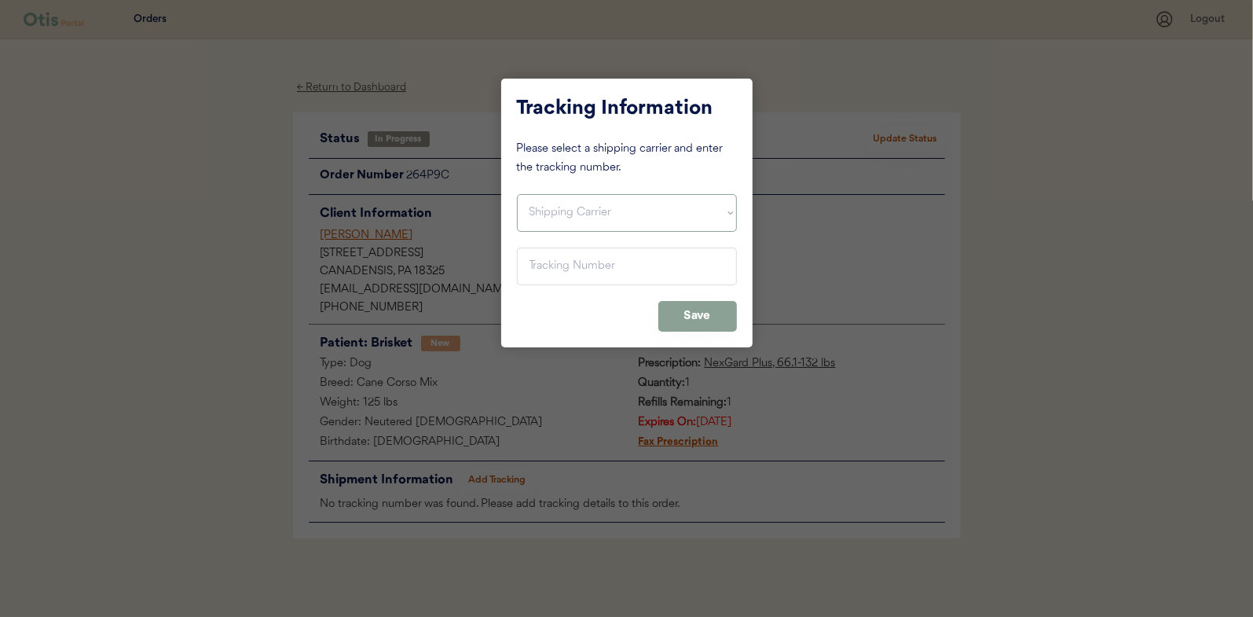
click at [517, 210] on select "Shipping Carrier FedEx FedEx Ground Economy UPS USPS" at bounding box center [627, 213] width 220 height 38
select select ""usps""
click at [517, 194] on select "Shipping Carrier FedEx FedEx Ground Economy UPS USPS" at bounding box center [627, 213] width 220 height 38
click at [541, 267] on input "input" at bounding box center [627, 266] width 220 height 38
paste input "9400150105497033958623"
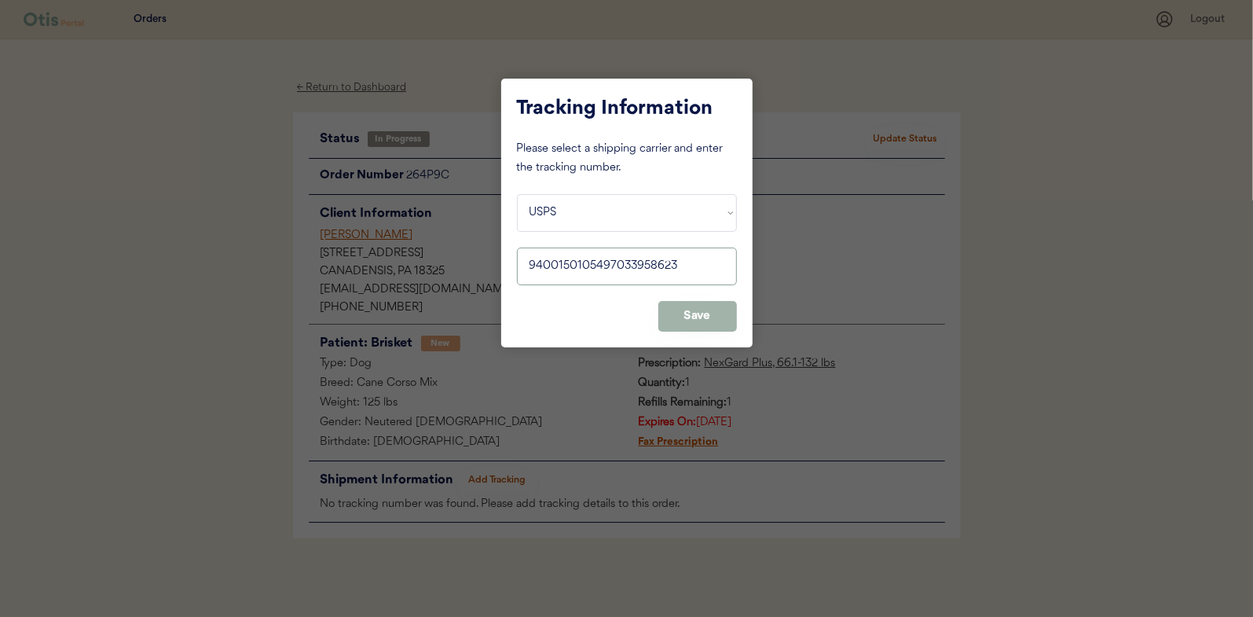
type input "9400150105497033958623"
click at [706, 319] on button "Save" at bounding box center [697, 316] width 79 height 31
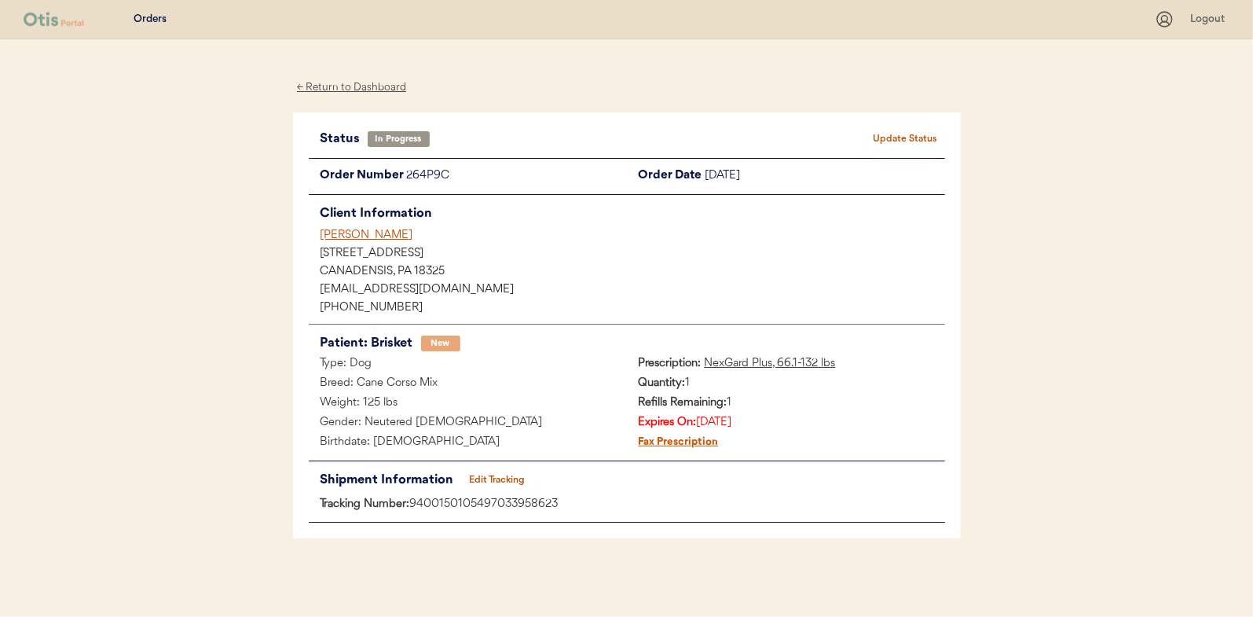
click at [916, 140] on button "Update Status" at bounding box center [906, 139] width 79 height 22
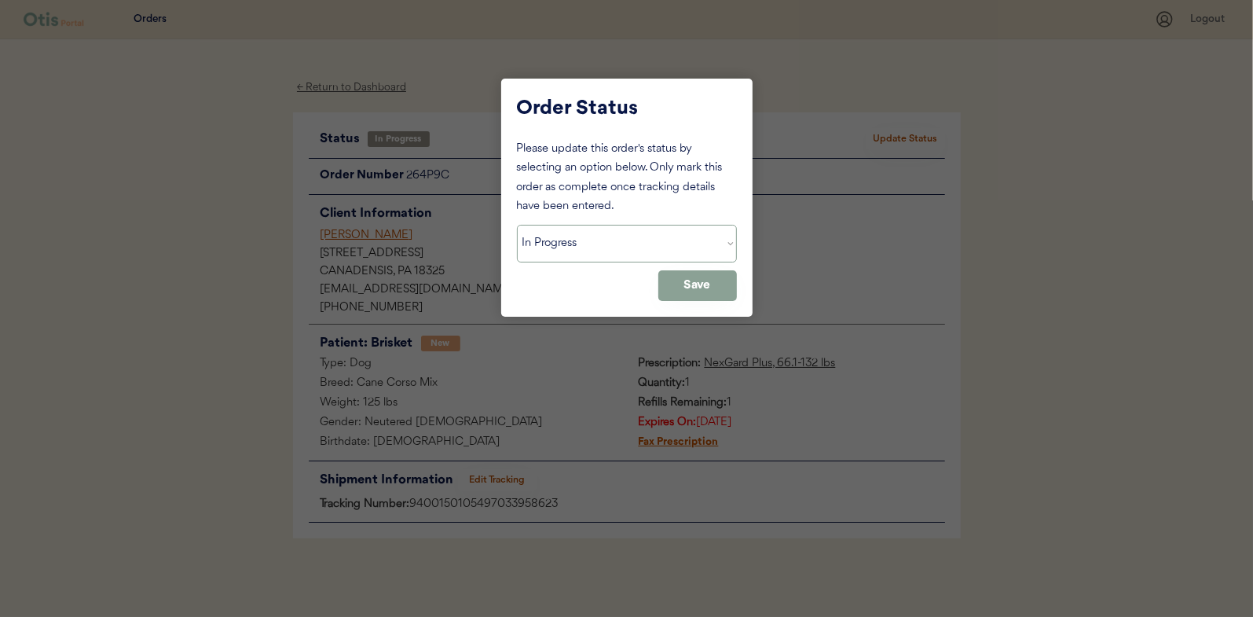
click at [570, 239] on select "Status On Hold New In Progress Complete Pending HW Consent Canceled" at bounding box center [627, 244] width 220 height 38
select select ""complete""
click at [517, 225] on select "Status On Hold New In Progress Complete Pending HW Consent Canceled" at bounding box center [627, 244] width 220 height 38
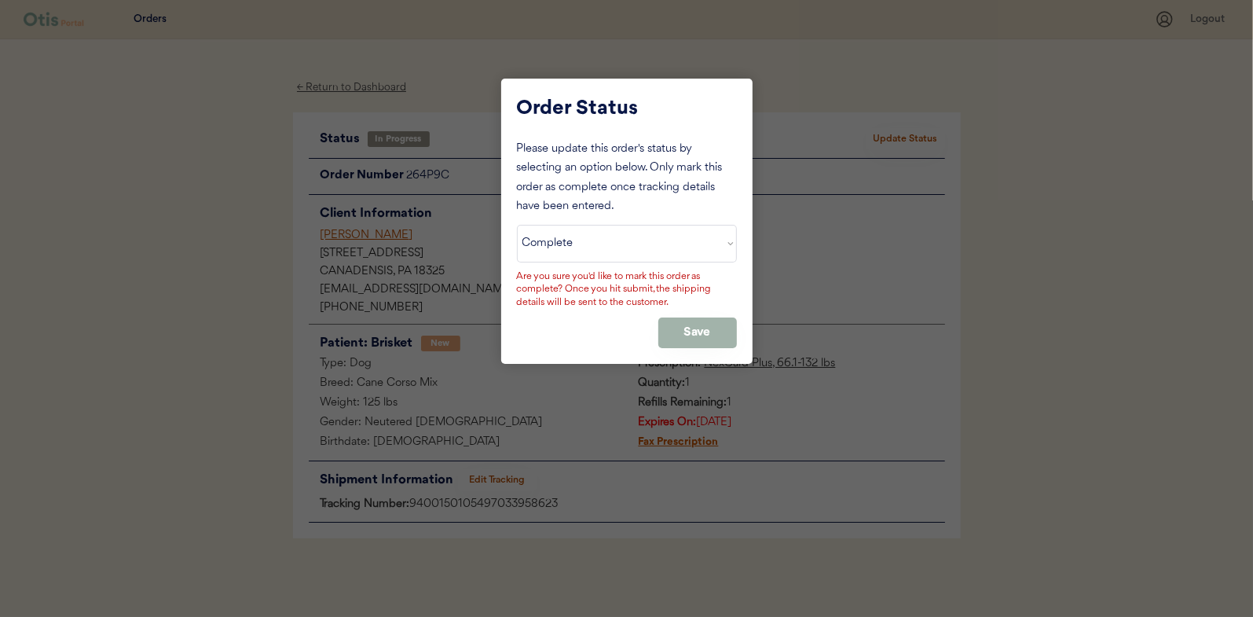
click at [707, 327] on button "Save" at bounding box center [697, 332] width 79 height 31
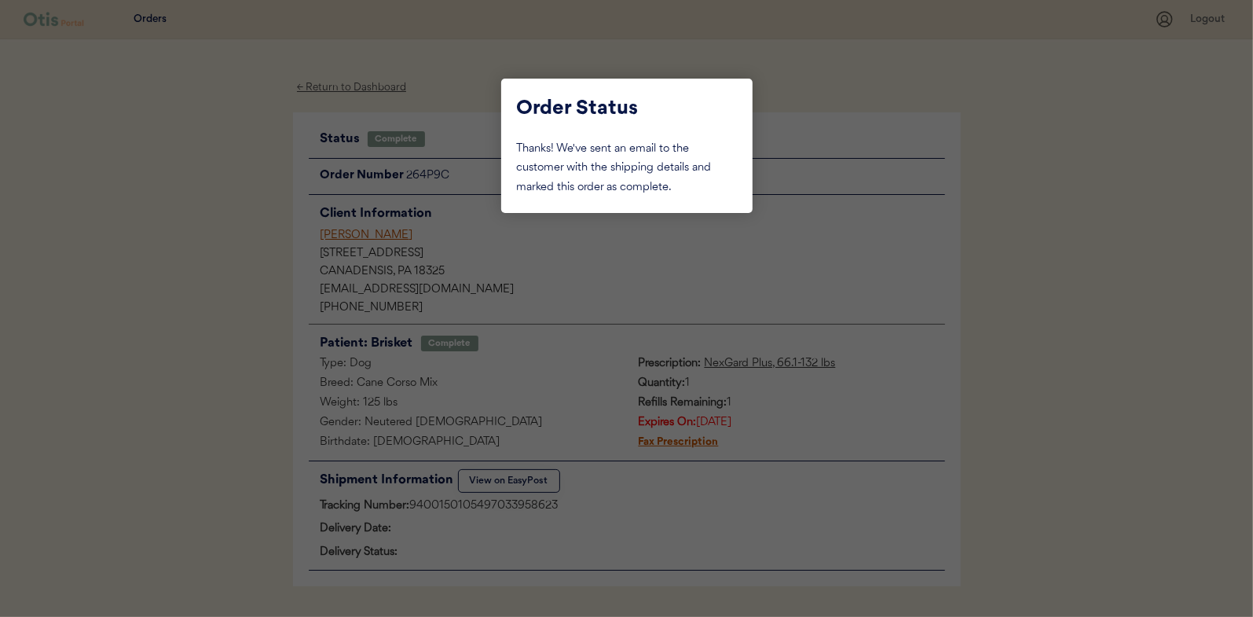
click at [239, 188] on div at bounding box center [626, 308] width 1253 height 617
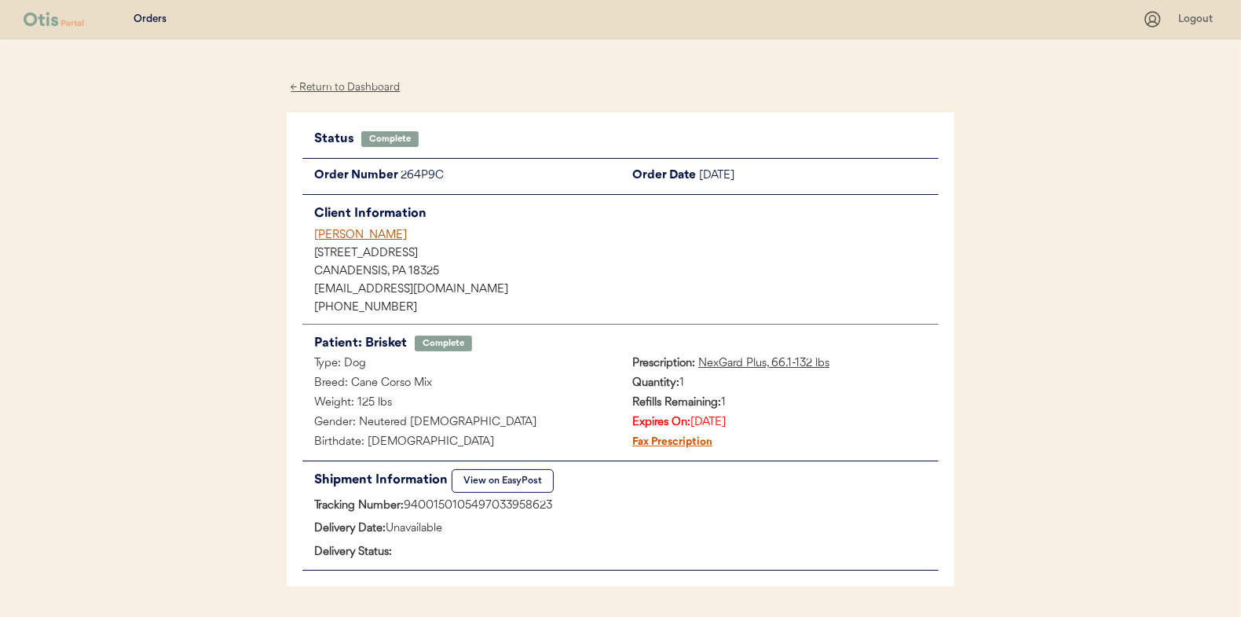
click at [337, 87] on div "← Return to Dashboard" at bounding box center [346, 88] width 118 height 18
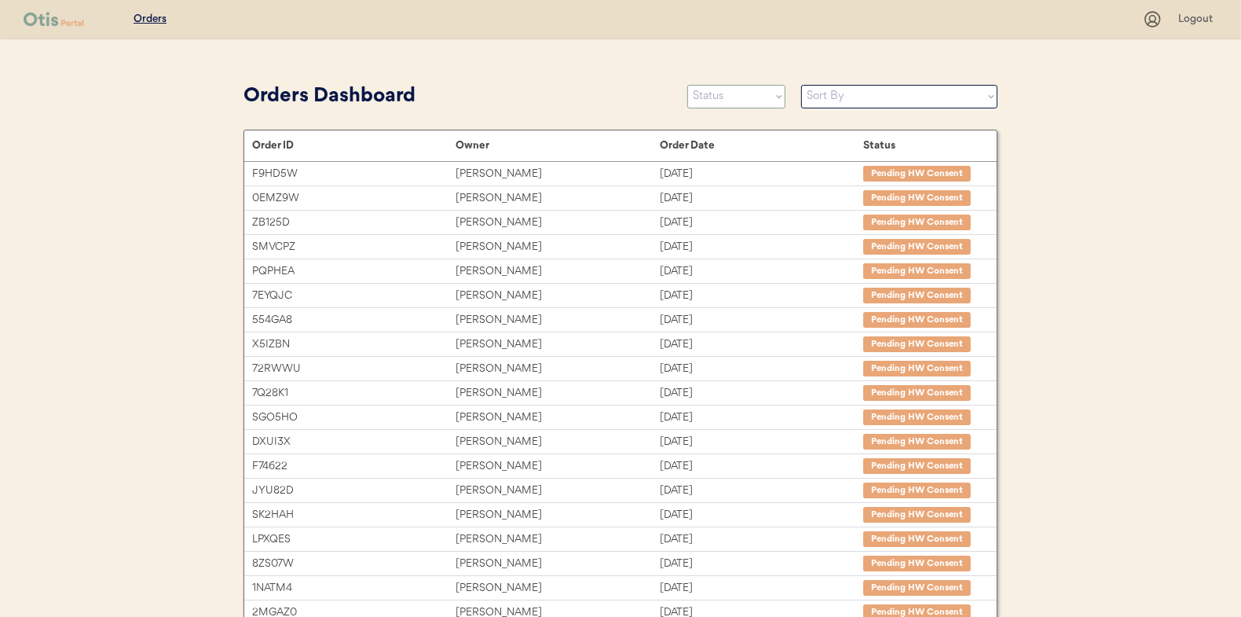
click at [714, 96] on select "Status On Hold New In Progress Complete Pending HW Consent Canceled" at bounding box center [736, 97] width 98 height 24
select select ""in_progress""
click at [687, 85] on select "Status On Hold New In Progress Complete Pending HW Consent Canceled" at bounding box center [736, 97] width 98 height 24
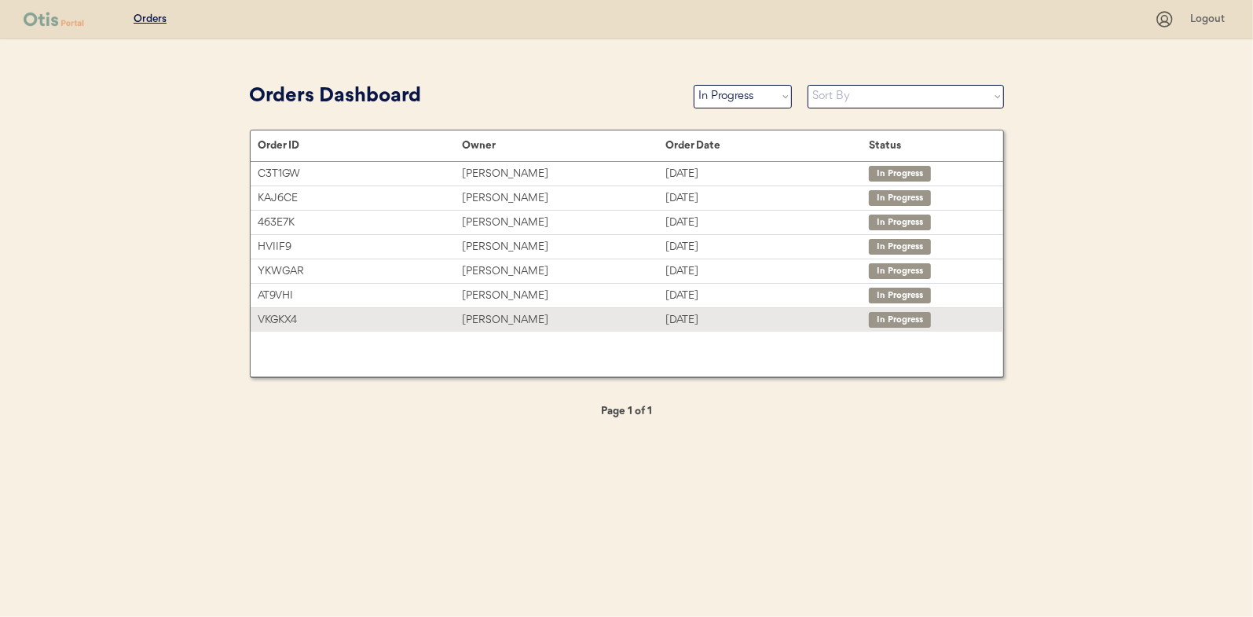
click at [511, 311] on div "[PERSON_NAME]" at bounding box center [563, 320] width 203 height 18
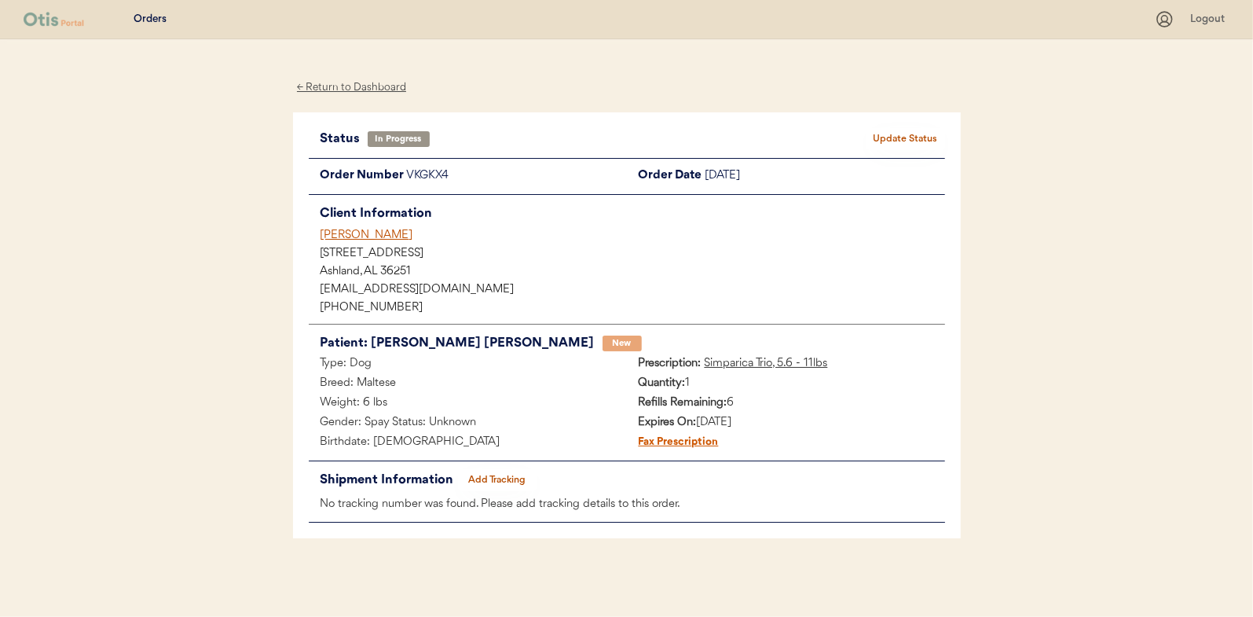
click at [504, 472] on button "Add Tracking" at bounding box center [497, 480] width 79 height 22
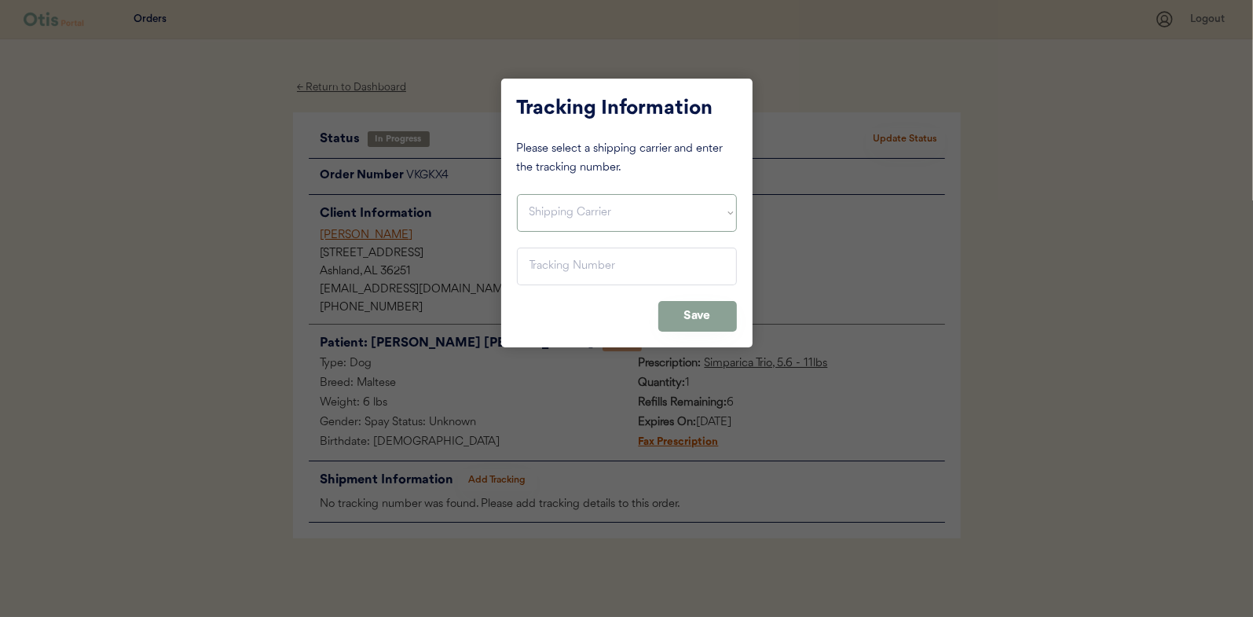
click at [563, 203] on select "Shipping Carrier FedEx FedEx Ground Economy UPS USPS" at bounding box center [627, 213] width 220 height 38
select select ""usps""
click at [517, 194] on select "Shipping Carrier FedEx FedEx Ground Economy UPS USPS" at bounding box center [627, 213] width 220 height 38
click at [544, 262] on input "input" at bounding box center [627, 266] width 220 height 38
paste input "9400150105799033738152"
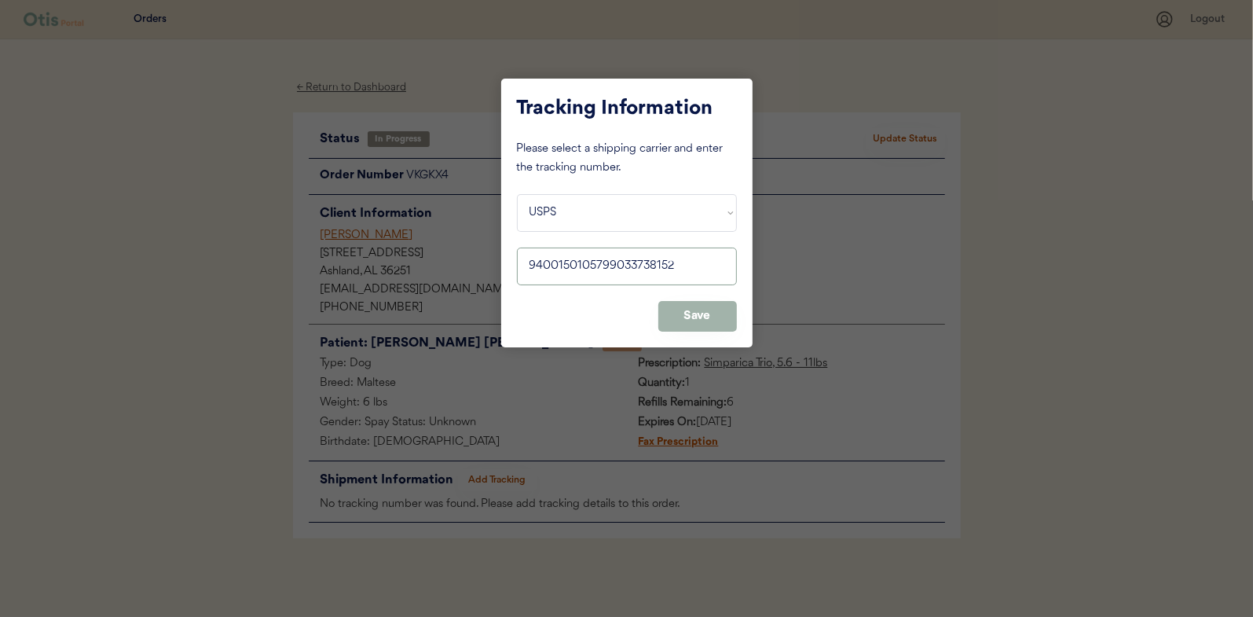
type input "9400150105799033738152"
click at [726, 313] on button "Save" at bounding box center [697, 316] width 79 height 31
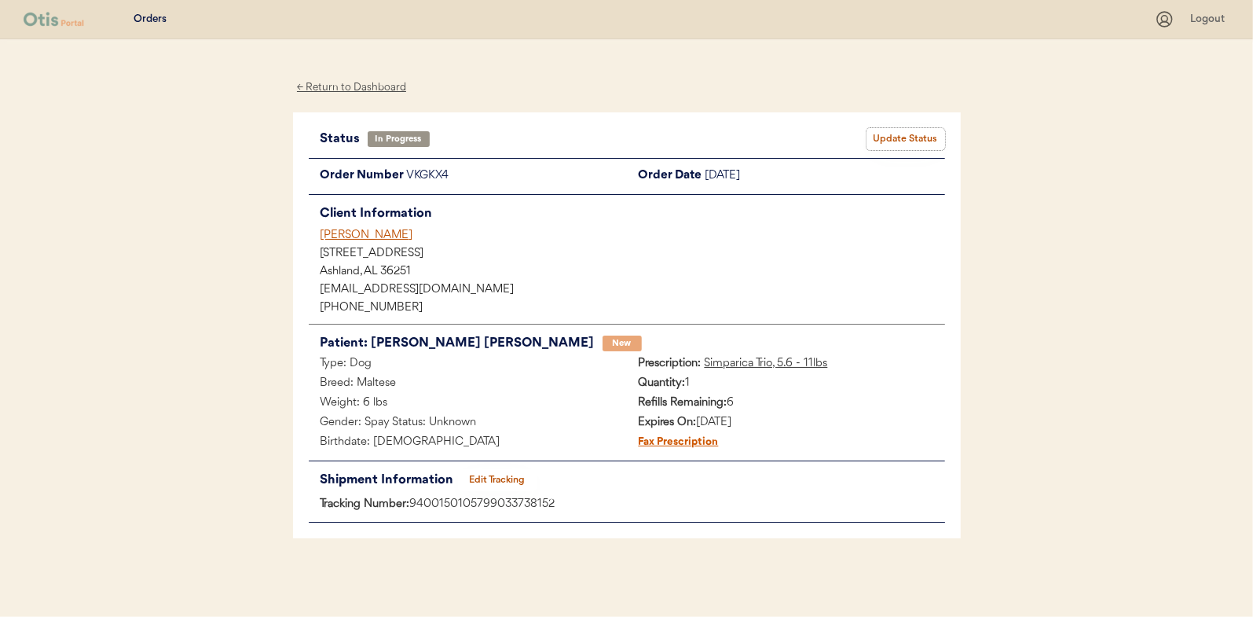
click at [923, 132] on button "Update Status" at bounding box center [906, 139] width 79 height 22
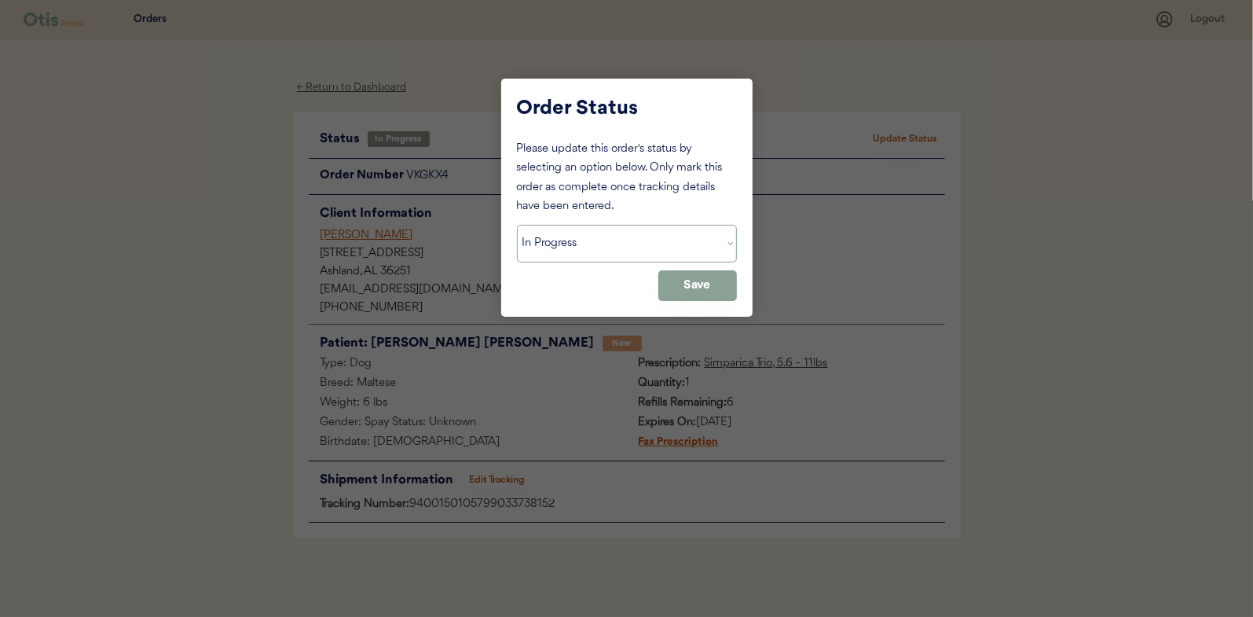
click at [547, 239] on select "Status On Hold New In Progress Complete Pending HW Consent Canceled" at bounding box center [627, 244] width 220 height 38
select select ""complete""
click at [517, 225] on select "Status On Hold New In Progress Complete Pending HW Consent Canceled" at bounding box center [627, 244] width 220 height 38
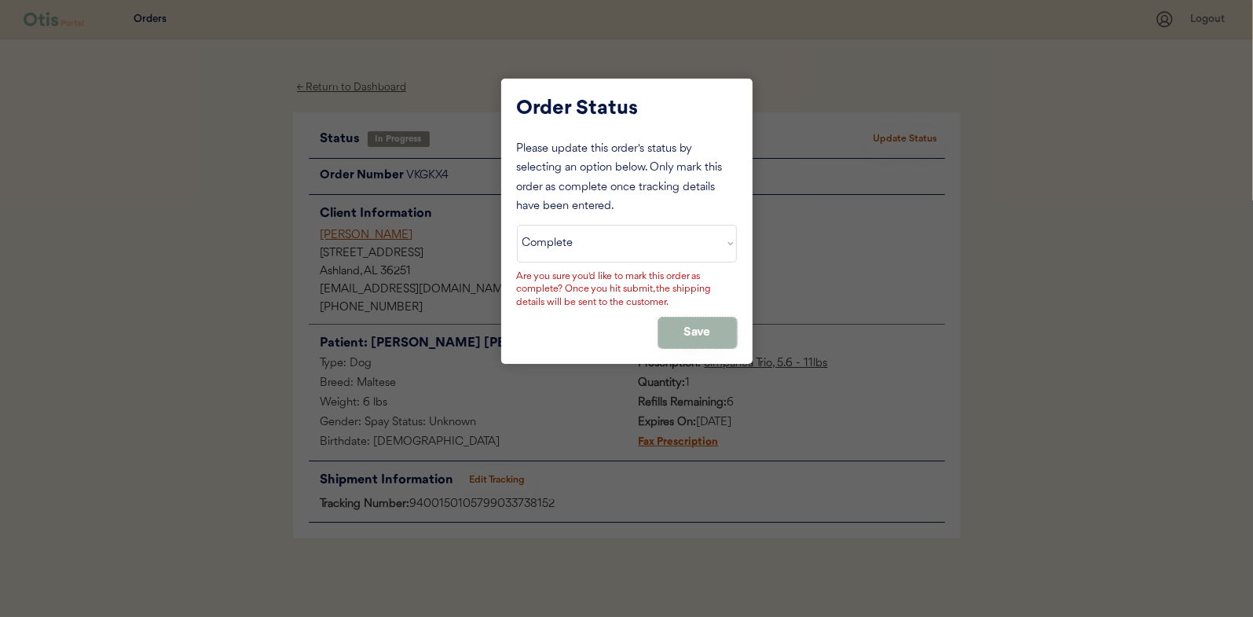
click at [693, 327] on button "Save" at bounding box center [697, 332] width 79 height 31
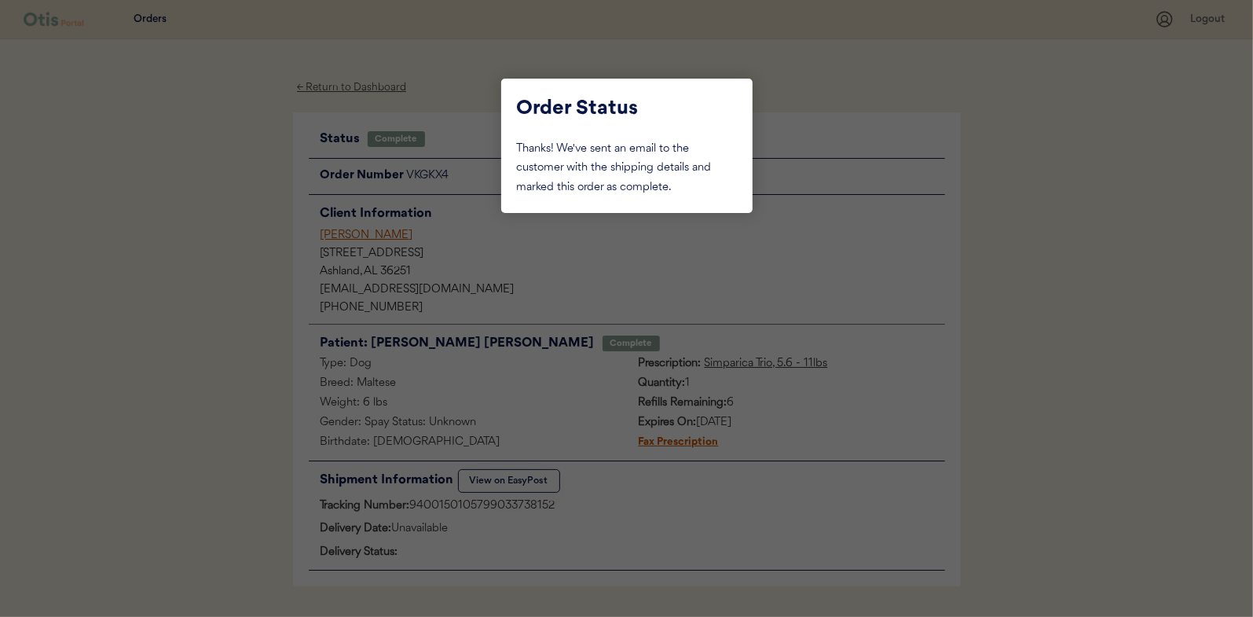
click at [184, 172] on div at bounding box center [626, 308] width 1253 height 617
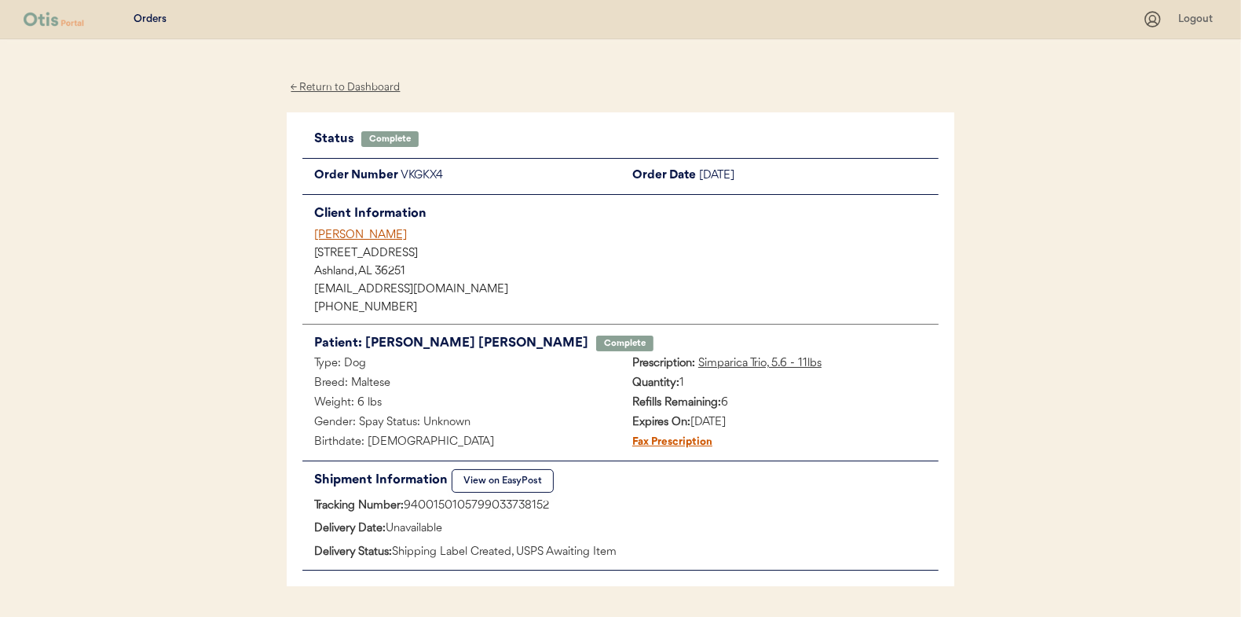
click at [324, 89] on div "← Return to Dashboard" at bounding box center [346, 88] width 118 height 18
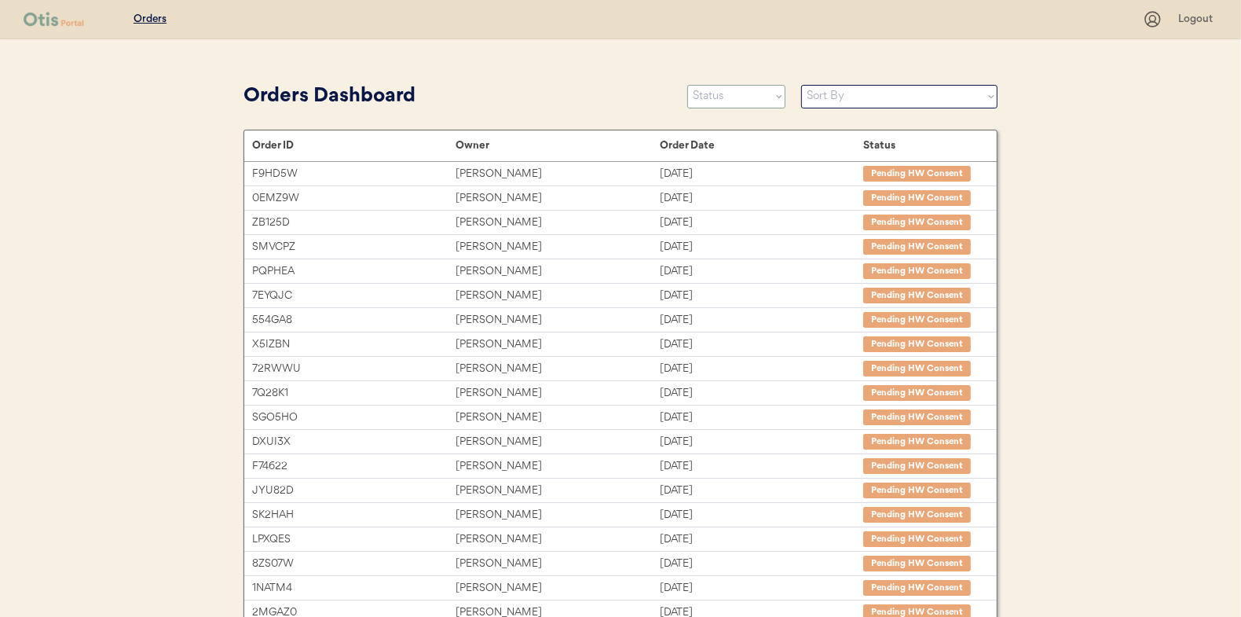
click at [731, 101] on select "Status On Hold New In Progress Complete Pending HW Consent Canceled" at bounding box center [736, 97] width 98 height 24
select select ""in_progress""
click at [687, 85] on select "Status On Hold New In Progress Complete Pending HW Consent Canceled" at bounding box center [736, 97] width 98 height 24
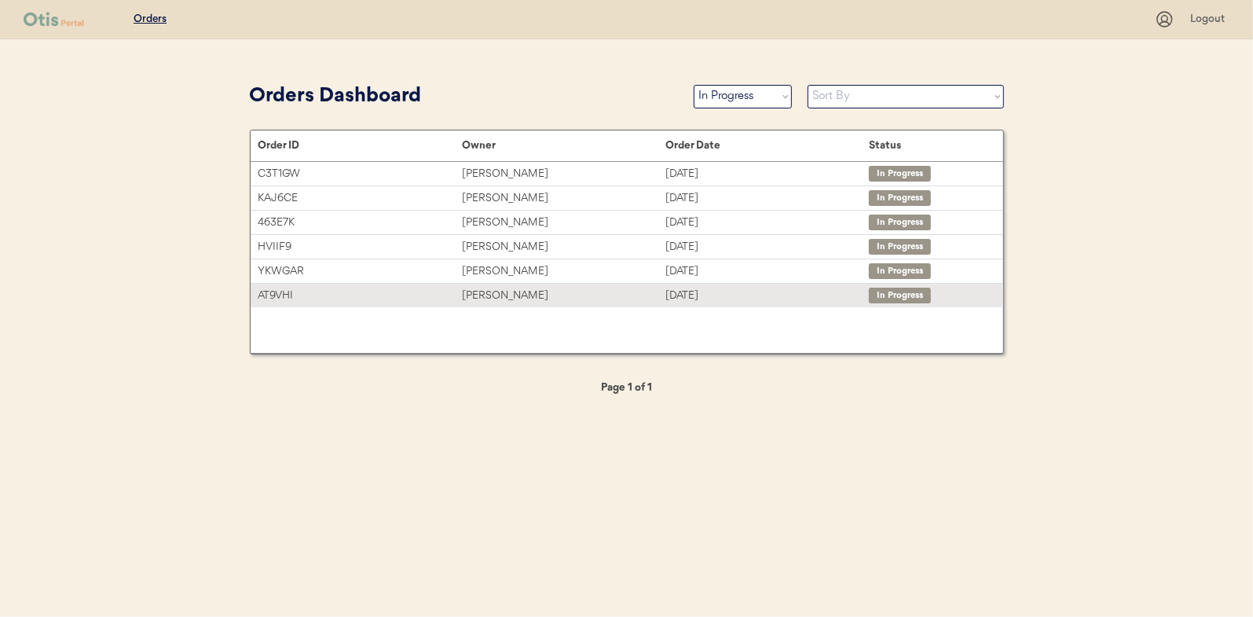
click at [509, 291] on div "Francis Donahue" at bounding box center [563, 296] width 203 height 18
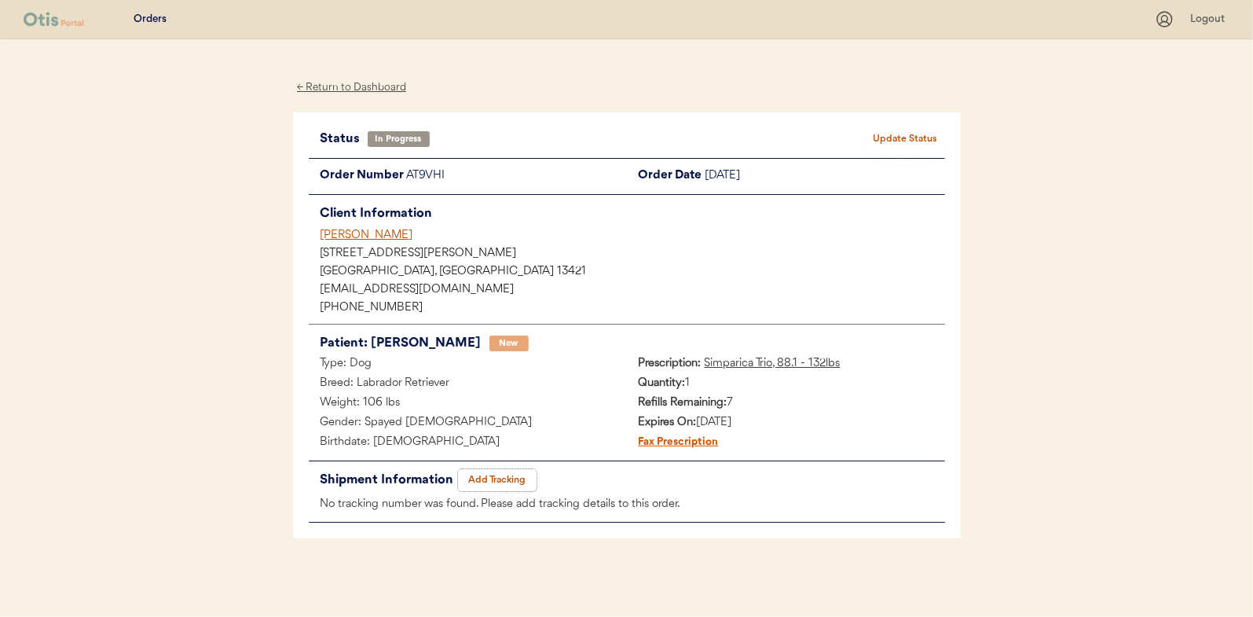
click at [507, 481] on button "Add Tracking" at bounding box center [497, 480] width 79 height 22
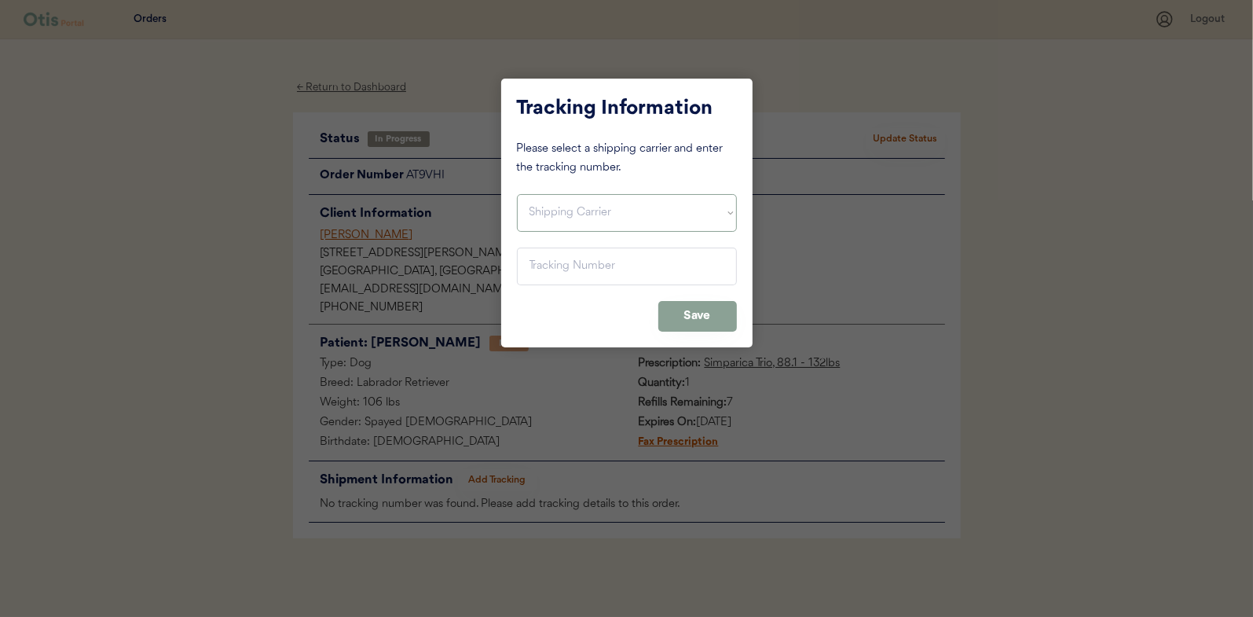
click at [552, 217] on select "Shipping Carrier FedEx FedEx Ground Economy UPS USPS" at bounding box center [627, 213] width 220 height 38
select select ""usps""
click at [517, 194] on select "Shipping Carrier FedEx FedEx Ground Economy UPS USPS" at bounding box center [627, 213] width 220 height 38
click at [547, 269] on input "input" at bounding box center [627, 266] width 220 height 38
paste input "9400150105497033947047"
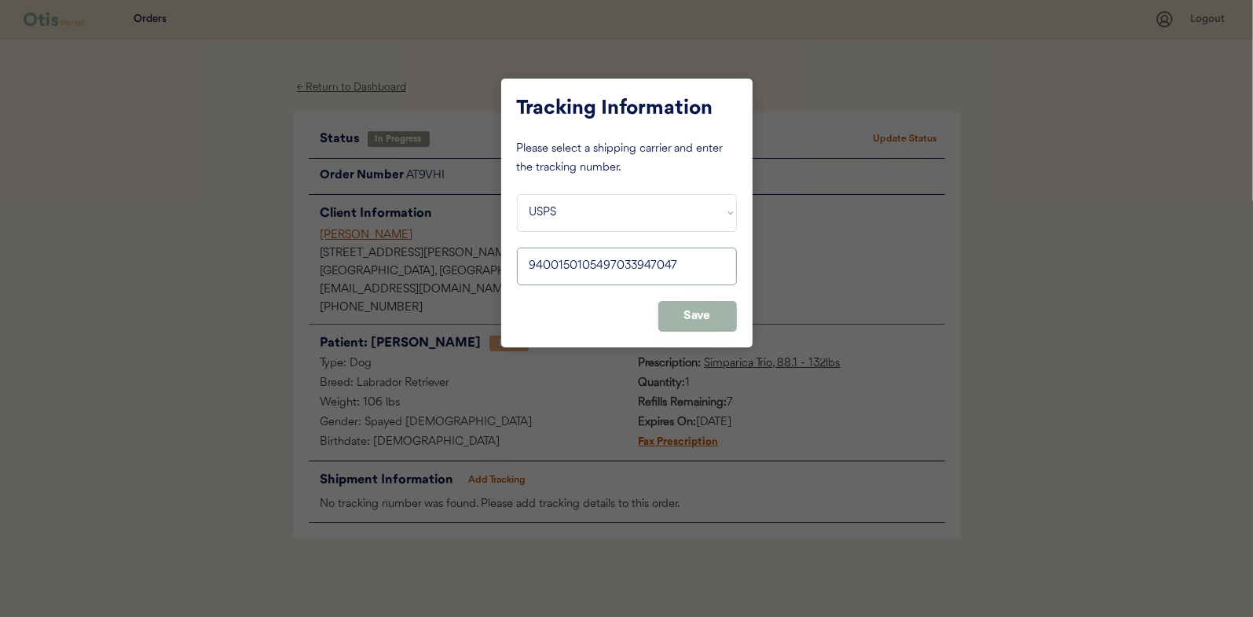
type input "9400150105497033947047"
click at [700, 319] on button "Save" at bounding box center [697, 316] width 79 height 31
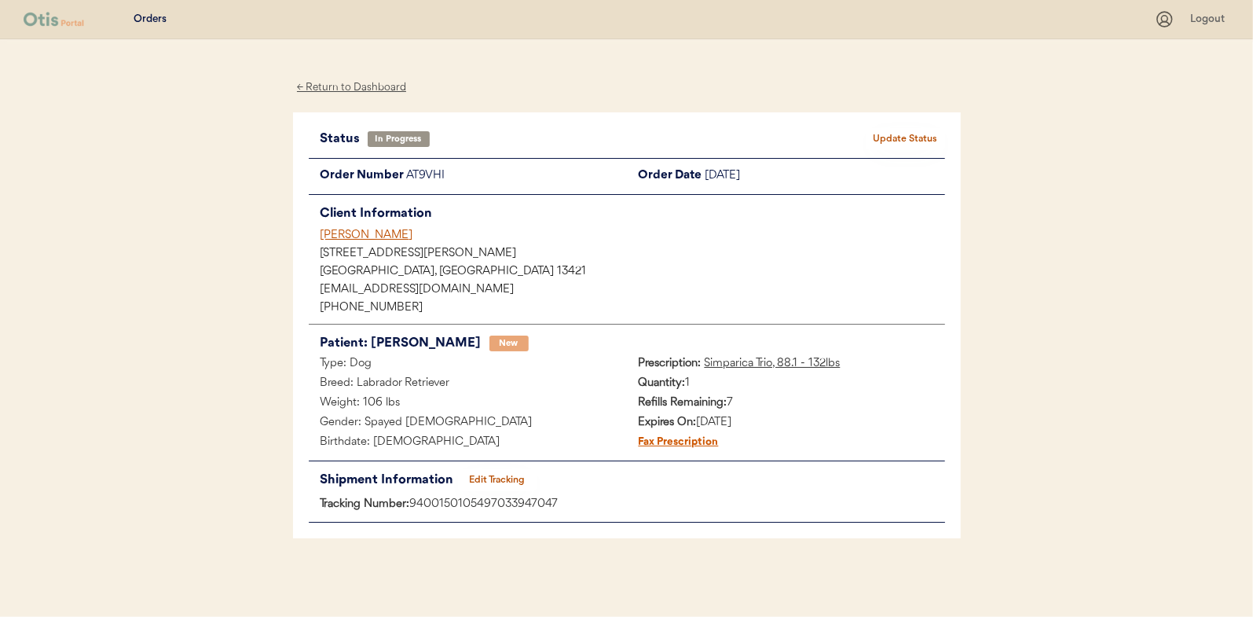
click at [902, 136] on button "Update Status" at bounding box center [906, 139] width 79 height 22
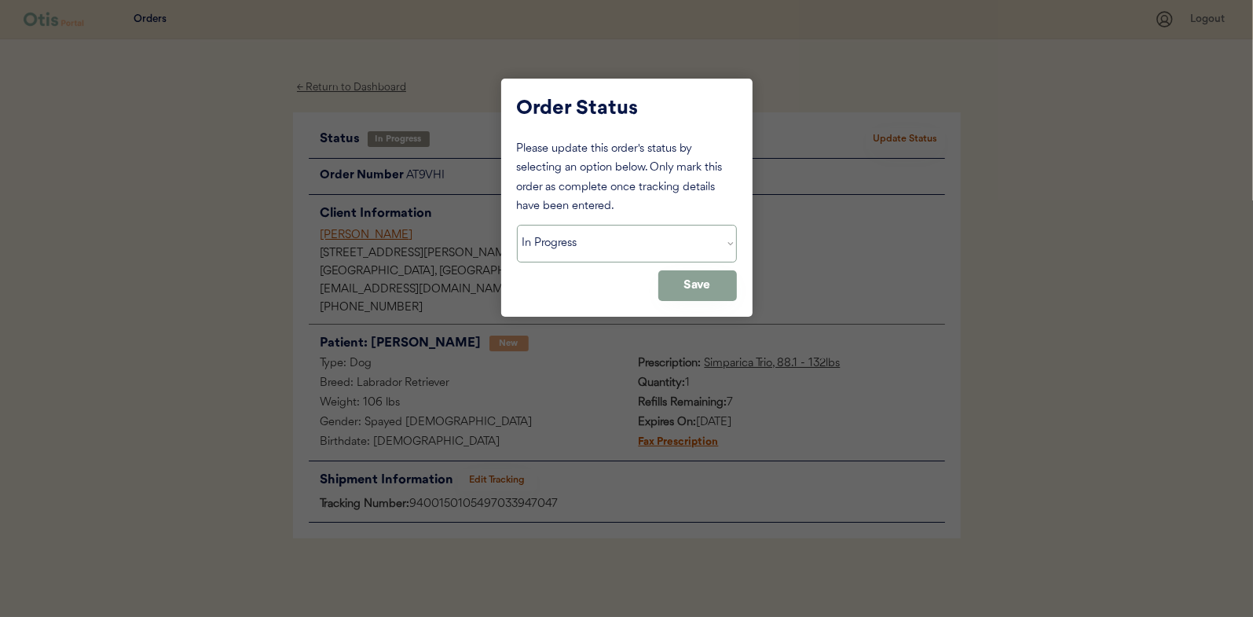
click at [564, 247] on select "Status On Hold New In Progress Complete Pending HW Consent Canceled" at bounding box center [627, 244] width 220 height 38
select select ""complete""
click at [517, 225] on select "Status On Hold New In Progress Complete Pending HW Consent Canceled" at bounding box center [627, 244] width 220 height 38
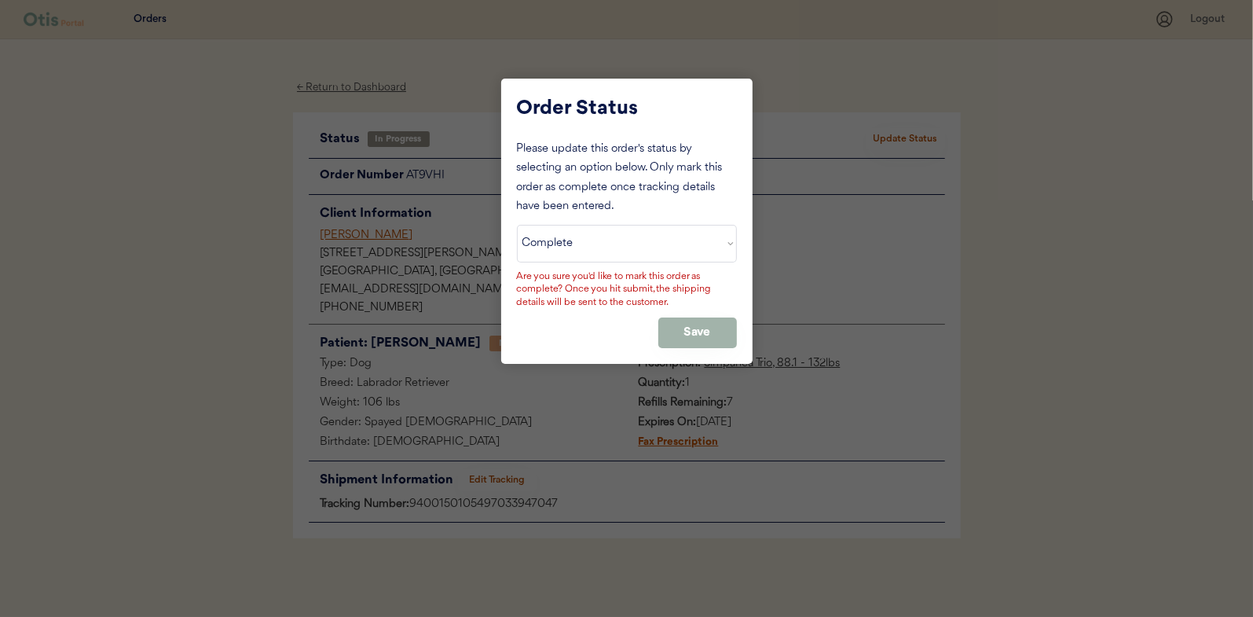
click at [706, 327] on button "Save" at bounding box center [697, 332] width 79 height 31
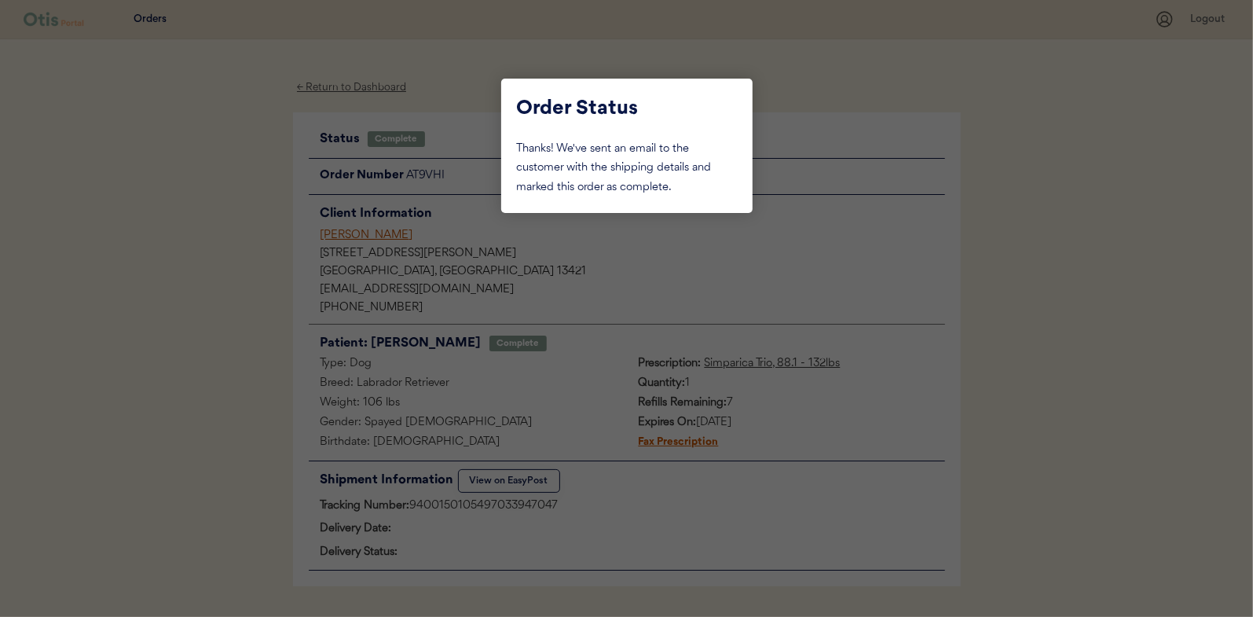
click at [191, 180] on div at bounding box center [626, 308] width 1253 height 617
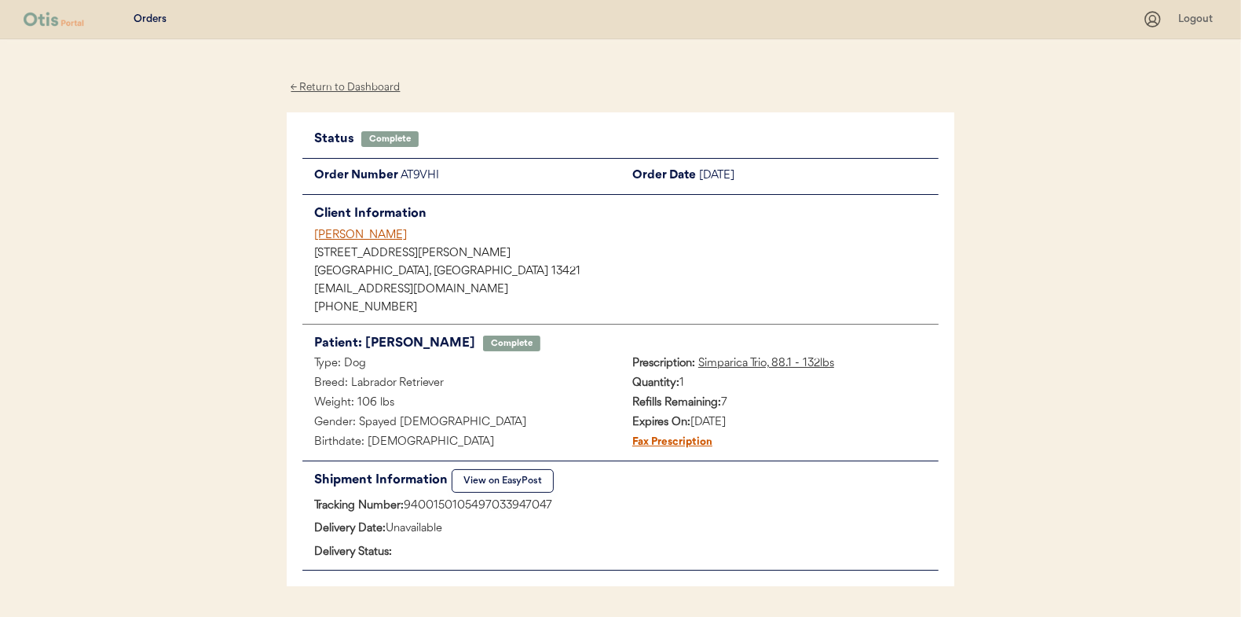
click at [364, 90] on div "← Return to Dashboard" at bounding box center [346, 88] width 118 height 18
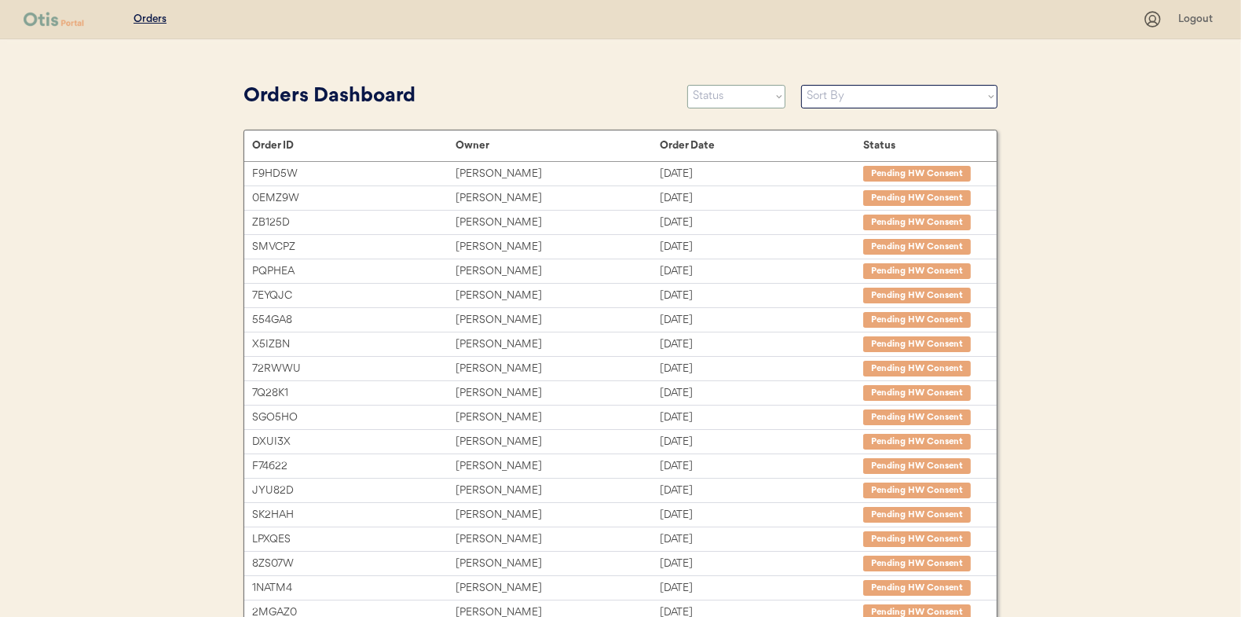
click at [716, 94] on select "Status On Hold New In Progress Complete Pending HW Consent Canceled" at bounding box center [736, 97] width 98 height 24
click at [687, 85] on select "Status On Hold New In Progress Complete Pending HW Consent Canceled" at bounding box center [736, 97] width 98 height 24
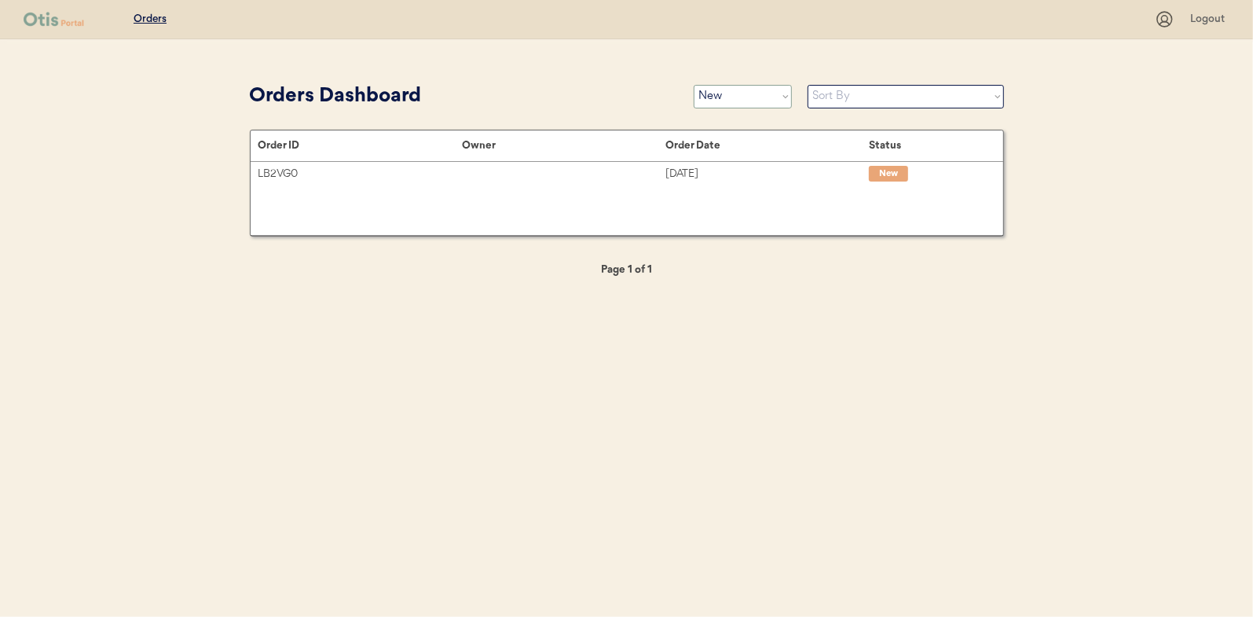
click at [712, 91] on select "Status On Hold New In Progress Complete Pending HW Consent Canceled" at bounding box center [743, 97] width 98 height 24
select select ""in_progress""
click at [694, 85] on select "Status On Hold New In Progress Complete Pending HW Consent Canceled" at bounding box center [743, 97] width 98 height 24
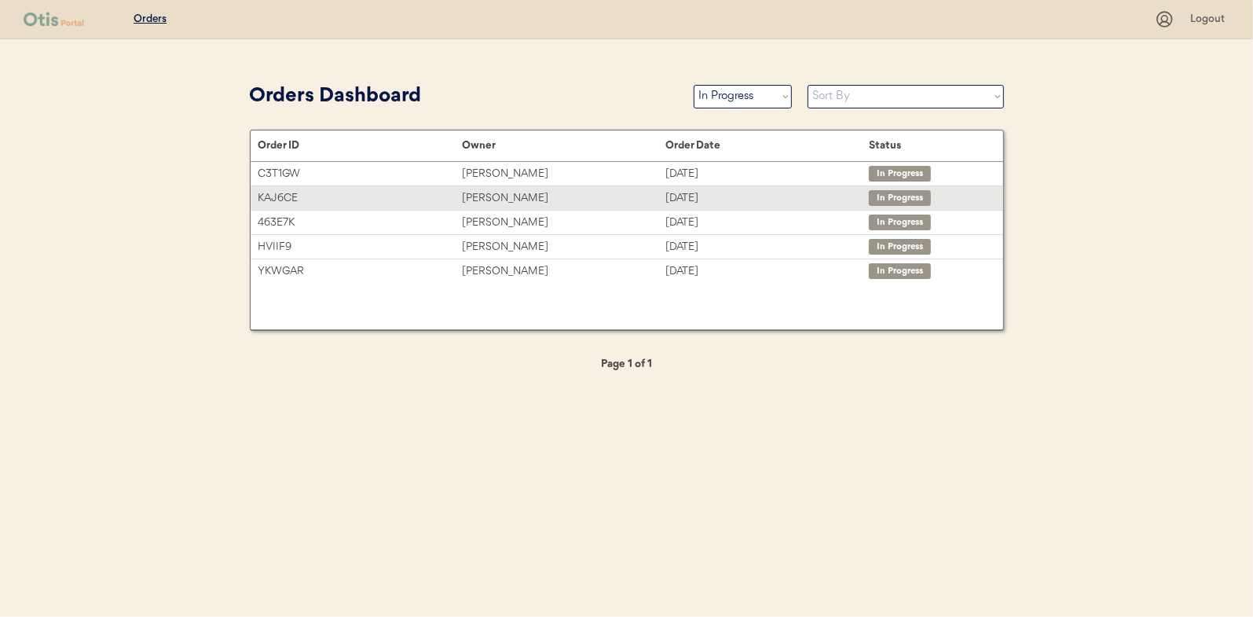
click at [489, 193] on div "[PERSON_NAME]" at bounding box center [563, 198] width 203 height 18
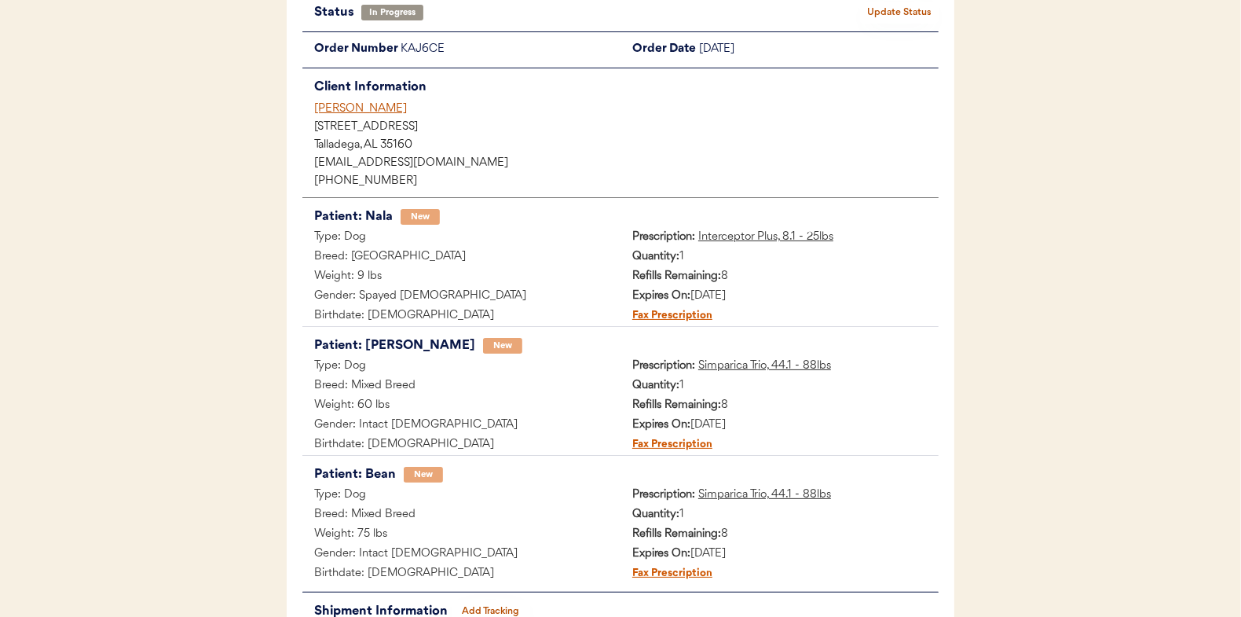
scroll to position [258, 0]
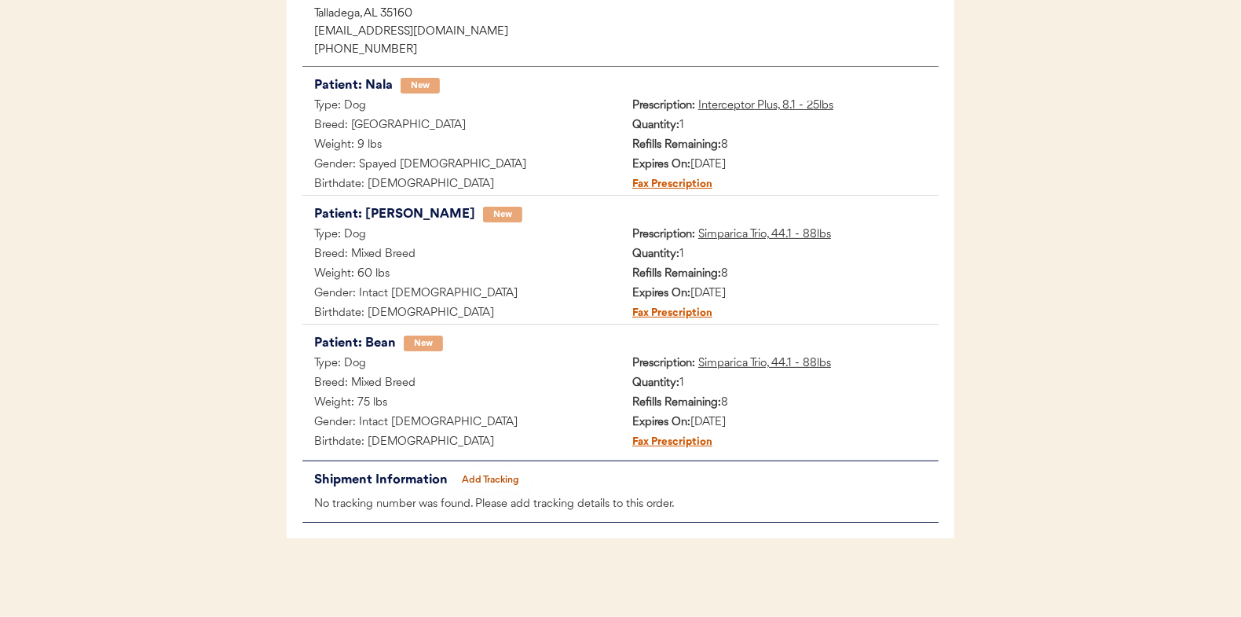
click at [504, 469] on button "Add Tracking" at bounding box center [491, 480] width 79 height 22
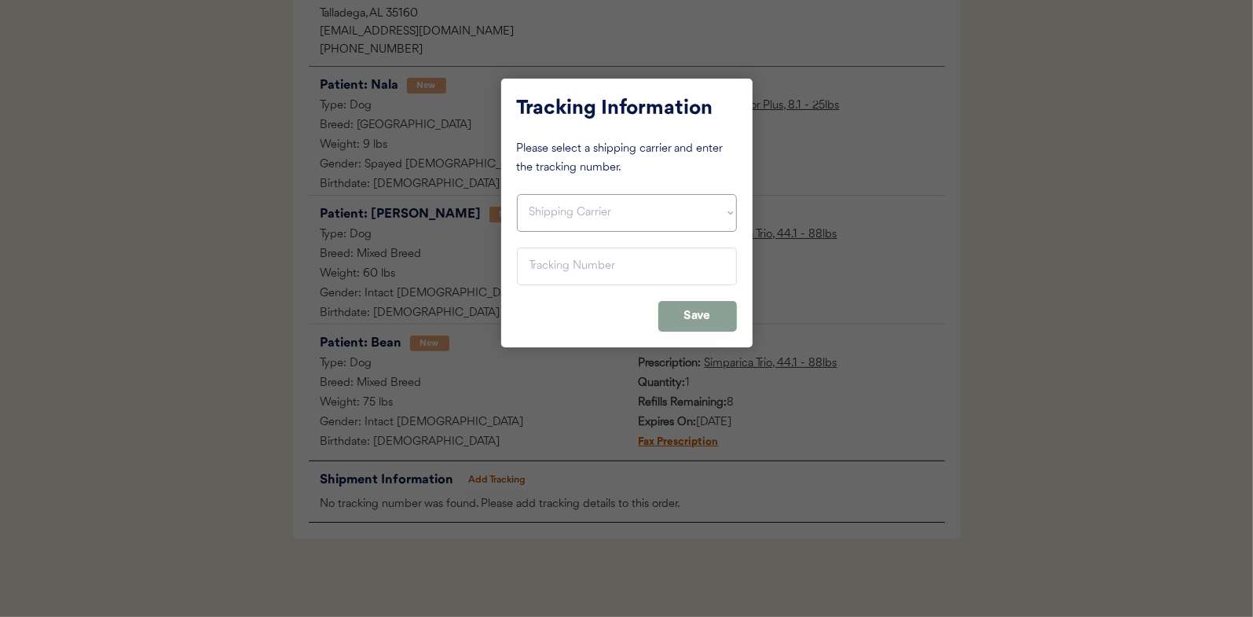
click at [552, 206] on select "Shipping Carrier FedEx FedEx Ground Economy UPS USPS" at bounding box center [627, 213] width 220 height 38
select select ""usps""
click at [517, 194] on select "Shipping Carrier FedEx FedEx Ground Economy UPS USPS" at bounding box center [627, 213] width 220 height 38
click at [539, 271] on input "input" at bounding box center [627, 266] width 220 height 38
paste input "9400150105800033737059"
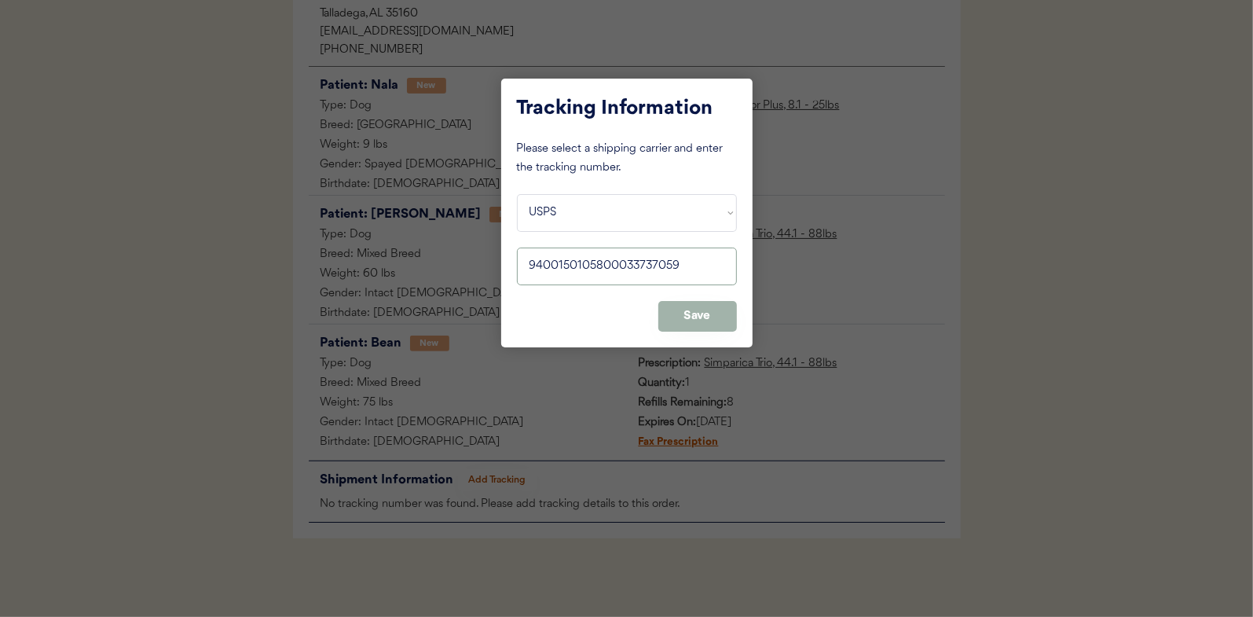
type input "9400150105800033737059"
click at [692, 313] on button "Save" at bounding box center [697, 316] width 79 height 31
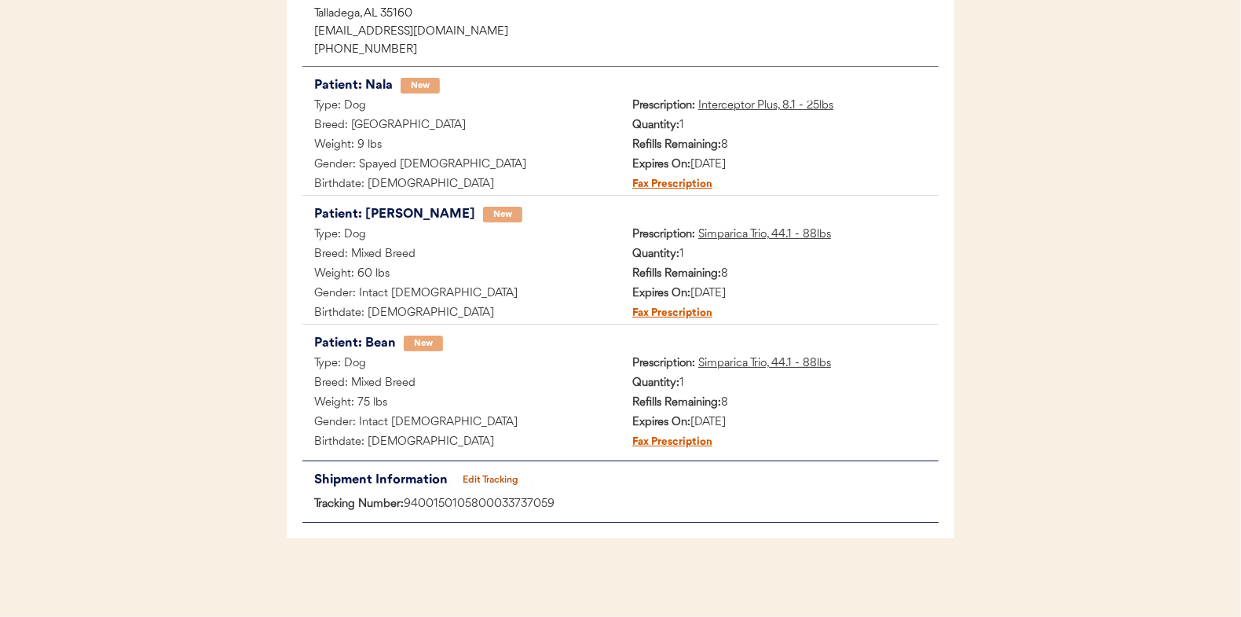
scroll to position [0, 0]
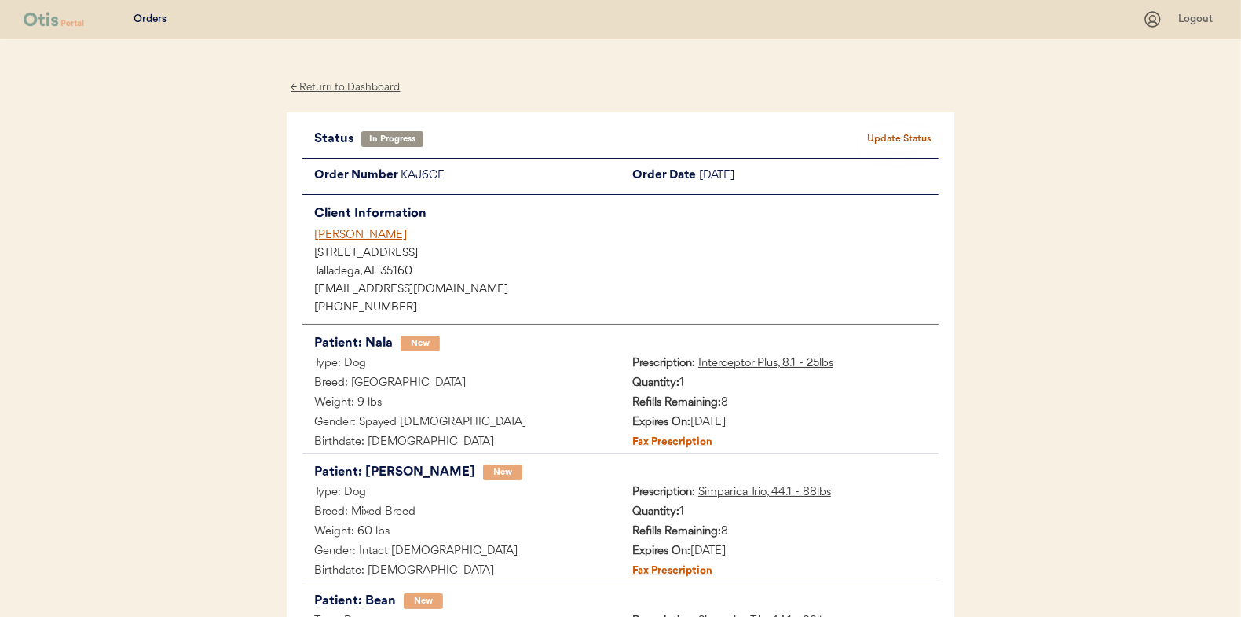
click at [882, 139] on button "Update Status" at bounding box center [899, 139] width 79 height 22
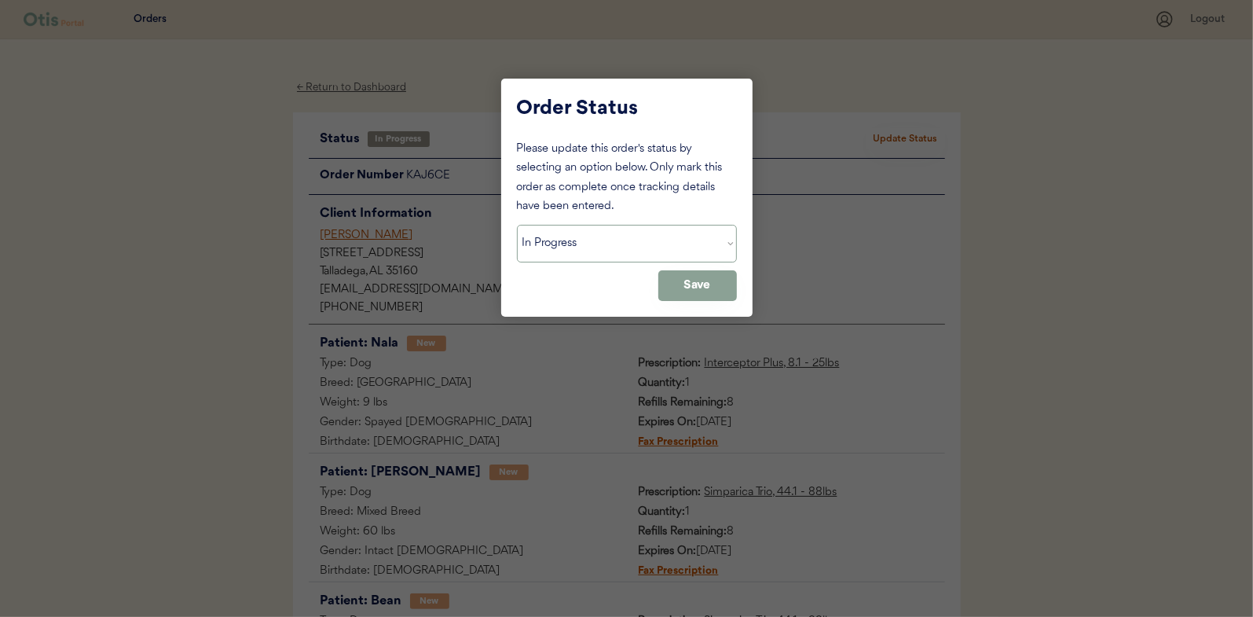
click at [625, 241] on select "Status On Hold New In Progress Complete Pending HW Consent Canceled" at bounding box center [627, 244] width 220 height 38
select select ""complete""
click at [517, 225] on select "Status On Hold New In Progress Complete Pending HW Consent Canceled" at bounding box center [627, 244] width 220 height 38
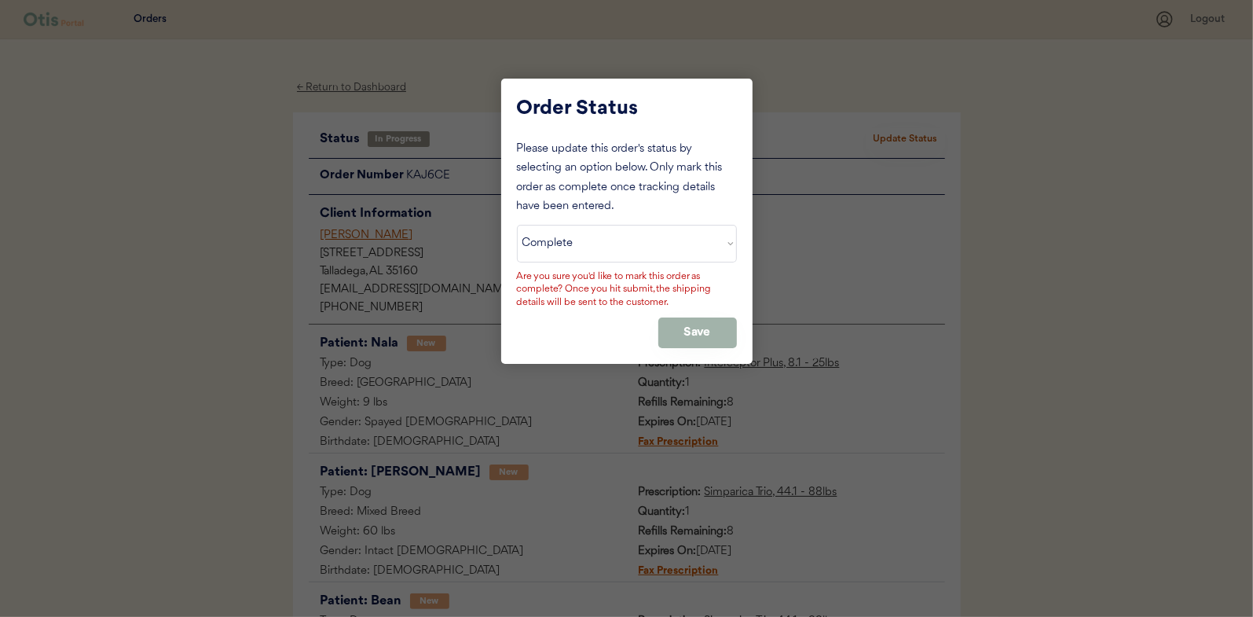
click at [699, 333] on button "Save" at bounding box center [697, 332] width 79 height 31
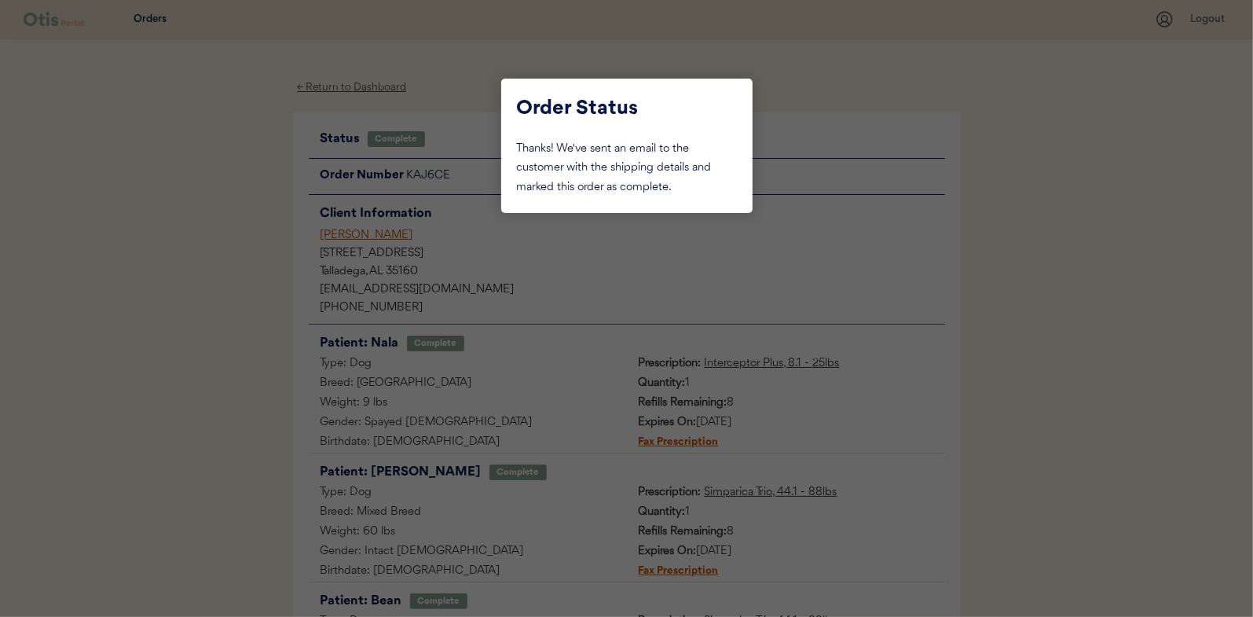
click at [193, 208] on div at bounding box center [626, 308] width 1253 height 617
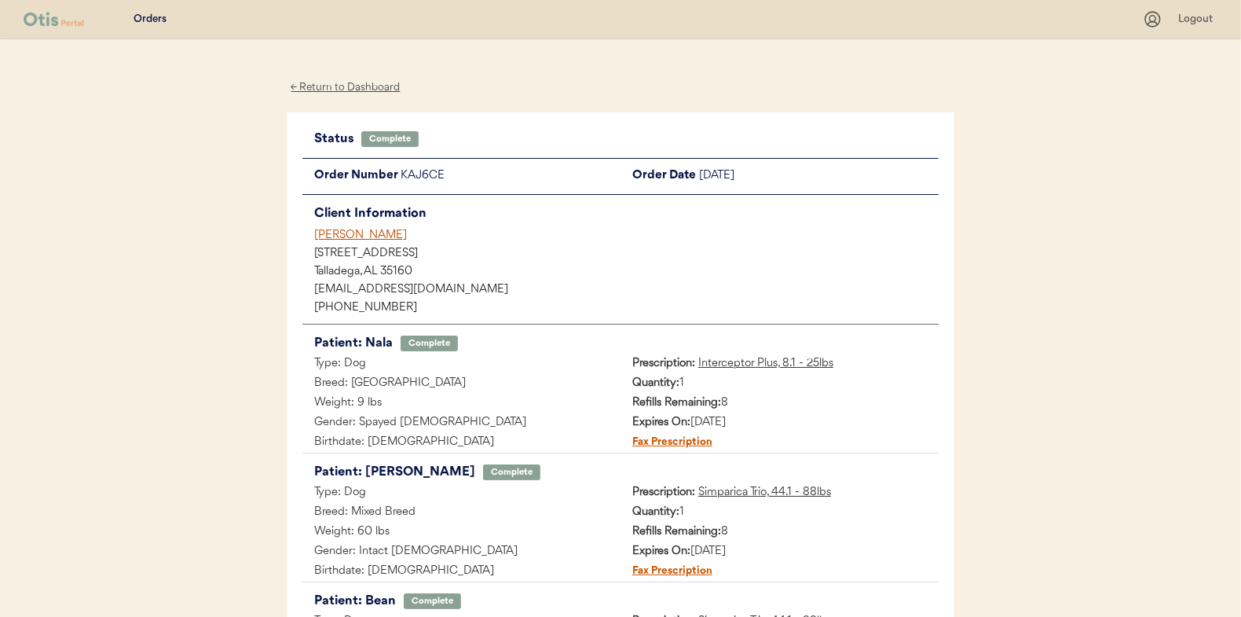
click at [334, 88] on div "← Return to Dashboard" at bounding box center [346, 88] width 118 height 18
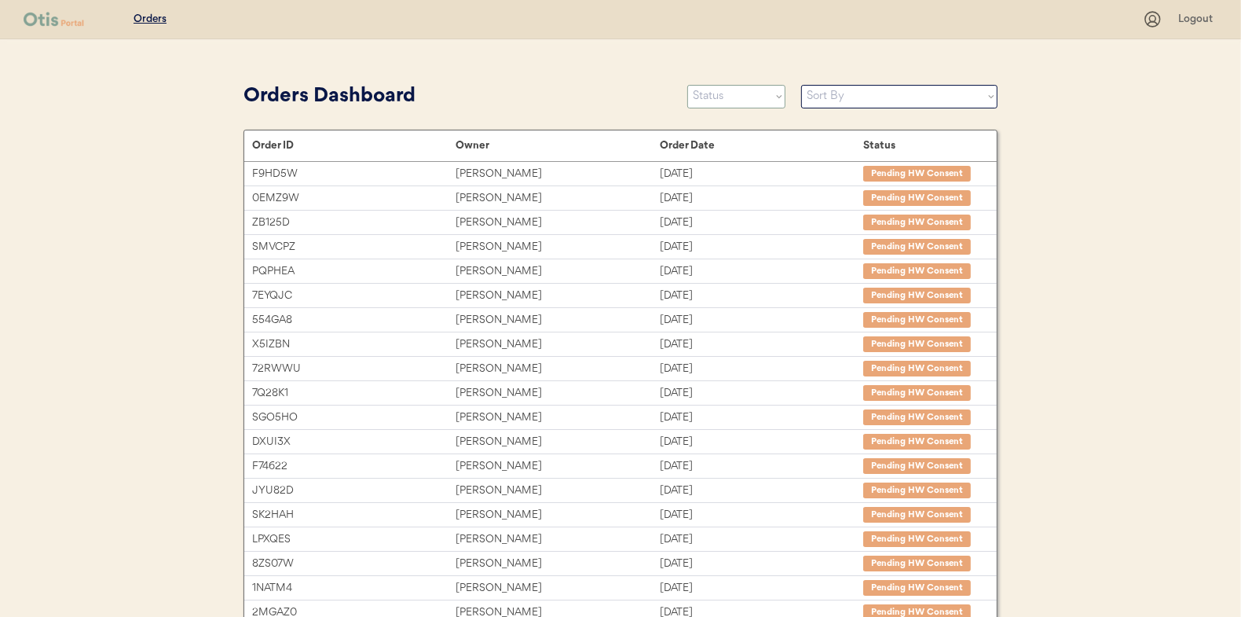
click at [716, 102] on select "Status On Hold New In Progress Complete Pending HW Consent Canceled" at bounding box center [736, 97] width 98 height 24
select select ""in_progress""
click at [687, 85] on select "Status On Hold New In Progress Complete Pending HW Consent Canceled" at bounding box center [736, 97] width 98 height 24
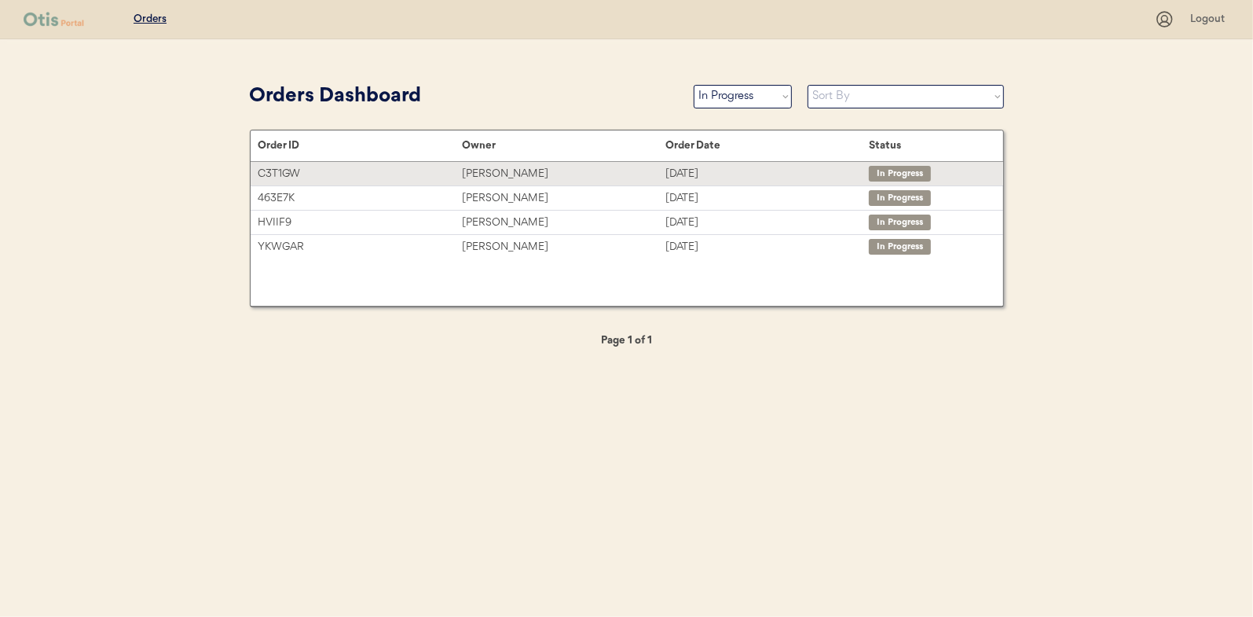
click at [489, 174] on div "[PERSON_NAME]" at bounding box center [563, 174] width 203 height 18
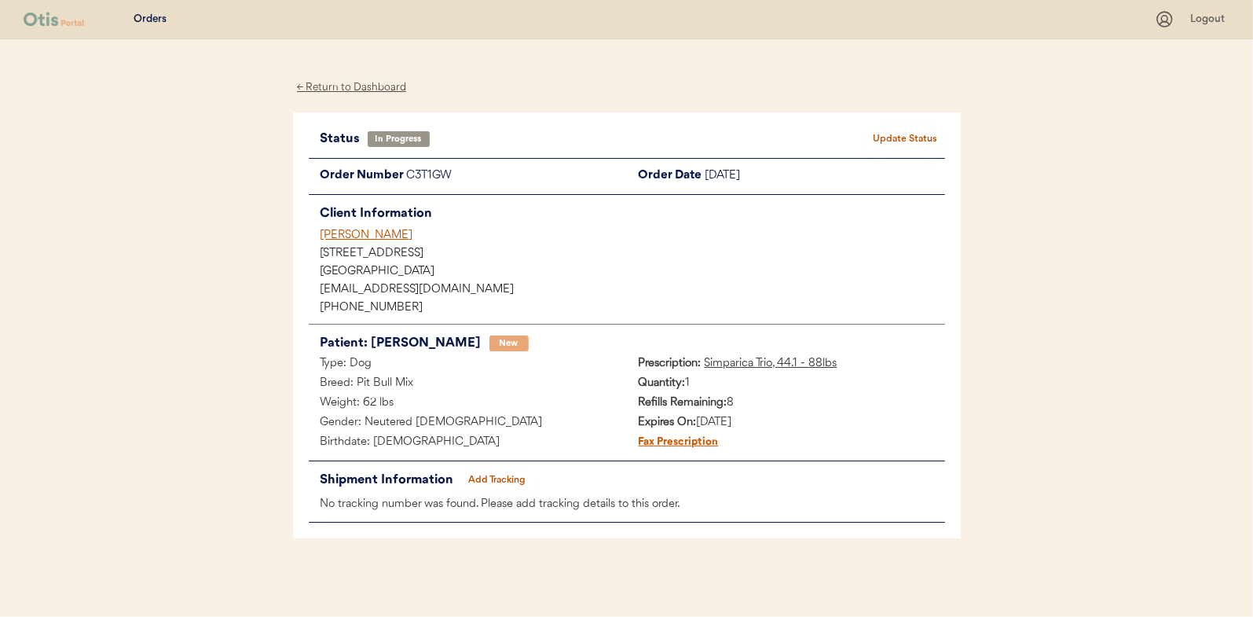
click at [497, 476] on button "Add Tracking" at bounding box center [497, 480] width 79 height 22
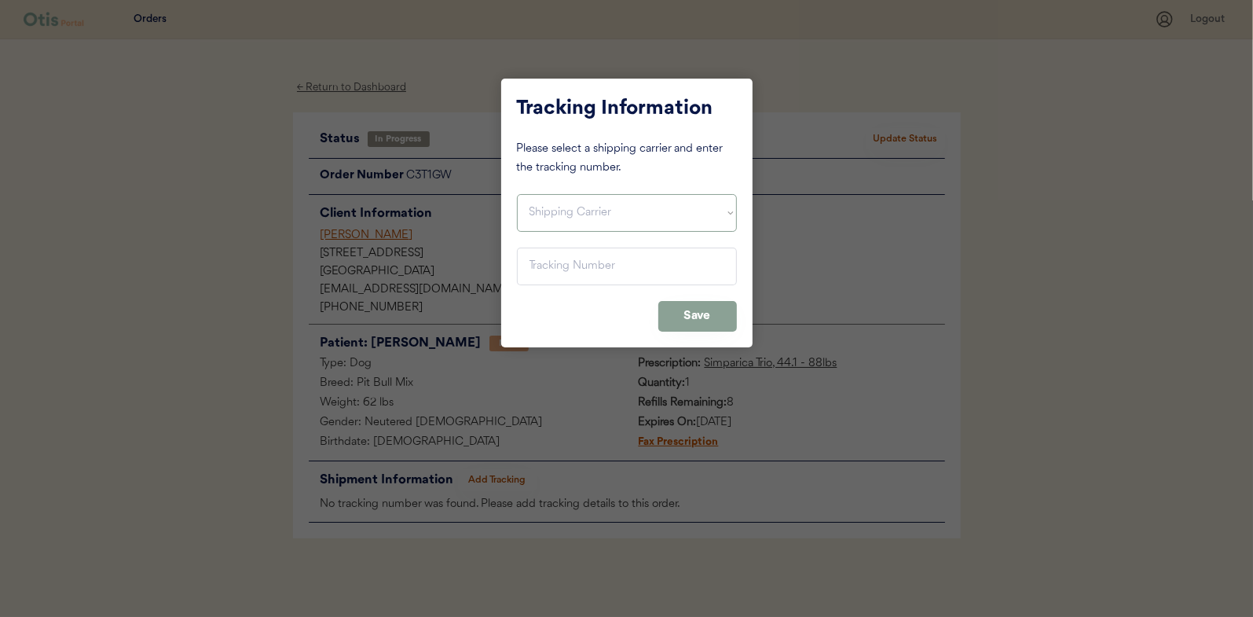
click at [552, 211] on select "Shipping Carrier FedEx FedEx Ground Economy UPS USPS" at bounding box center [627, 213] width 220 height 38
select select ""usps""
click at [517, 194] on select "Shipping Carrier FedEx FedEx Ground Economy UPS USPS" at bounding box center [627, 213] width 220 height 38
click at [555, 275] on input "input" at bounding box center [627, 266] width 220 height 38
paste input "9400150105799033752578"
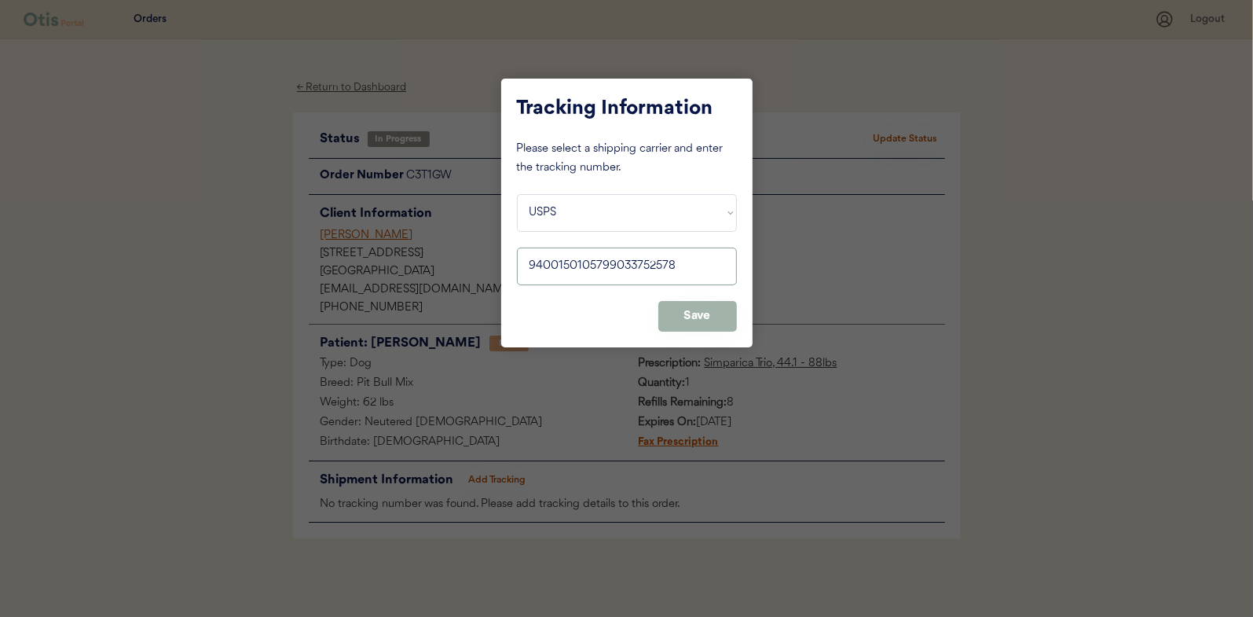
type input "9400150105799033752578"
click at [695, 313] on button "Save" at bounding box center [697, 316] width 79 height 31
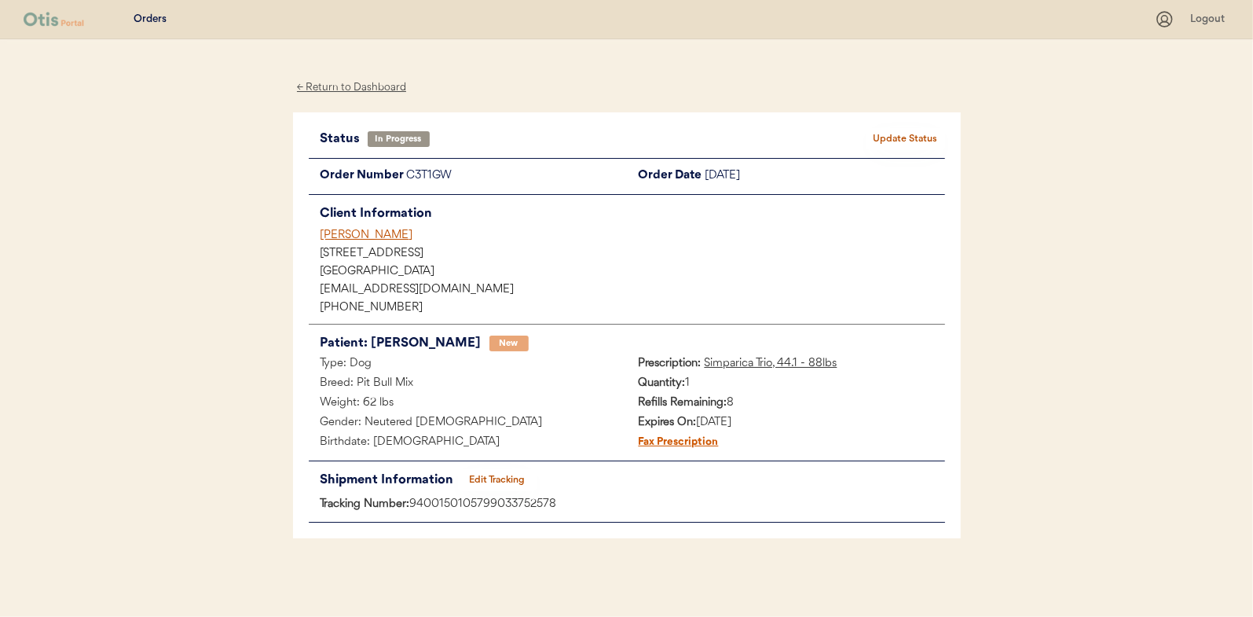
click at [903, 140] on button "Update Status" at bounding box center [906, 139] width 79 height 22
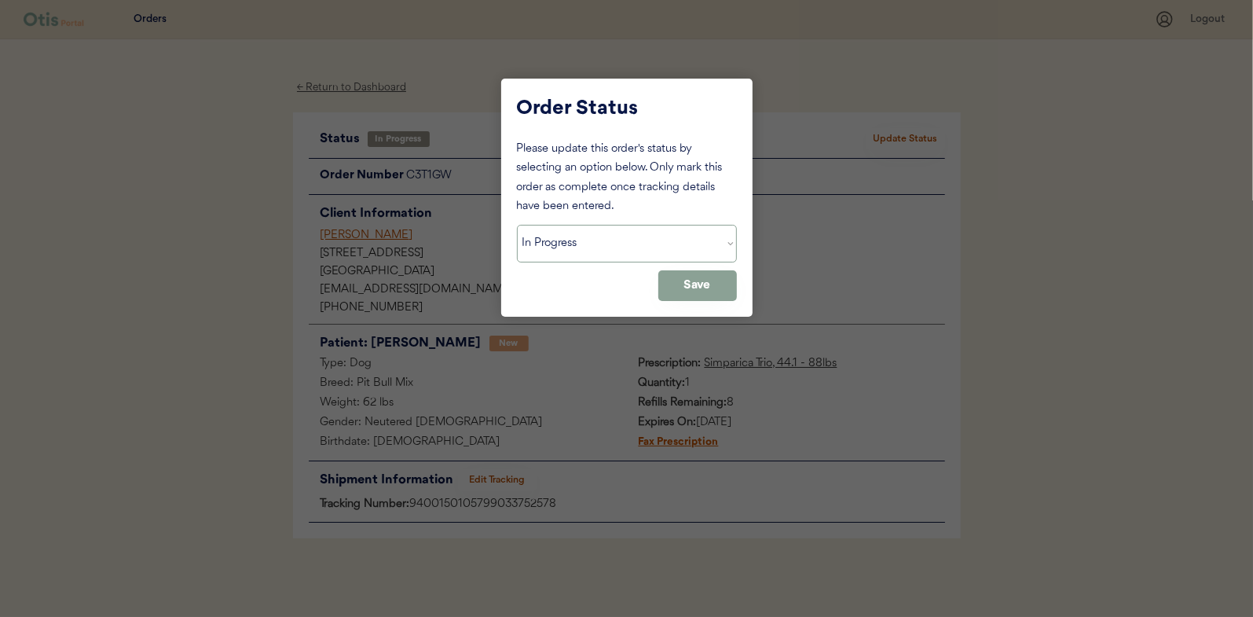
click at [612, 247] on select "Status On Hold New In Progress Complete Pending HW Consent Canceled" at bounding box center [627, 244] width 220 height 38
select select ""complete""
click at [517, 225] on select "Status On Hold New In Progress Complete Pending HW Consent Canceled" at bounding box center [627, 244] width 220 height 38
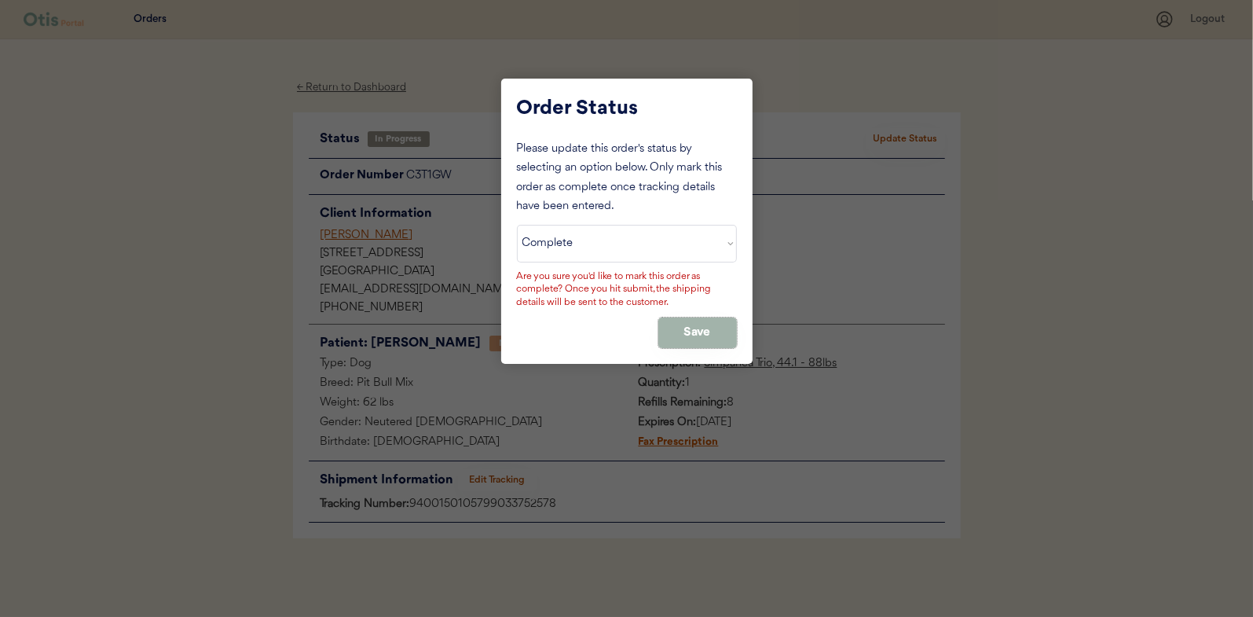
click at [684, 329] on button "Save" at bounding box center [697, 332] width 79 height 31
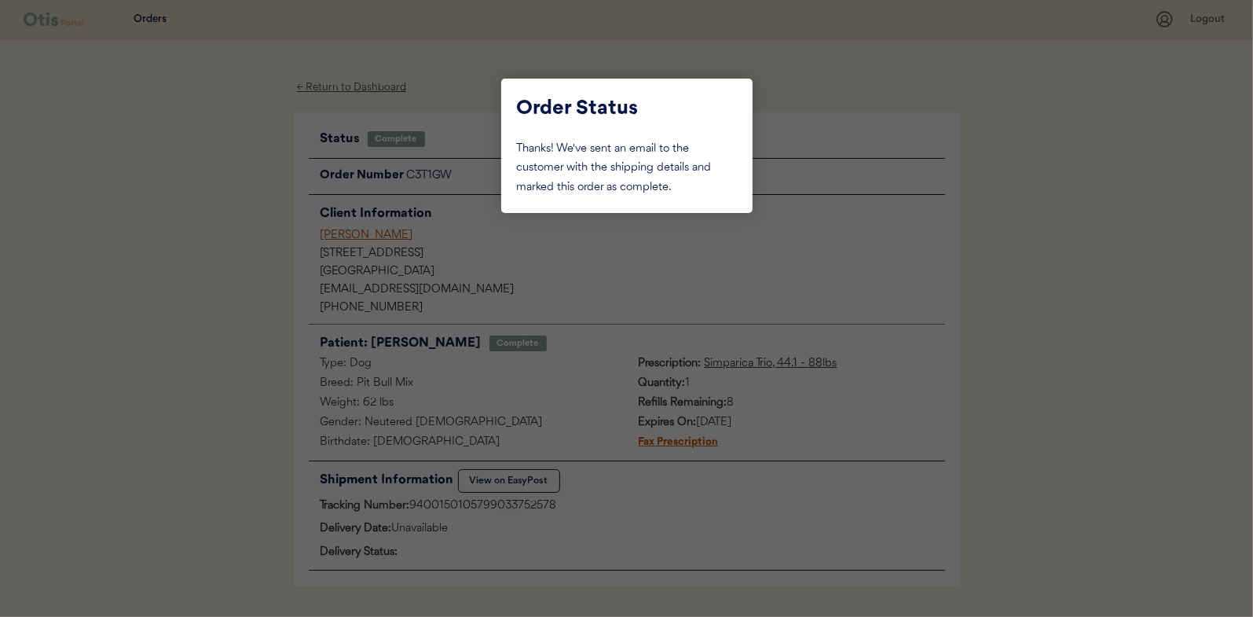
click at [167, 269] on div at bounding box center [626, 308] width 1253 height 617
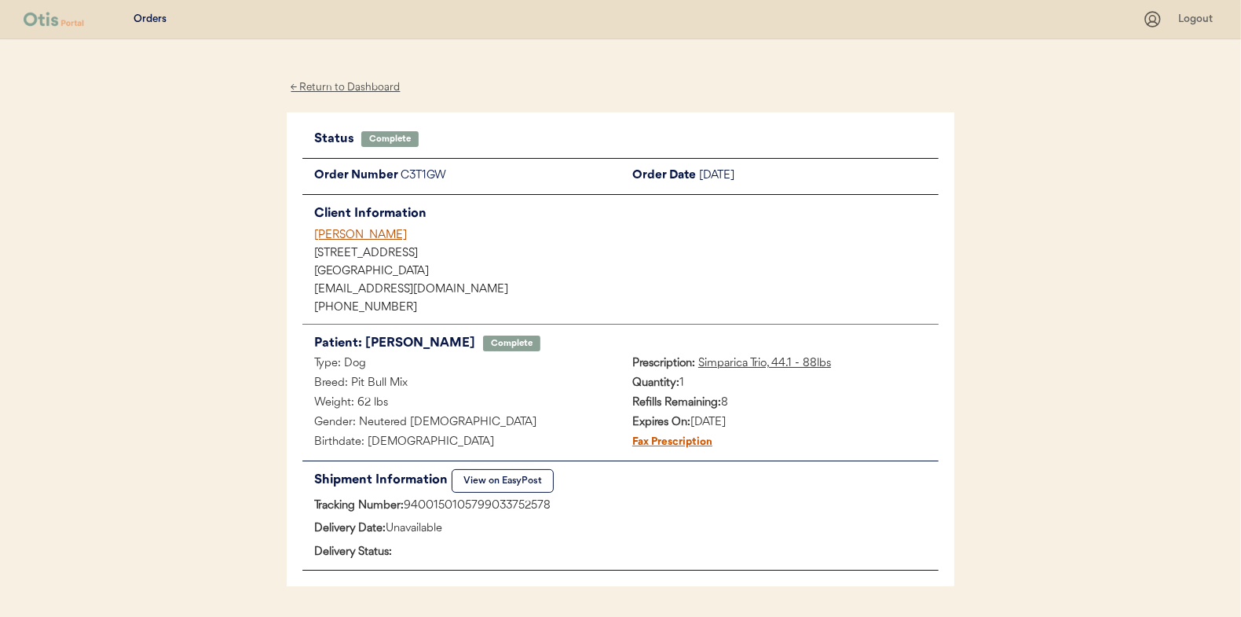
click at [330, 86] on div "← Return to Dashboard" at bounding box center [346, 88] width 118 height 18
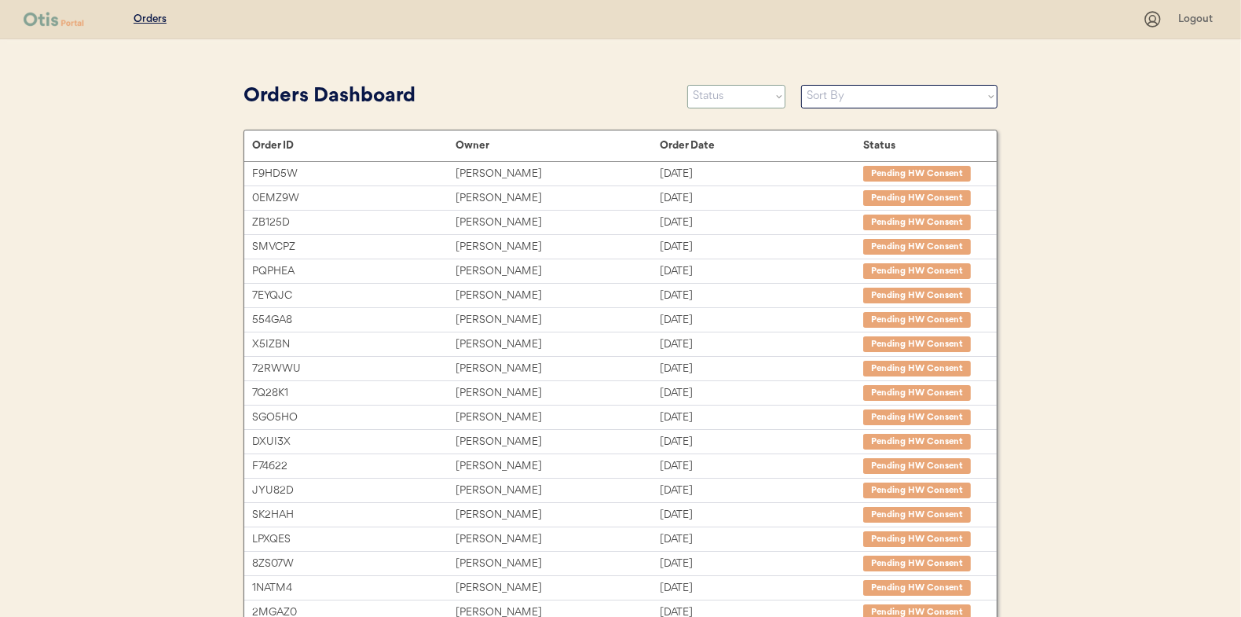
click at [736, 95] on select "Status On Hold New In Progress Complete Pending HW Consent Canceled" at bounding box center [736, 97] width 98 height 24
select select ""in_progress""
click at [687, 85] on select "Status On Hold New In Progress Complete Pending HW Consent Canceled" at bounding box center [736, 97] width 98 height 24
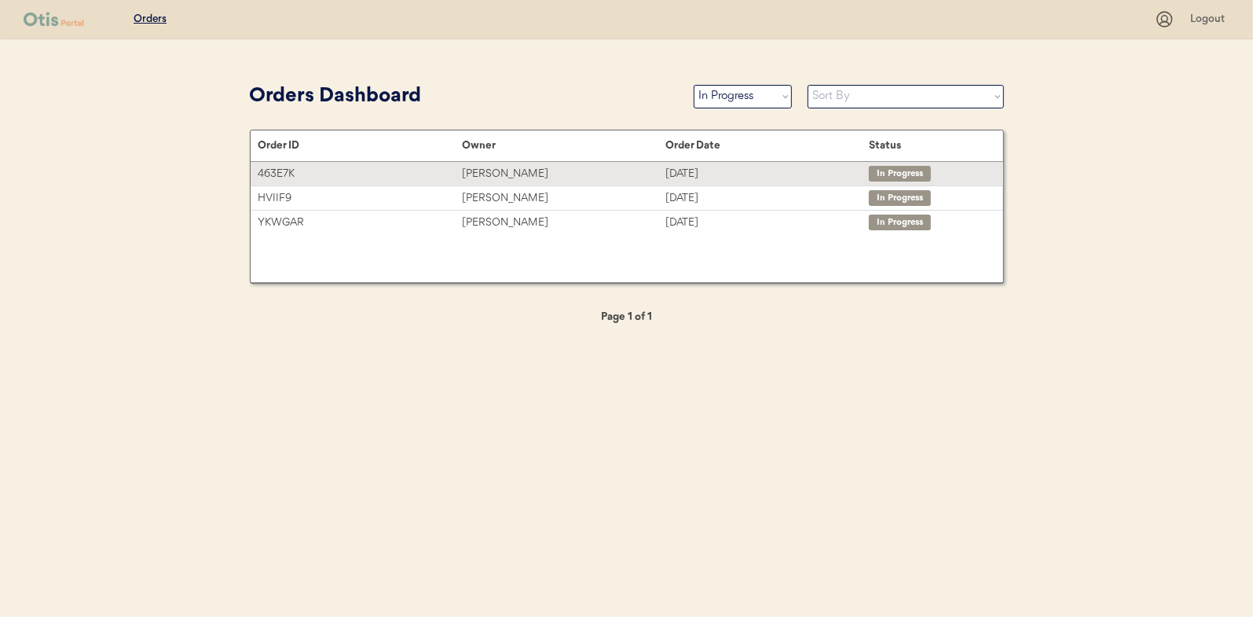
click at [497, 171] on div "[PERSON_NAME]" at bounding box center [563, 174] width 203 height 18
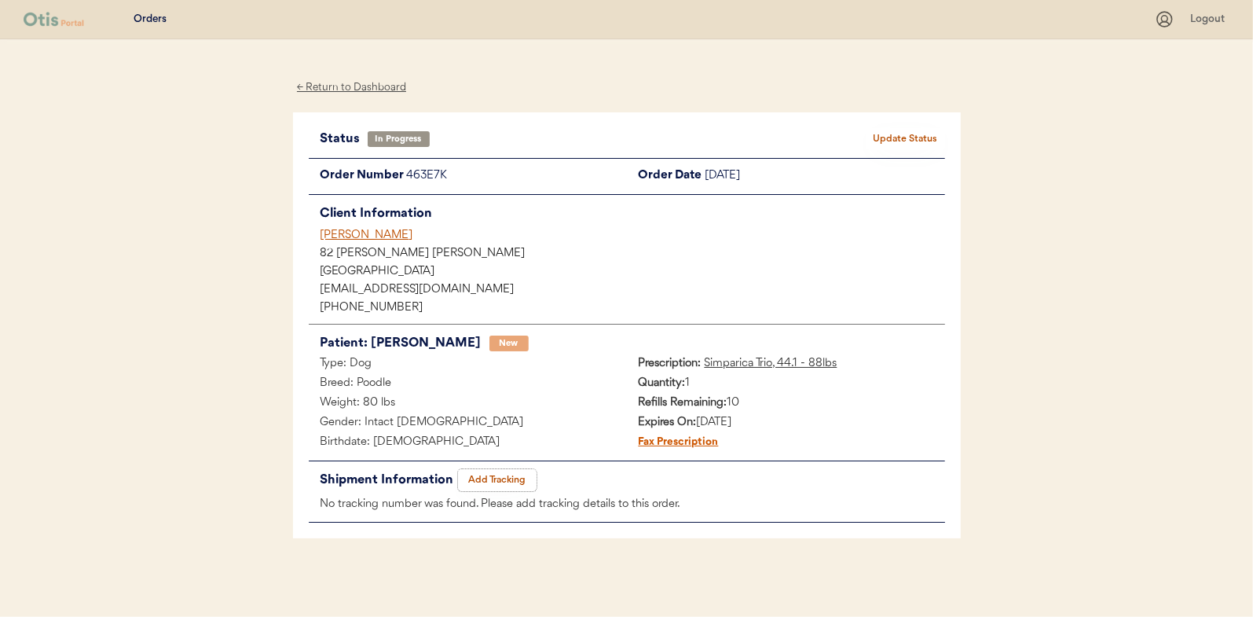
click at [511, 474] on button "Add Tracking" at bounding box center [497, 480] width 79 height 22
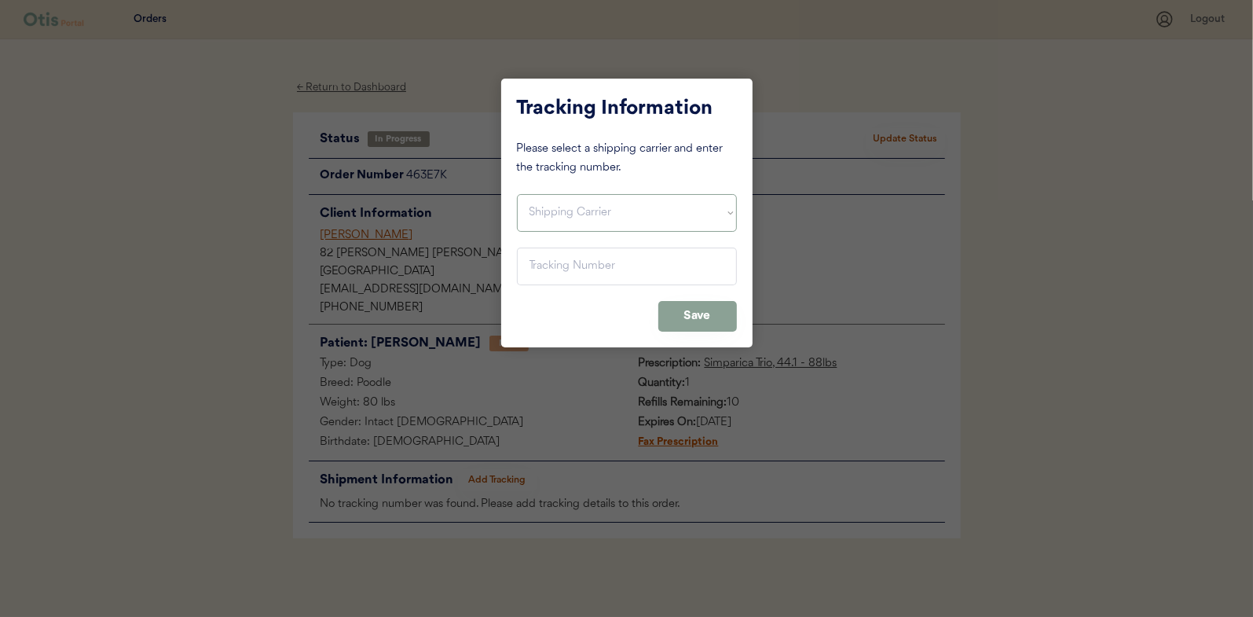
click at [546, 207] on select "Shipping Carrier FedEx FedEx Ground Economy UPS USPS" at bounding box center [627, 213] width 220 height 38
select select ""usps""
click at [517, 194] on select "Shipping Carrier FedEx FedEx Ground Economy UPS USPS" at bounding box center [627, 213] width 220 height 38
click at [549, 263] on input "input" at bounding box center [627, 266] width 220 height 38
paste input "9400150105496035441270"
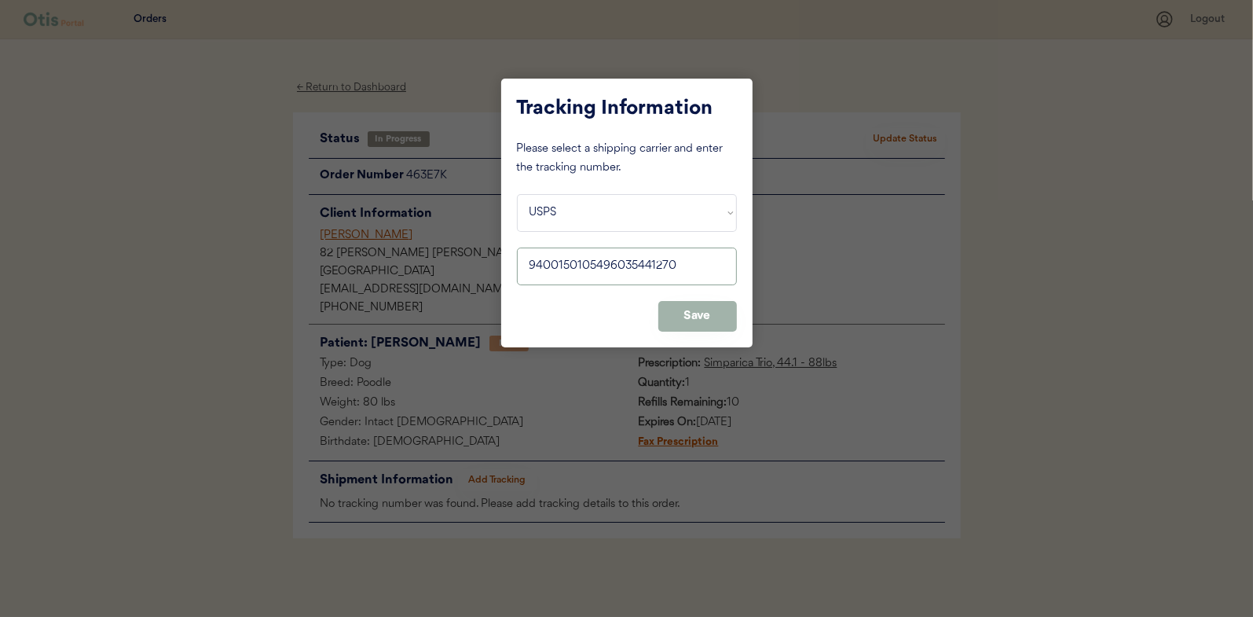
type input "9400150105496035441270"
click at [684, 310] on button "Save" at bounding box center [697, 316] width 79 height 31
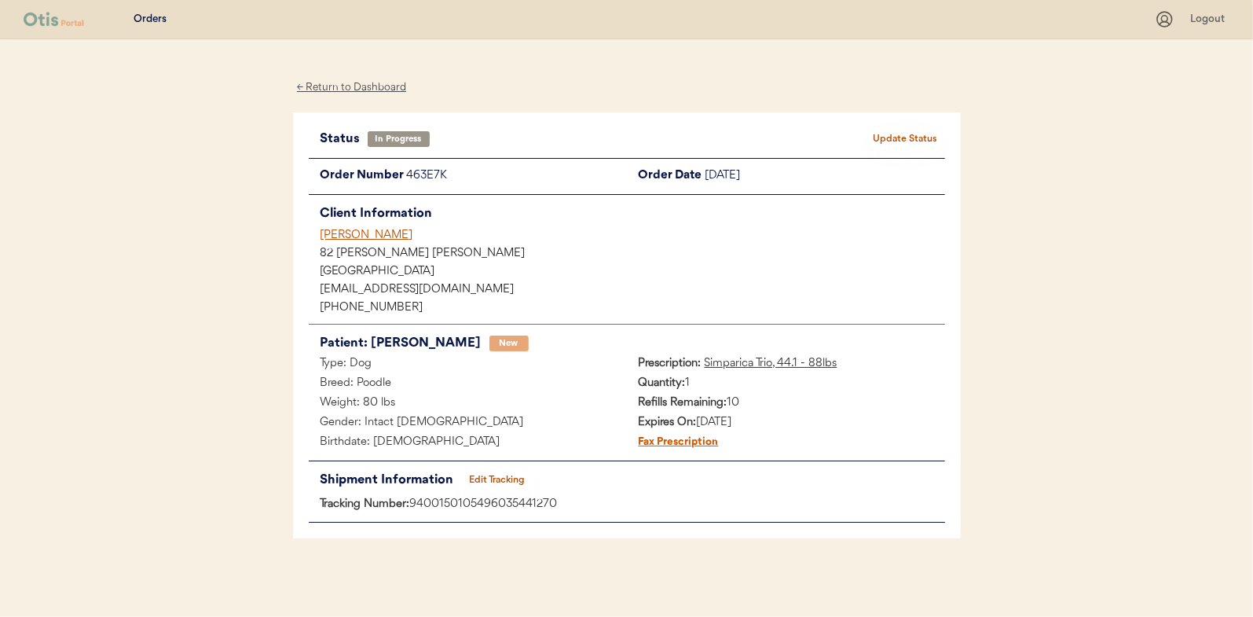
click at [905, 140] on button "Update Status" at bounding box center [906, 139] width 79 height 22
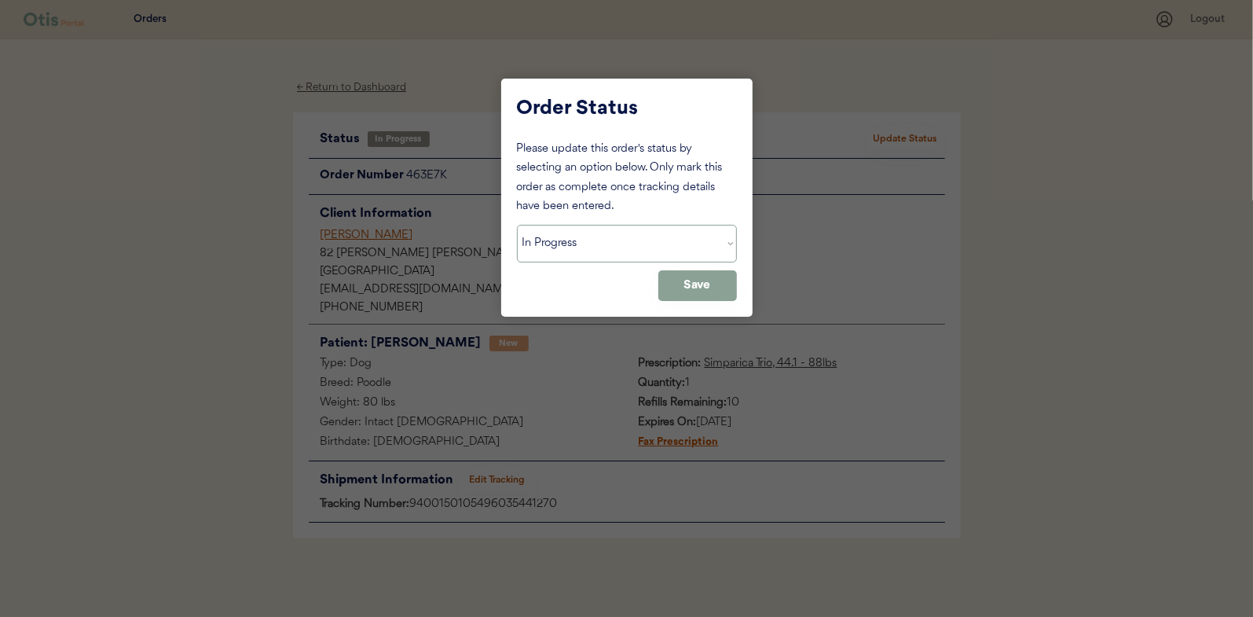
click at [564, 253] on select "Status On Hold New In Progress Complete Pending HW Consent Canceled" at bounding box center [627, 244] width 220 height 38
select select ""complete""
click at [517, 225] on select "Status On Hold New In Progress Complete Pending HW Consent Canceled" at bounding box center [627, 244] width 220 height 38
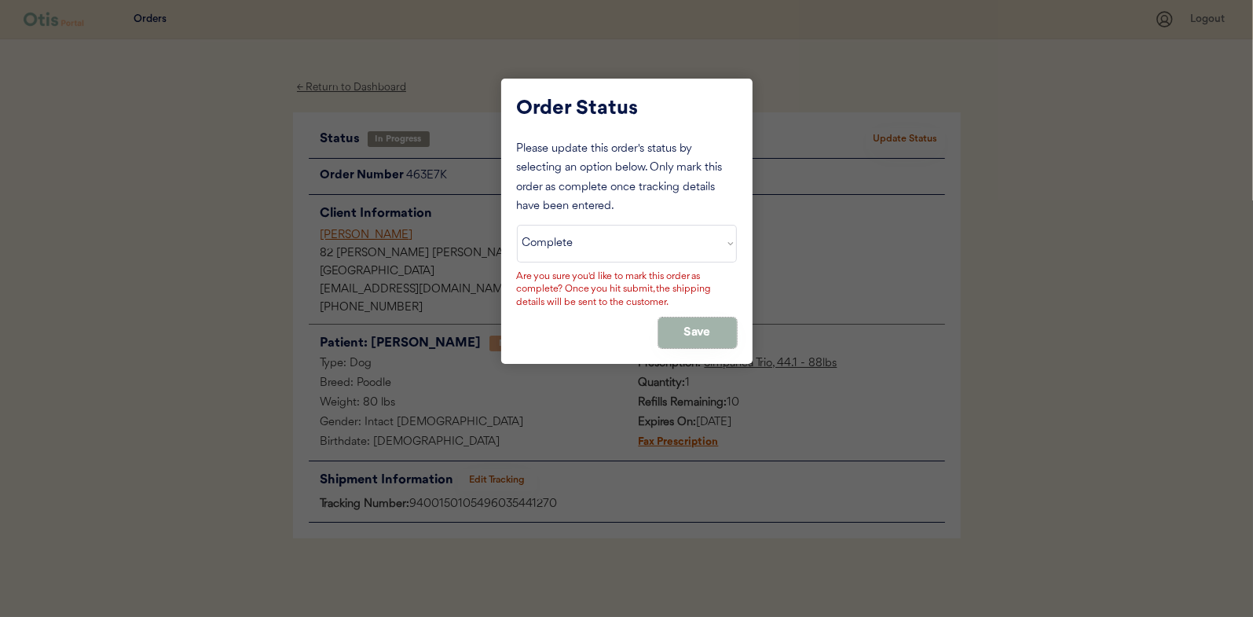
click at [683, 332] on button "Save" at bounding box center [697, 332] width 79 height 31
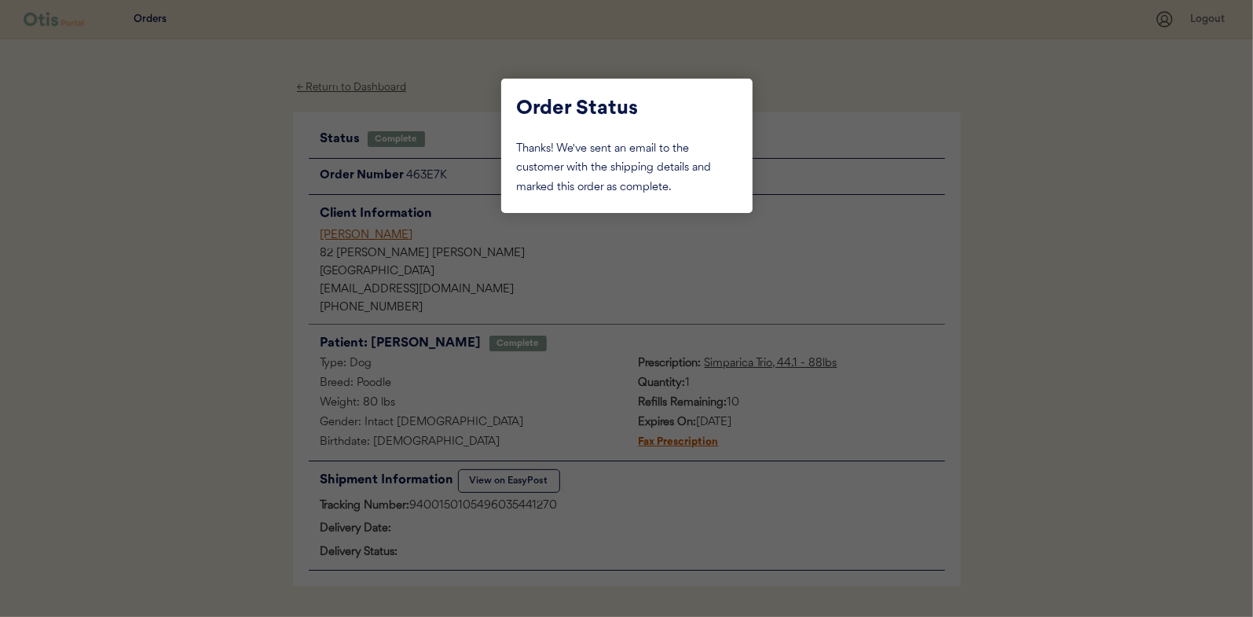
click at [188, 254] on div at bounding box center [626, 308] width 1253 height 617
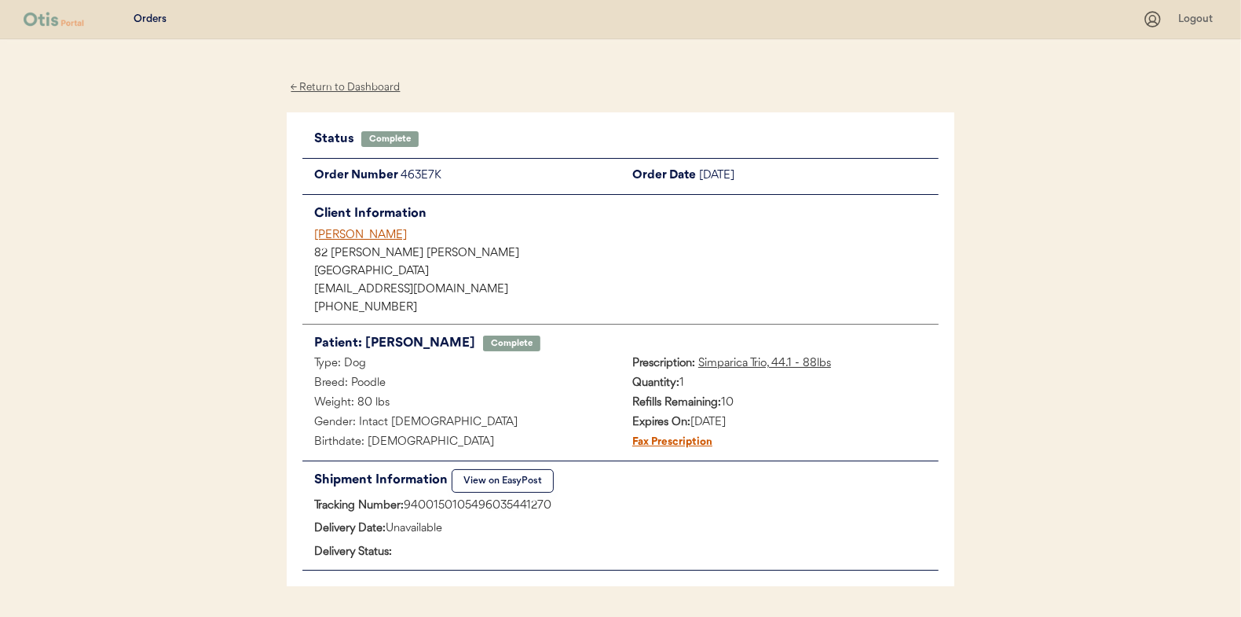
click at [343, 84] on div "← Return to Dashboard" at bounding box center [346, 88] width 118 height 18
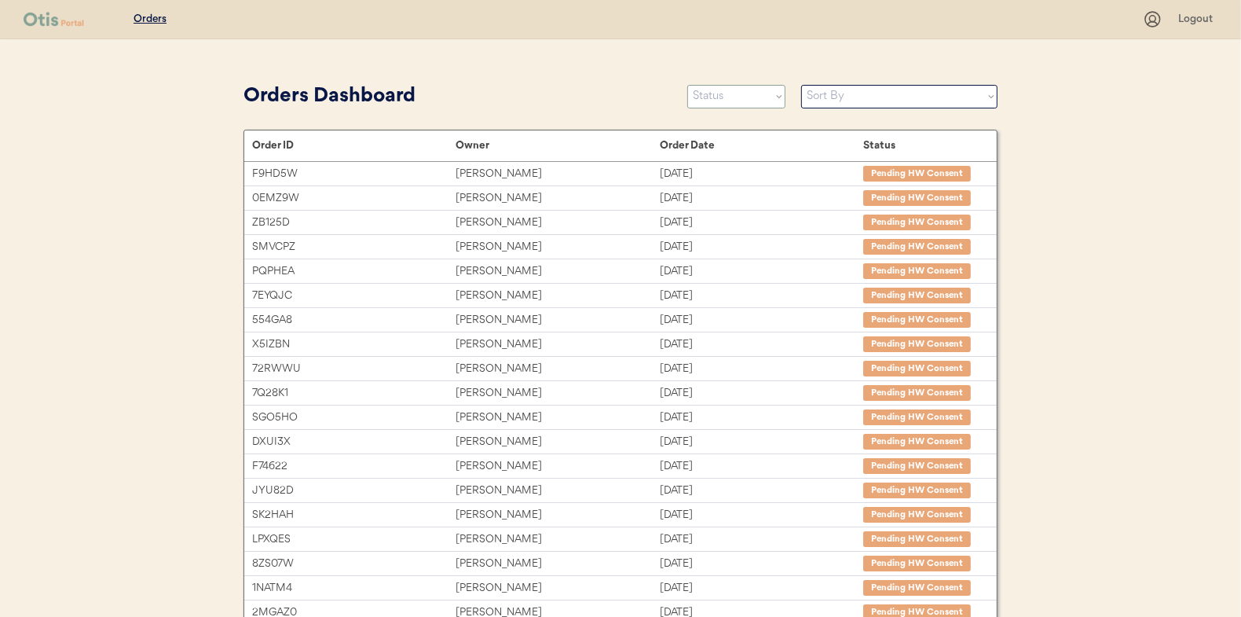
drag, startPoint x: 753, startPoint y: 97, endPoint x: 739, endPoint y: 108, distance: 17.4
click at [753, 97] on select "Status On Hold New In Progress Complete Pending HW Consent Canceled" at bounding box center [736, 97] width 98 height 24
select select ""in_progress""
click at [687, 85] on select "Status On Hold New In Progress Complete Pending HW Consent Canceled" at bounding box center [736, 97] width 98 height 24
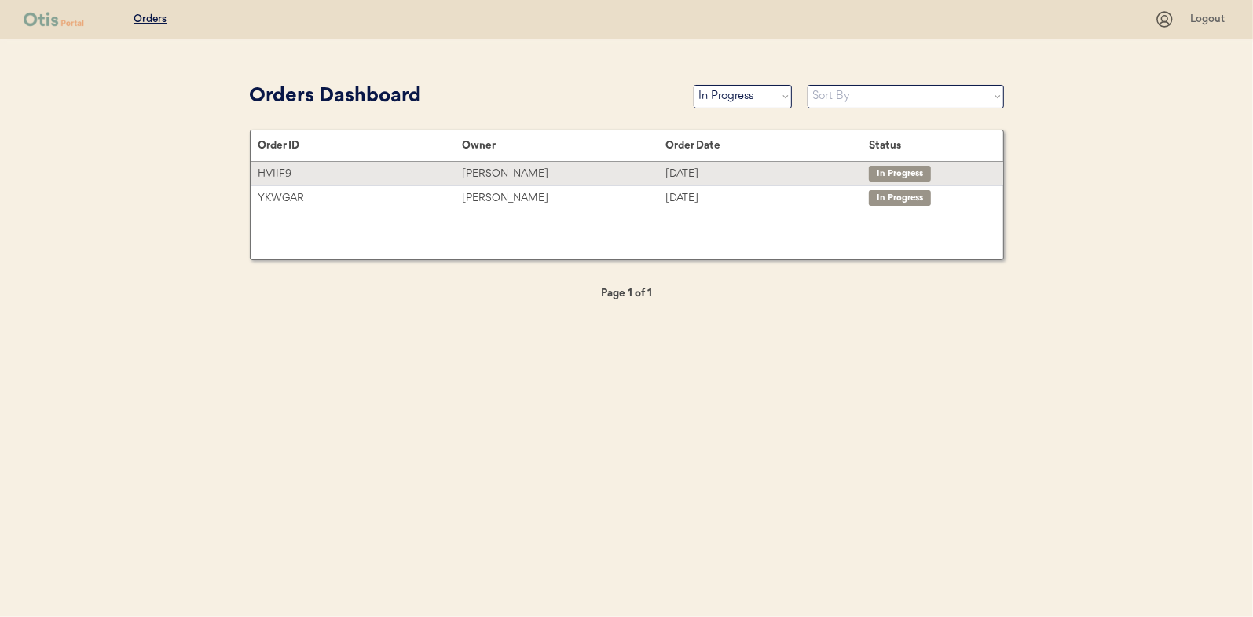
click at [505, 172] on div "[PERSON_NAME]" at bounding box center [563, 174] width 203 height 18
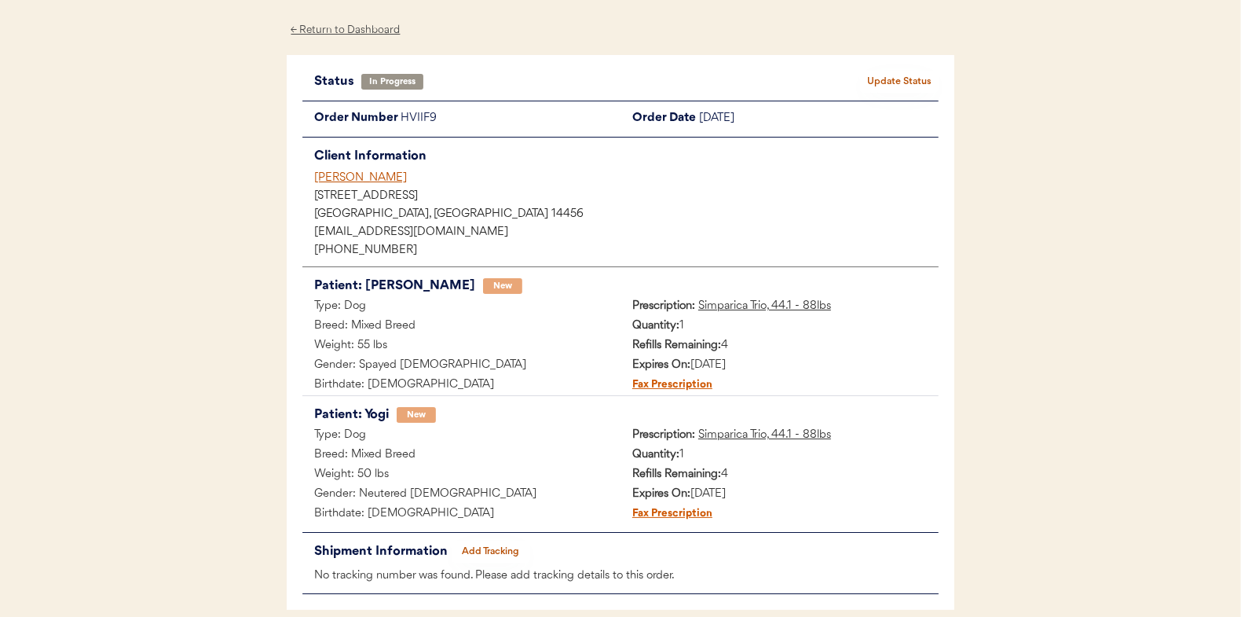
scroll to position [128, 0]
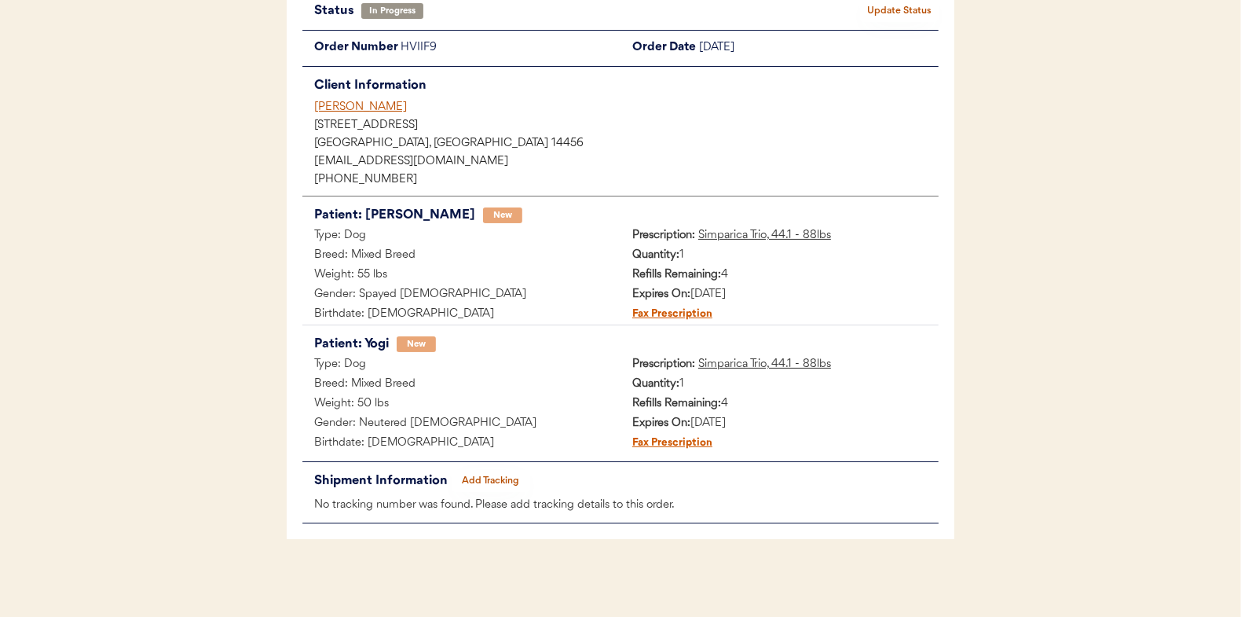
click at [485, 480] on button "Add Tracking" at bounding box center [491, 481] width 79 height 22
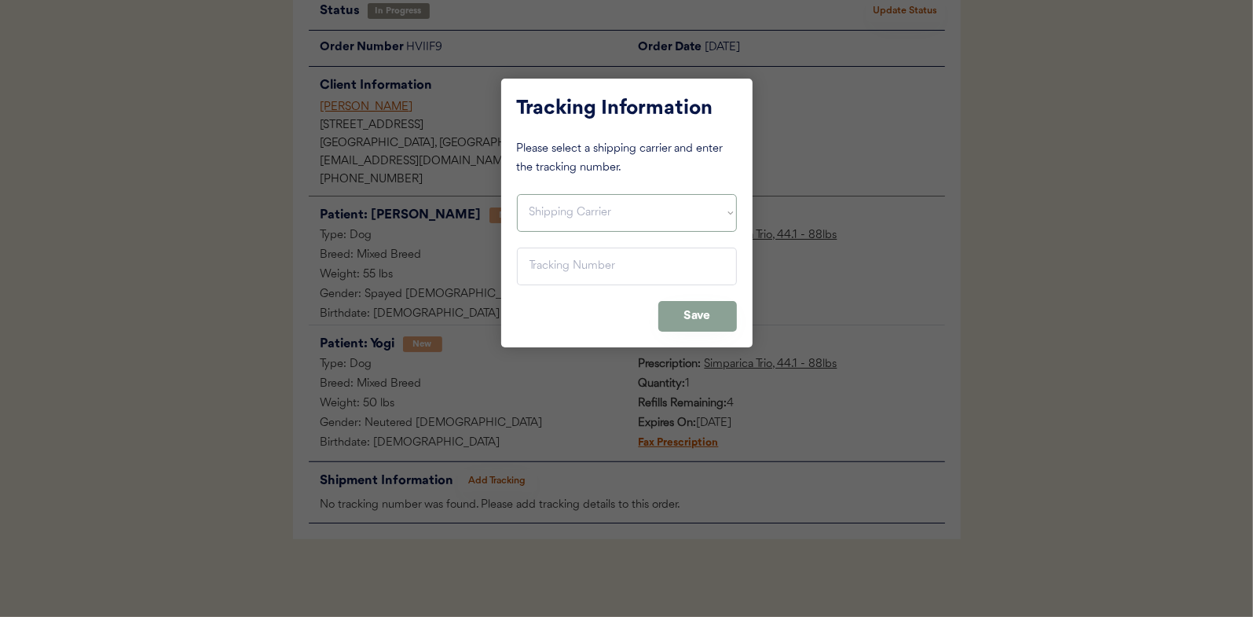
click at [561, 214] on select "Shipping Carrier FedEx FedEx Ground Economy UPS USPS" at bounding box center [627, 213] width 220 height 38
select select ""usps""
click at [517, 194] on select "Shipping Carrier FedEx FedEx Ground Economy UPS USPS" at bounding box center [627, 213] width 220 height 38
click at [552, 271] on input "input" at bounding box center [627, 266] width 220 height 38
paste input "9400150105496035439871"
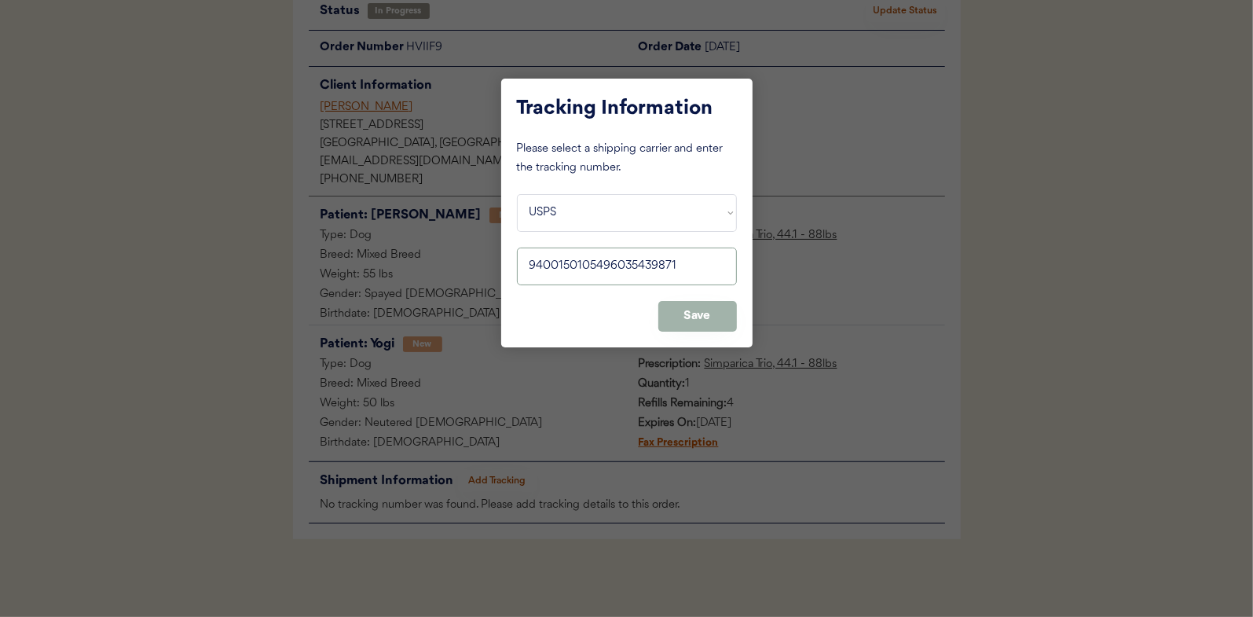
type input "9400150105496035439871"
click at [696, 304] on button "Save" at bounding box center [697, 316] width 79 height 31
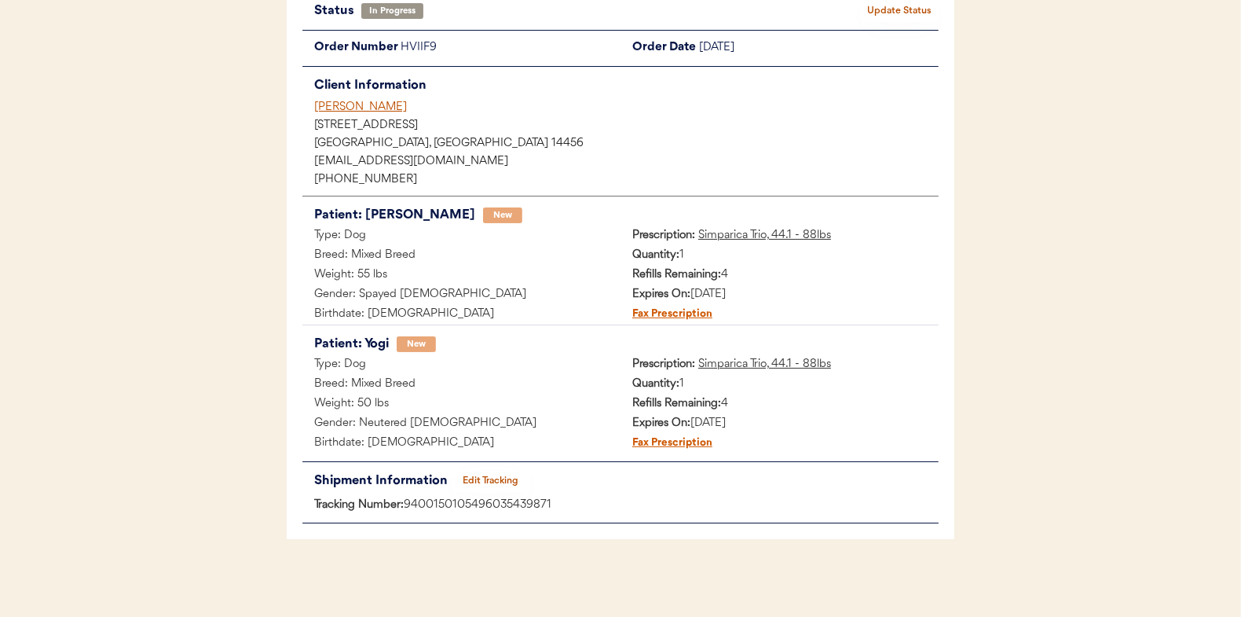
scroll to position [0, 0]
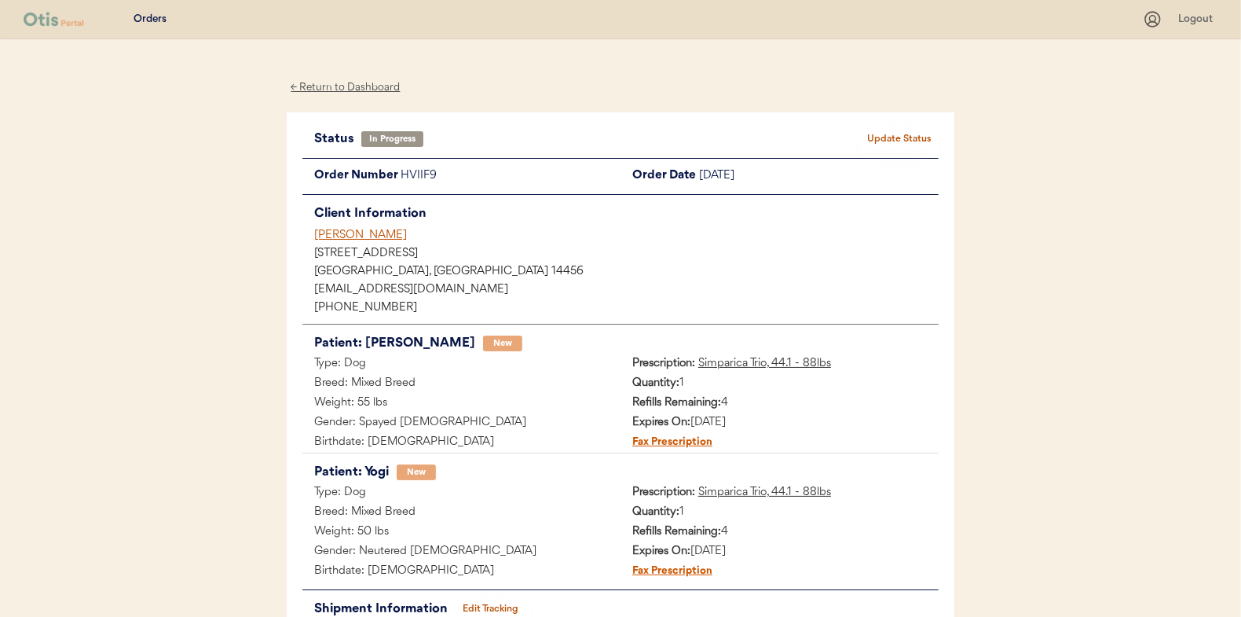
click at [888, 135] on button "Update Status" at bounding box center [899, 139] width 79 height 22
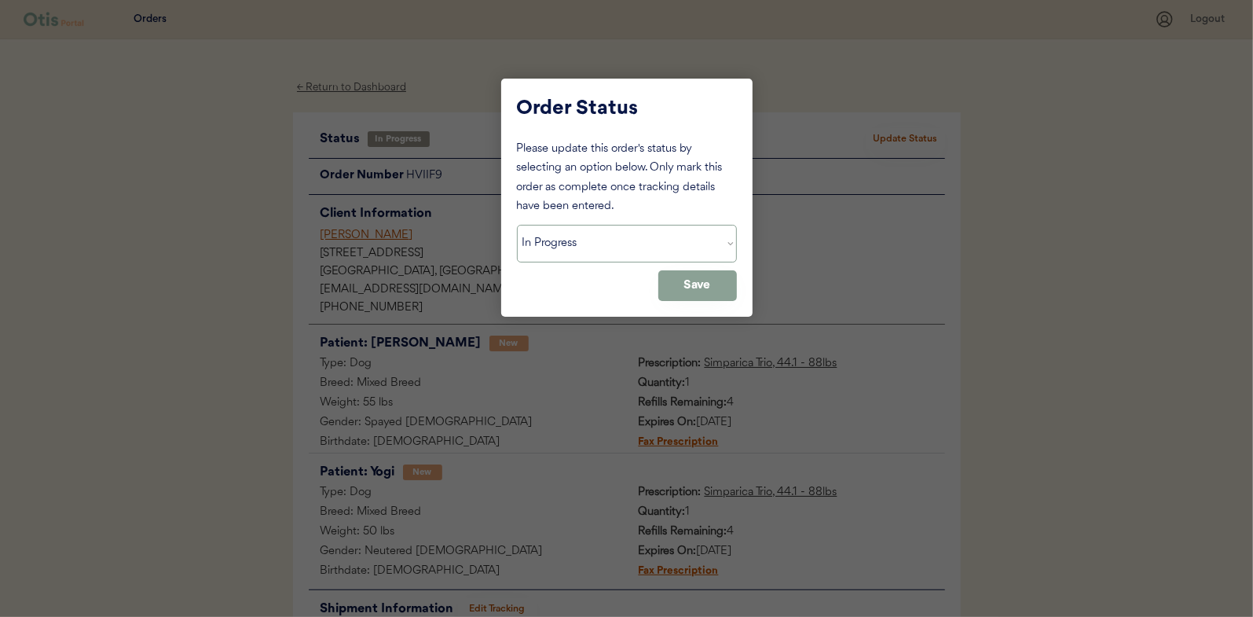
click at [566, 251] on select "Status On Hold New In Progress Complete Pending HW Consent Canceled" at bounding box center [627, 244] width 220 height 38
select select ""complete""
click at [517, 225] on select "Status On Hold New In Progress Complete Pending HW Consent Canceled" at bounding box center [627, 244] width 220 height 38
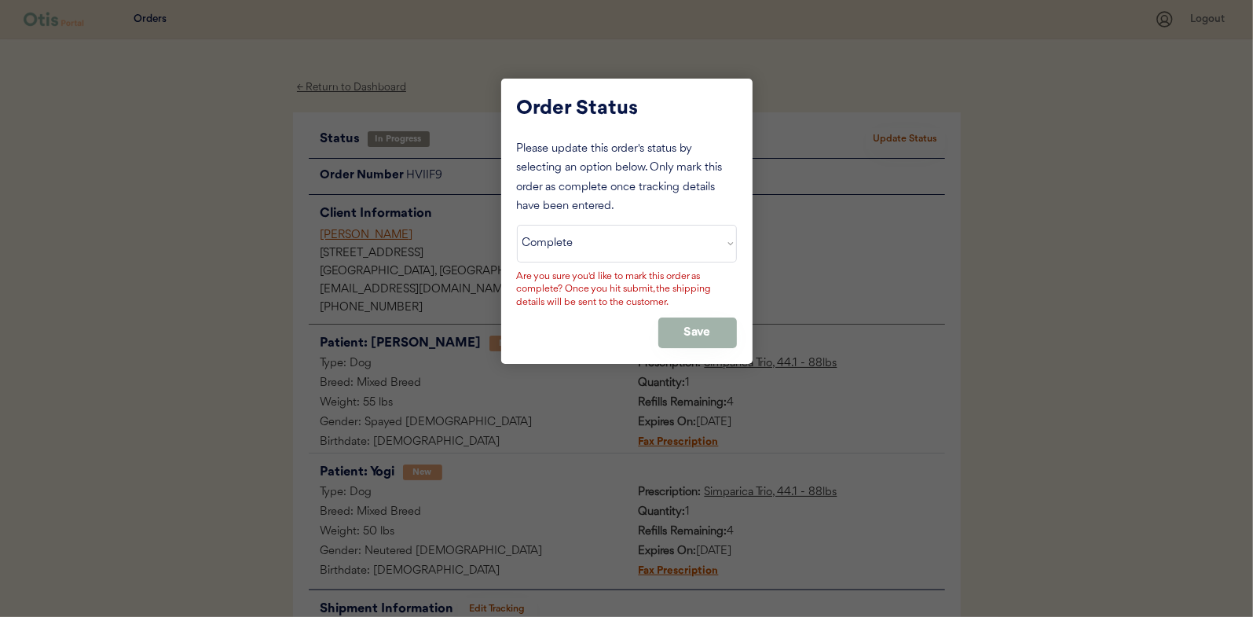
click at [694, 335] on button "Save" at bounding box center [697, 332] width 79 height 31
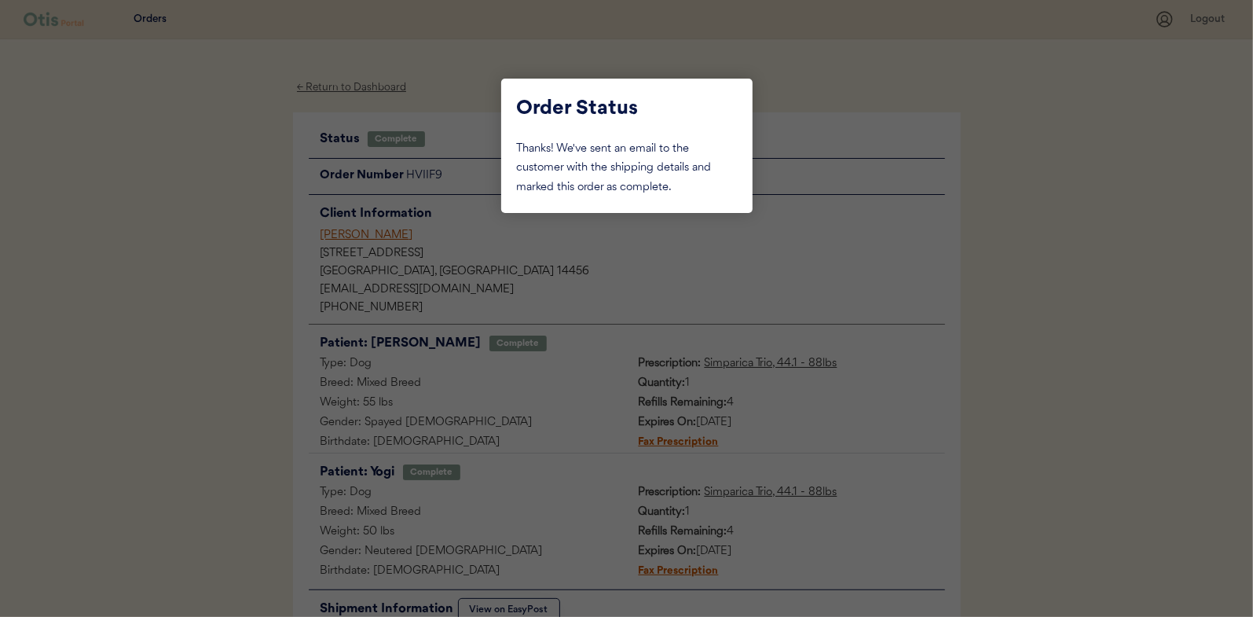
click at [212, 186] on div at bounding box center [626, 308] width 1253 height 617
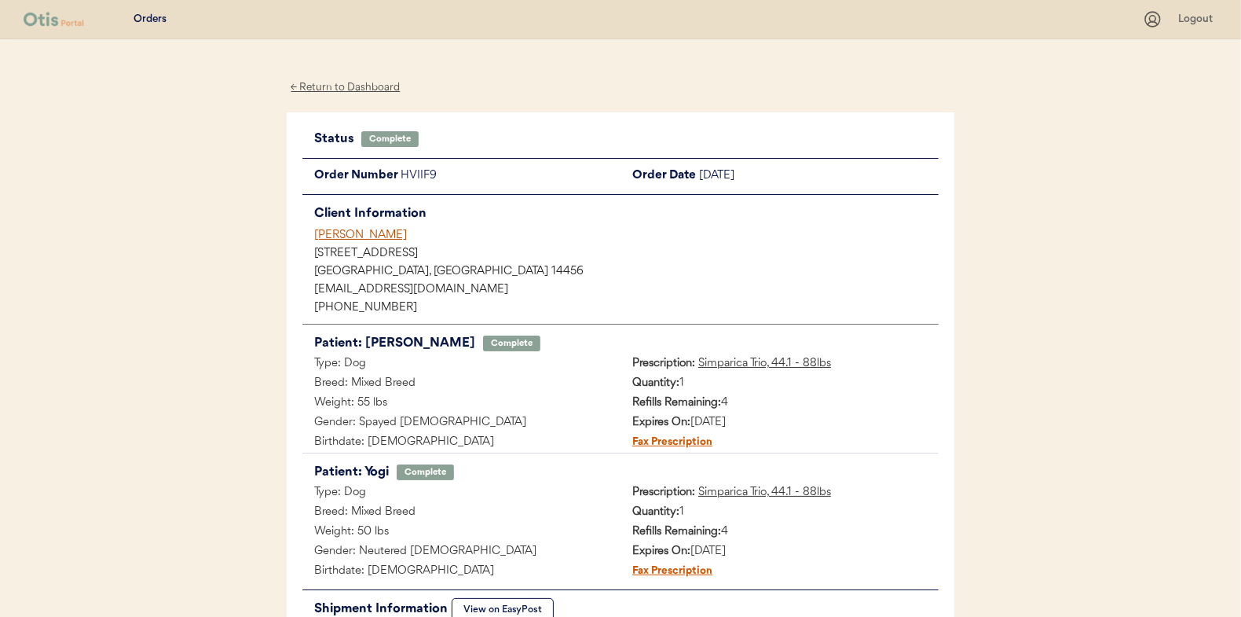
click at [350, 93] on div "← Return to Dashboard" at bounding box center [346, 88] width 118 height 18
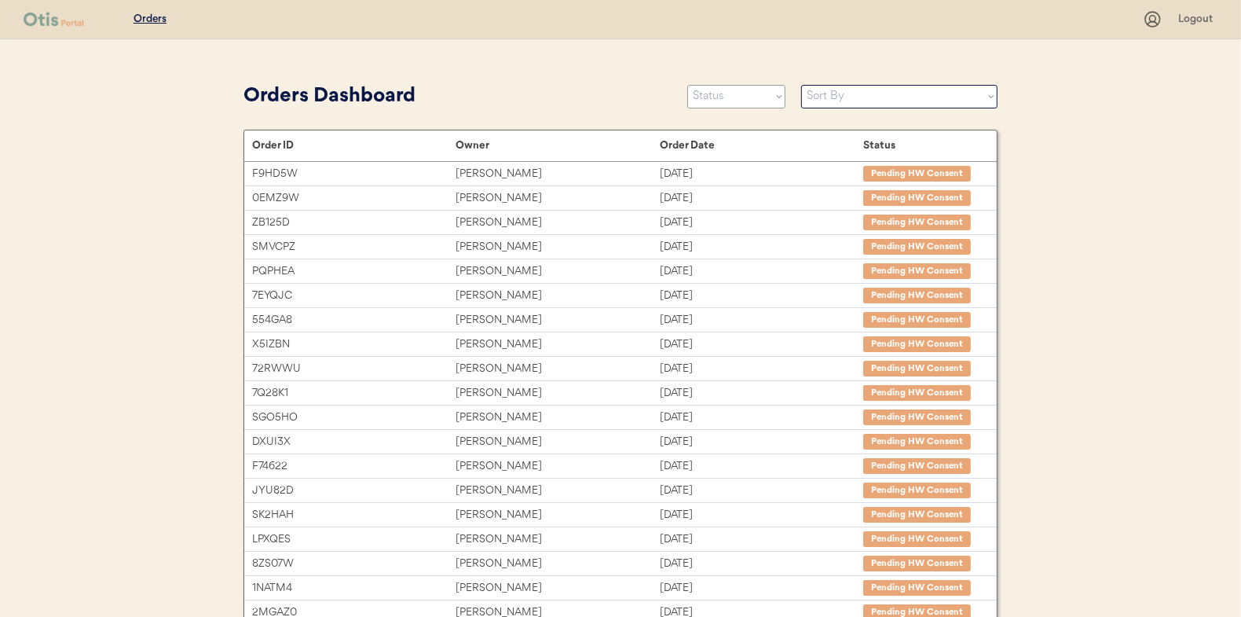
click at [758, 101] on select "Status On Hold New In Progress Complete Pending HW Consent Canceled" at bounding box center [736, 97] width 98 height 24
select select ""in_progress""
click at [687, 85] on select "Status On Hold New In Progress Complete Pending HW Consent Canceled" at bounding box center [736, 97] width 98 height 24
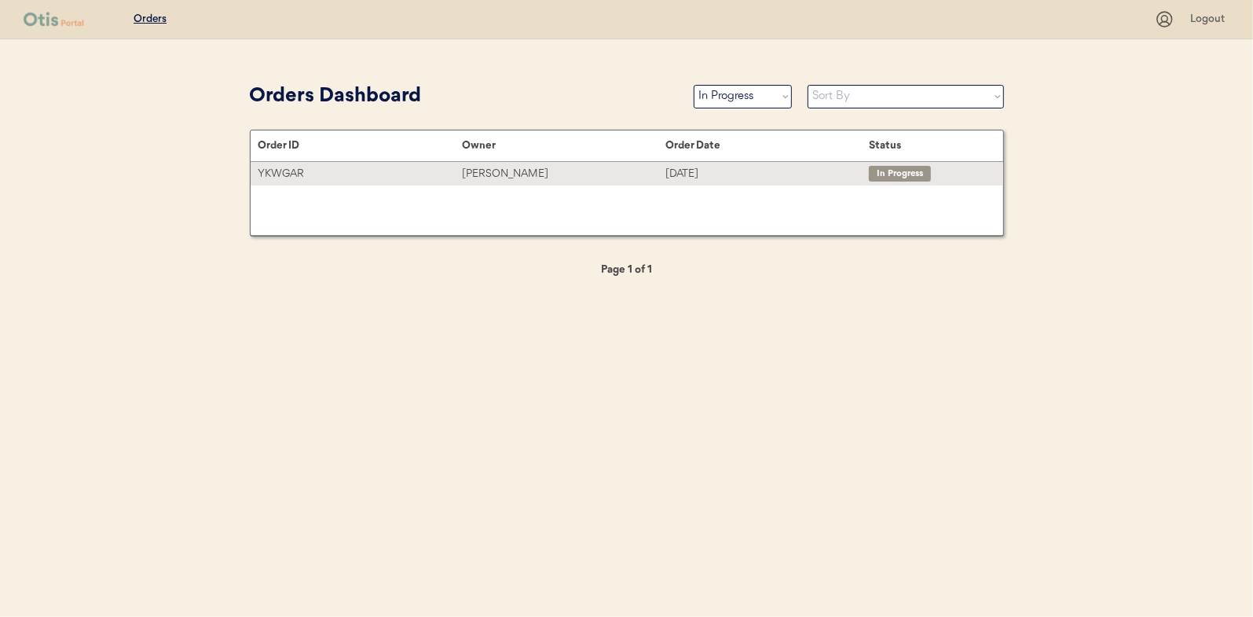
click at [490, 177] on div "[PERSON_NAME]" at bounding box center [563, 174] width 203 height 18
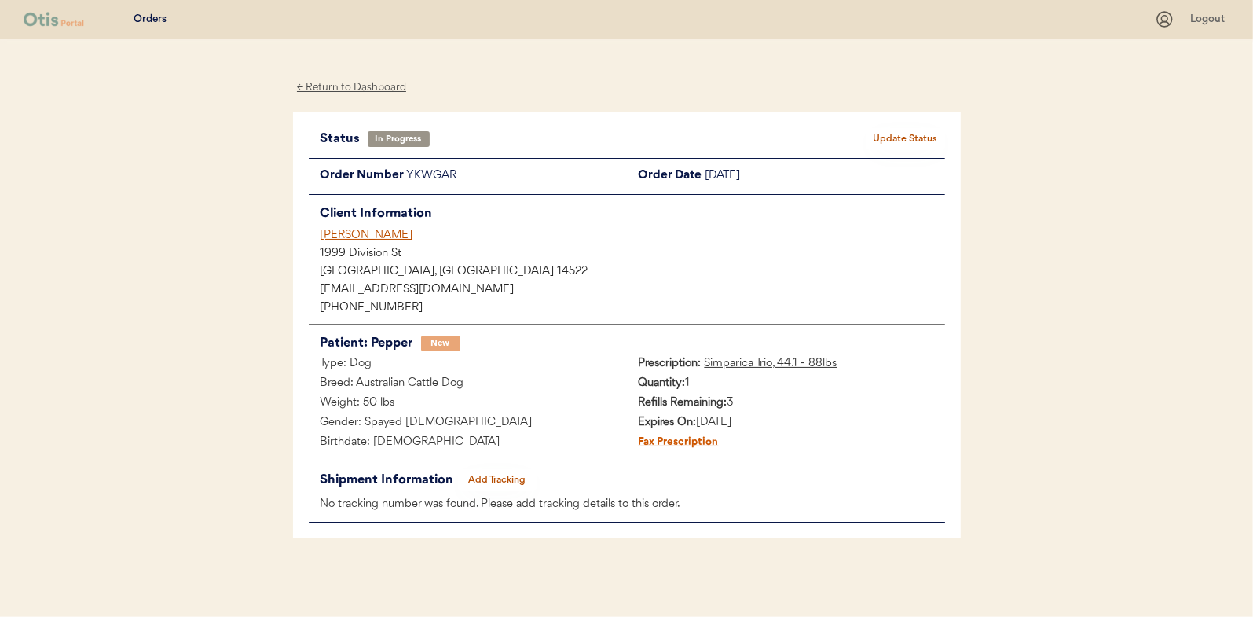
click at [495, 479] on button "Add Tracking" at bounding box center [497, 480] width 79 height 22
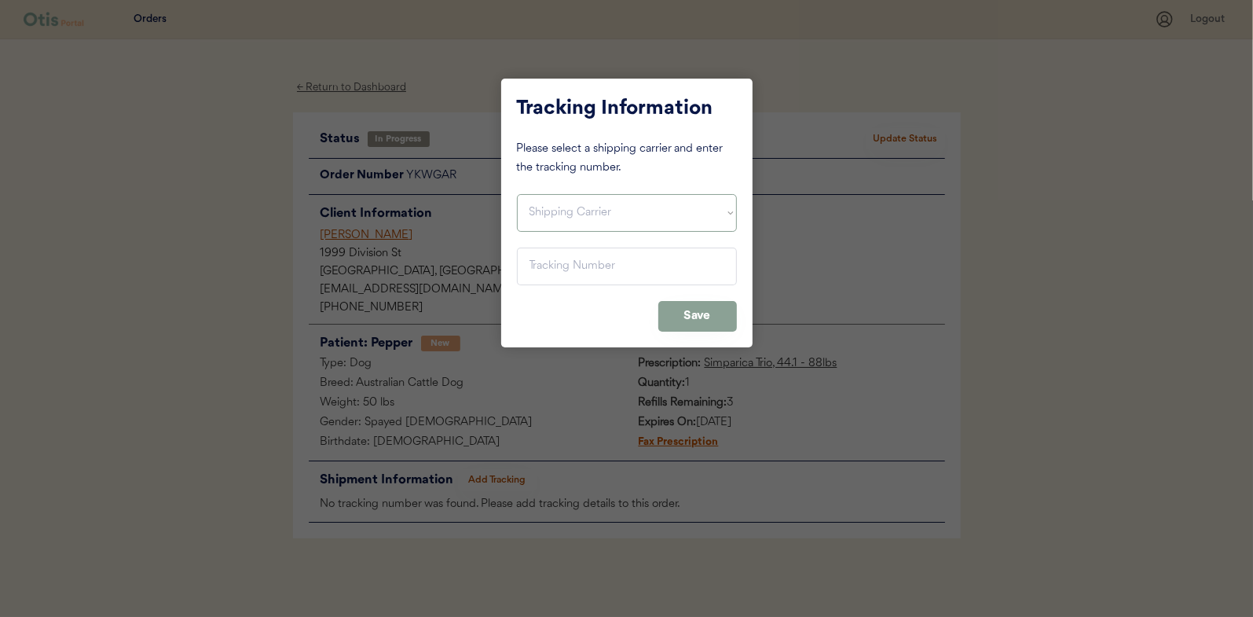
click at [608, 212] on select "Shipping Carrier FedEx FedEx Ground Economy UPS USPS" at bounding box center [627, 213] width 220 height 38
select select ""usps""
click at [517, 194] on select "Shipping Carrier FedEx FedEx Ground Economy UPS USPS" at bounding box center [627, 213] width 220 height 38
click at [552, 266] on input "input" at bounding box center [627, 266] width 220 height 38
paste input "9400150105799033755470"
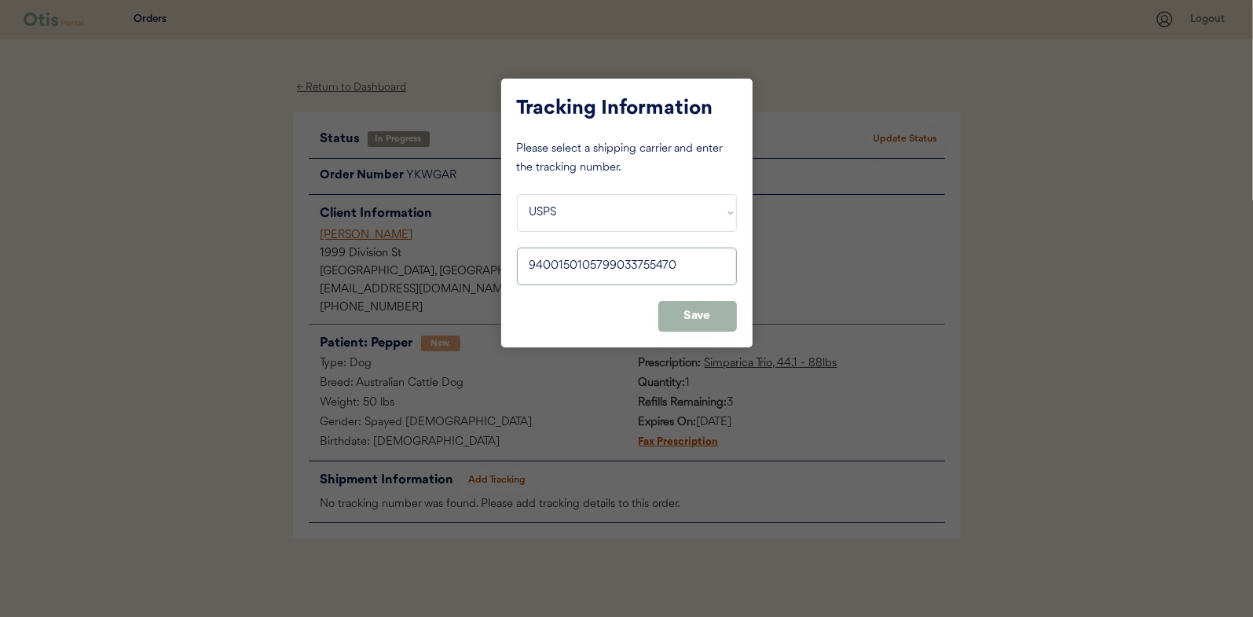
type input "9400150105799033755470"
click at [712, 311] on button "Save" at bounding box center [697, 316] width 79 height 31
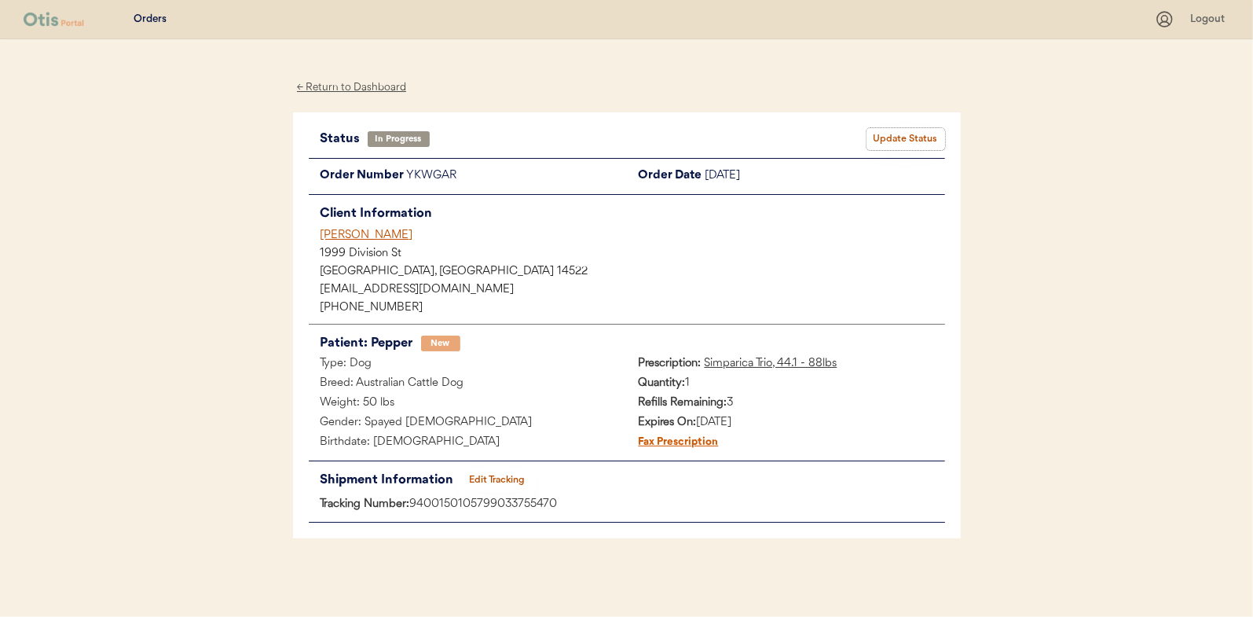
click at [904, 139] on button "Update Status" at bounding box center [906, 139] width 79 height 22
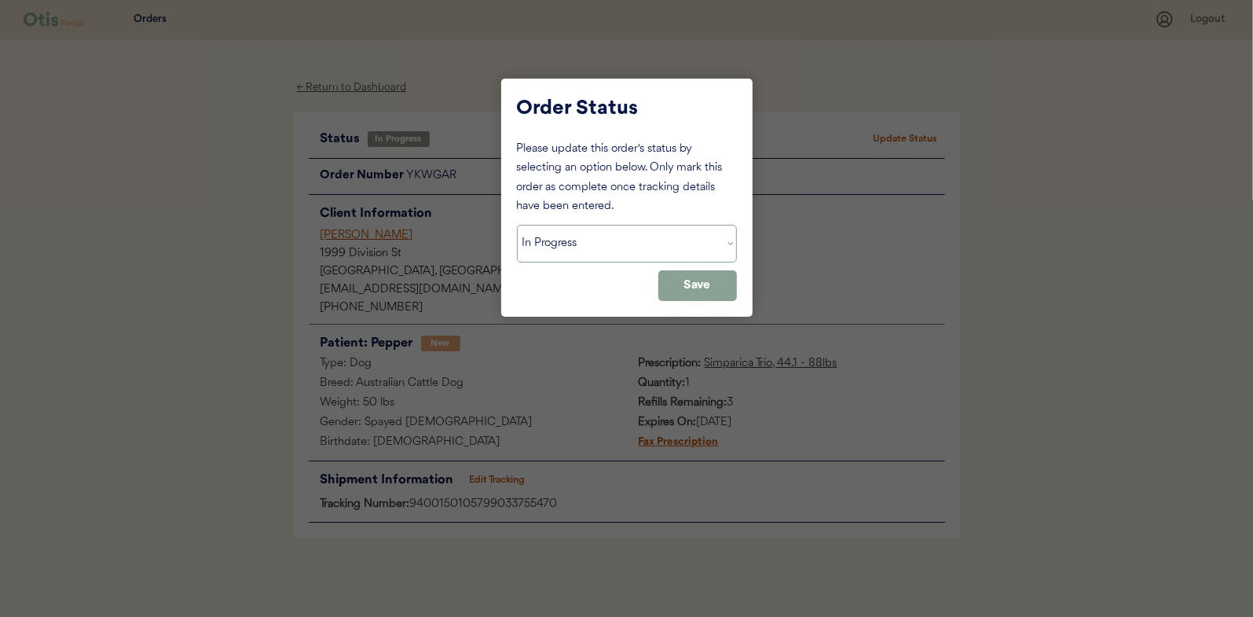
click at [621, 255] on select "Status On Hold New In Progress Complete Pending HW Consent Canceled" at bounding box center [627, 244] width 220 height 38
select select ""complete""
click at [517, 225] on select "Status On Hold New In Progress Complete Pending HW Consent Canceled" at bounding box center [627, 244] width 220 height 38
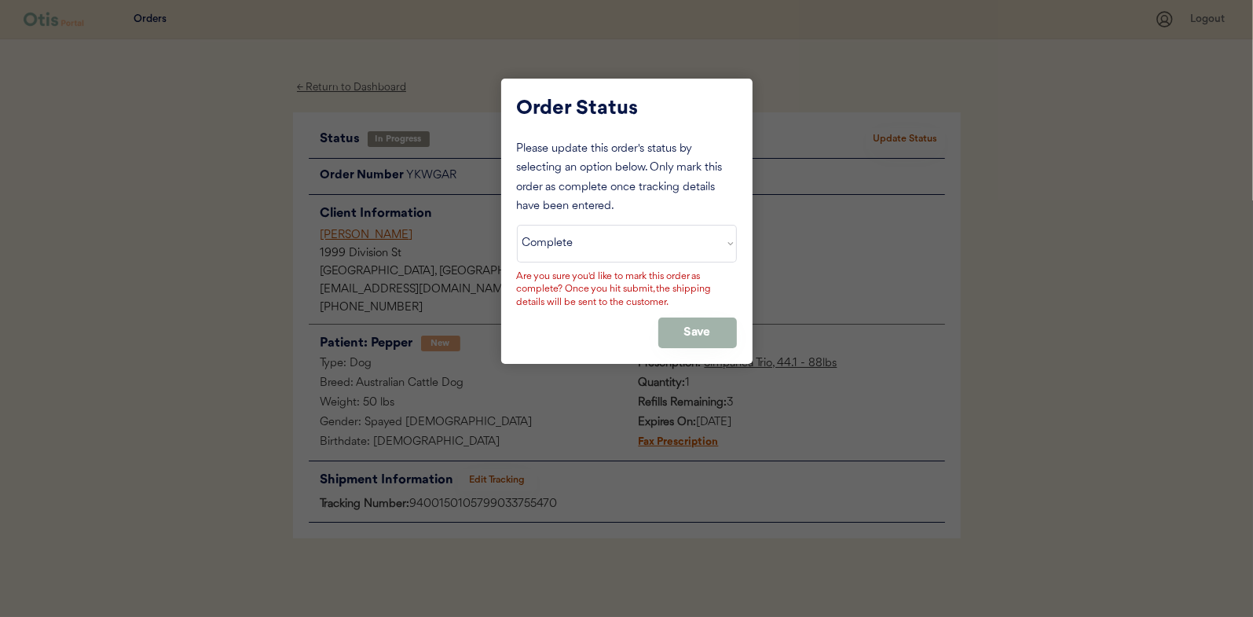
click at [689, 331] on button "Save" at bounding box center [697, 332] width 79 height 31
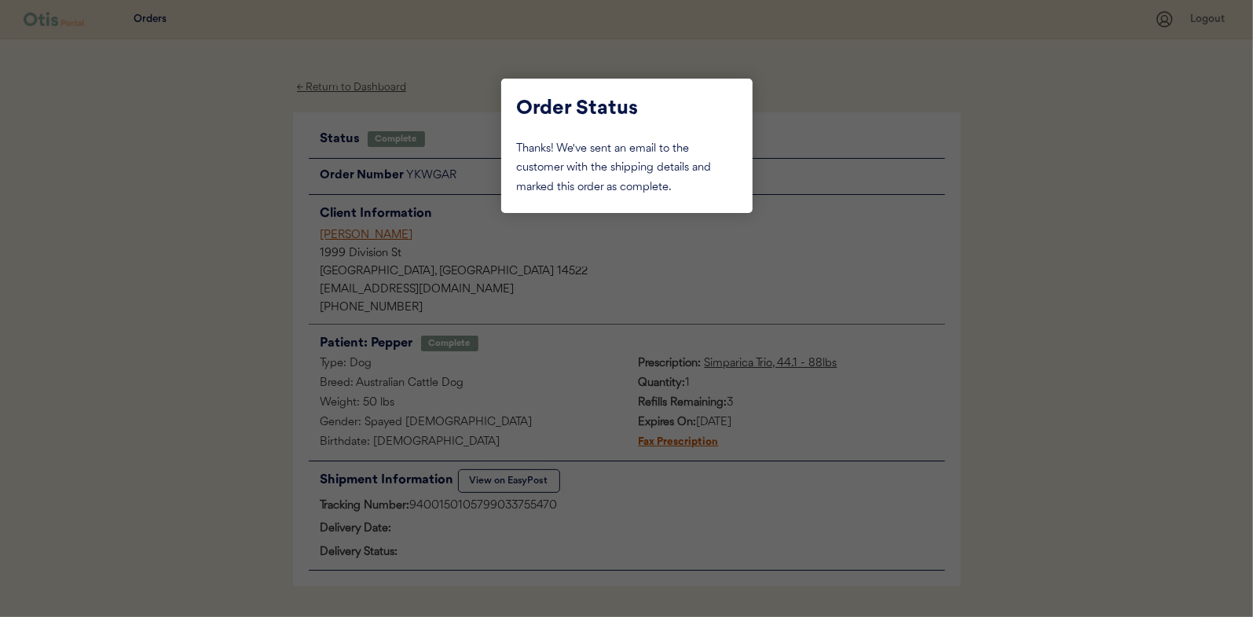
click at [229, 210] on div at bounding box center [626, 308] width 1253 height 617
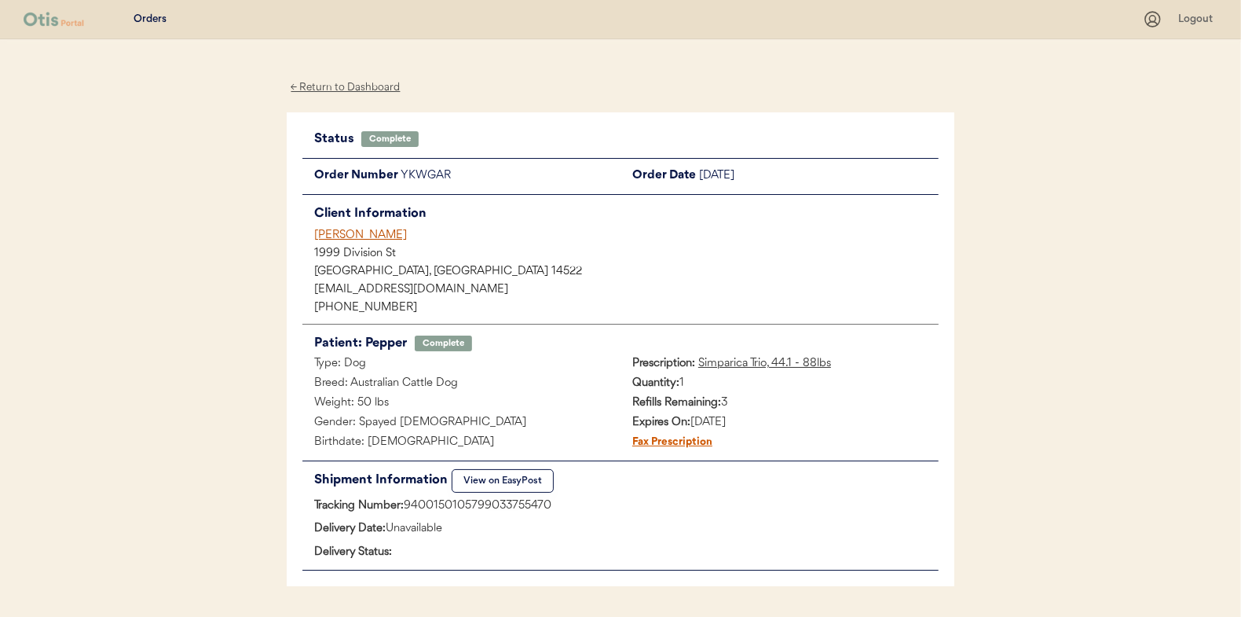
click at [358, 87] on div "← Return to Dashboard" at bounding box center [346, 88] width 118 height 18
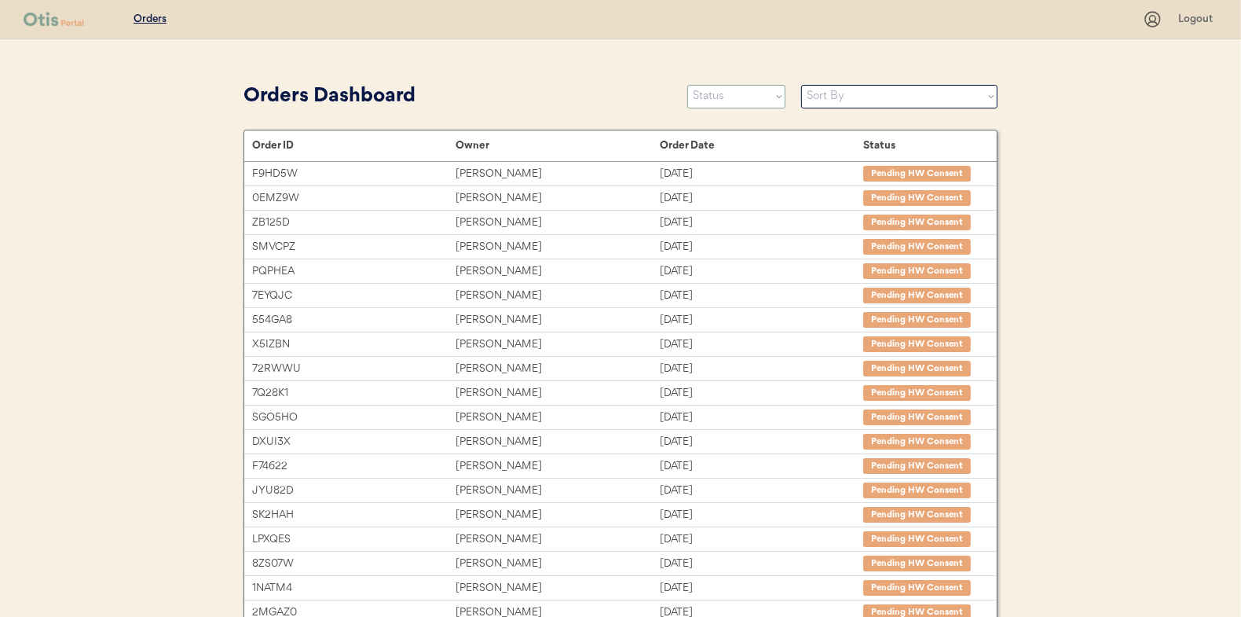
click at [728, 98] on select "Status On Hold New In Progress Complete Pending HW Consent Canceled" at bounding box center [736, 97] width 98 height 24
select select ""new""
click at [687, 85] on select "Status On Hold New In Progress Complete Pending HW Consent Canceled" at bounding box center [736, 97] width 98 height 24
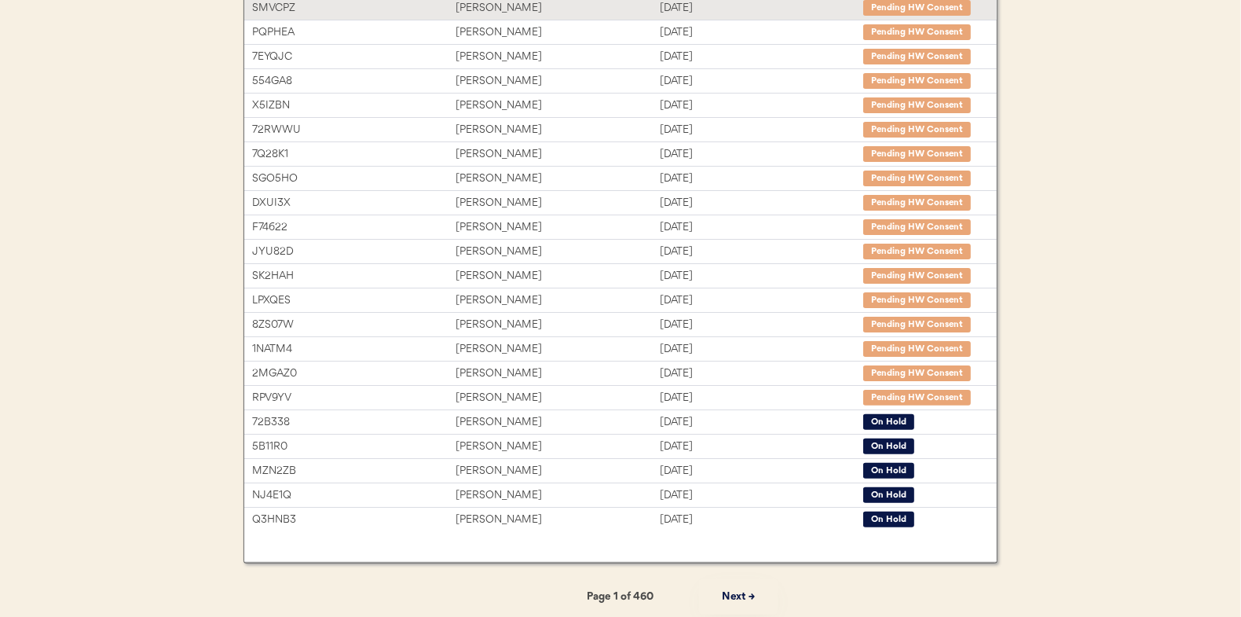
scroll to position [241, 0]
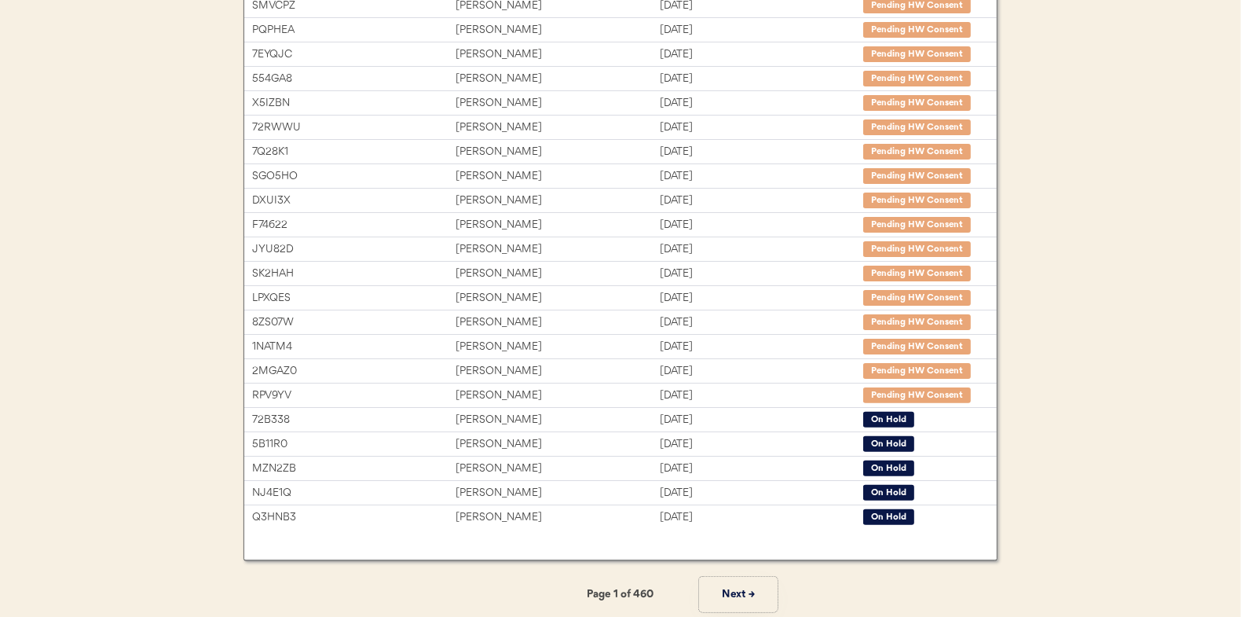
click at [741, 588] on button "Next →" at bounding box center [738, 594] width 79 height 35
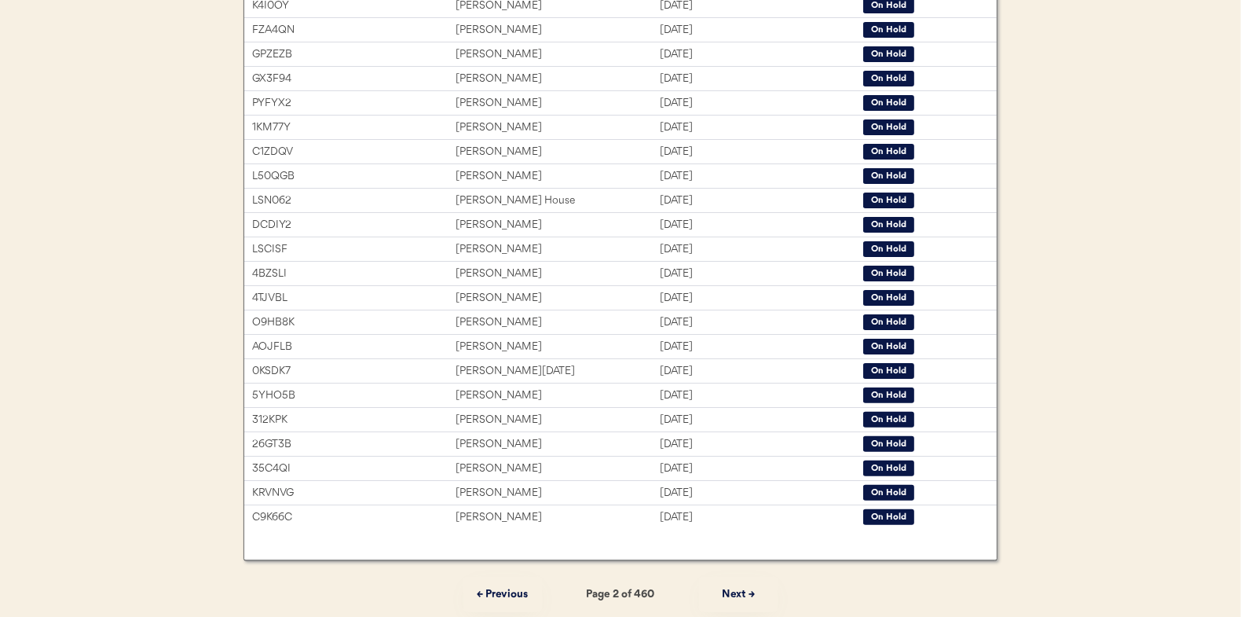
click at [741, 588] on button "Next →" at bounding box center [738, 594] width 79 height 35
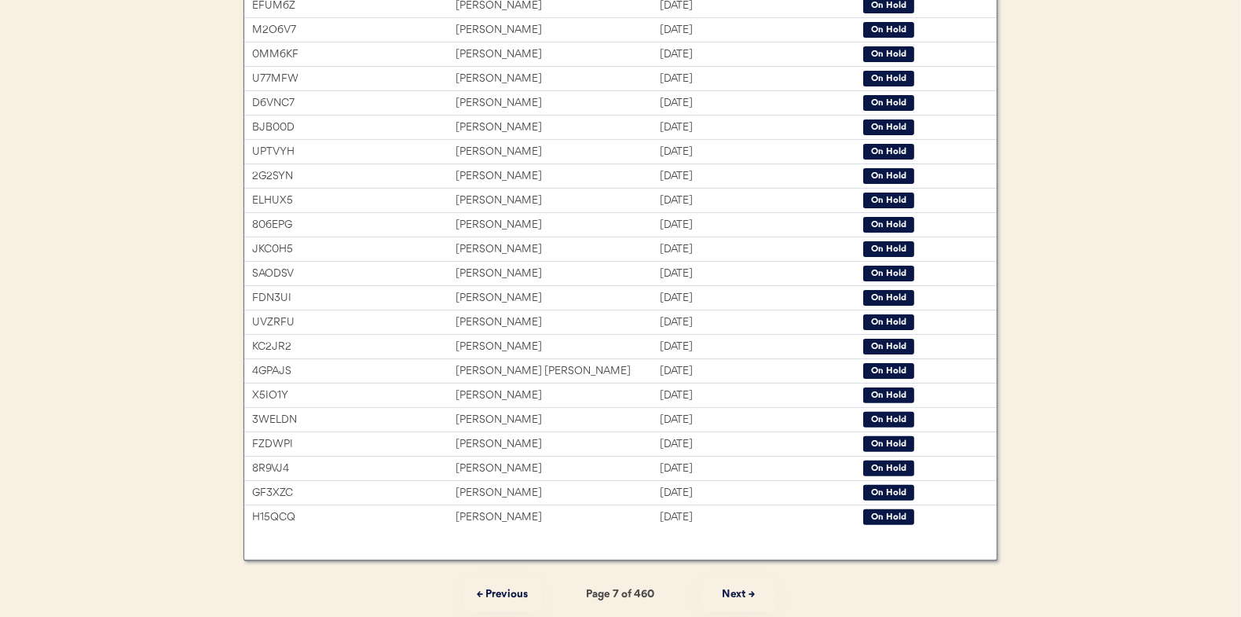
click at [741, 588] on button "Next →" at bounding box center [738, 594] width 79 height 35
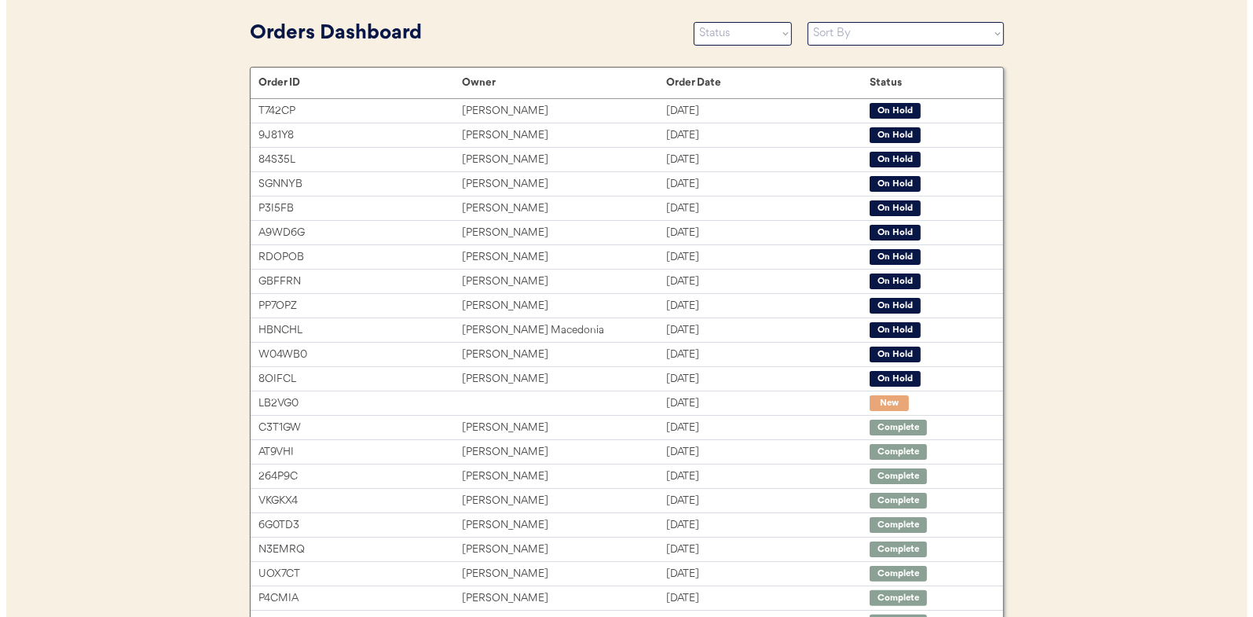
scroll to position [0, 0]
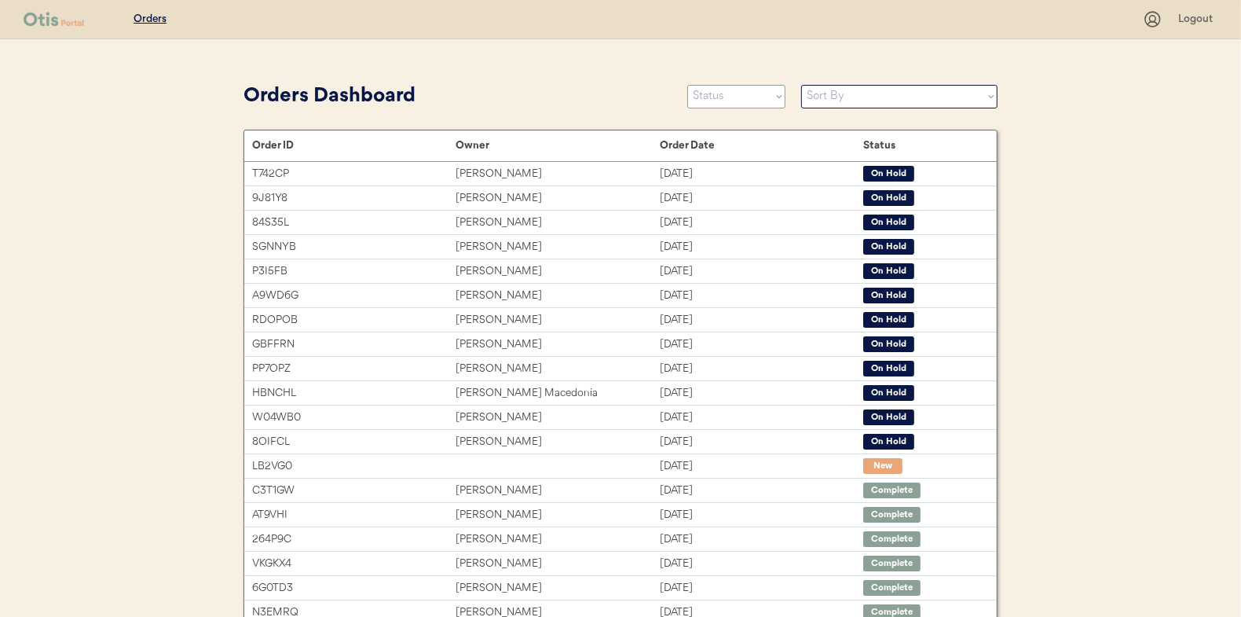
click at [723, 97] on select "Status On Hold New In Progress Complete Pending HW Consent Canceled" at bounding box center [736, 97] width 98 height 24
select select ""new""
click at [687, 85] on select "Status On Hold New In Progress Complete Pending HW Consent Canceled" at bounding box center [736, 97] width 98 height 24
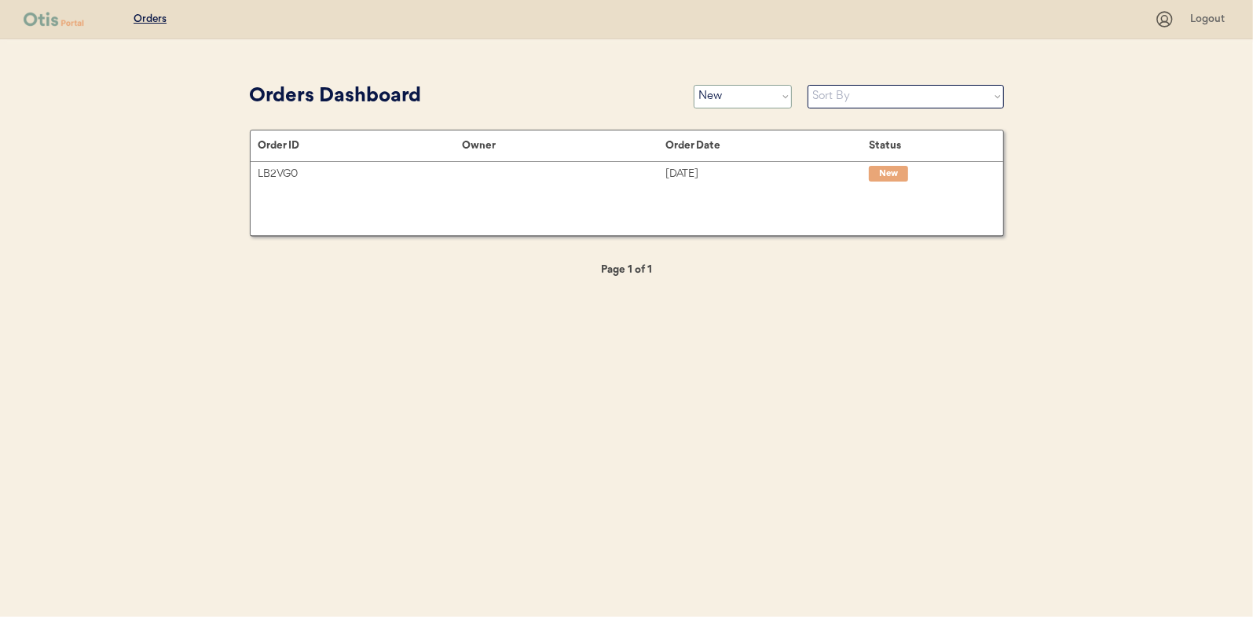
click at [742, 106] on select "Status On Hold New In Progress Complete Pending HW Consent Canceled" at bounding box center [743, 97] width 98 height 24
click at [742, 101] on select "Status On Hold New In Progress Complete Pending HW Consent Canceled" at bounding box center [743, 97] width 98 height 24
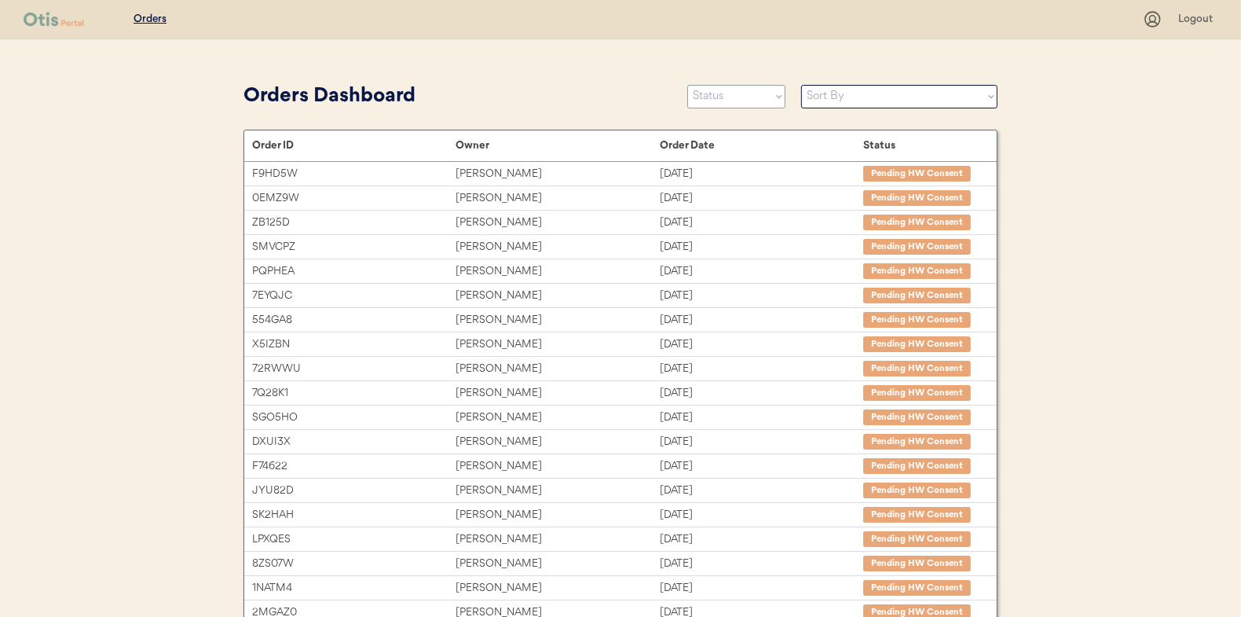
click at [732, 95] on select "Status On Hold New In Progress Complete Pending HW Consent Canceled" at bounding box center [736, 97] width 98 height 24
select select ""new""
click at [687, 85] on select "Status On Hold New In Progress Complete Pending HW Consent Canceled" at bounding box center [736, 97] width 98 height 24
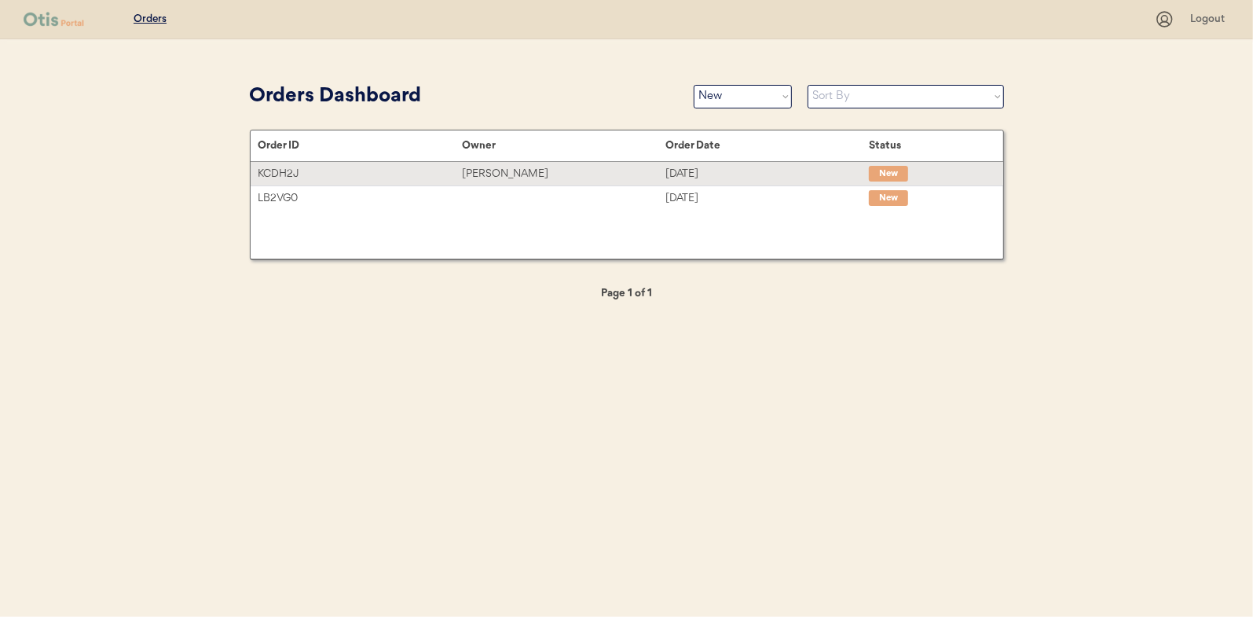
click at [491, 176] on div "[PERSON_NAME]" at bounding box center [563, 174] width 203 height 18
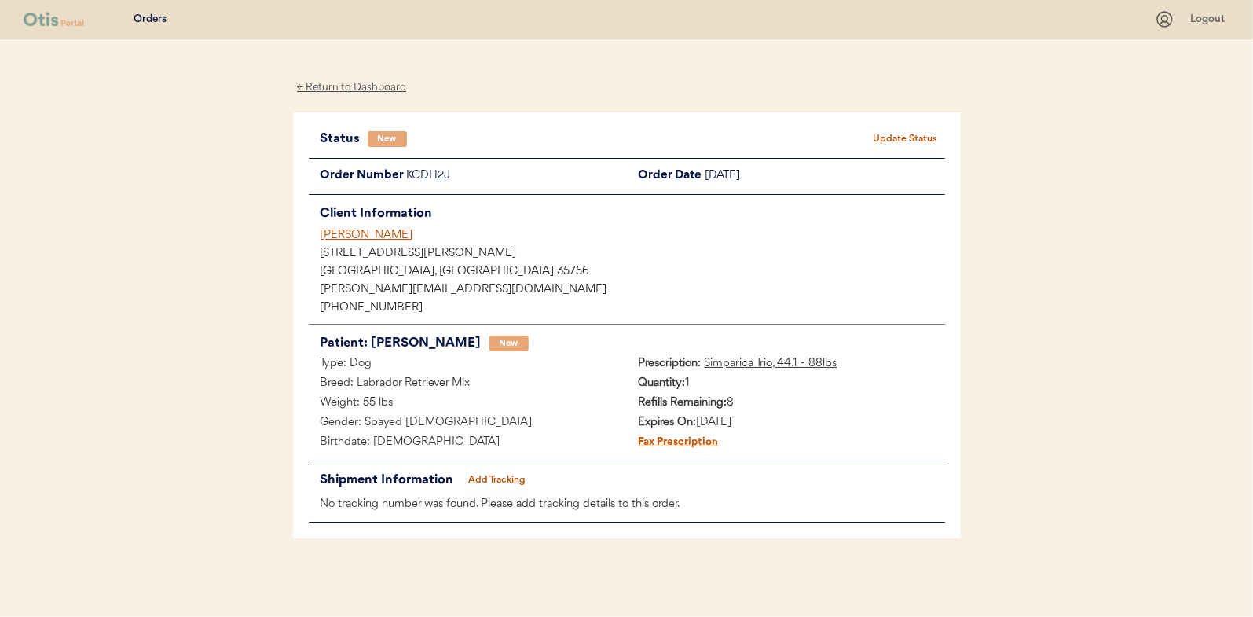
click at [889, 136] on button "Update Status" at bounding box center [906, 139] width 79 height 22
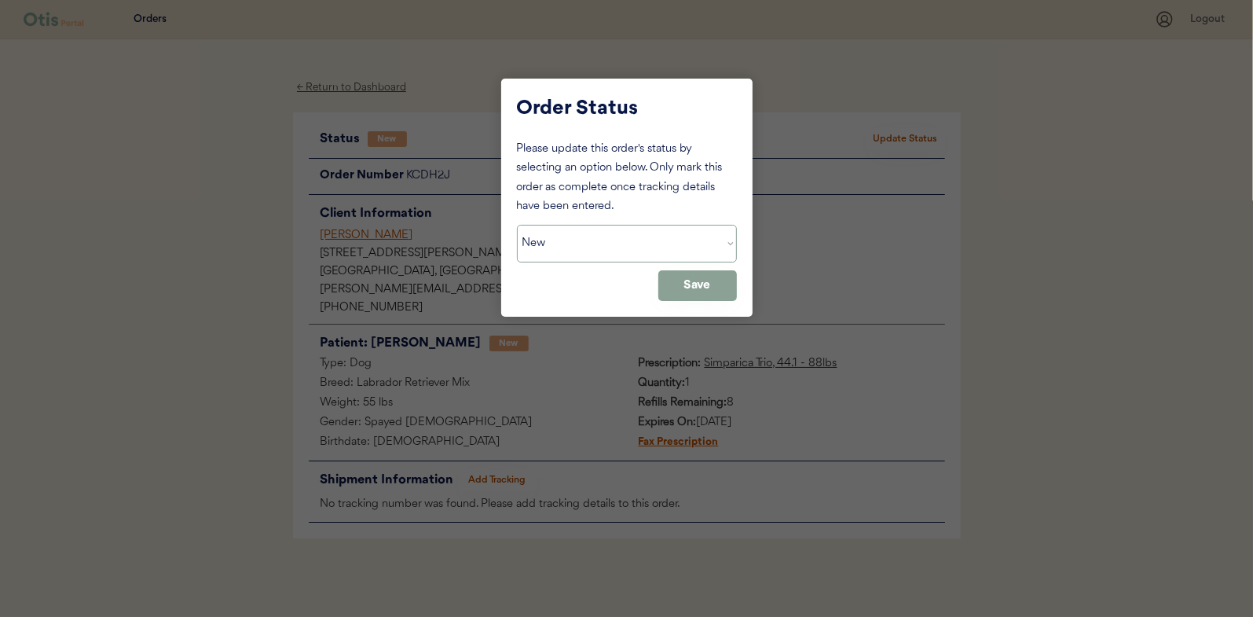
click at [544, 244] on select "Status On Hold New In Progress Complete Pending HW Consent Canceled" at bounding box center [627, 244] width 220 height 38
select select ""in_progress""
click at [517, 225] on select "Status On Hold New In Progress Complete Pending HW Consent Canceled" at bounding box center [627, 244] width 220 height 38
click at [695, 284] on button "Save" at bounding box center [697, 285] width 79 height 31
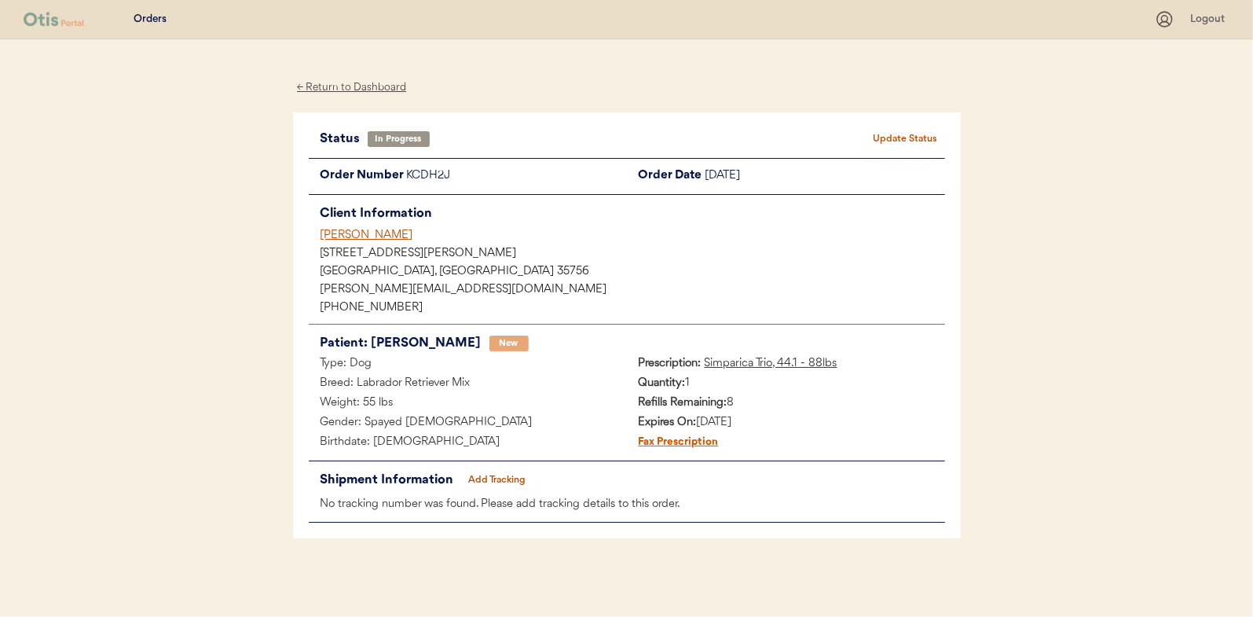
click at [347, 85] on div "← Return to Dashboard" at bounding box center [352, 88] width 118 height 18
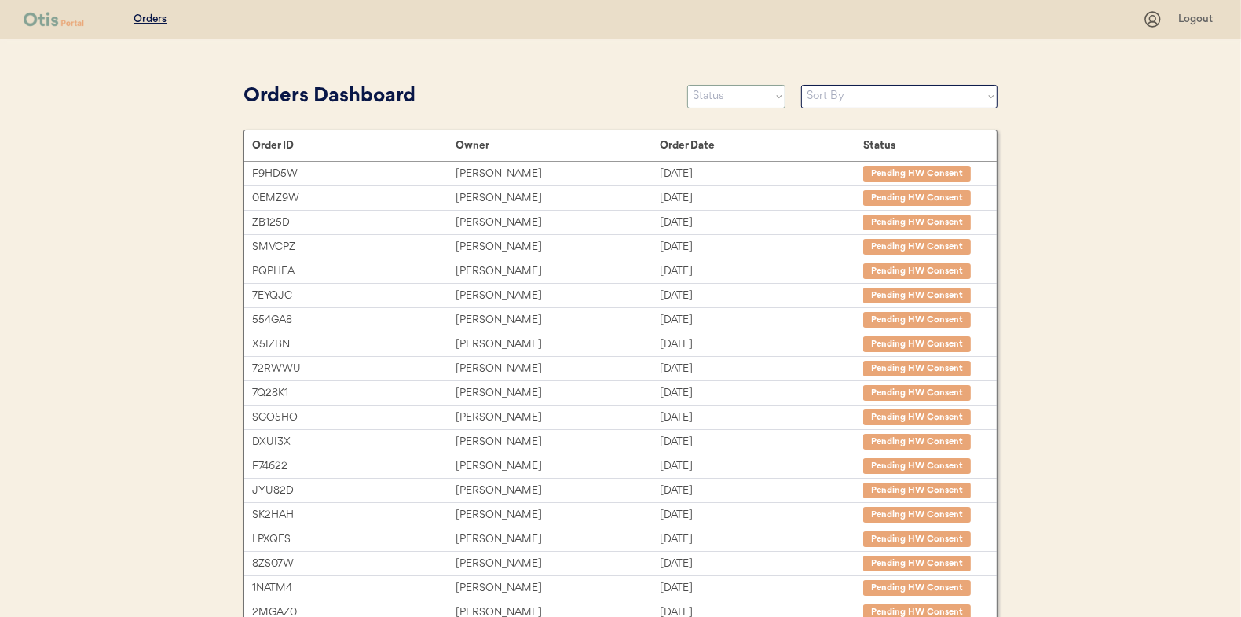
click at [693, 93] on select "Status On Hold New In Progress Complete Pending HW Consent Canceled" at bounding box center [736, 97] width 98 height 24
select select ""new""
click at [687, 85] on select "Status On Hold New In Progress Complete Pending HW Consent Canceled" at bounding box center [736, 97] width 98 height 24
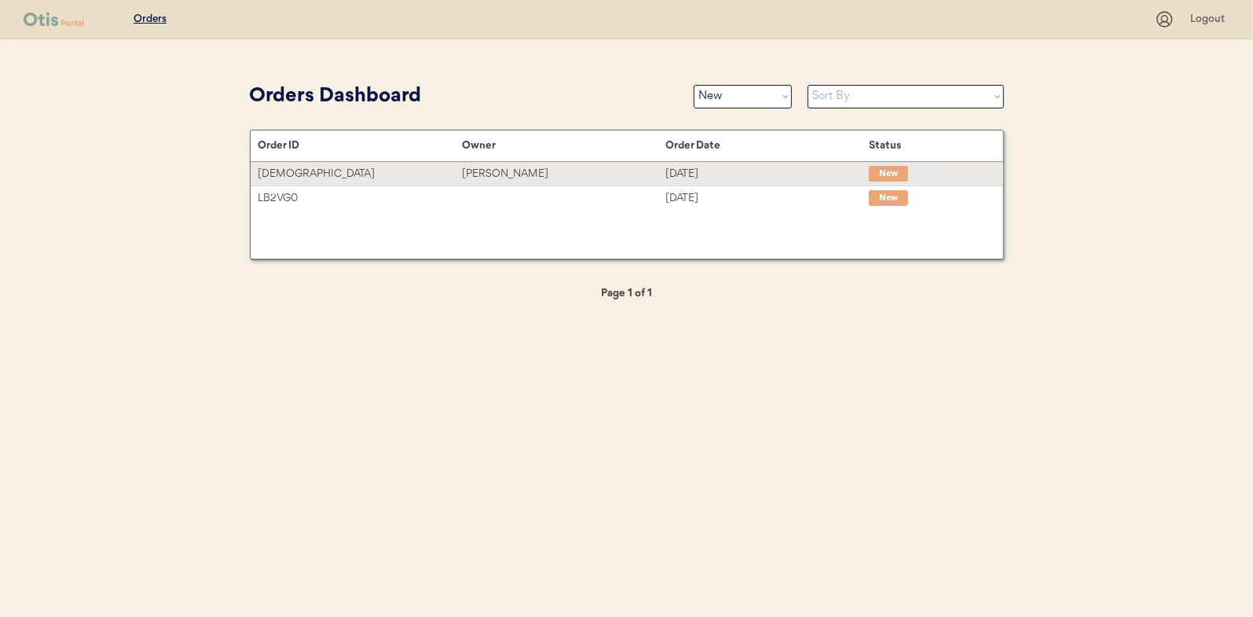
click at [497, 175] on div "[PERSON_NAME]" at bounding box center [563, 174] width 203 height 18
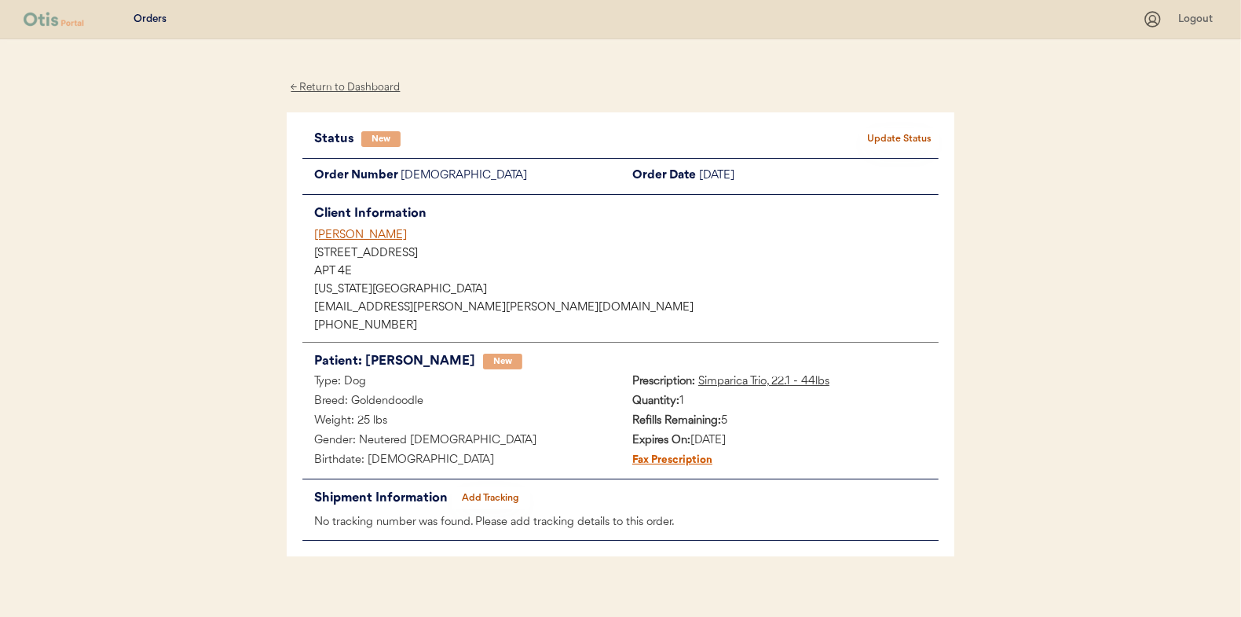
click at [898, 135] on button "Update Status" at bounding box center [899, 139] width 79 height 22
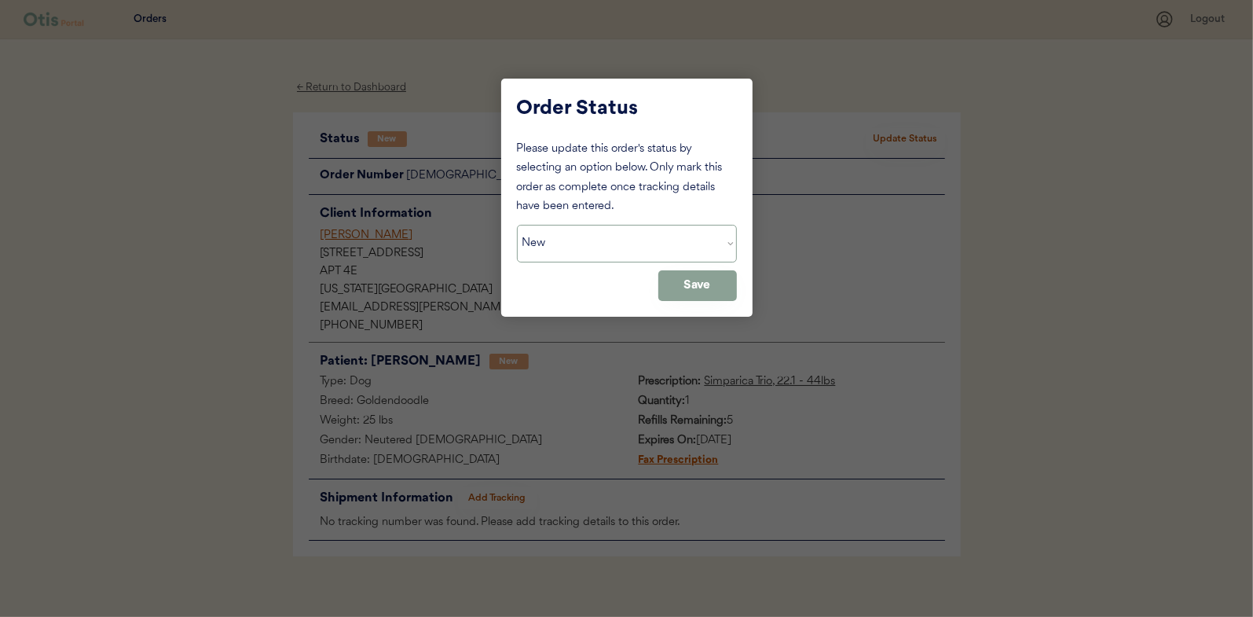
click at [545, 236] on select "Status On Hold New In Progress Complete Pending HW Consent Canceled" at bounding box center [627, 244] width 220 height 38
select select ""in_progress""
click at [517, 225] on select "Status On Hold New In Progress Complete Pending HW Consent Canceled" at bounding box center [627, 244] width 220 height 38
click at [694, 287] on button "Save" at bounding box center [697, 285] width 79 height 31
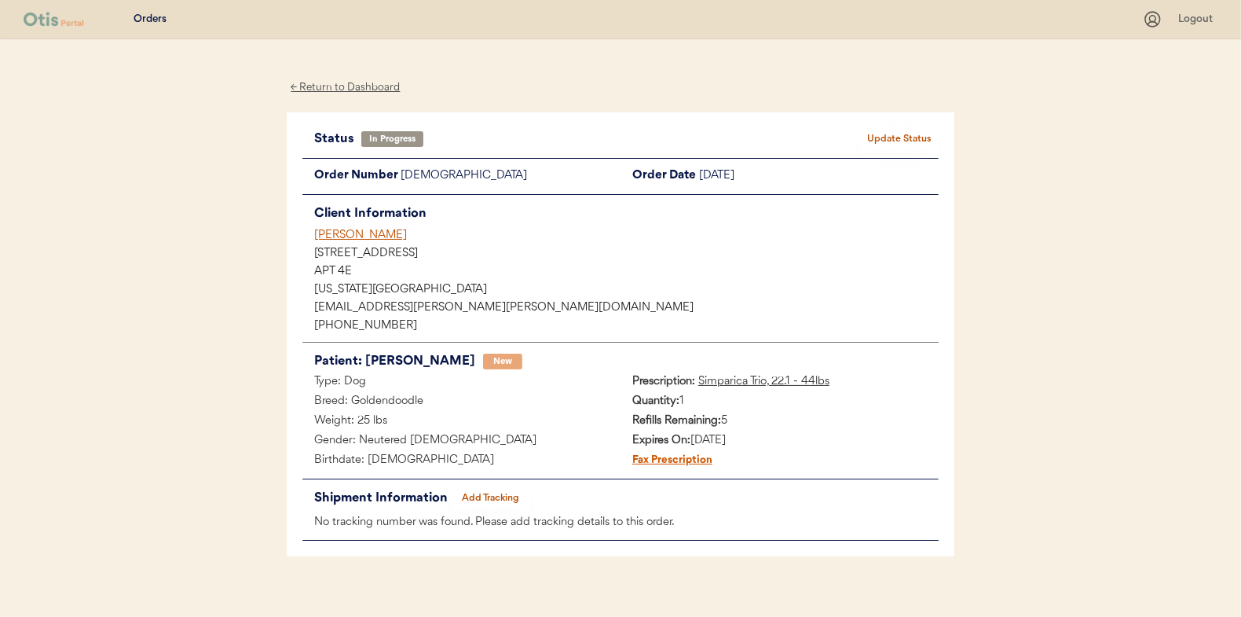
click at [339, 93] on div "← Return to Dashboard" at bounding box center [346, 88] width 118 height 18
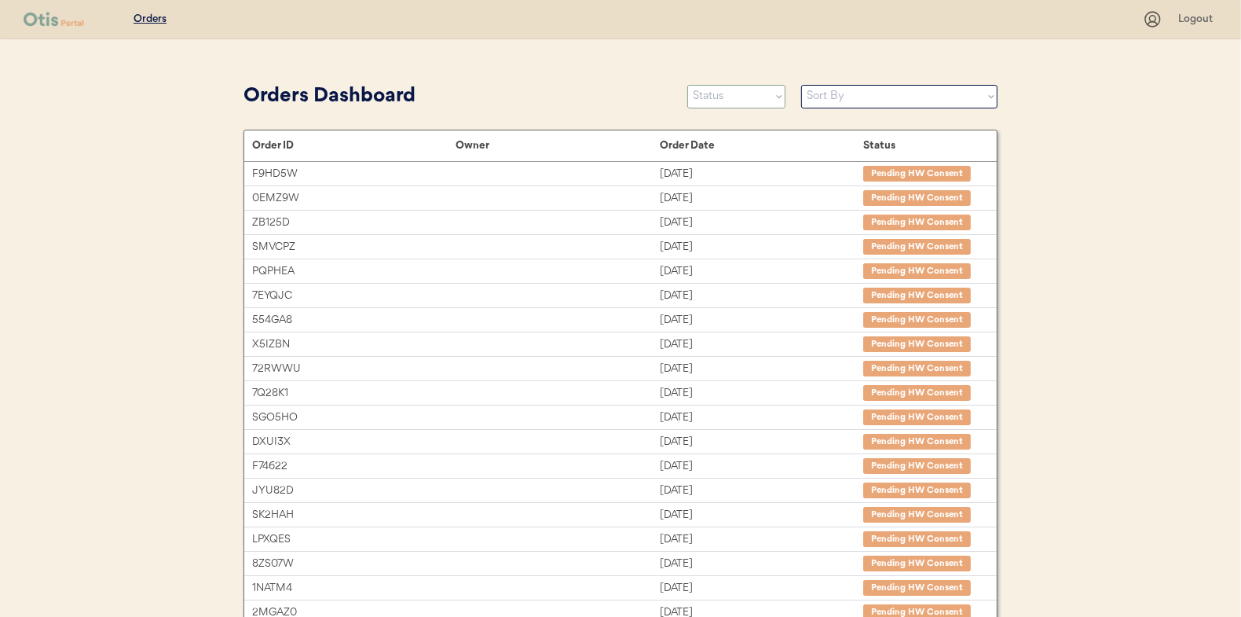
click at [727, 101] on select "Status On Hold New In Progress Complete Pending HW Consent Canceled" at bounding box center [736, 97] width 98 height 24
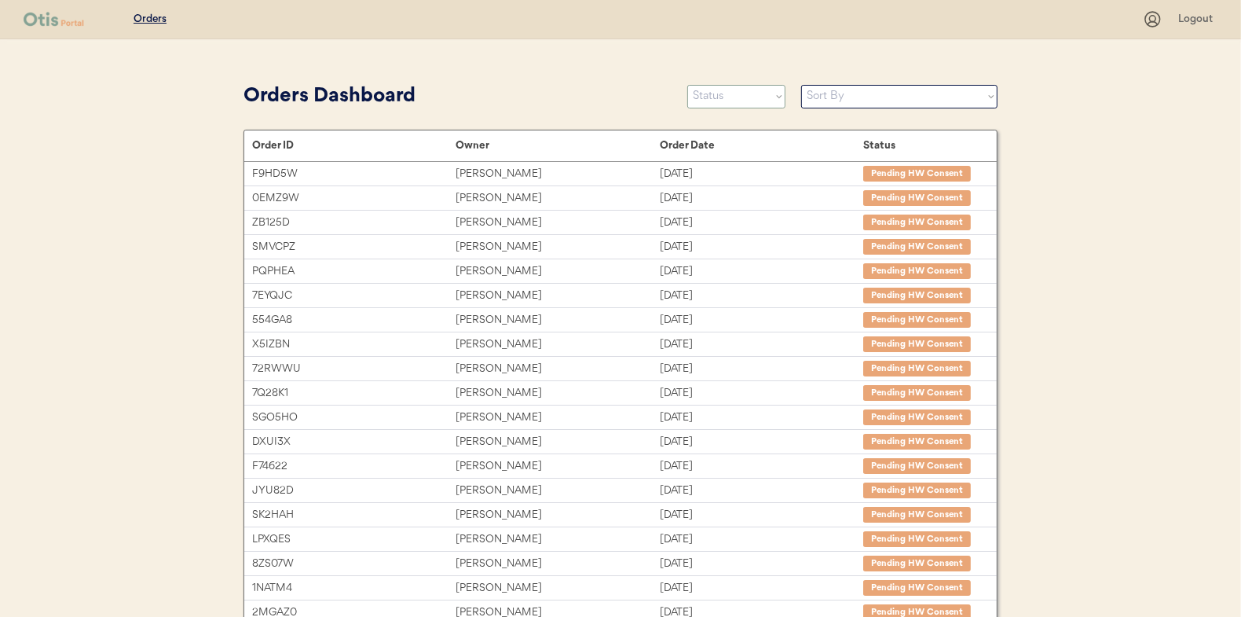
select select ""new""
click at [687, 85] on select "Status On Hold New In Progress Complete Pending HW Consent Canceled" at bounding box center [736, 97] width 98 height 24
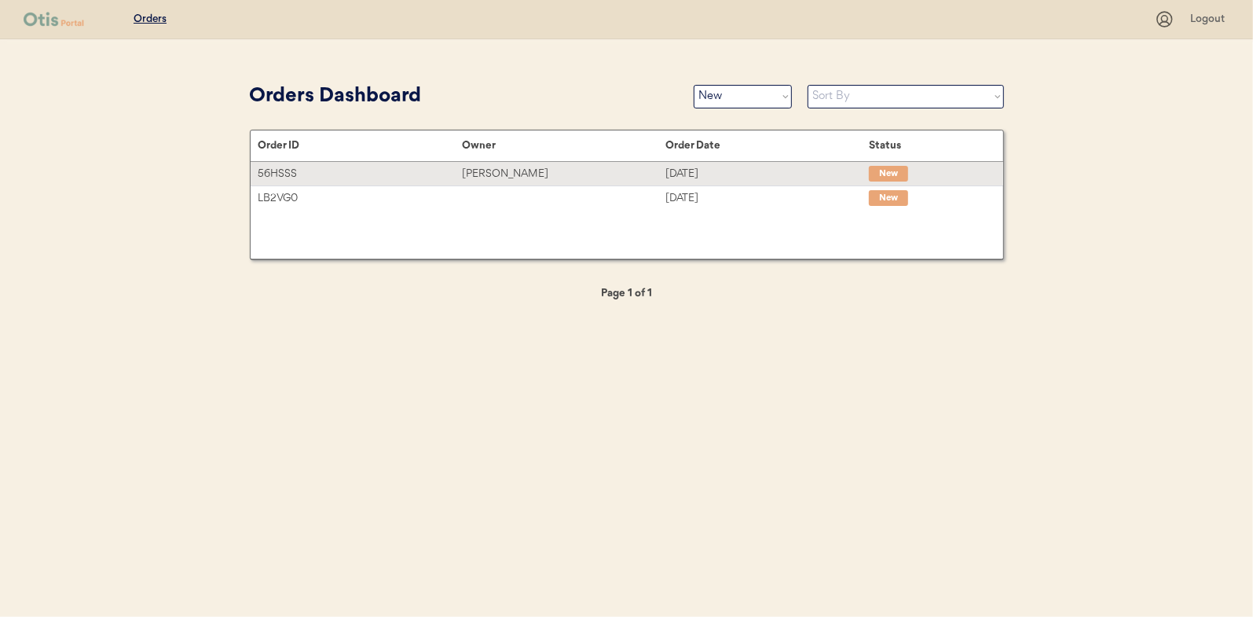
click at [512, 174] on div "[PERSON_NAME]" at bounding box center [563, 174] width 203 height 18
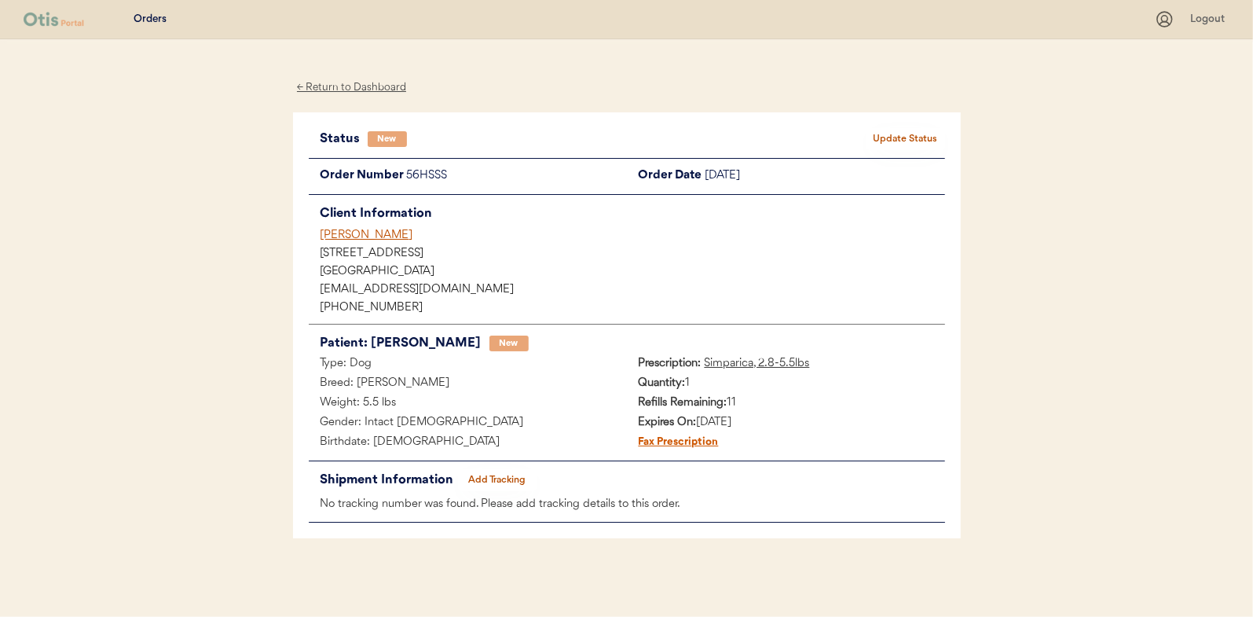
click at [907, 130] on button "Update Status" at bounding box center [906, 139] width 79 height 22
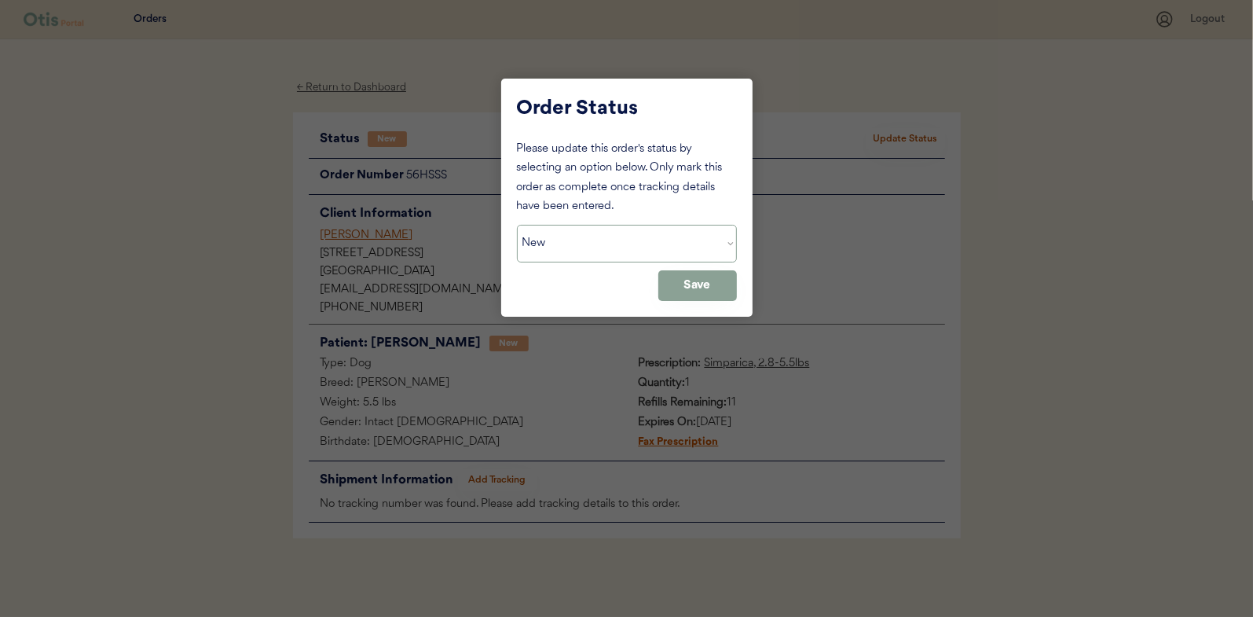
click at [604, 261] on select "Status On Hold New In Progress Complete Pending HW Consent Canceled" at bounding box center [627, 244] width 220 height 38
select select ""in_progress""
click at [517, 225] on select "Status On Hold New In Progress Complete Pending HW Consent Canceled" at bounding box center [627, 244] width 220 height 38
click at [687, 283] on button "Save" at bounding box center [697, 285] width 79 height 31
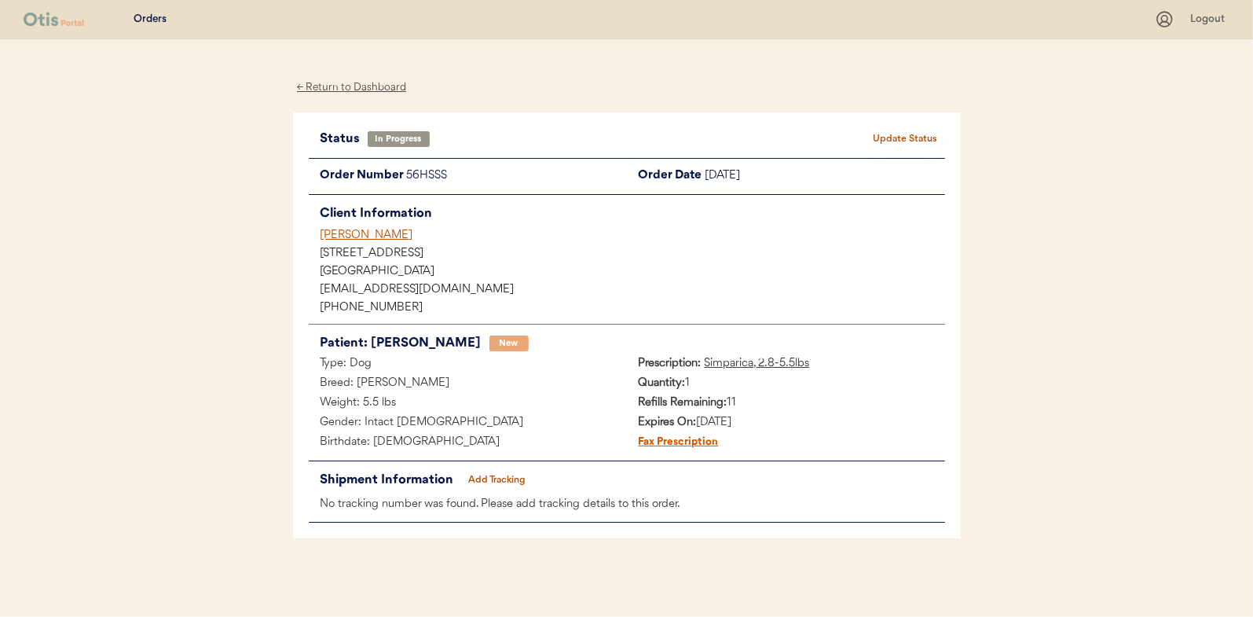
click at [375, 95] on div "← Return to Dashboard" at bounding box center [352, 88] width 118 height 18
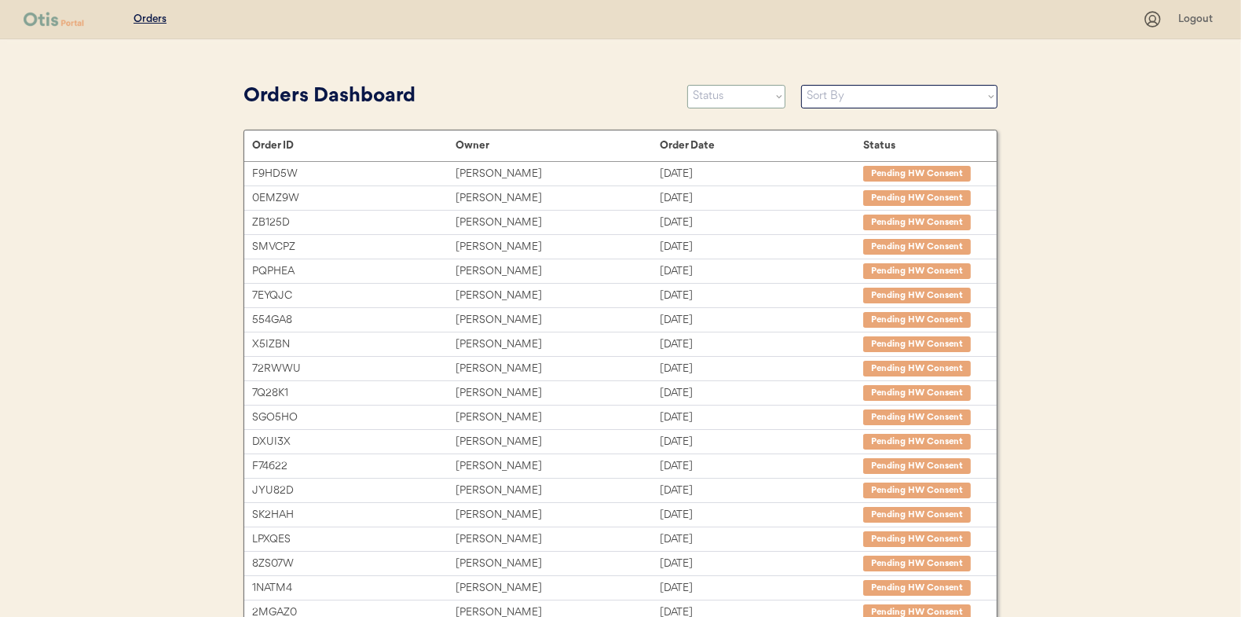
click at [711, 97] on select "Status On Hold New In Progress Complete Pending HW Consent Canceled" at bounding box center [736, 97] width 98 height 24
click at [687, 85] on select "Status On Hold New In Progress Complete Pending HW Consent Canceled" at bounding box center [736, 97] width 98 height 24
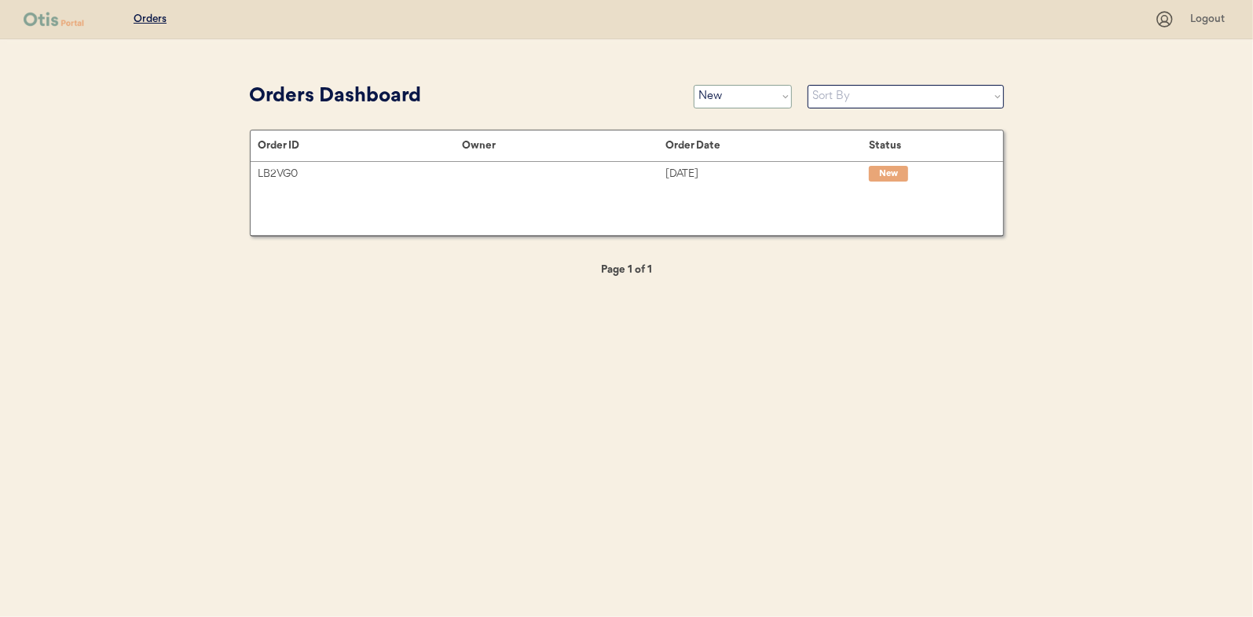
click at [733, 94] on select "Status On Hold New In Progress Complete Pending HW Consent Canceled" at bounding box center [743, 97] width 98 height 24
select select ""in_progress""
click at [694, 85] on select "Status On Hold New In Progress Complete Pending HW Consent Canceled" at bounding box center [743, 97] width 98 height 24
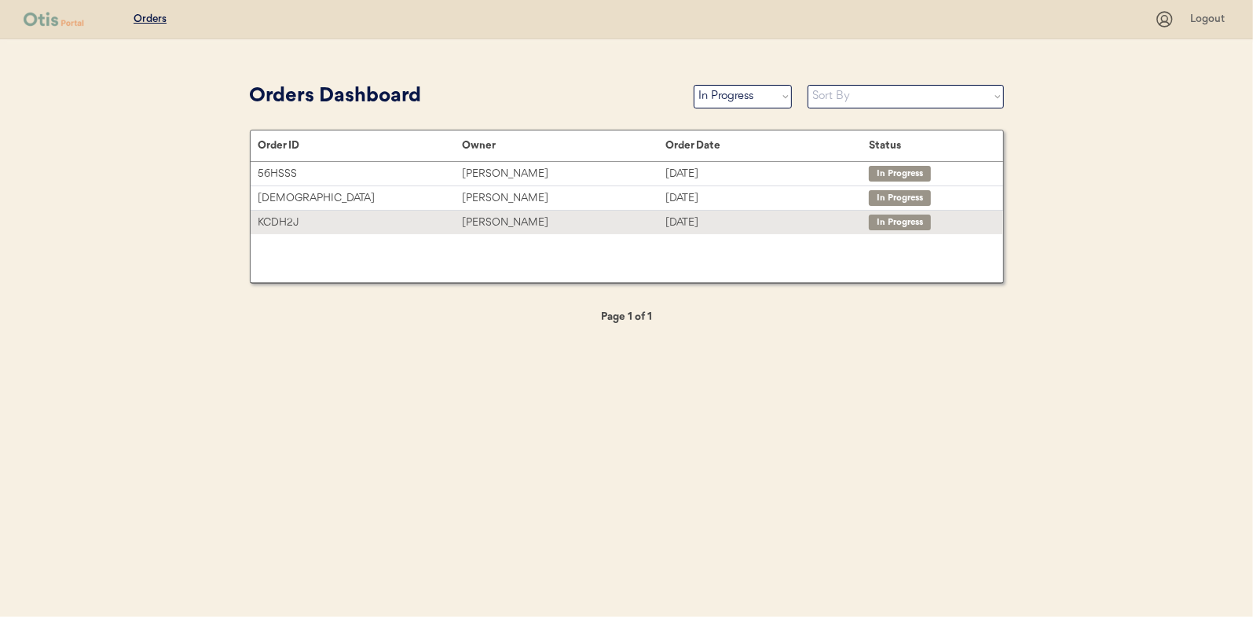
click at [485, 221] on div "[PERSON_NAME]" at bounding box center [563, 223] width 203 height 18
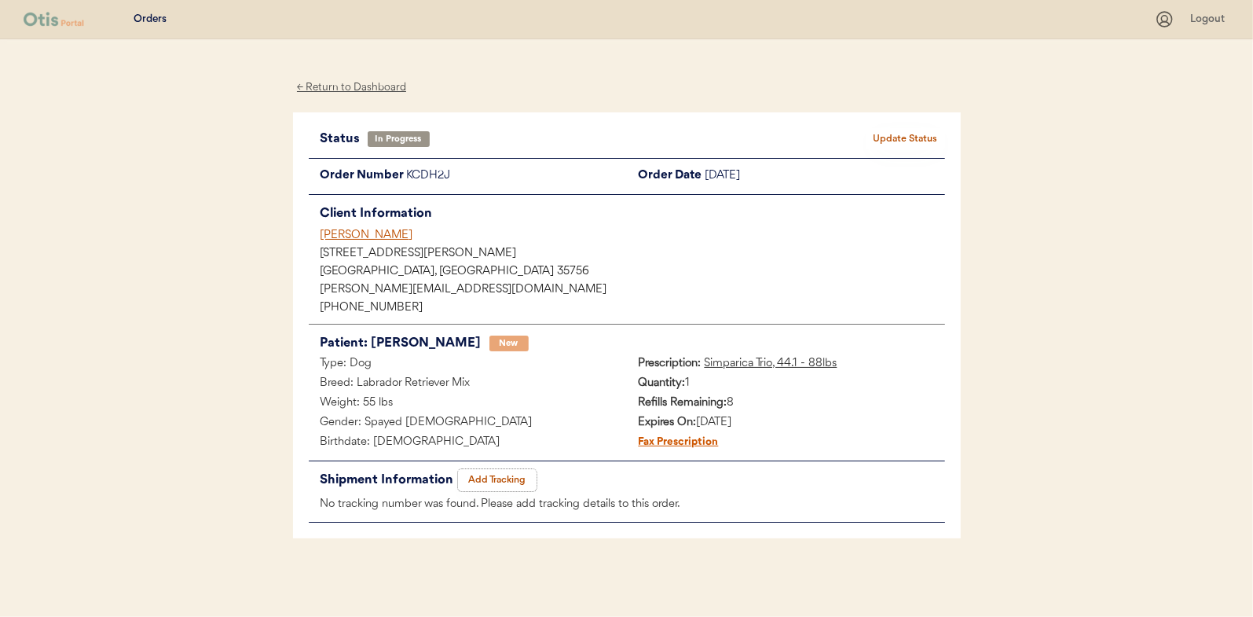
click at [499, 475] on button "Add Tracking" at bounding box center [497, 480] width 79 height 22
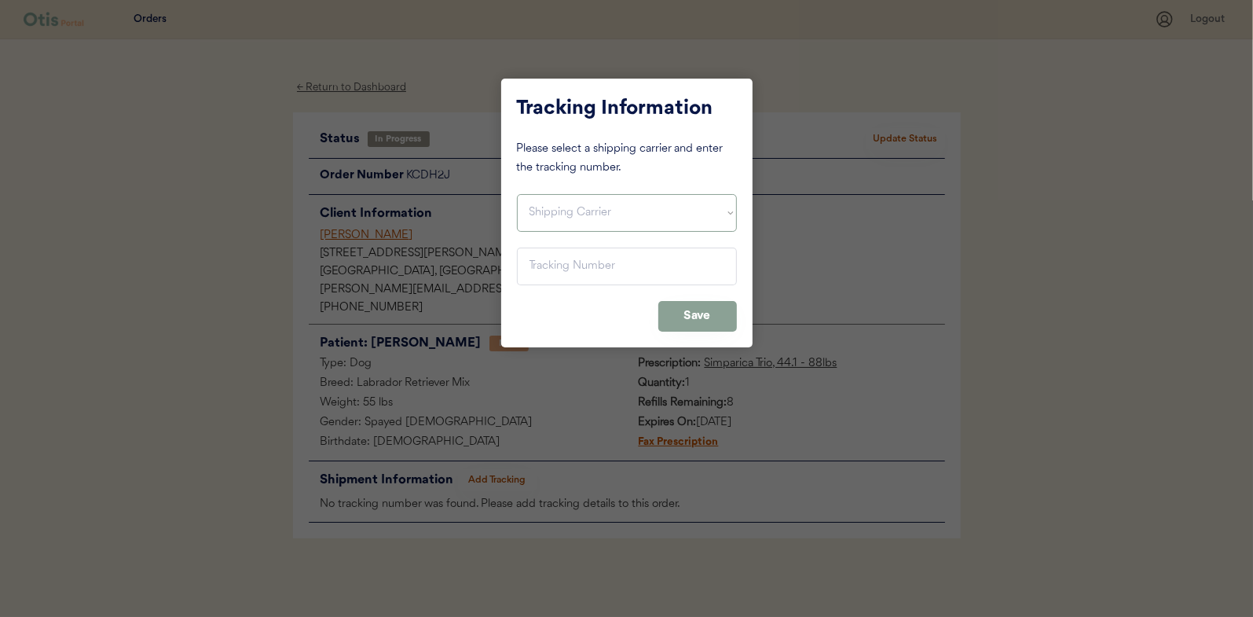
click at [560, 212] on select "Shipping Carrier FedEx FedEx Ground Economy UPS USPS" at bounding box center [627, 213] width 220 height 38
select select ""usps""
click at [517, 194] on select "Shipping Carrier FedEx FedEx Ground Economy UPS USPS" at bounding box center [627, 213] width 220 height 38
click at [530, 269] on input "input" at bounding box center [627, 266] width 220 height 38
paste input "9400150105798033842081"
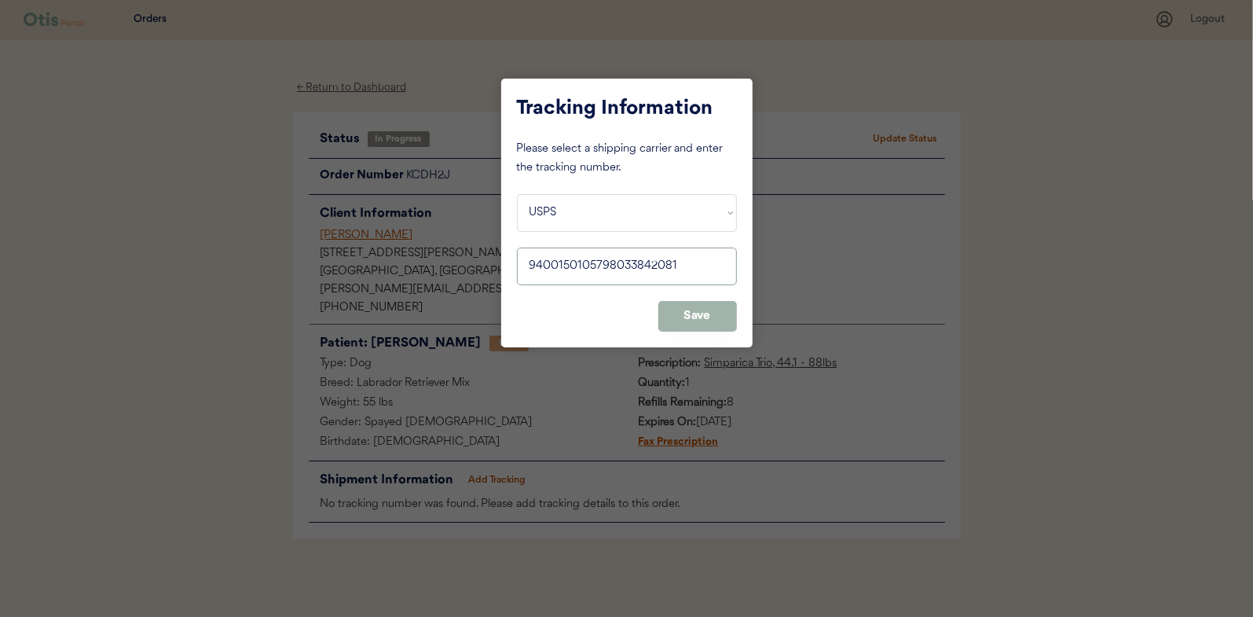
type input "9400150105798033842081"
click at [711, 316] on button "Save" at bounding box center [697, 316] width 79 height 31
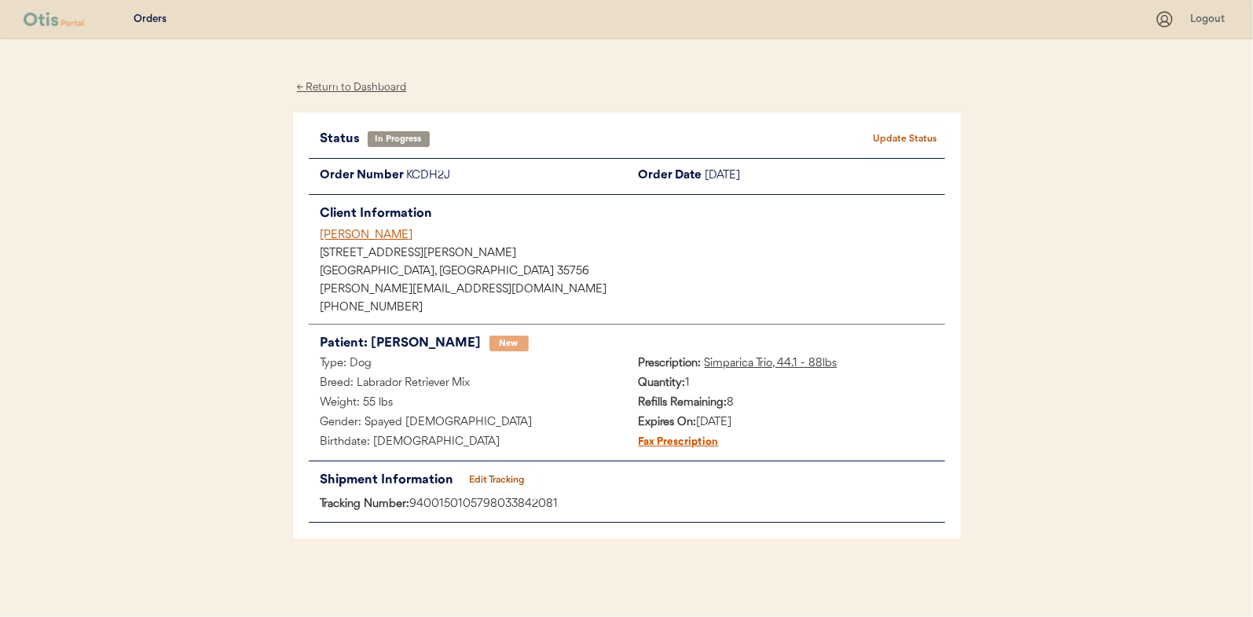
click at [902, 137] on button "Update Status" at bounding box center [906, 139] width 79 height 22
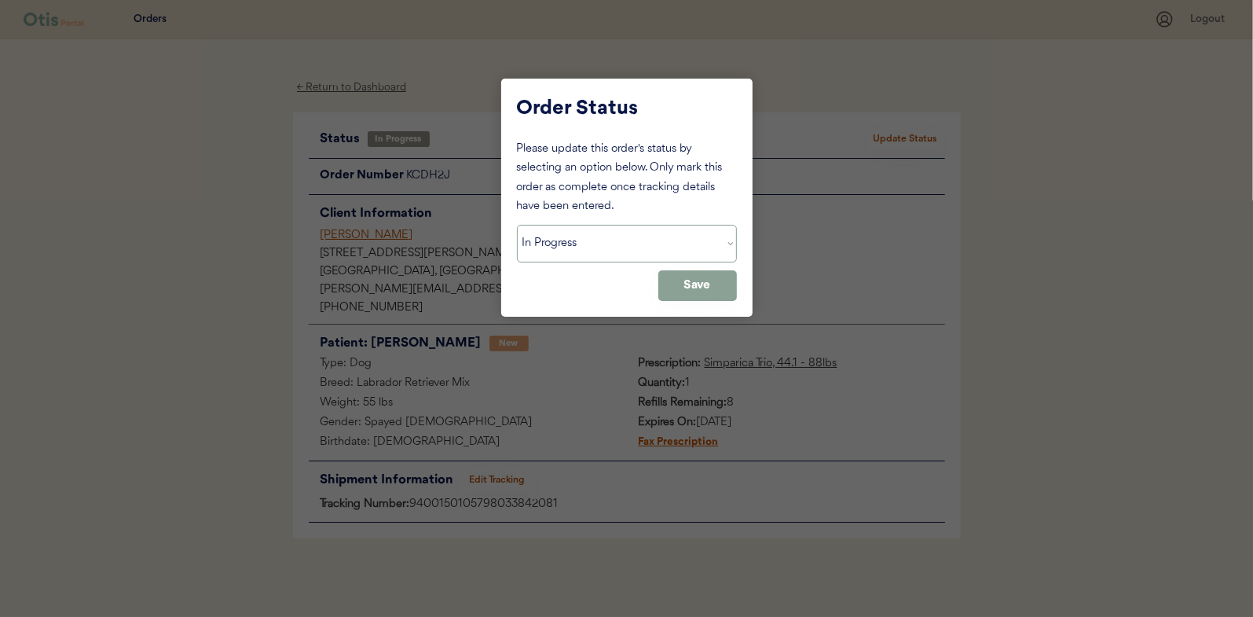
click at [544, 255] on select "Status On Hold New In Progress Complete Pending HW Consent Canceled" at bounding box center [627, 244] width 220 height 38
select select ""complete""
click at [517, 225] on select "Status On Hold New In Progress Complete Pending HW Consent Canceled" at bounding box center [627, 244] width 220 height 38
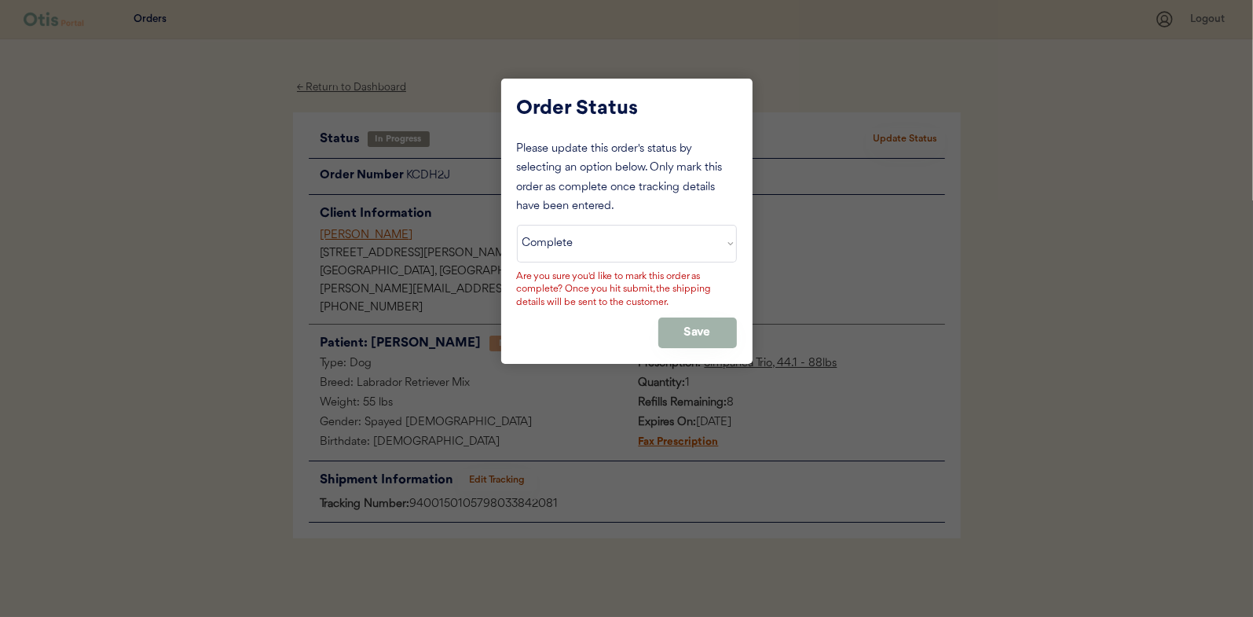
click at [707, 326] on button "Save" at bounding box center [697, 332] width 79 height 31
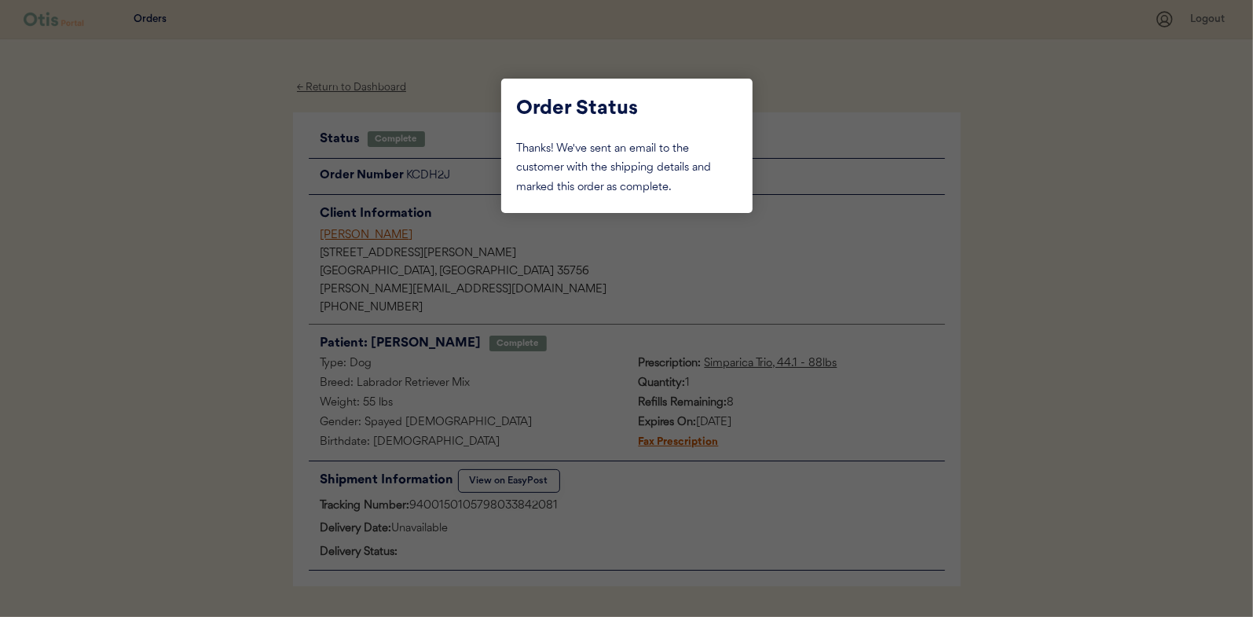
click at [229, 143] on div at bounding box center [626, 308] width 1253 height 617
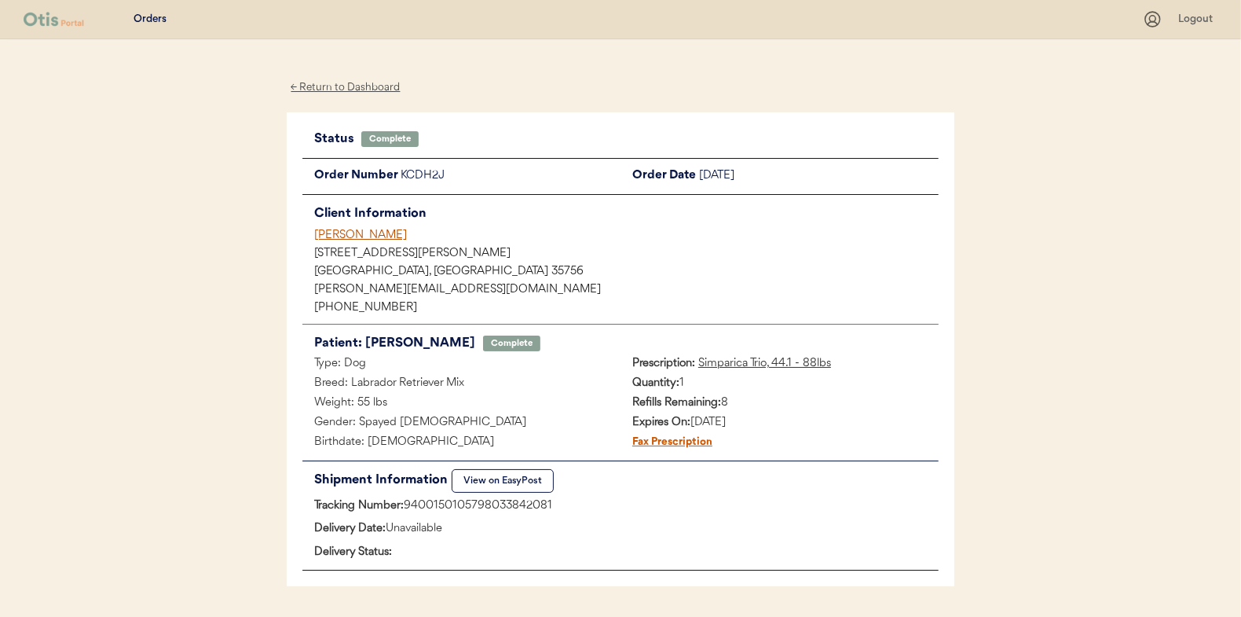
click at [321, 84] on div "← Return to Dashboard" at bounding box center [346, 88] width 118 height 18
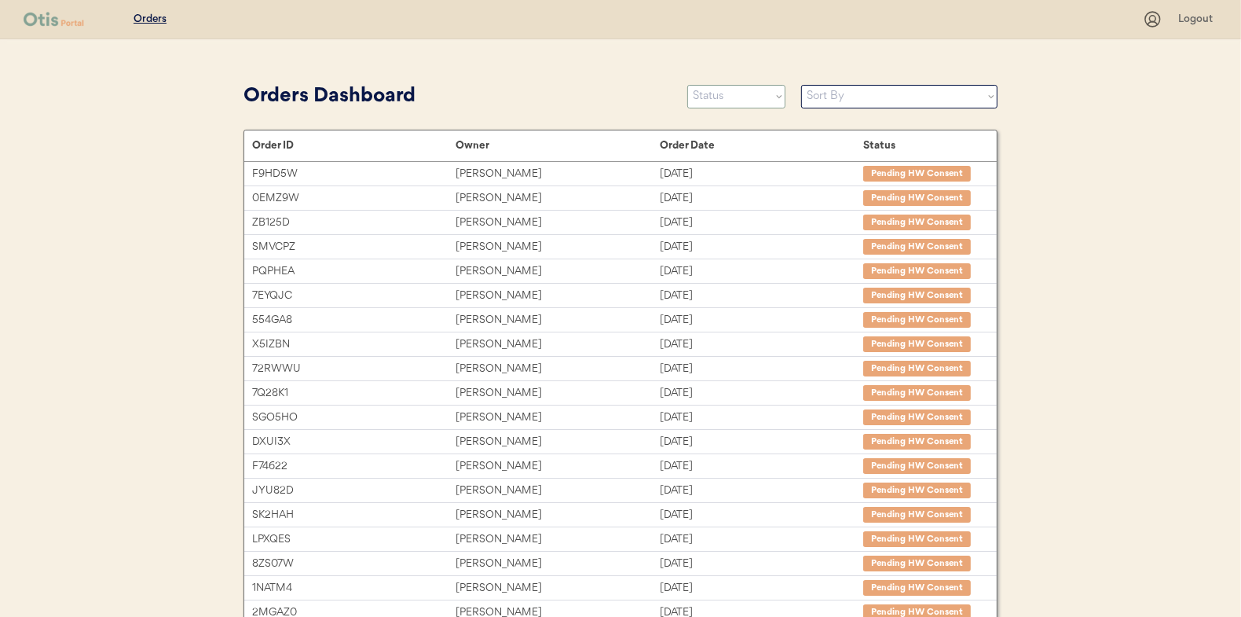
drag, startPoint x: 720, startPoint y: 101, endPoint x: 723, endPoint y: 109, distance: 9.0
click at [720, 101] on select "Status On Hold New In Progress Complete Pending HW Consent Canceled" at bounding box center [736, 97] width 98 height 24
click at [687, 85] on select "Status On Hold New In Progress Complete Pending HW Consent Canceled" at bounding box center [736, 97] width 98 height 24
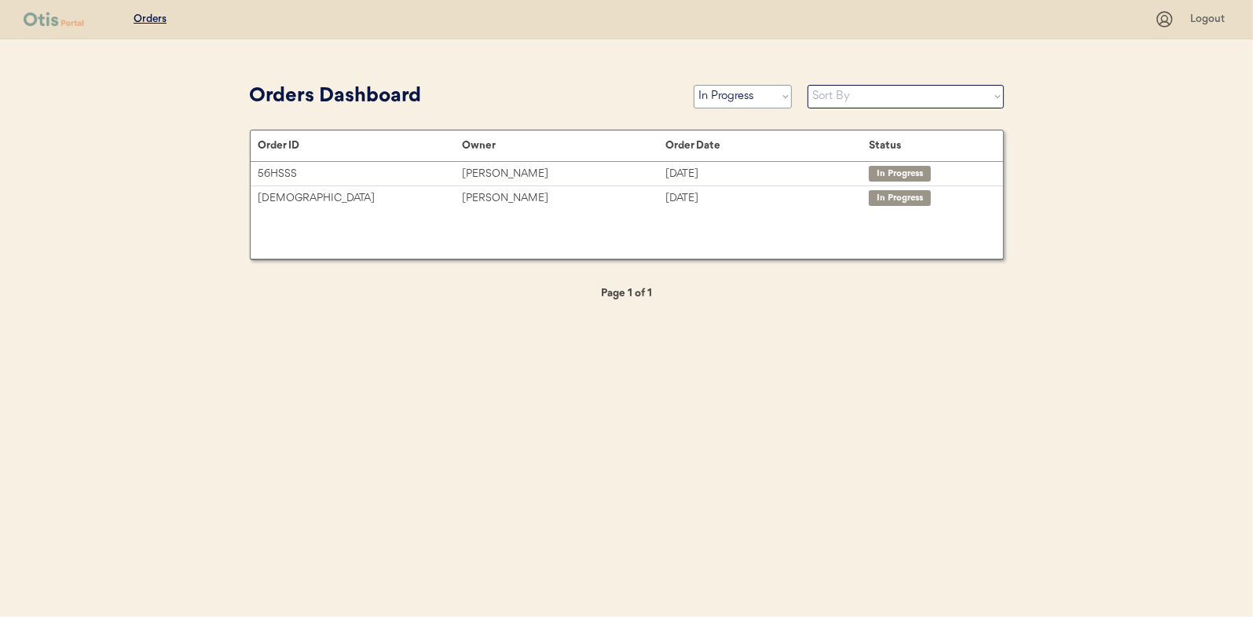
click at [746, 97] on select "Status On Hold New In Progress Complete Pending HW Consent Canceled" at bounding box center [743, 97] width 98 height 24
click at [694, 85] on select "Status On Hold New In Progress Complete Pending HW Consent Canceled" at bounding box center [743, 97] width 98 height 24
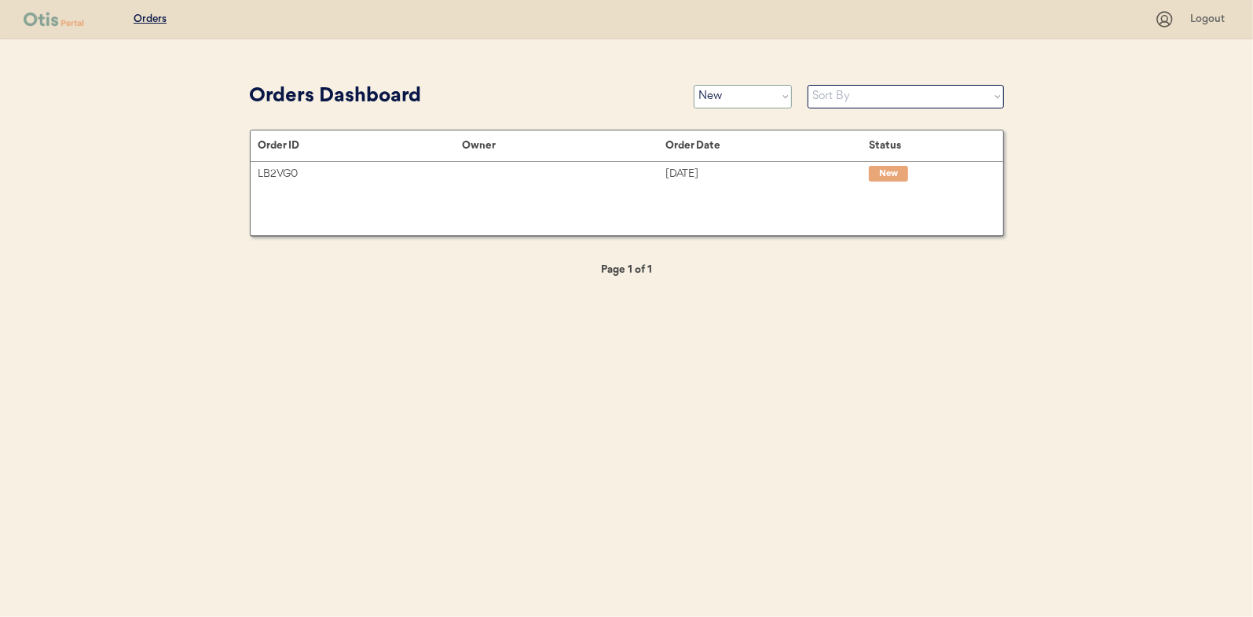
click at [729, 108] on select "Status On Hold New In Progress Complete Pending HW Consent Canceled" at bounding box center [743, 97] width 98 height 24
select select ""in_progress""
click at [694, 85] on select "Status On Hold New In Progress Complete Pending HW Consent Canceled" at bounding box center [743, 97] width 98 height 24
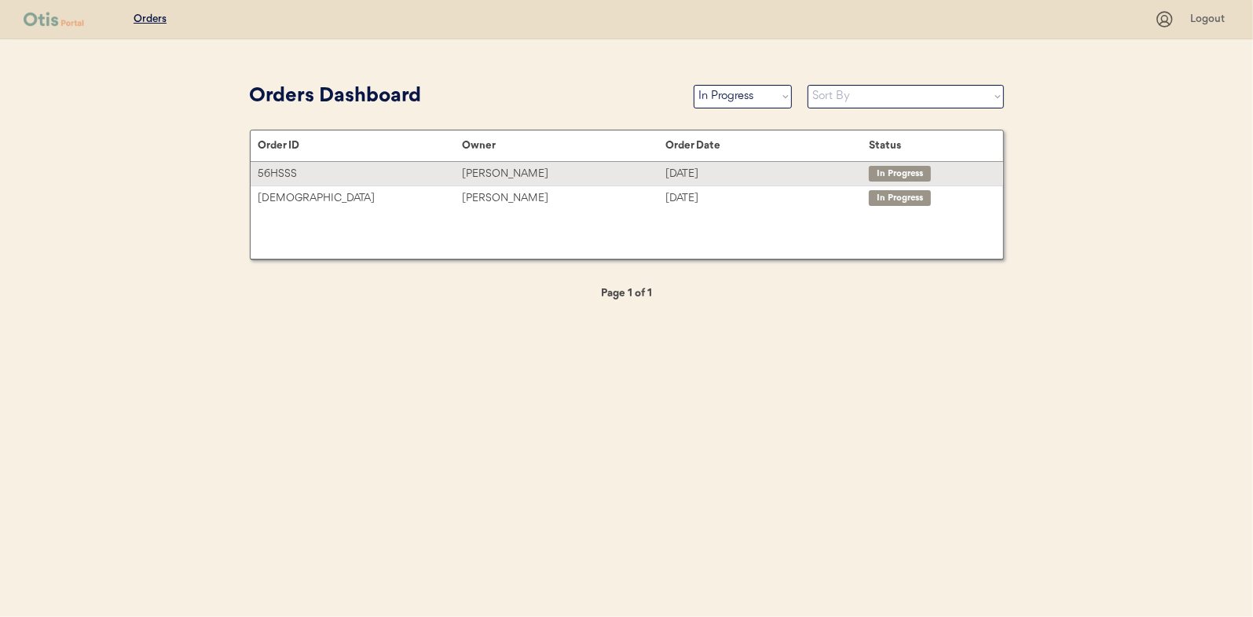
click at [486, 169] on div "Sunia Barnes" at bounding box center [563, 174] width 203 height 18
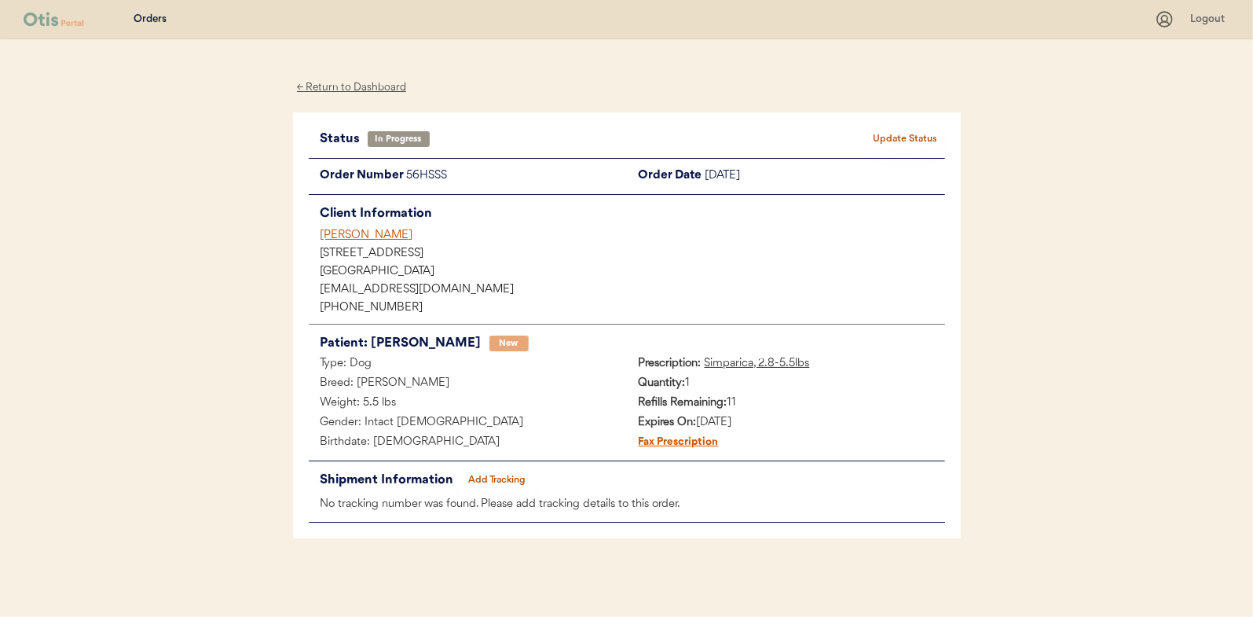
click at [497, 475] on button "Add Tracking" at bounding box center [497, 480] width 79 height 22
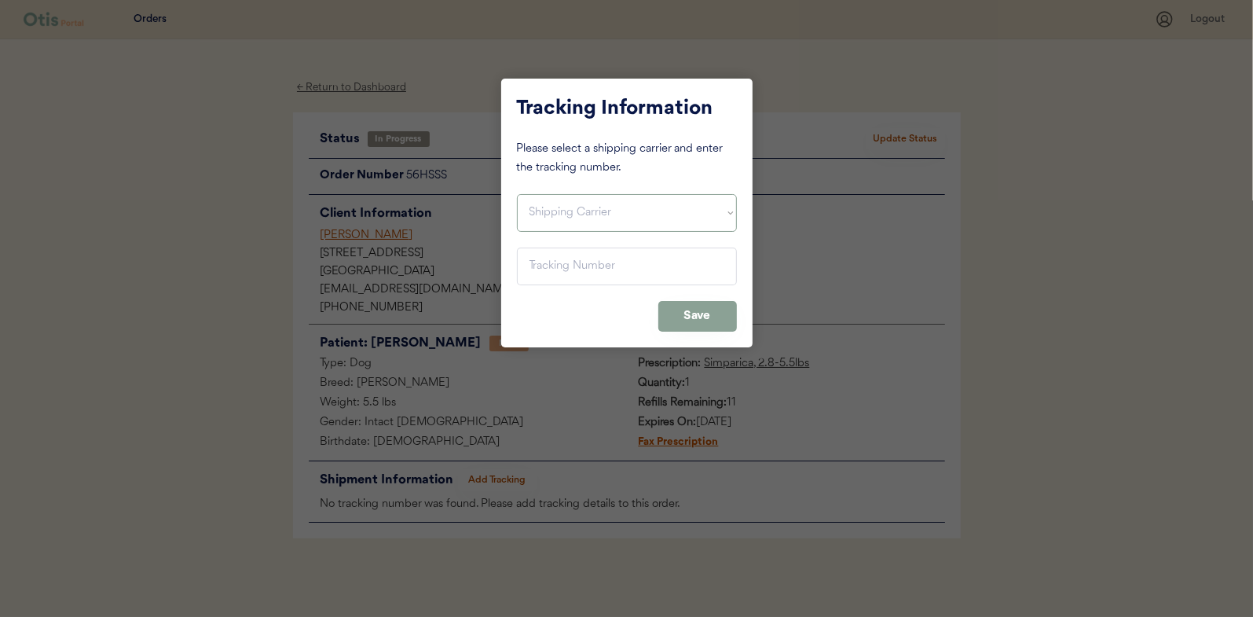
click at [559, 209] on select "Shipping Carrier FedEx FedEx Ground Economy UPS USPS" at bounding box center [627, 213] width 220 height 38
select select ""usps""
click at [517, 194] on select "Shipping Carrier FedEx FedEx Ground Economy UPS USPS" at bounding box center [627, 213] width 220 height 38
click at [535, 267] on input "input" at bounding box center [627, 266] width 220 height 38
paste input "9400150105496035527653"
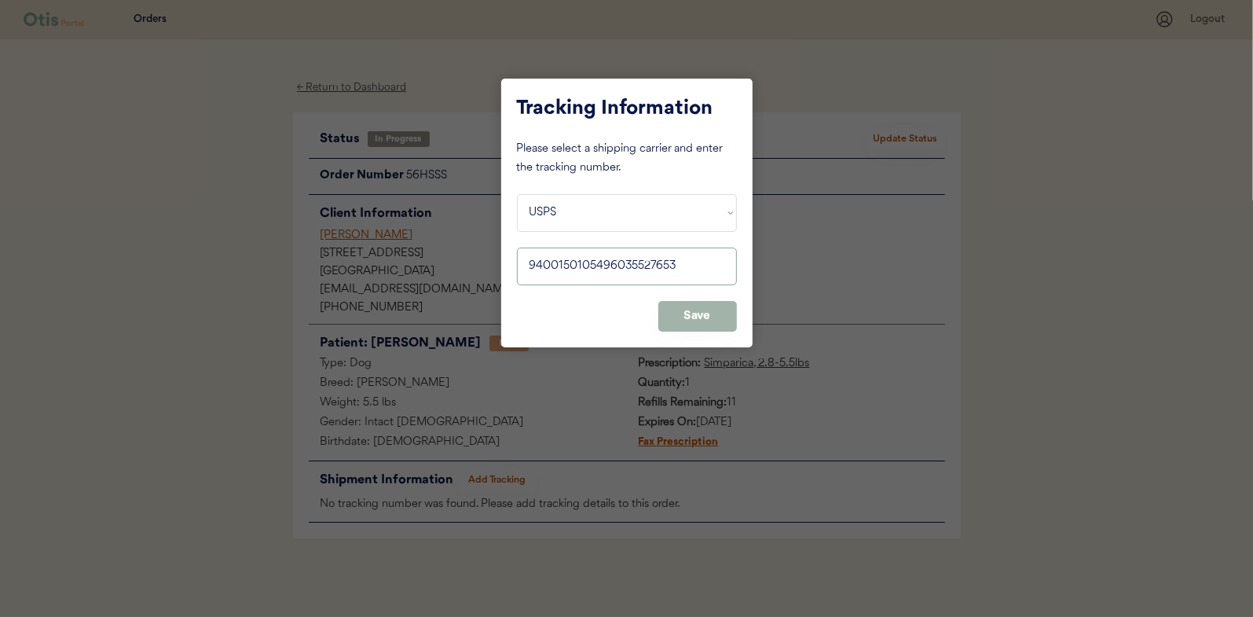
type input "9400150105496035527653"
click at [691, 315] on button "Save" at bounding box center [697, 316] width 79 height 31
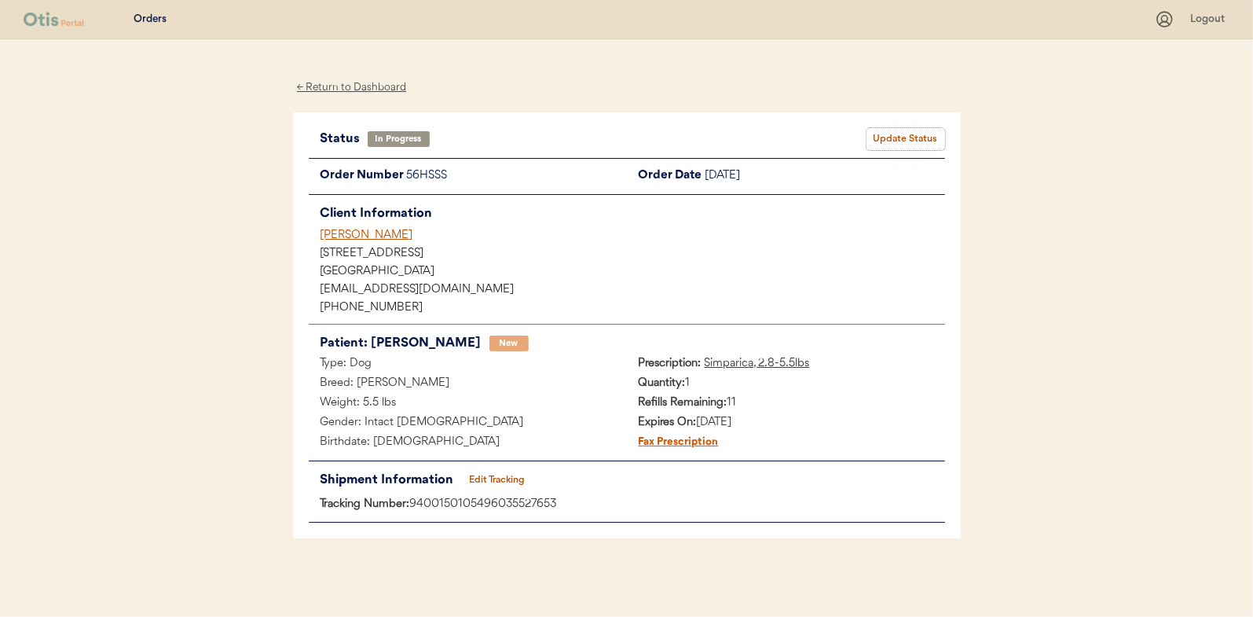
click at [914, 136] on button "Update Status" at bounding box center [906, 139] width 79 height 22
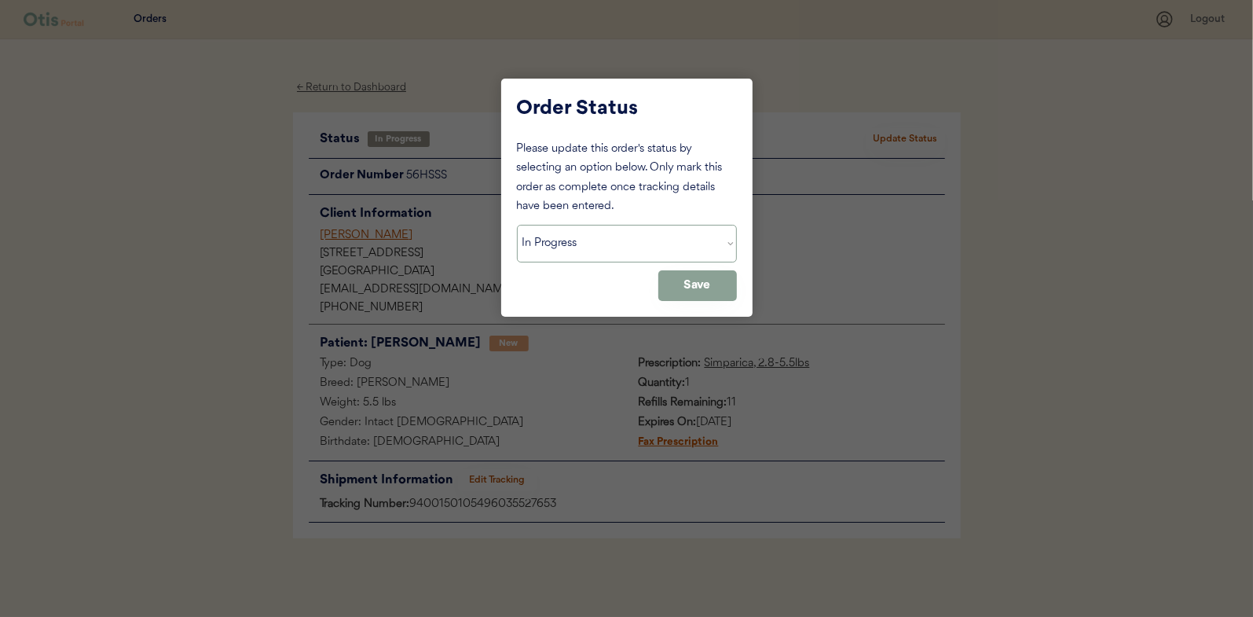
click at [595, 247] on select "Status On Hold New In Progress Complete Pending HW Consent Canceled" at bounding box center [627, 244] width 220 height 38
select select ""complete""
click at [517, 225] on select "Status On Hold New In Progress Complete Pending HW Consent Canceled" at bounding box center [627, 244] width 220 height 38
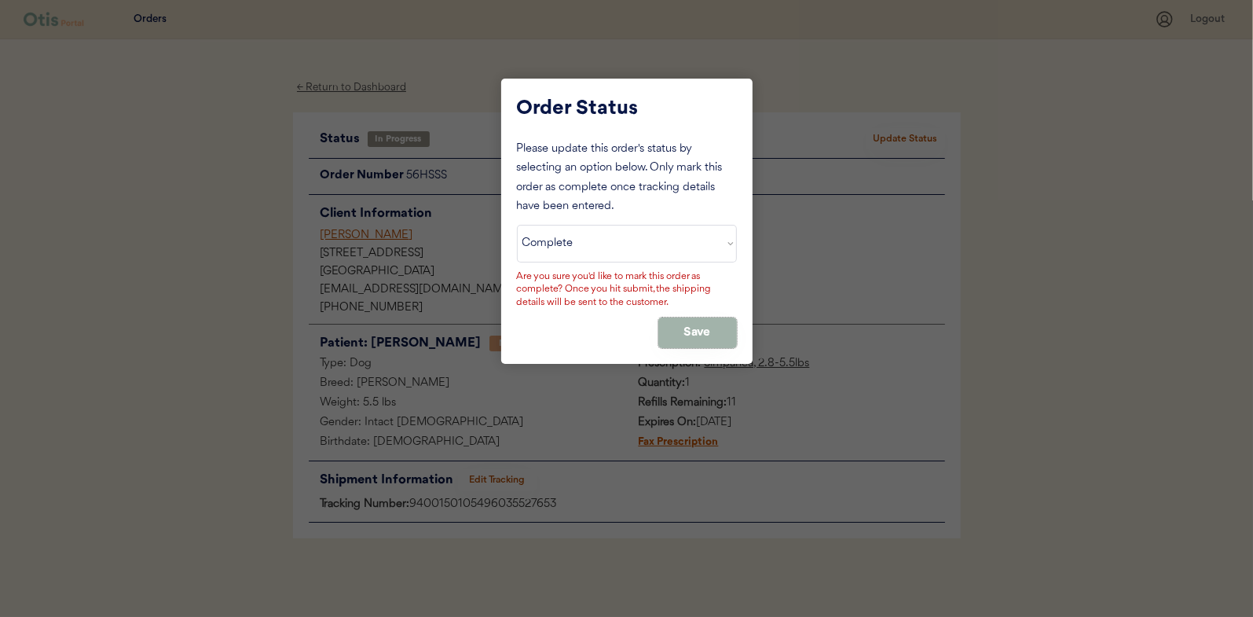
click at [689, 323] on button "Save" at bounding box center [697, 332] width 79 height 31
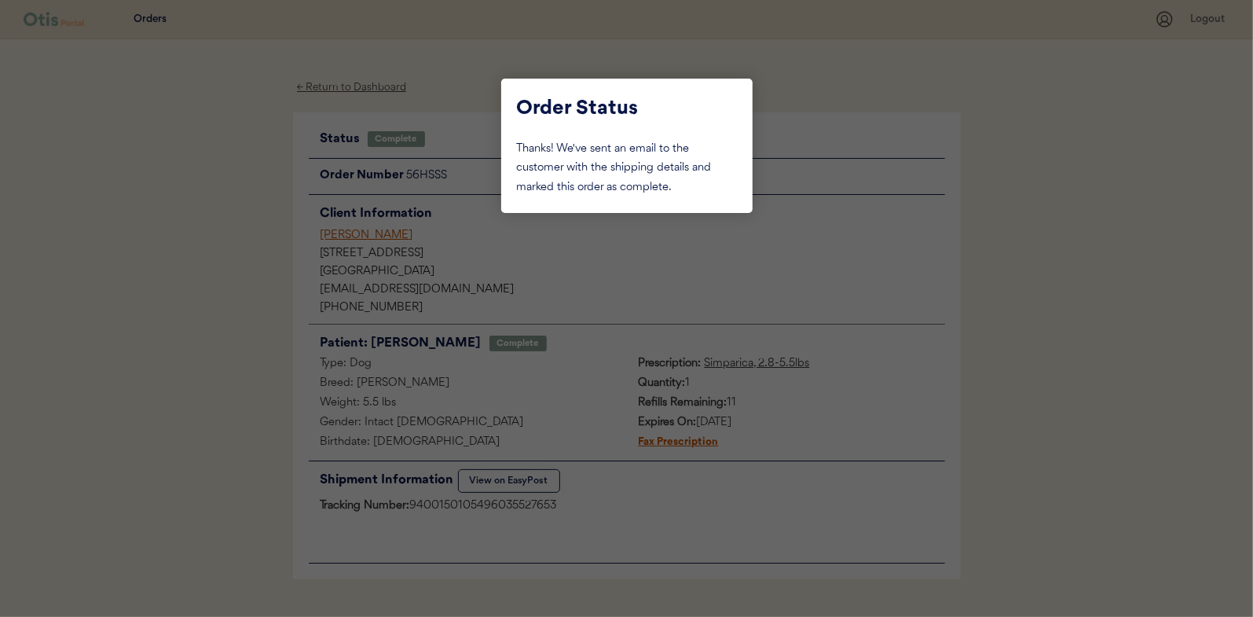
click at [235, 176] on div at bounding box center [626, 308] width 1253 height 617
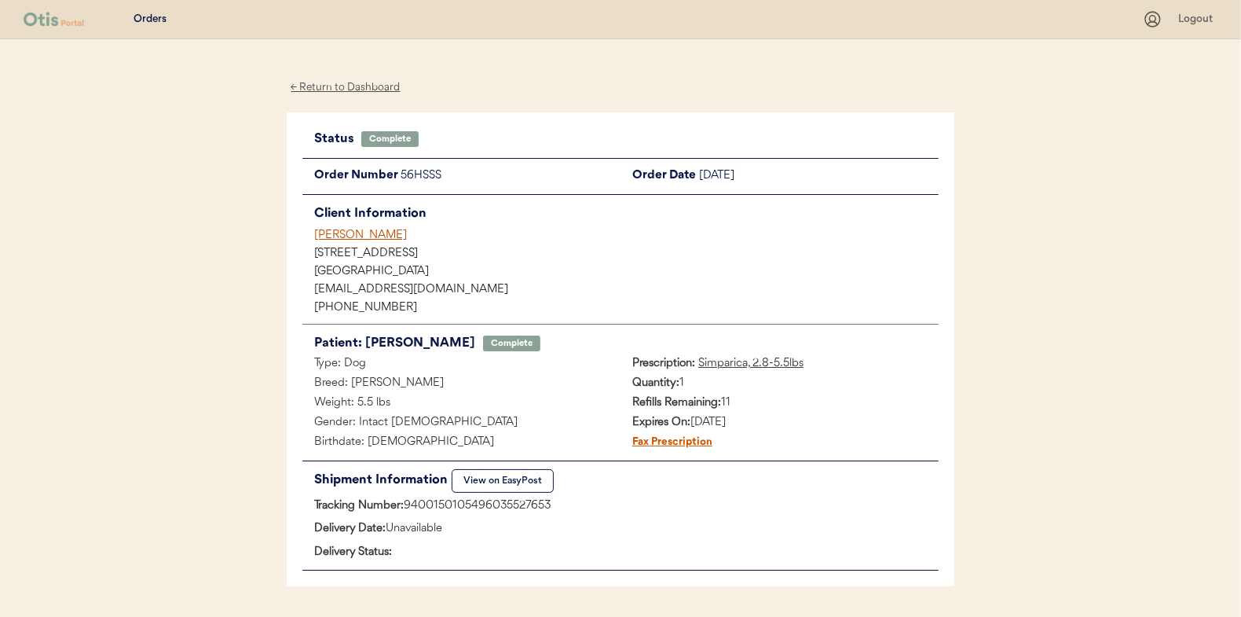
click at [345, 86] on div "← Return to Dashboard" at bounding box center [346, 88] width 118 height 18
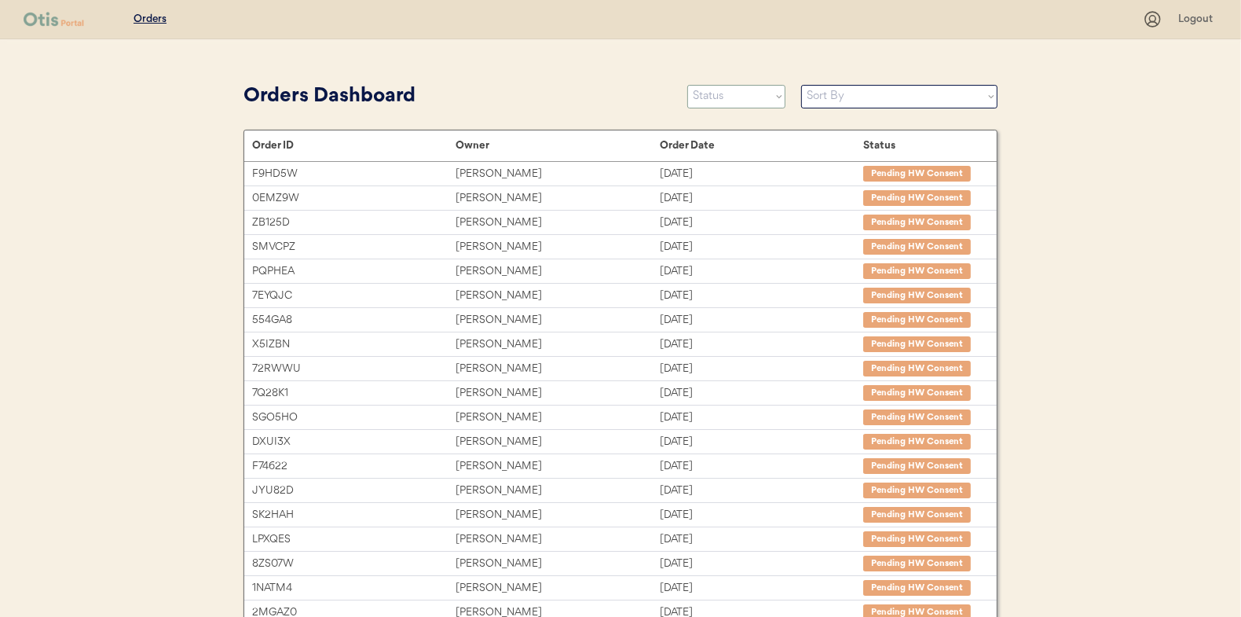
click at [720, 93] on select "Status On Hold New In Progress Complete Pending HW Consent Canceled" at bounding box center [736, 97] width 98 height 24
select select ""in_progress""
click at [687, 85] on select "Status On Hold New In Progress Complete Pending HW Consent Canceled" at bounding box center [736, 97] width 98 height 24
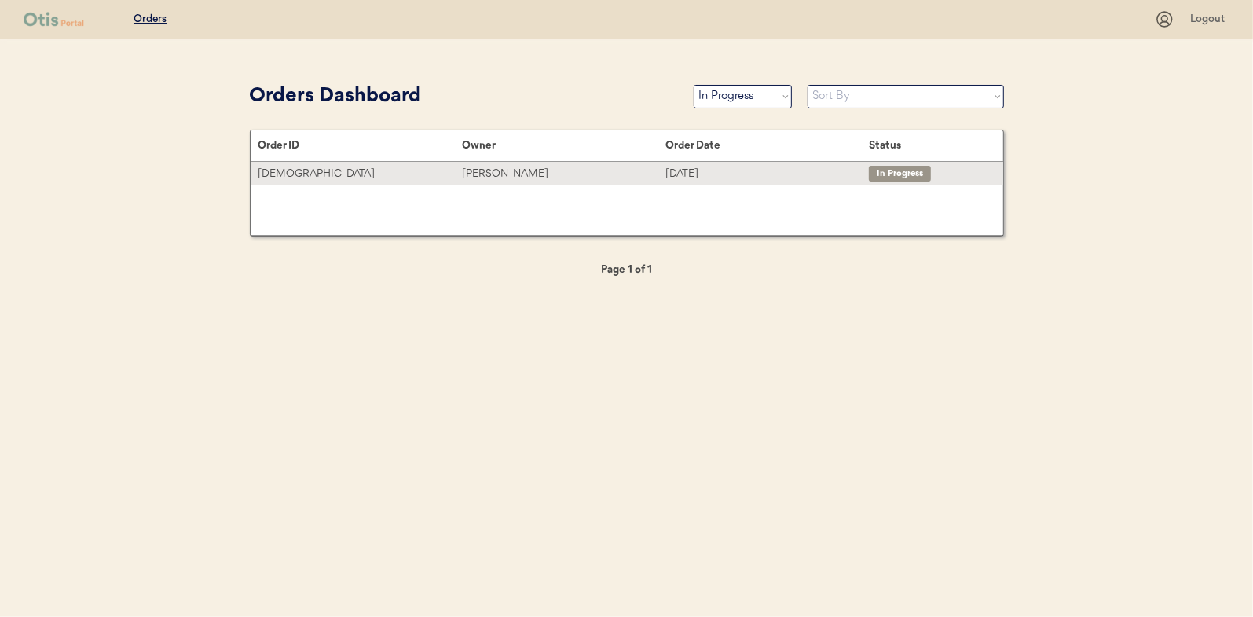
click at [493, 175] on div "Diego Pacheco" at bounding box center [563, 174] width 203 height 18
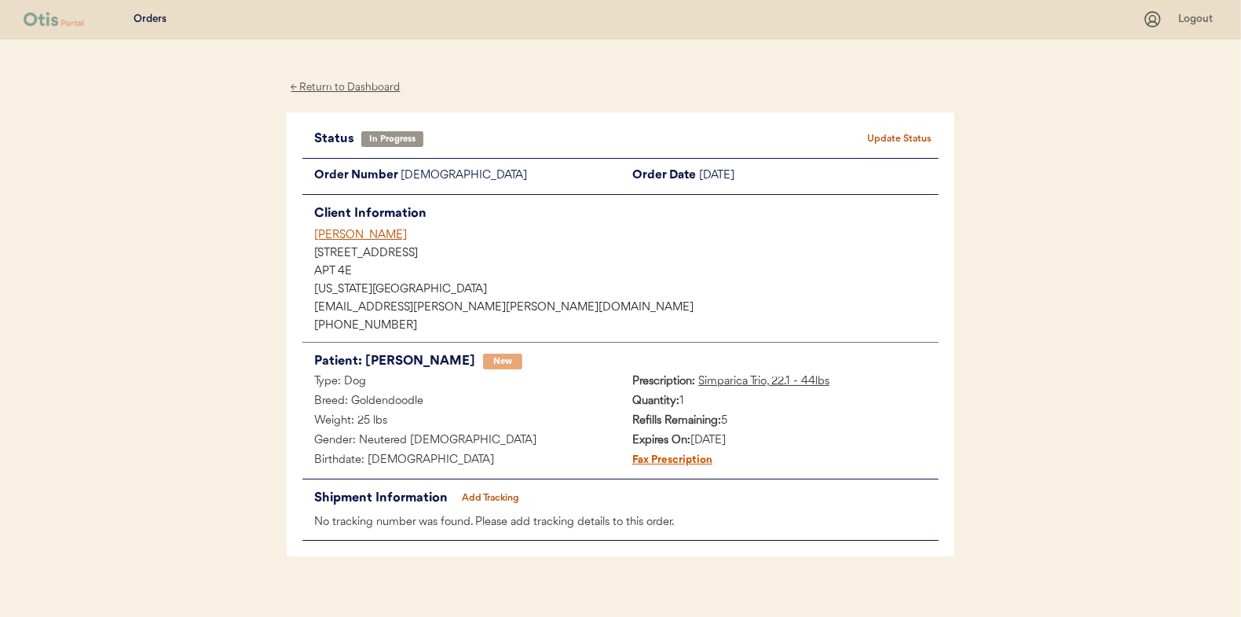
click at [499, 493] on button "Add Tracking" at bounding box center [491, 498] width 79 height 22
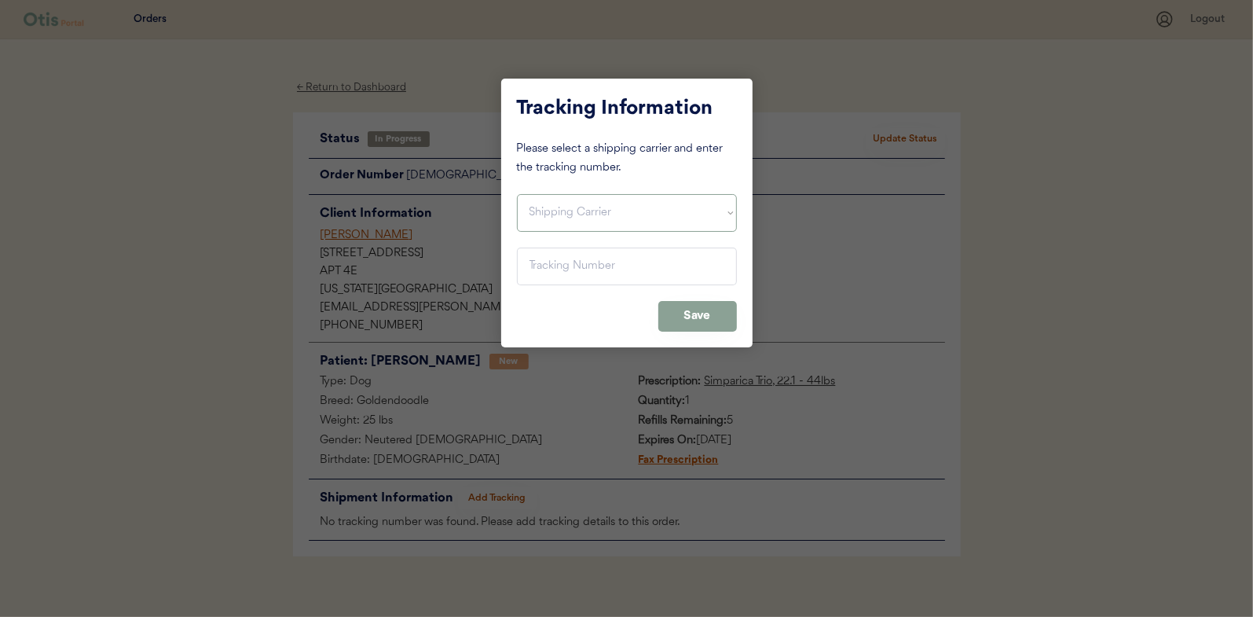
click at [583, 204] on select "Shipping Carrier FedEx FedEx Ground Economy UPS USPS" at bounding box center [627, 213] width 220 height 38
select select ""usps""
click at [517, 194] on select "Shipping Carrier FedEx FedEx Ground Economy UPS USPS" at bounding box center [627, 213] width 220 height 38
click at [552, 271] on input "input" at bounding box center [627, 266] width 220 height 38
paste input "9400150105800033828610"
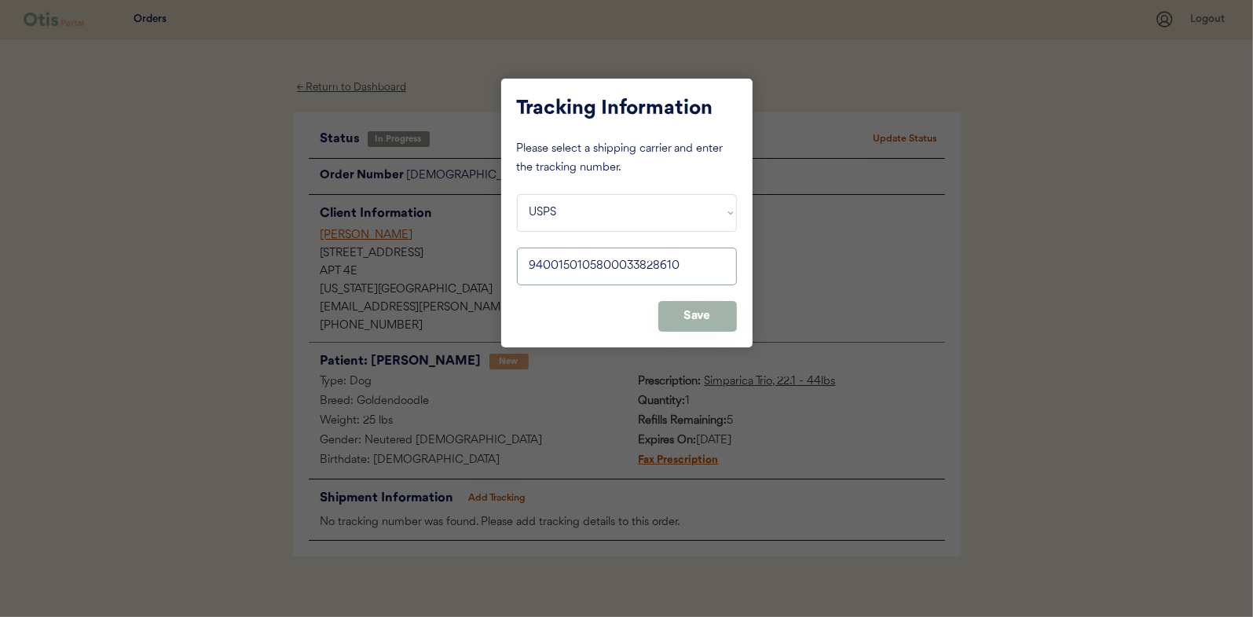
type input "9400150105800033828610"
click at [706, 311] on button "Save" at bounding box center [697, 316] width 79 height 31
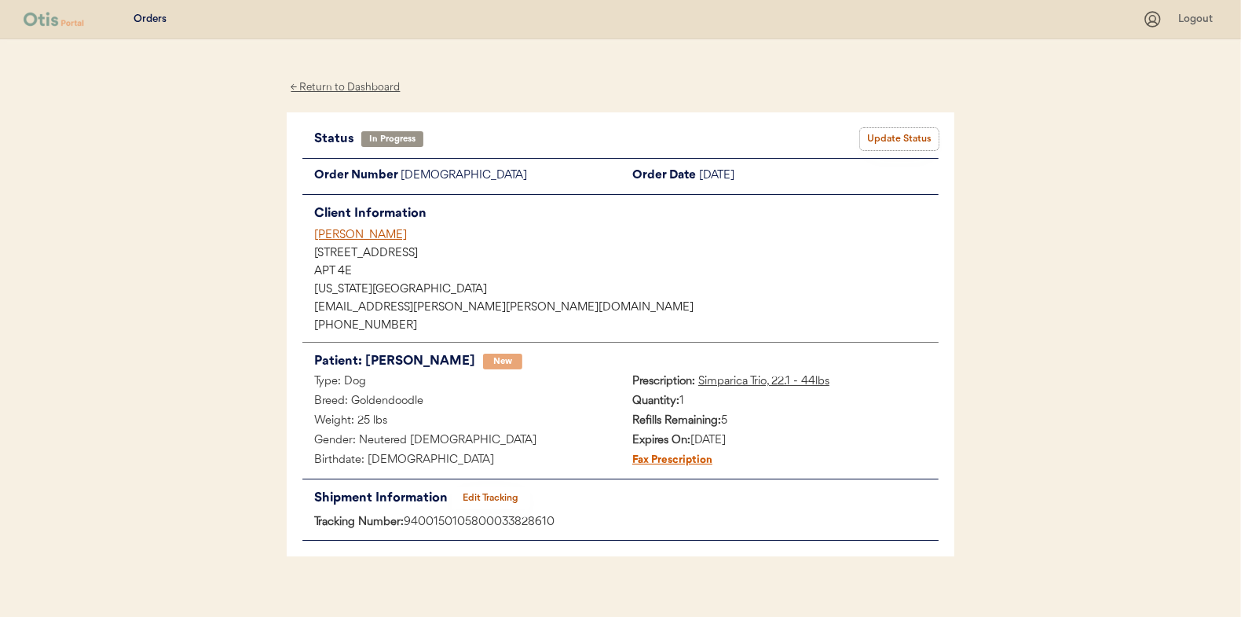
click at [893, 134] on button "Update Status" at bounding box center [899, 139] width 79 height 22
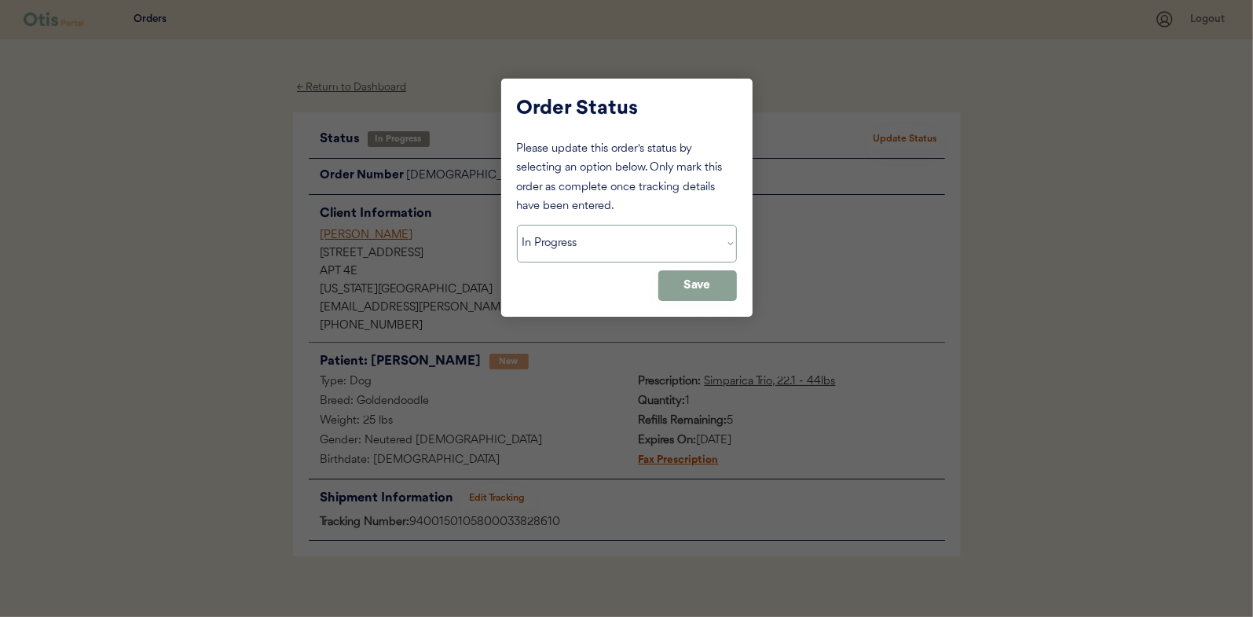
click at [560, 244] on select "Status On Hold New In Progress Complete Pending HW Consent Canceled" at bounding box center [627, 244] width 220 height 38
select select ""complete""
click at [517, 225] on select "Status On Hold New In Progress Complete Pending HW Consent Canceled" at bounding box center [627, 244] width 220 height 38
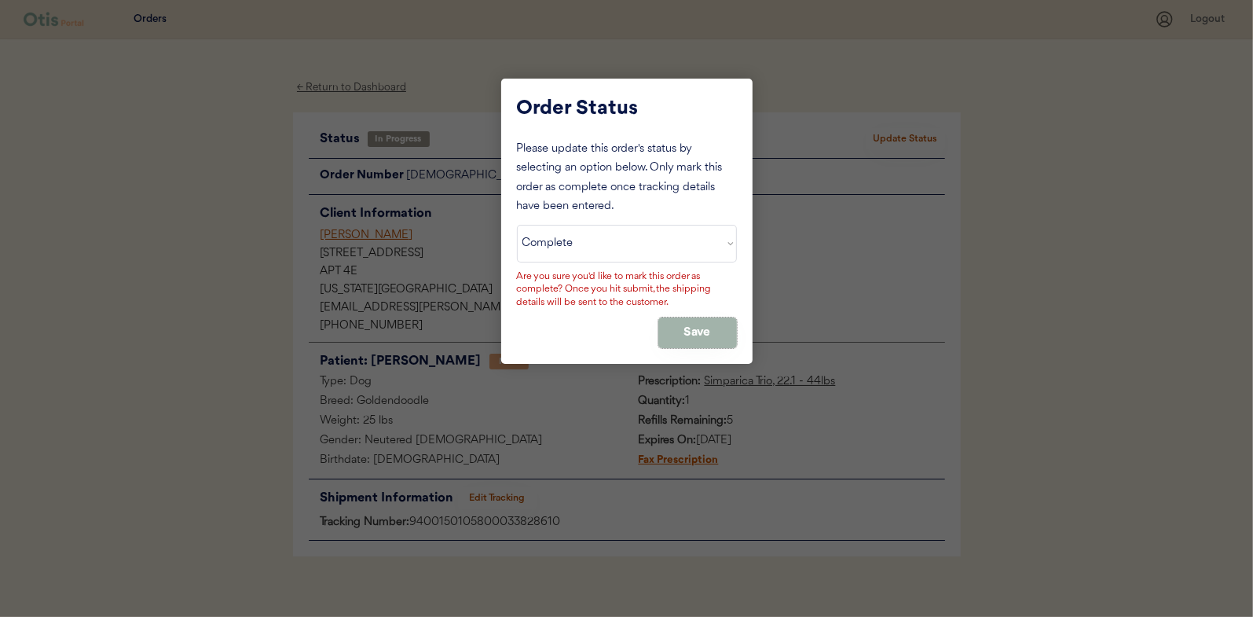
click at [682, 327] on button "Save" at bounding box center [697, 332] width 79 height 31
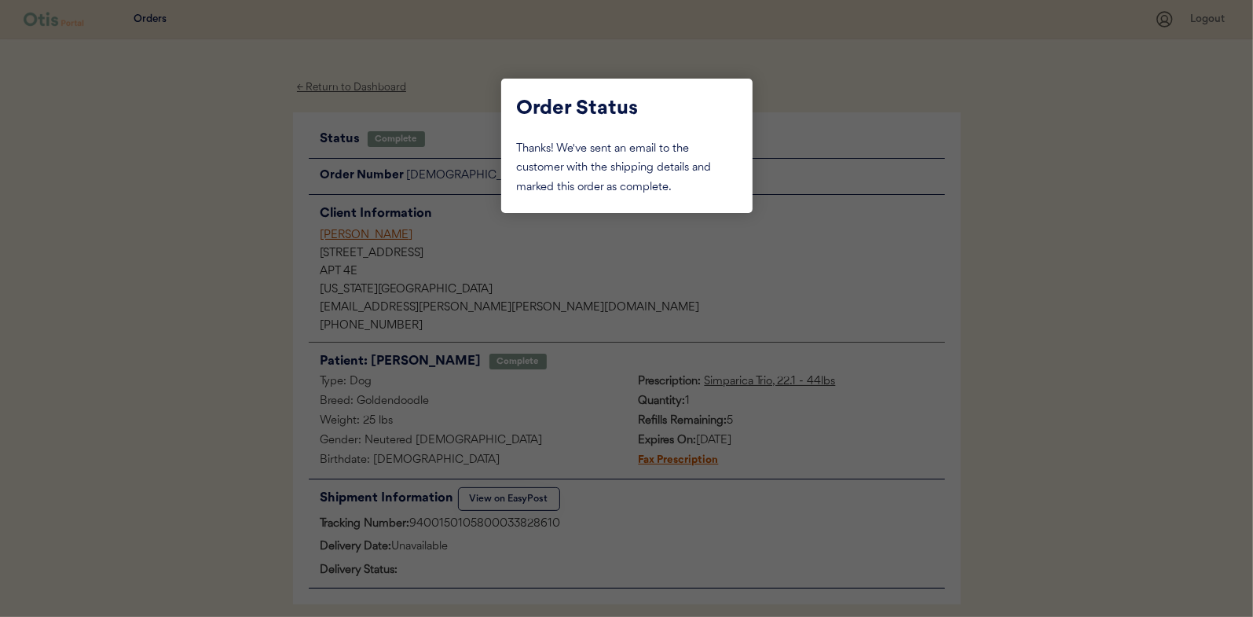
click at [214, 218] on div at bounding box center [626, 308] width 1253 height 617
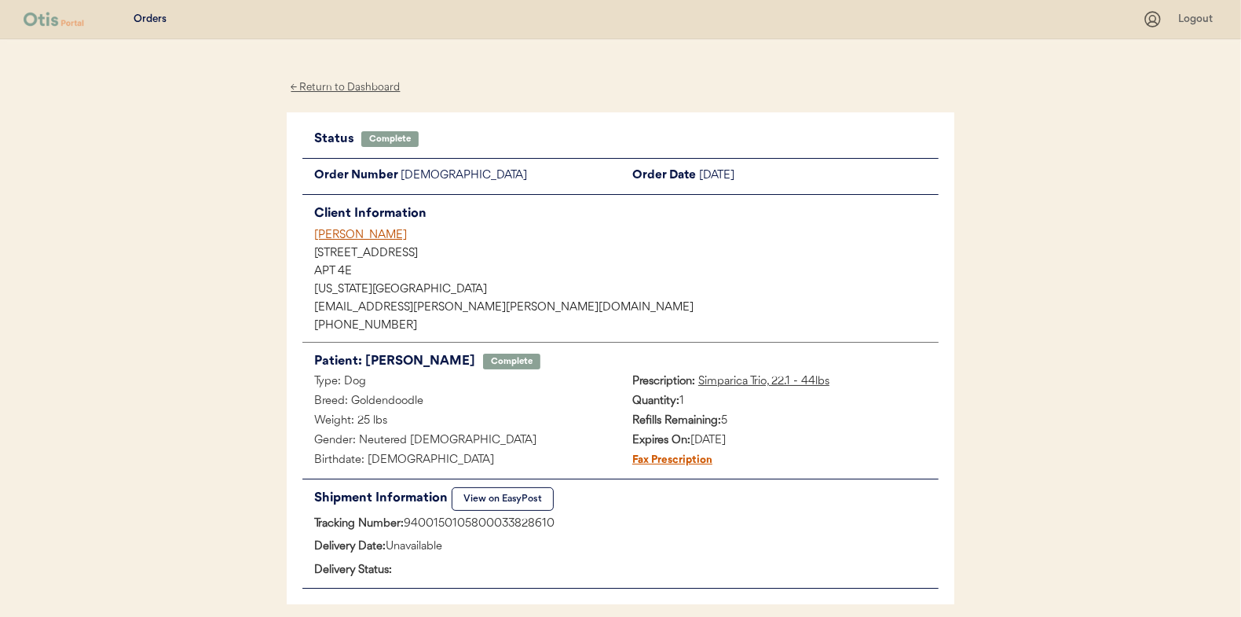
click at [354, 81] on div "← Return to Dashboard" at bounding box center [346, 88] width 118 height 18
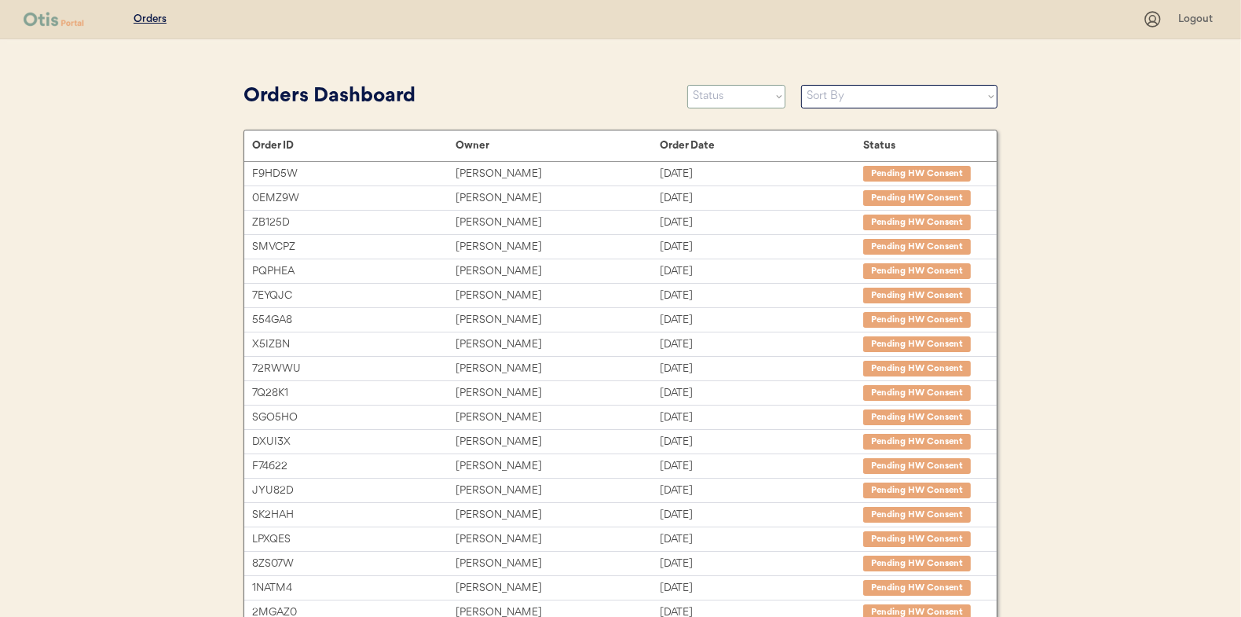
click at [706, 94] on select "Status On Hold New In Progress Complete Pending HW Consent Canceled" at bounding box center [736, 97] width 98 height 24
select select ""new""
click at [687, 85] on select "Status On Hold New In Progress Complete Pending HW Consent Canceled" at bounding box center [736, 97] width 98 height 24
